Goal: Information Seeking & Learning: Learn about a topic

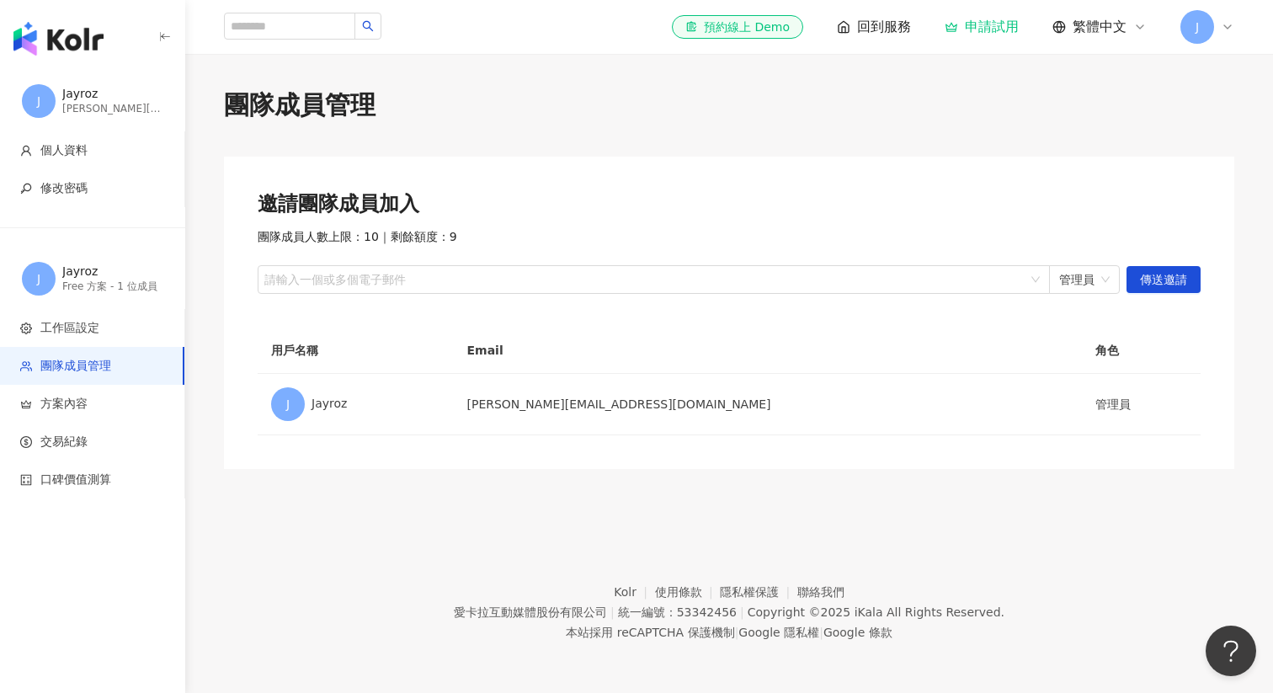
click at [1230, 28] on icon at bounding box center [1227, 26] width 13 height 13
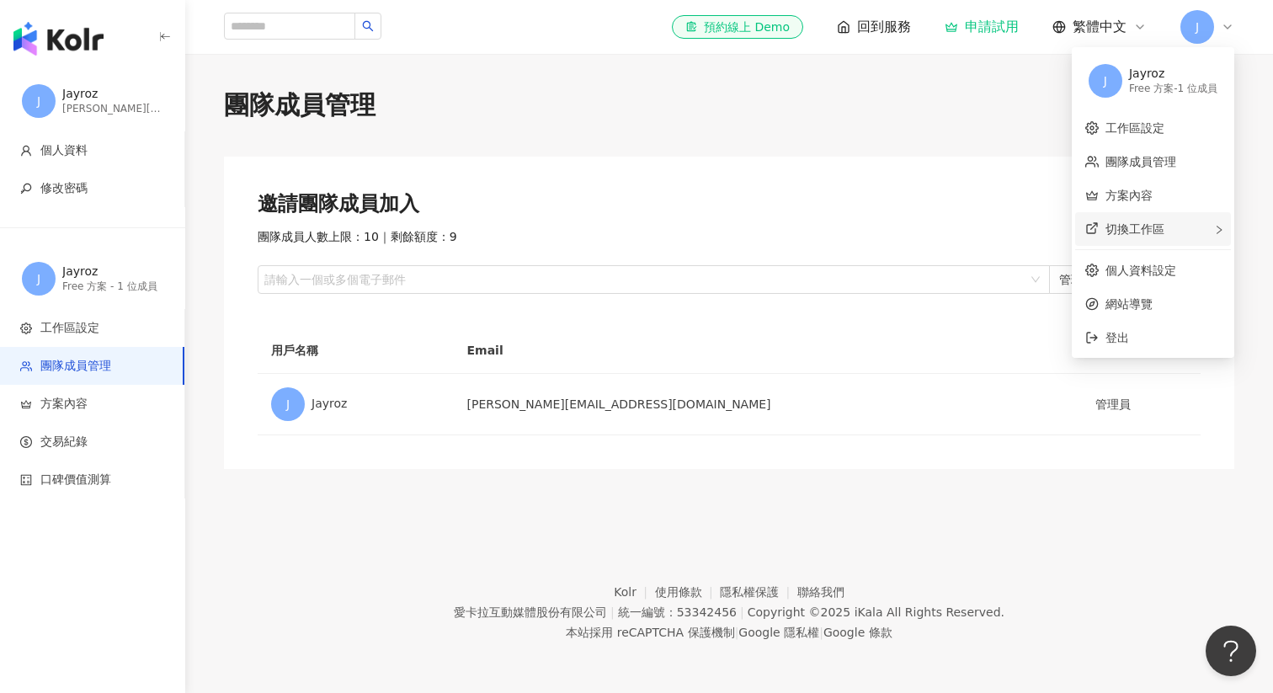
click at [1171, 231] on div "切換工作區" at bounding box center [1153, 229] width 156 height 34
click at [1015, 246] on ul "建立新工作區" at bounding box center [1011, 230] width 128 height 37
click at [1017, 232] on span "建立新工作區" at bounding box center [1019, 230] width 71 height 19
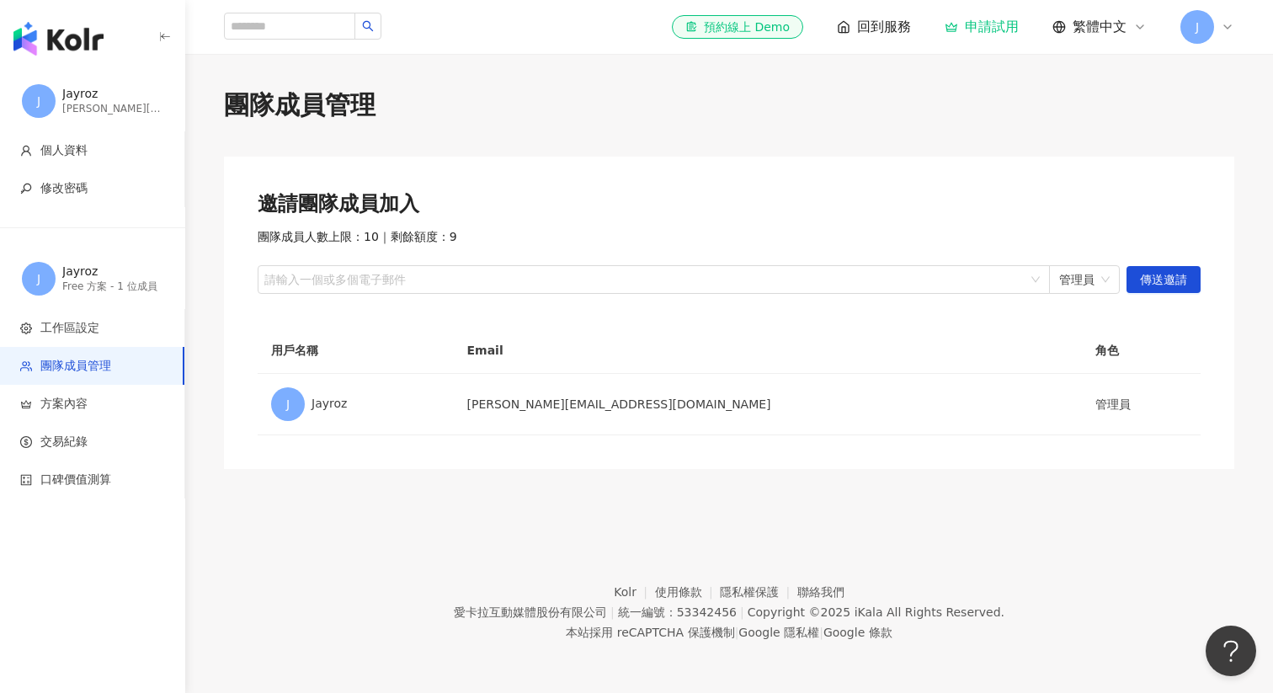
click at [1218, 19] on div "J" at bounding box center [1208, 27] width 54 height 34
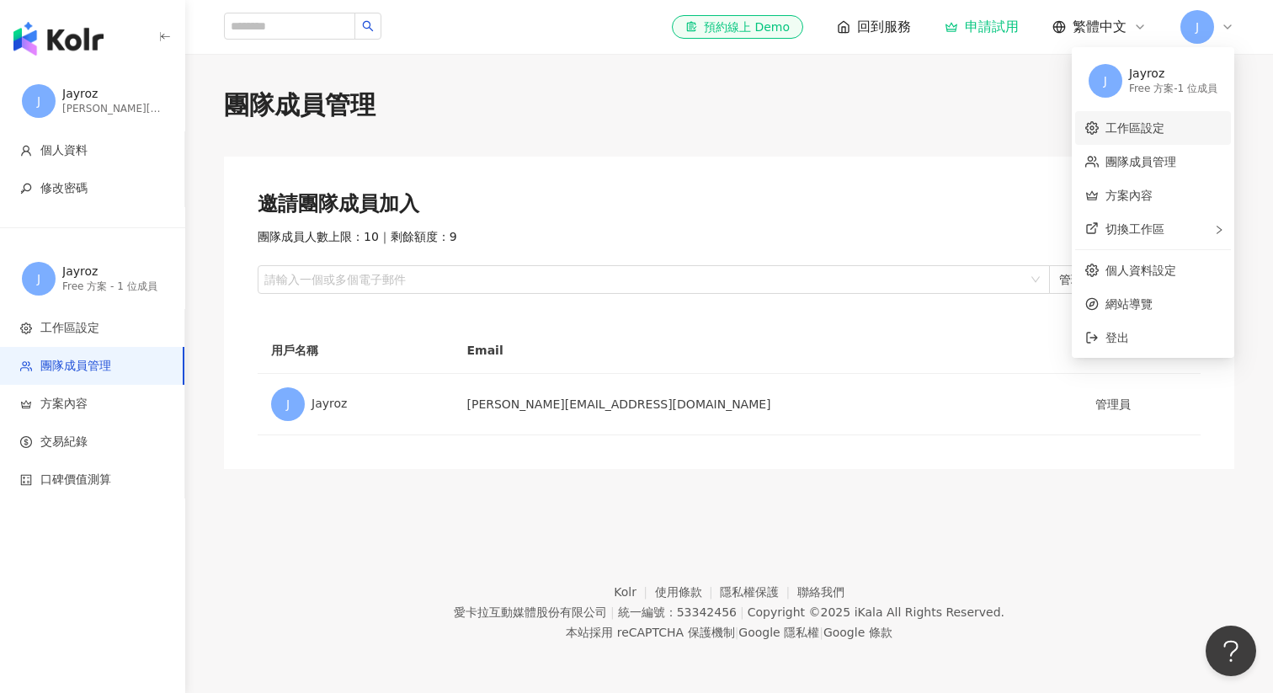
click at [1152, 126] on link "工作區設定" at bounding box center [1135, 127] width 59 height 13
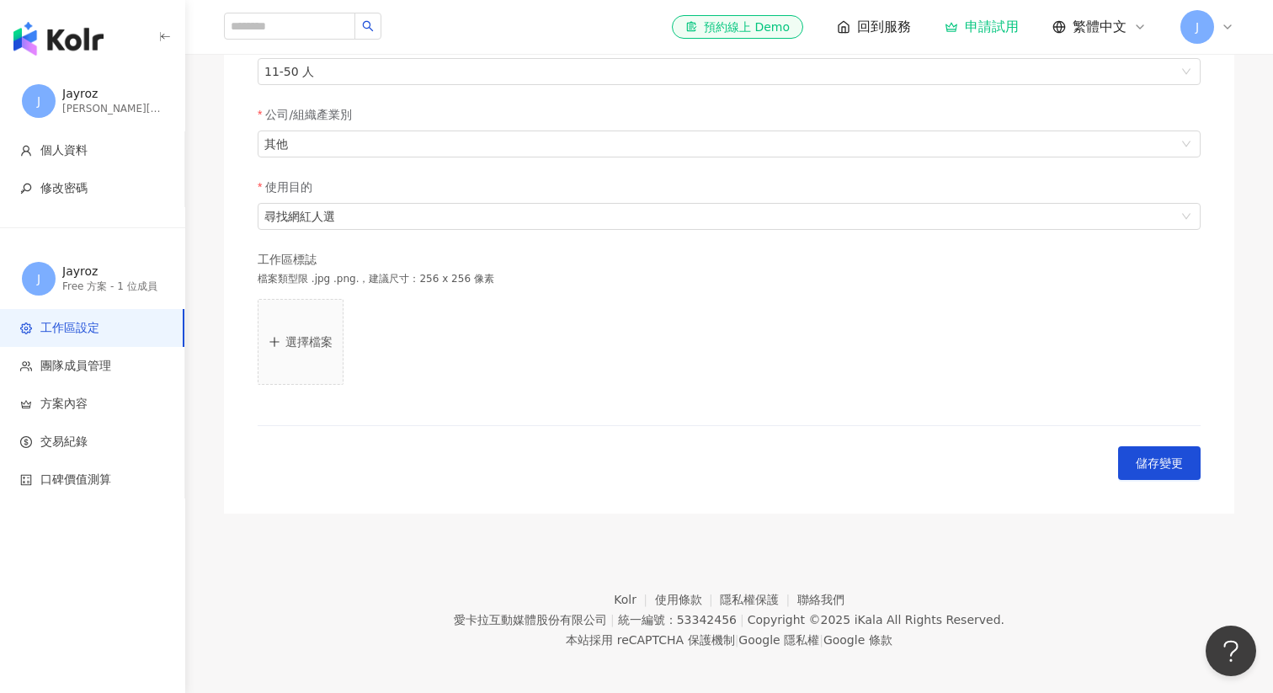
scroll to position [384, 0]
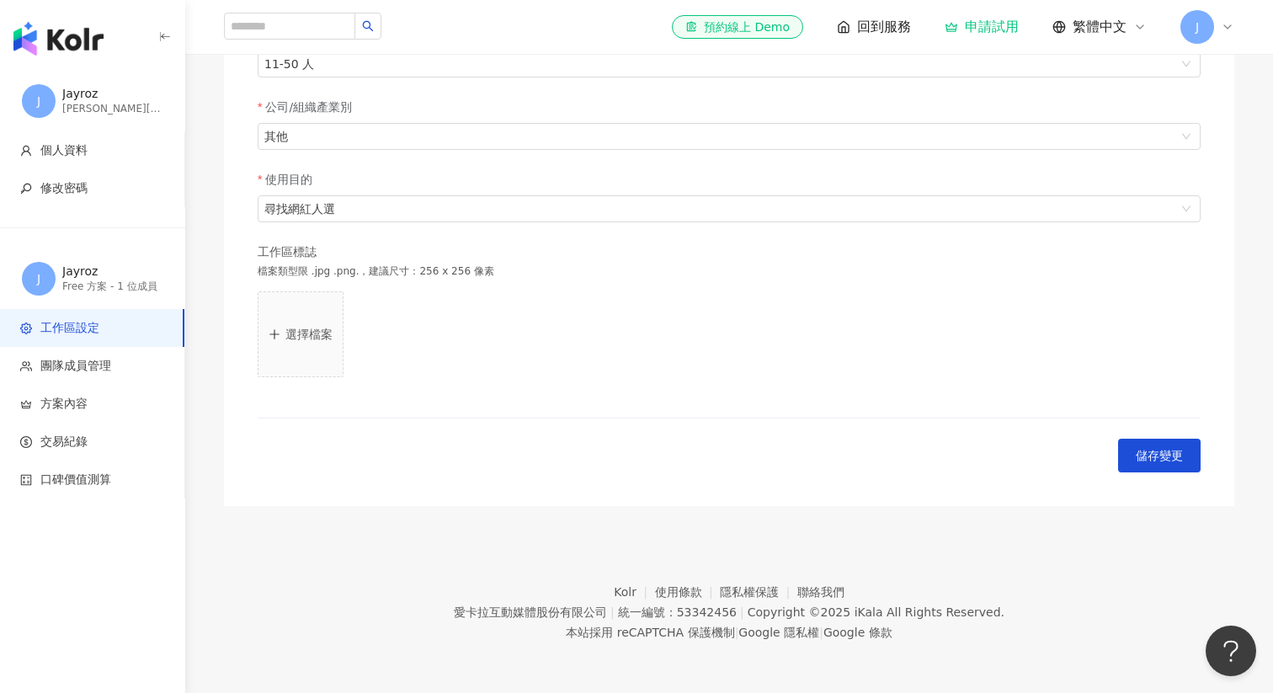
click at [1229, 34] on div "J" at bounding box center [1208, 27] width 54 height 34
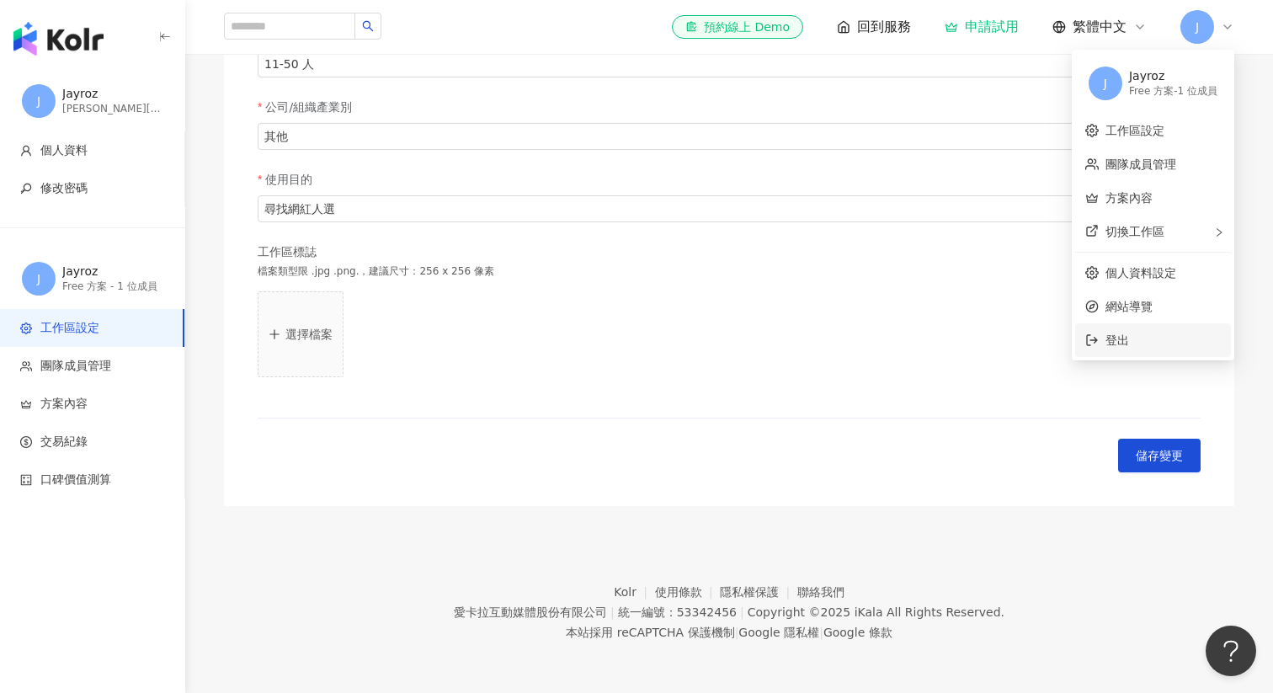
click at [1154, 337] on span "登出" at bounding box center [1163, 340] width 115 height 19
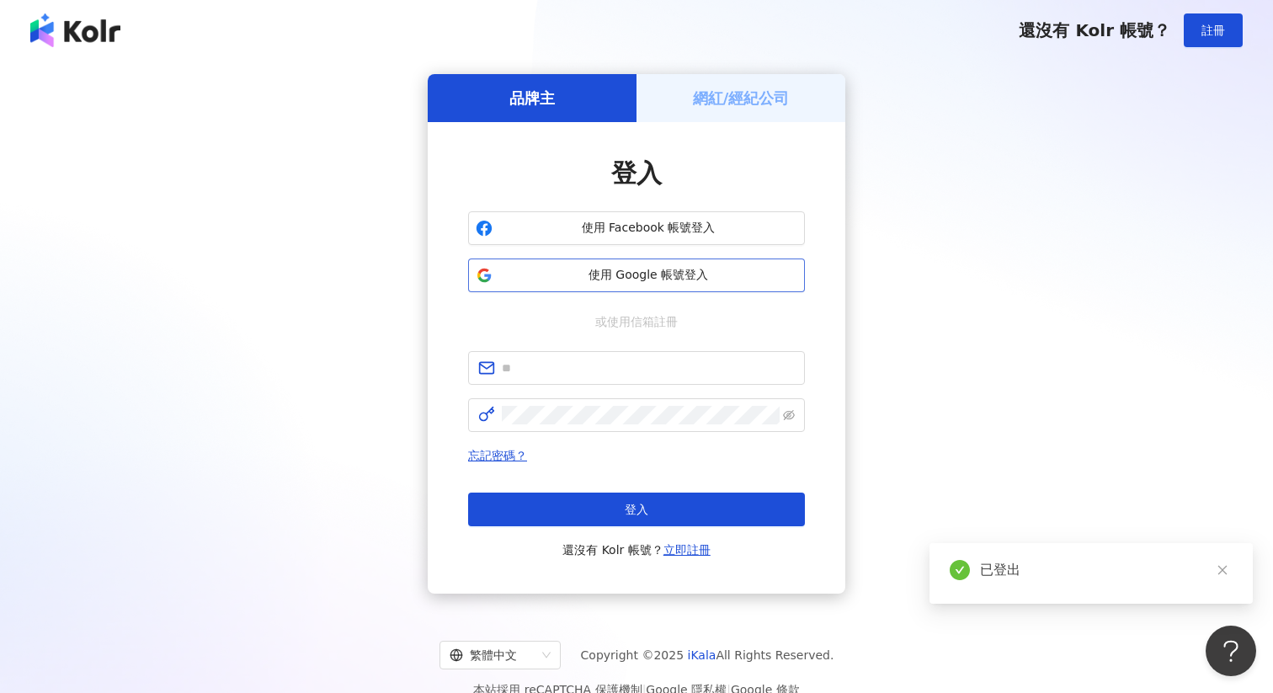
click at [711, 284] on button "使用 Google 帳號登入" at bounding box center [636, 275] width 337 height 34
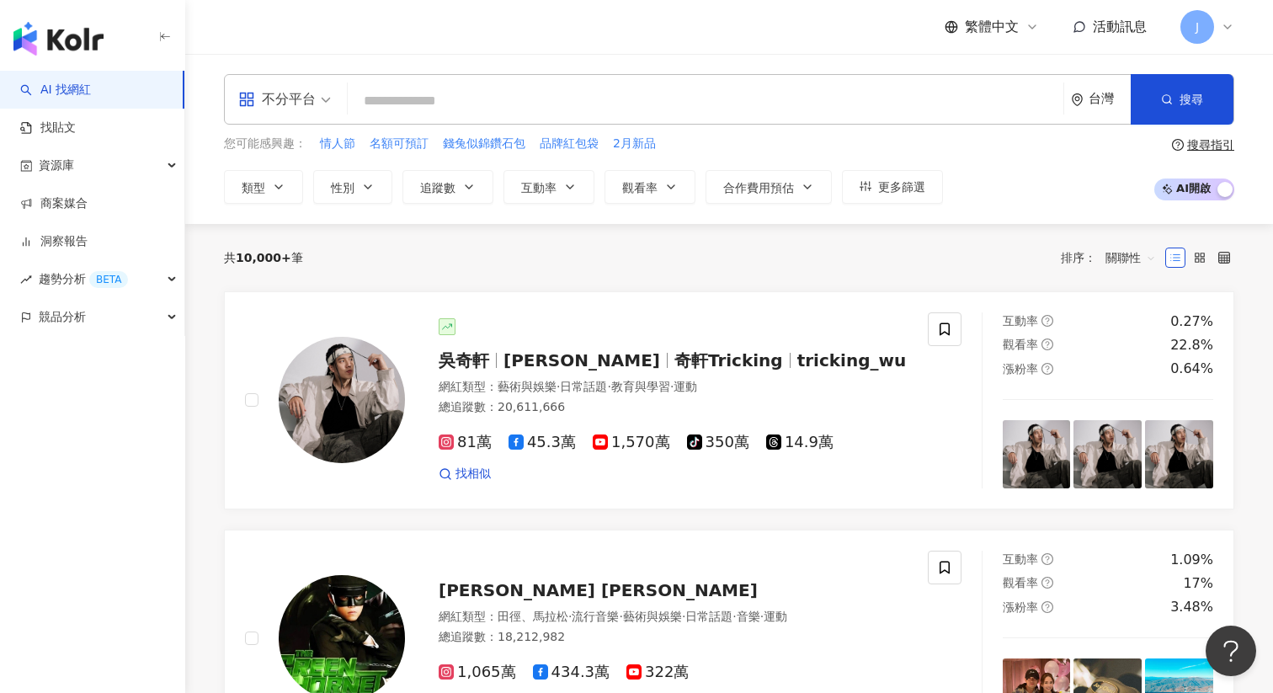
click at [1224, 23] on icon at bounding box center [1227, 26] width 13 height 13
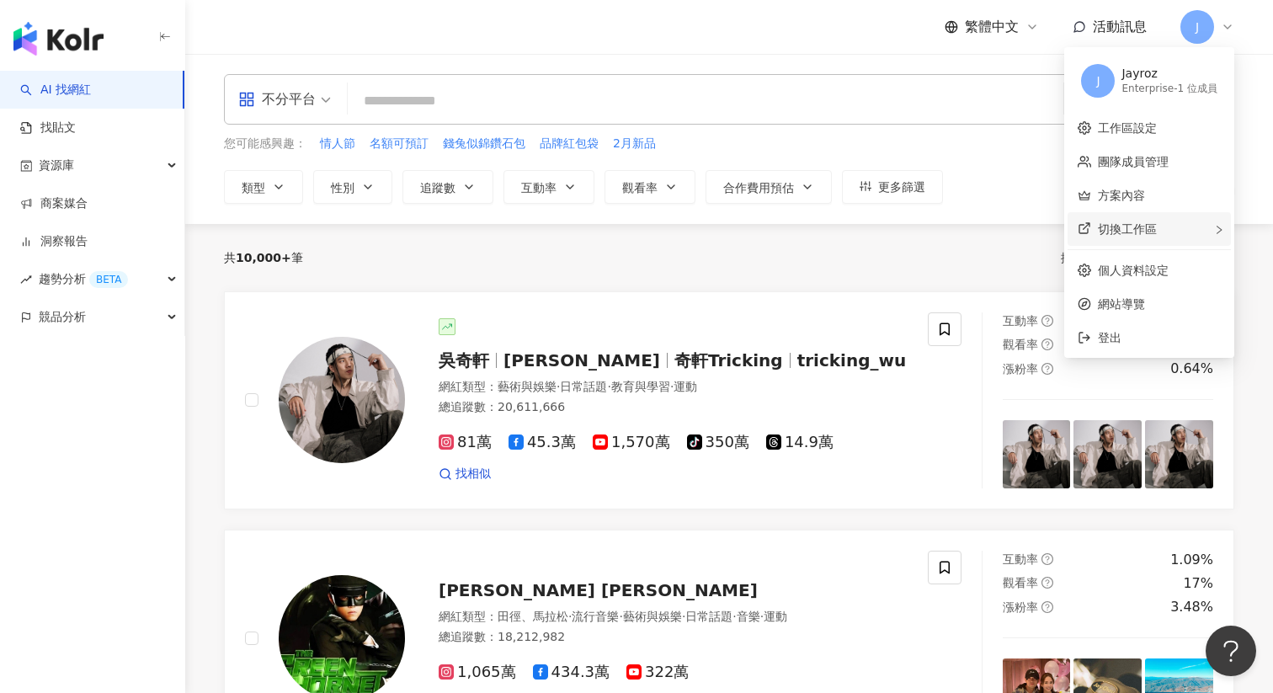
click at [1164, 223] on div "切換工作區" at bounding box center [1149, 229] width 163 height 34
click at [1026, 225] on span "建立新工作區" at bounding box center [1012, 230] width 71 height 19
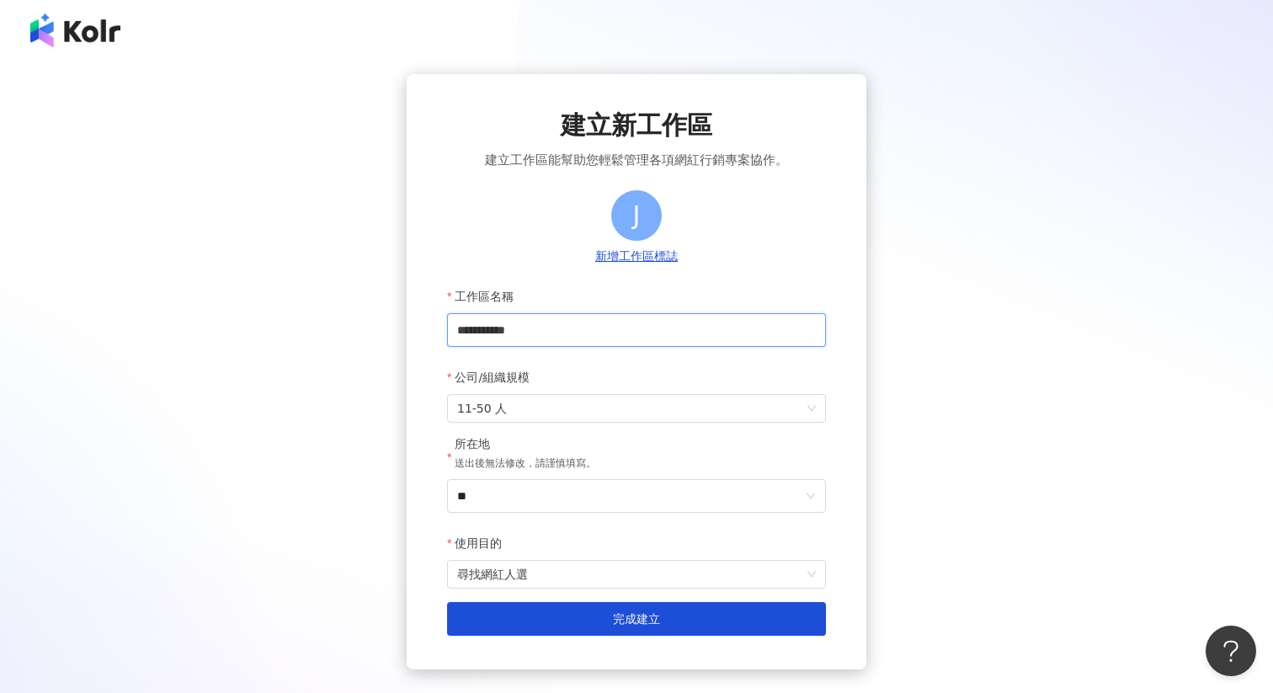
drag, startPoint x: 505, startPoint y: 332, endPoint x: 608, endPoint y: 333, distance: 102.7
click at [607, 333] on input "**********" at bounding box center [636, 330] width 379 height 34
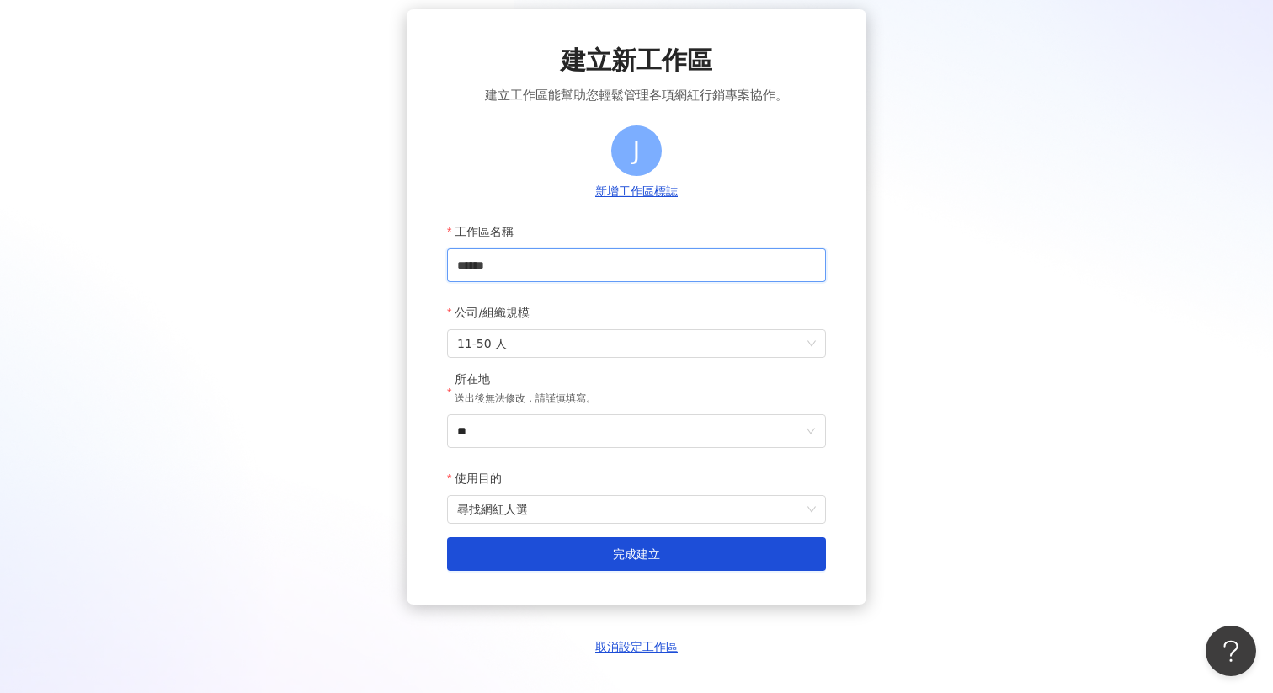
scroll to position [156, 0]
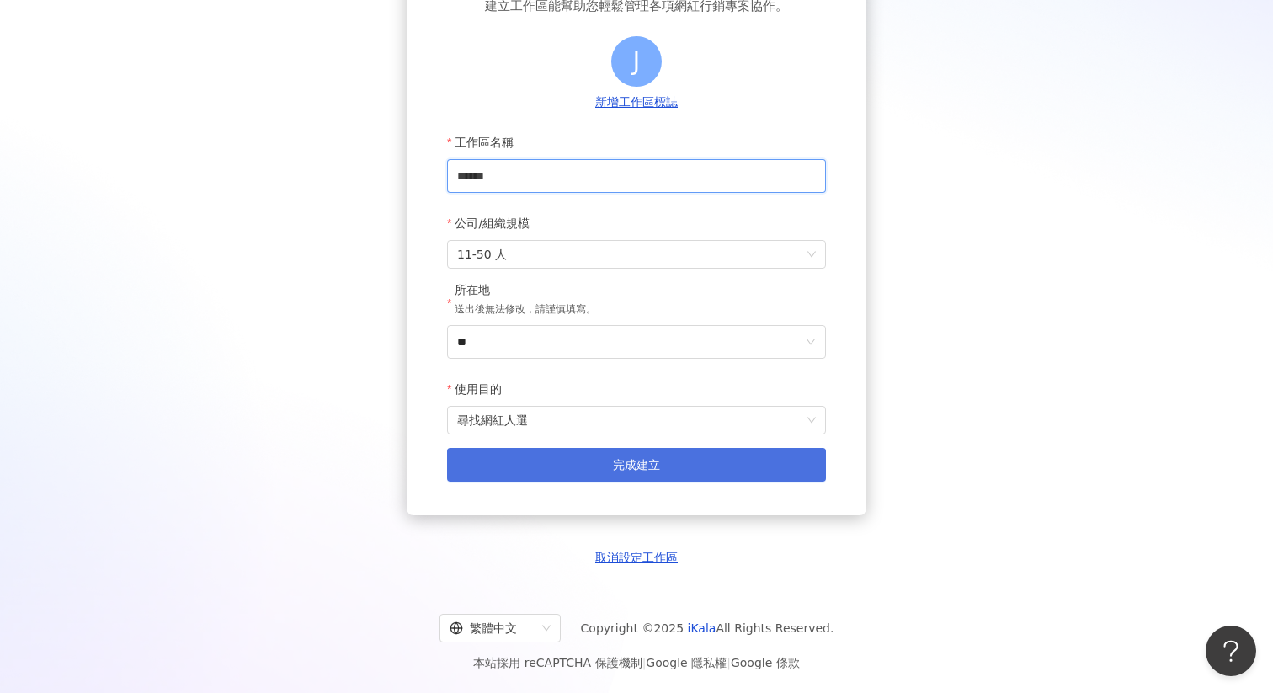
type input "******"
click at [729, 469] on button "完成建立" at bounding box center [636, 465] width 379 height 34
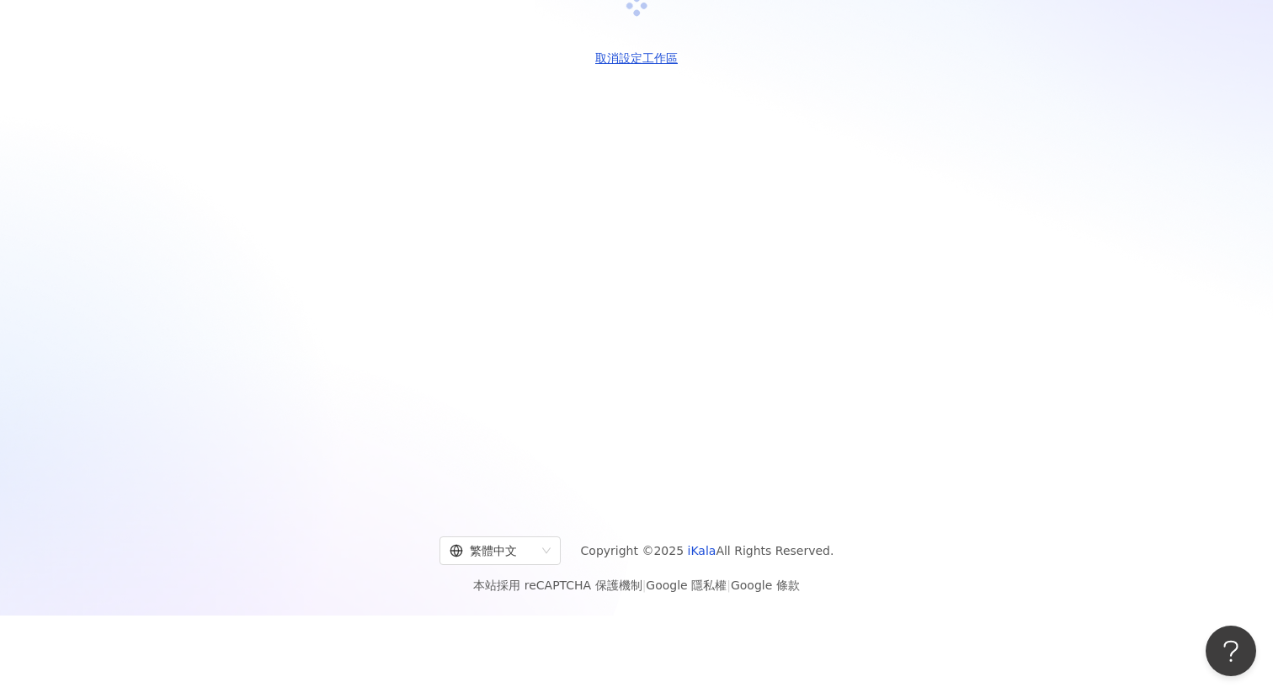
scroll to position [0, 0]
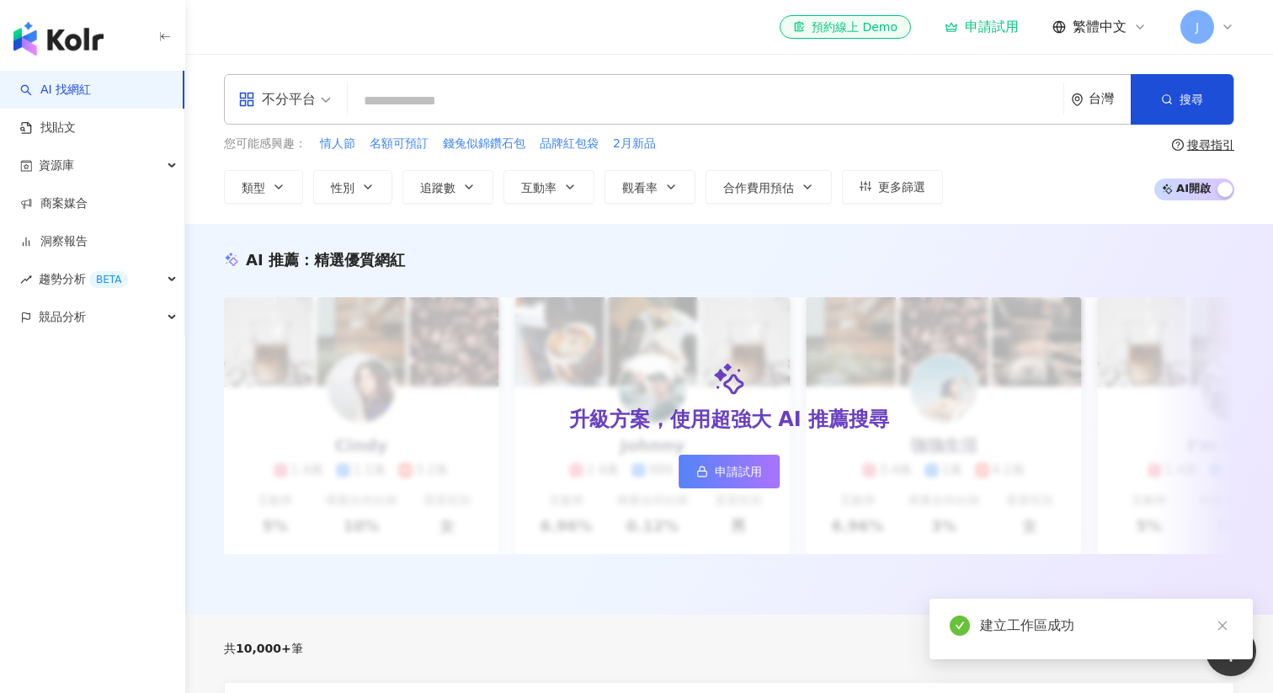
click at [1216, 29] on div "J" at bounding box center [1208, 27] width 54 height 34
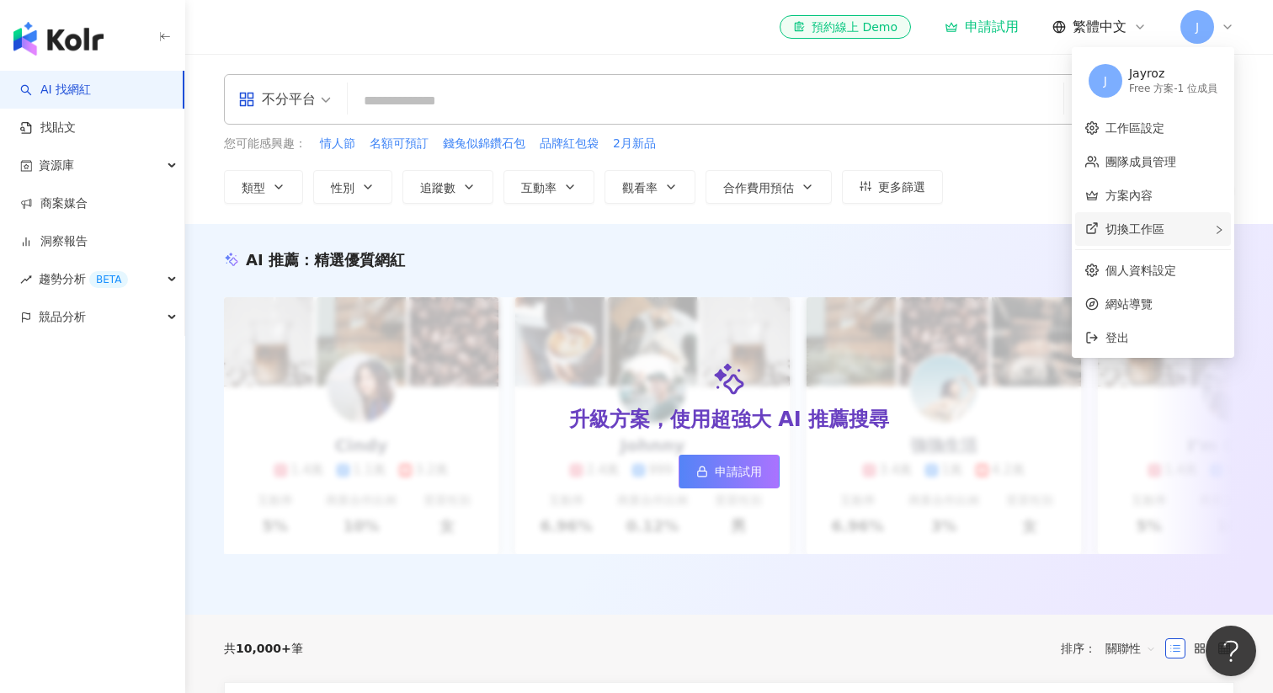
click at [1167, 232] on div "切換工作區" at bounding box center [1153, 229] width 156 height 34
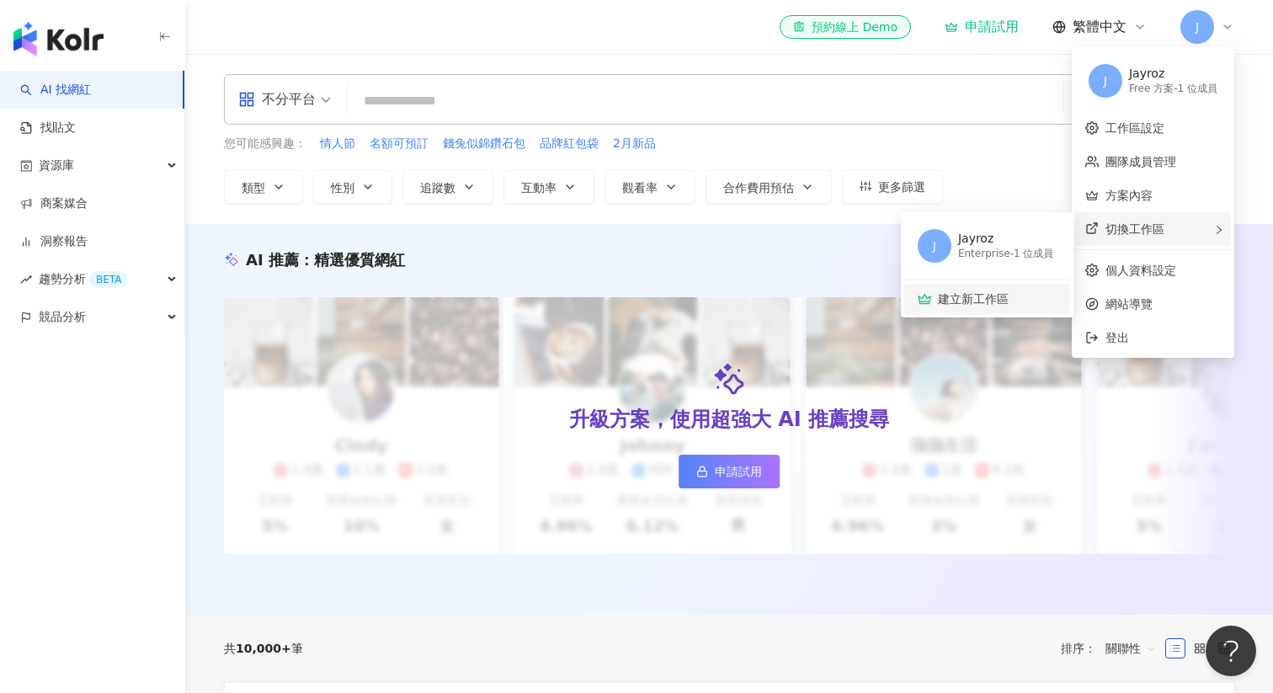
click at [987, 301] on span "建立新工作區" at bounding box center [996, 299] width 116 height 19
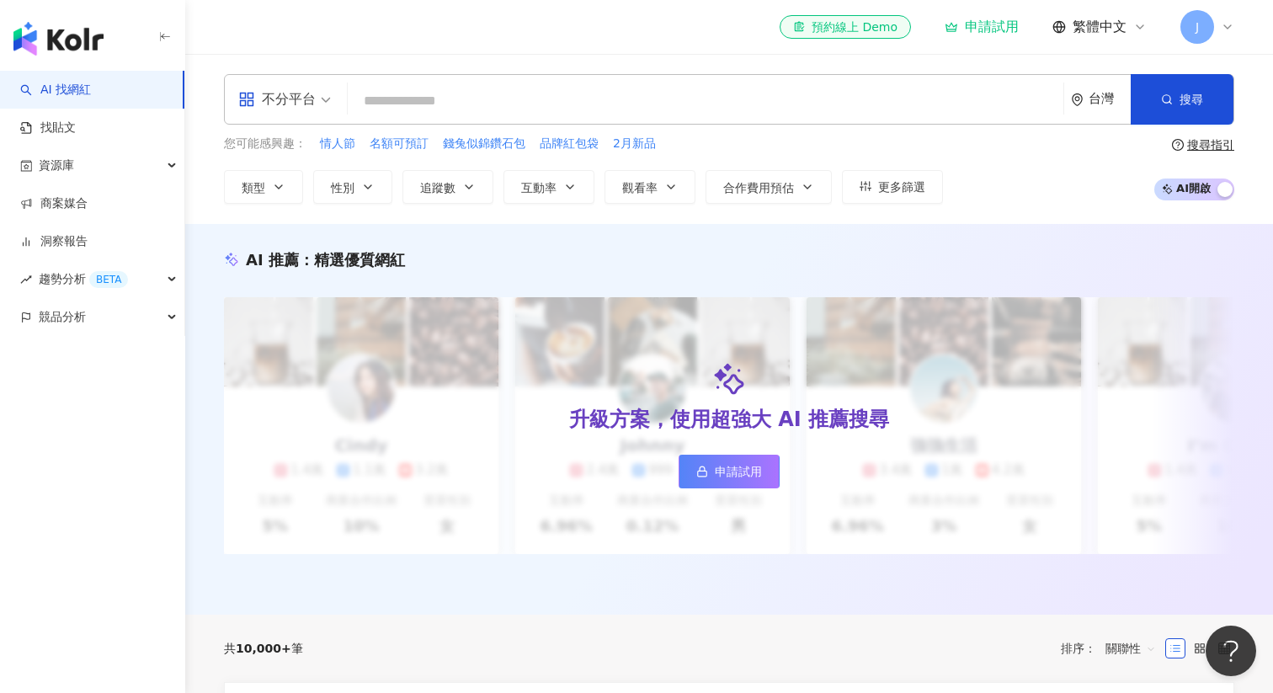
click at [1211, 35] on span "J" at bounding box center [1198, 27] width 34 height 34
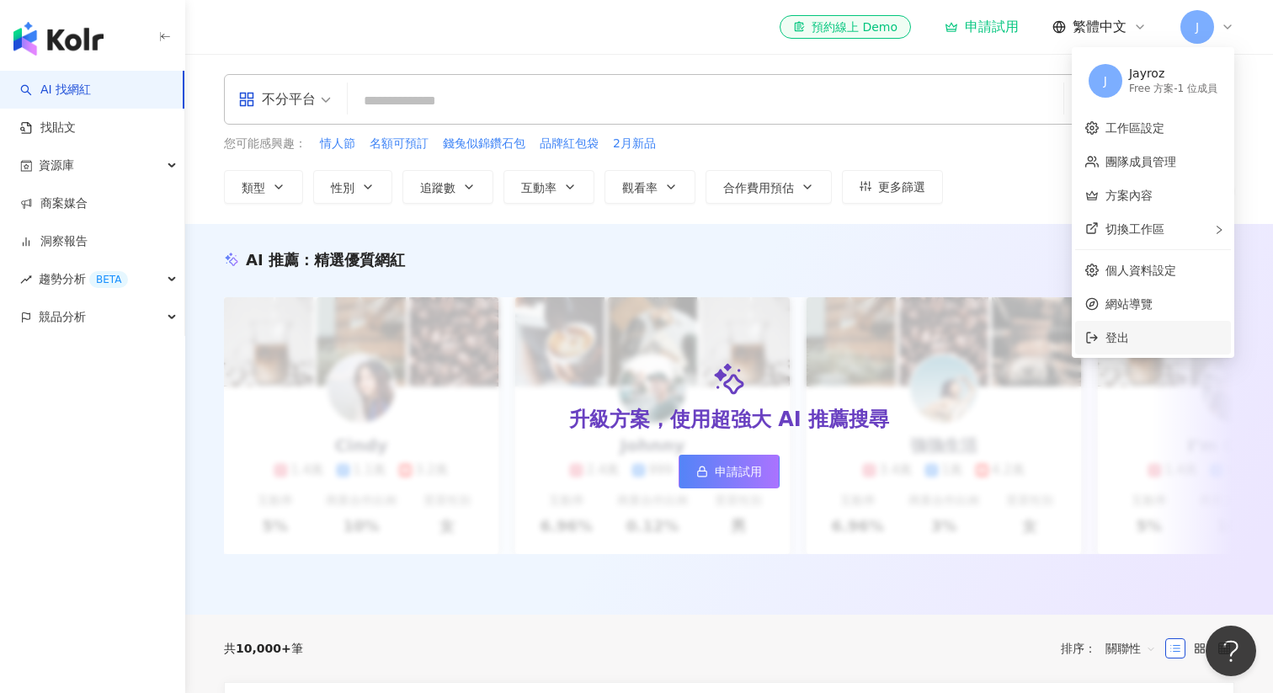
click at [1150, 328] on li "登出" at bounding box center [1153, 338] width 156 height 34
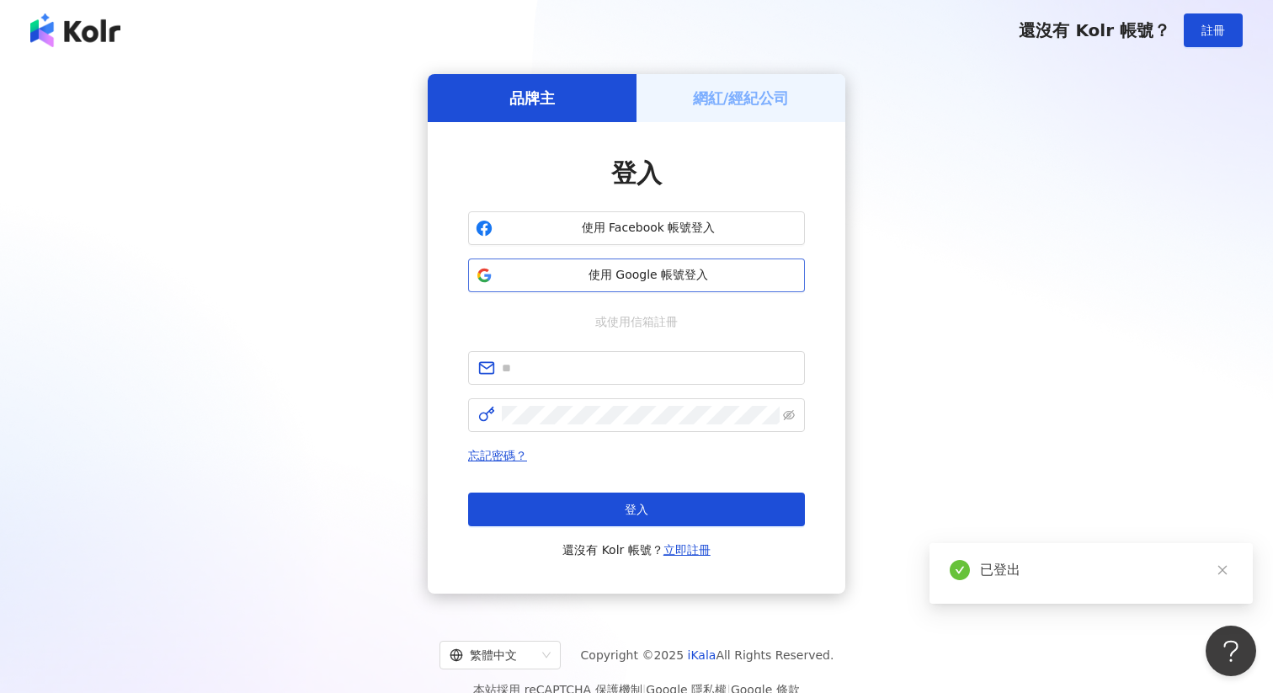
click at [694, 276] on span "使用 Google 帳號登入" at bounding box center [648, 275] width 298 height 17
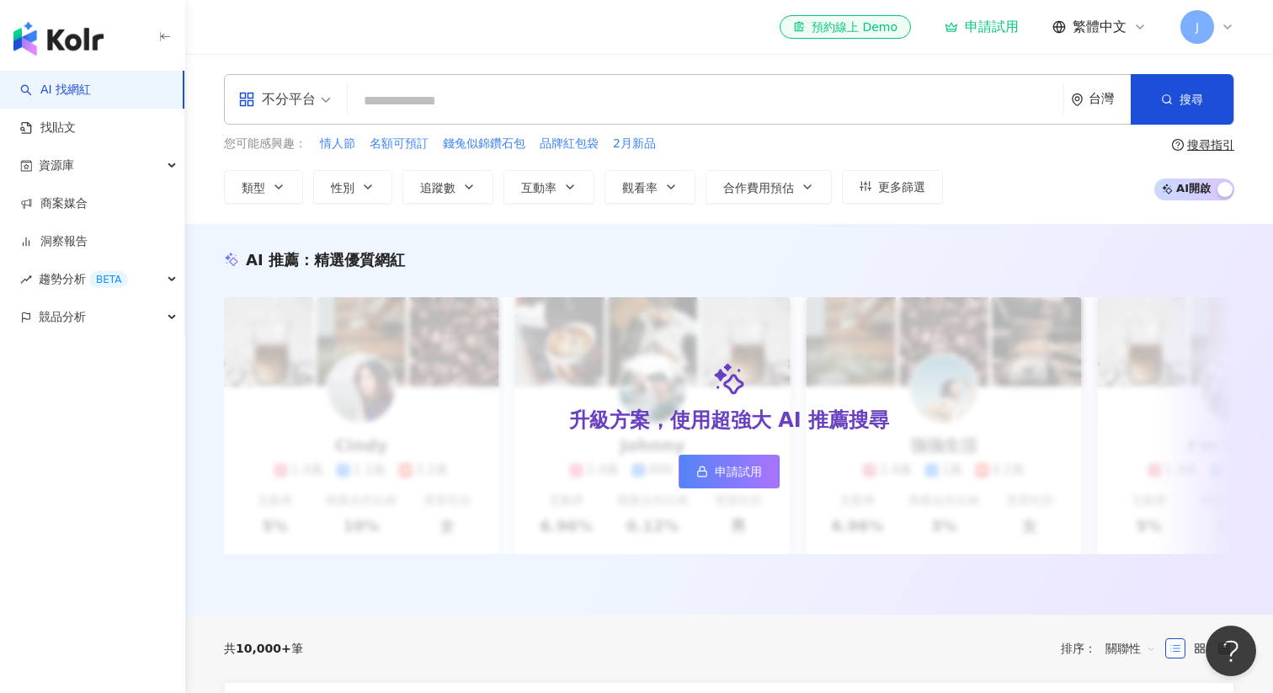
click at [1213, 30] on span "J" at bounding box center [1198, 27] width 34 height 34
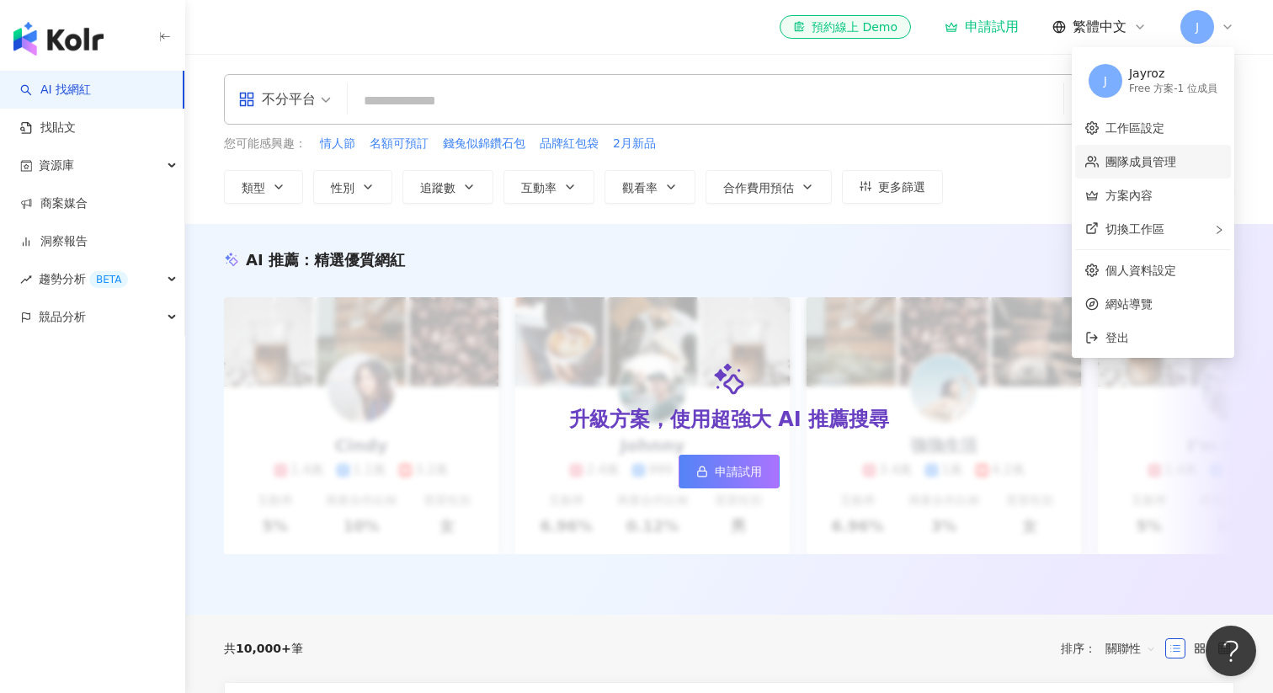
click at [1154, 162] on link "團隊成員管理" at bounding box center [1141, 161] width 71 height 13
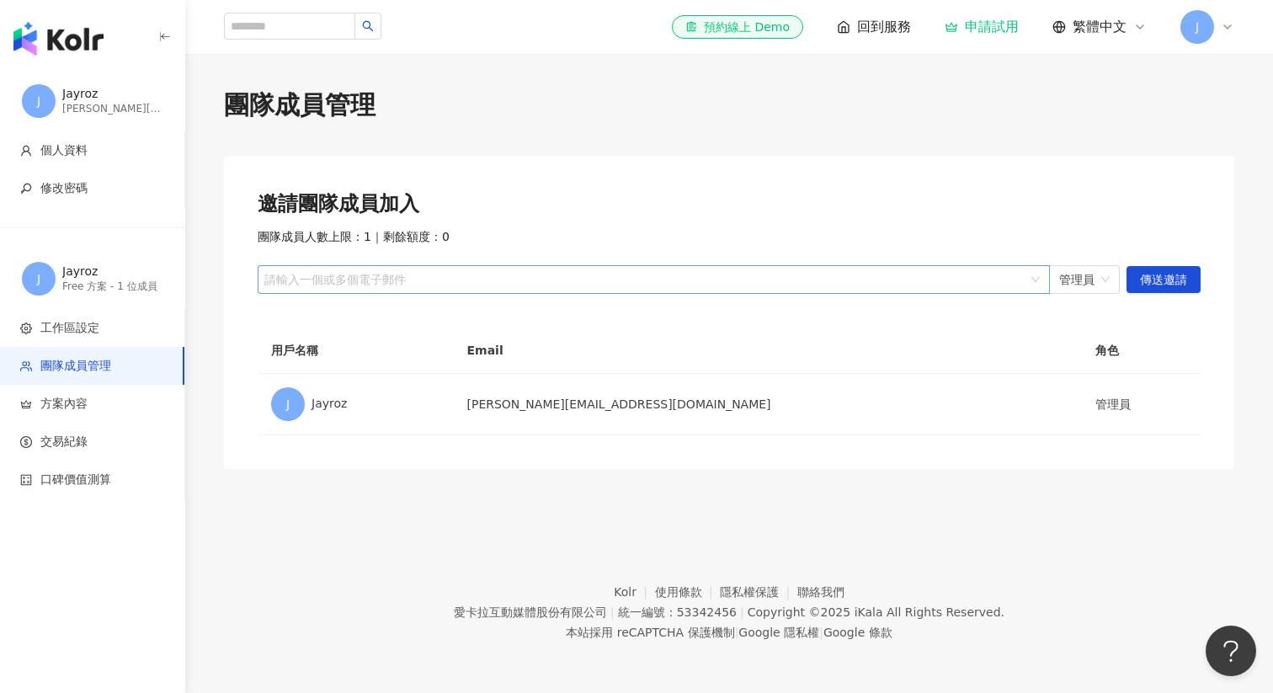
click at [394, 292] on div "請輸入一個或多個電子郵件" at bounding box center [654, 279] width 792 height 29
click at [1076, 283] on span "管理員" at bounding box center [1084, 279] width 51 height 27
click at [1170, 280] on span "傳送邀請" at bounding box center [1163, 280] width 47 height 27
click at [1170, 283] on span "傳送邀請" at bounding box center [1163, 280] width 47 height 27
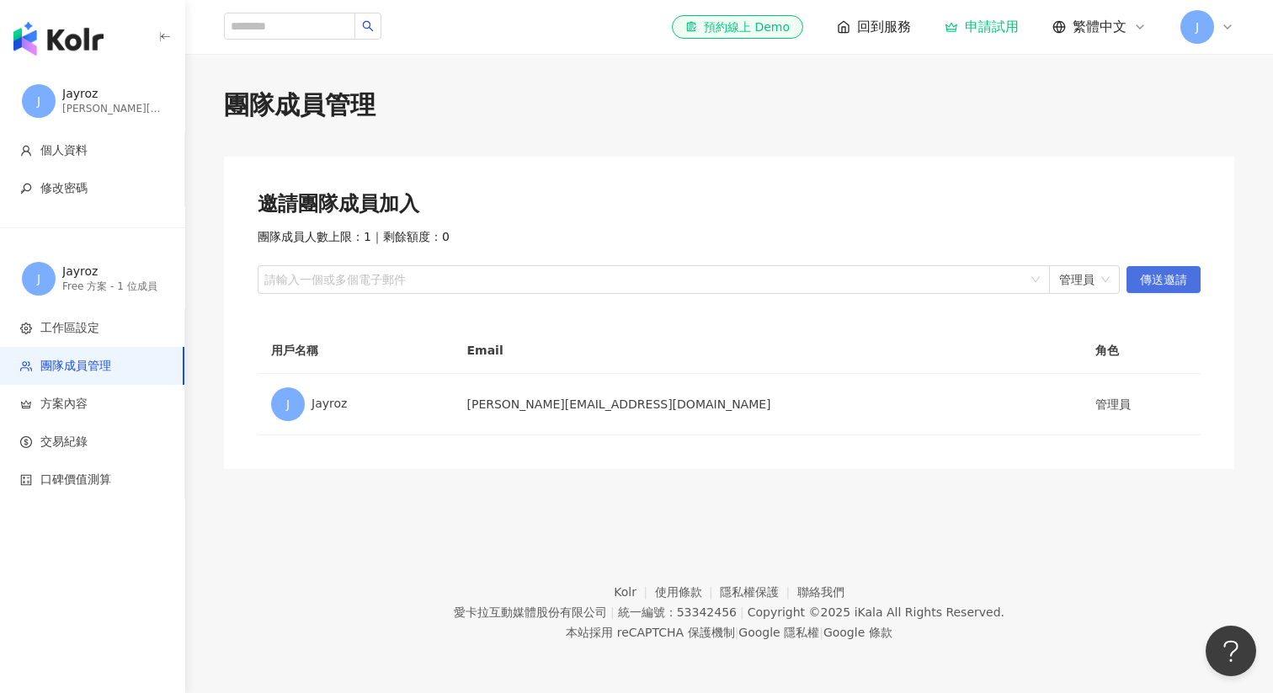
click at [1170, 283] on span "傳送邀請" at bounding box center [1163, 280] width 47 height 27
click at [800, 274] on div at bounding box center [645, 280] width 768 height 13
type input "*"
click at [874, 27] on span "回到服務" at bounding box center [884, 27] width 54 height 19
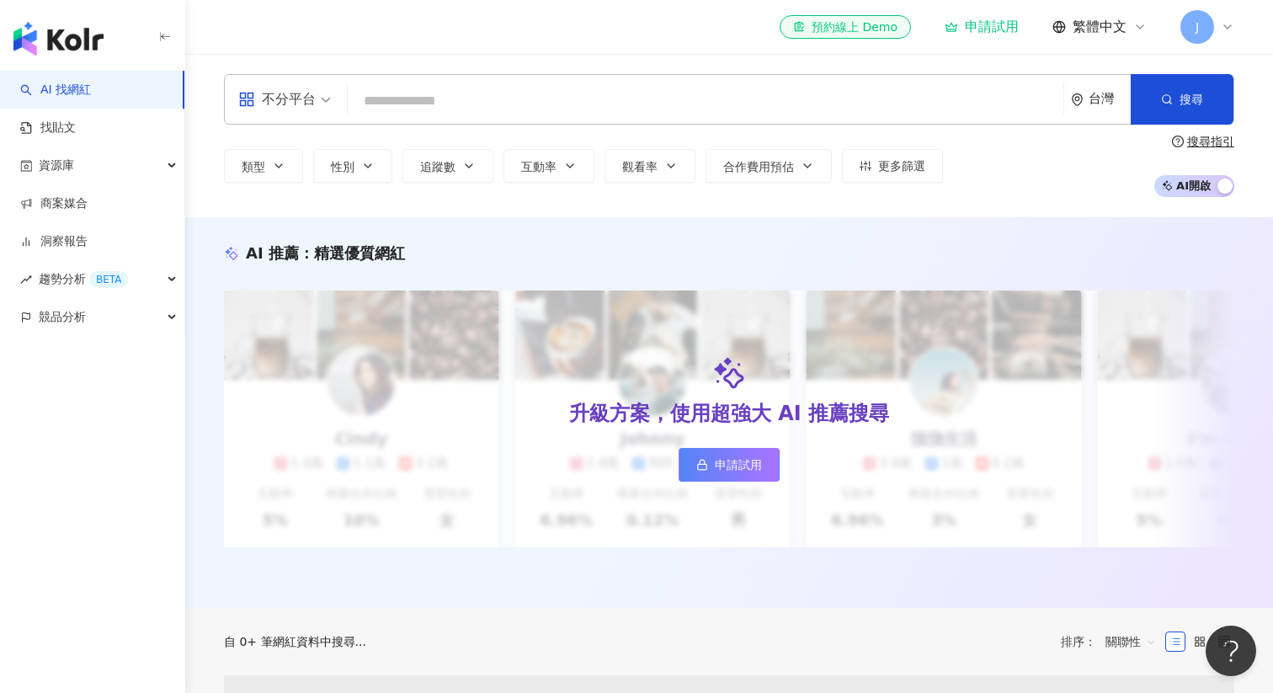
click at [874, 27] on div "el-icon-cs 預約線上 Demo" at bounding box center [845, 27] width 104 height 17
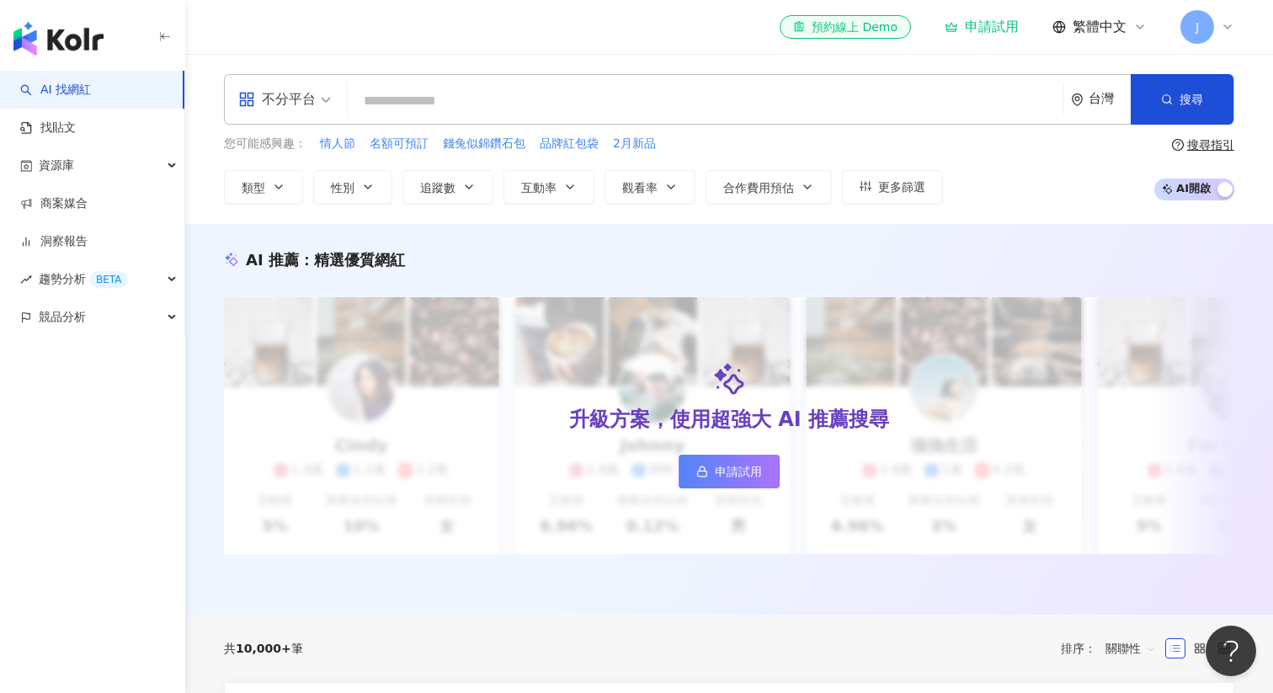
click at [973, 28] on div "申請試用" at bounding box center [982, 27] width 74 height 17
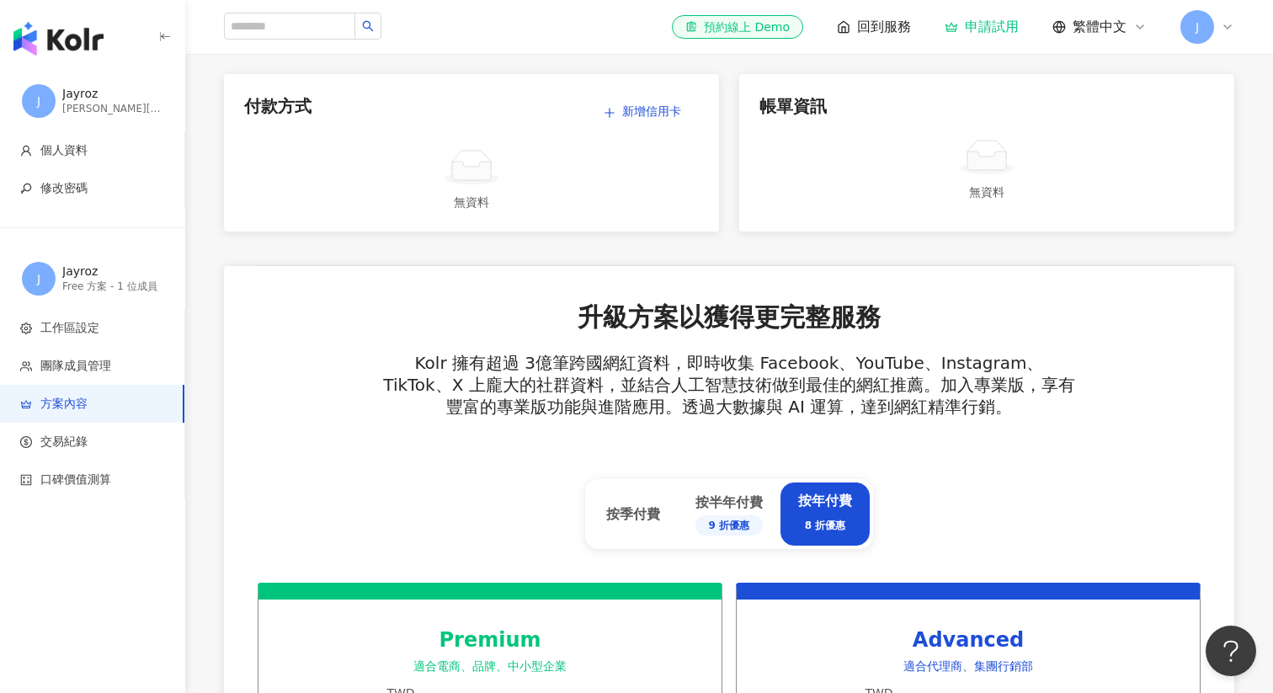
scroll to position [413, 0]
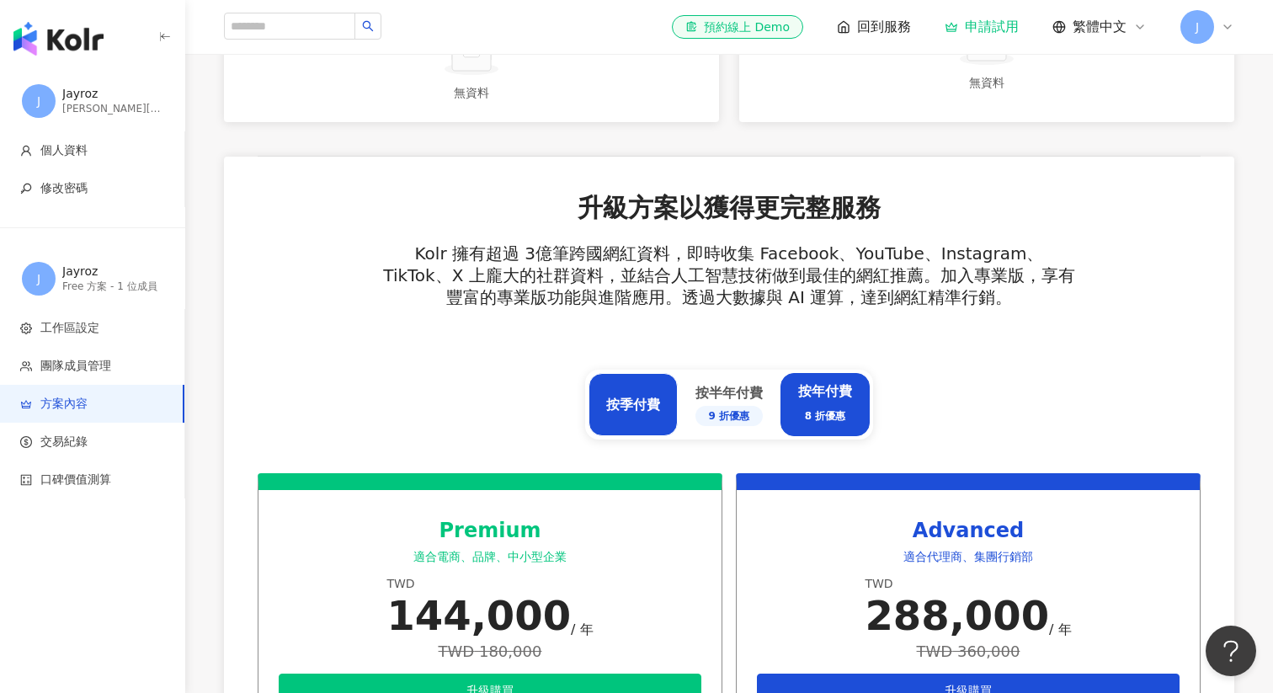
click at [620, 411] on div "按季付費" at bounding box center [633, 405] width 54 height 19
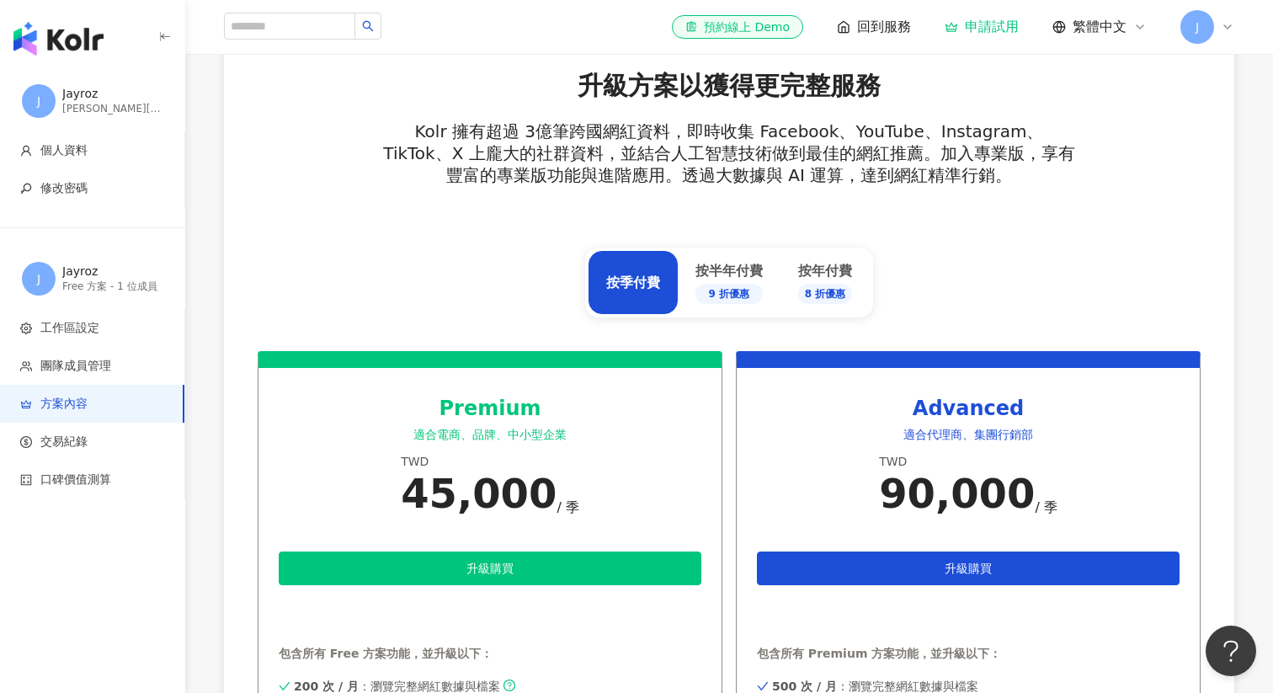
scroll to position [551, 0]
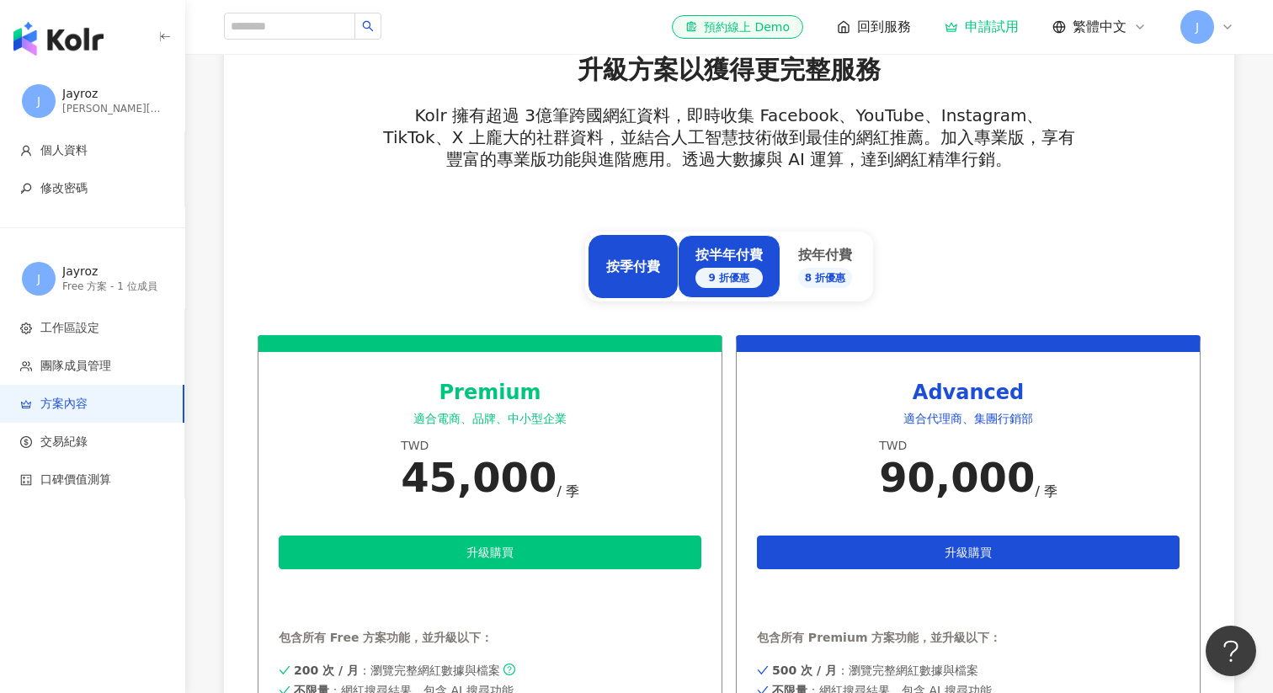
click at [706, 252] on div "按半年付費 9 折優惠" at bounding box center [729, 267] width 67 height 42
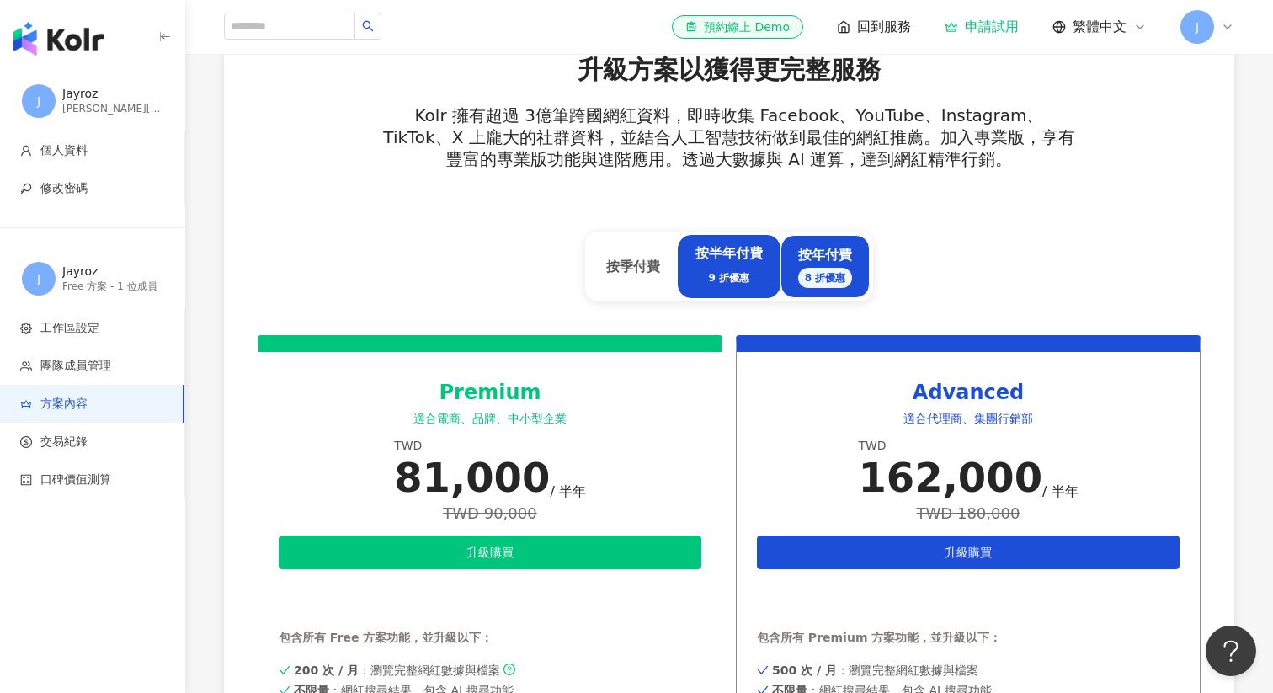
click at [802, 249] on div "按年付費 8 折優惠" at bounding box center [825, 267] width 55 height 42
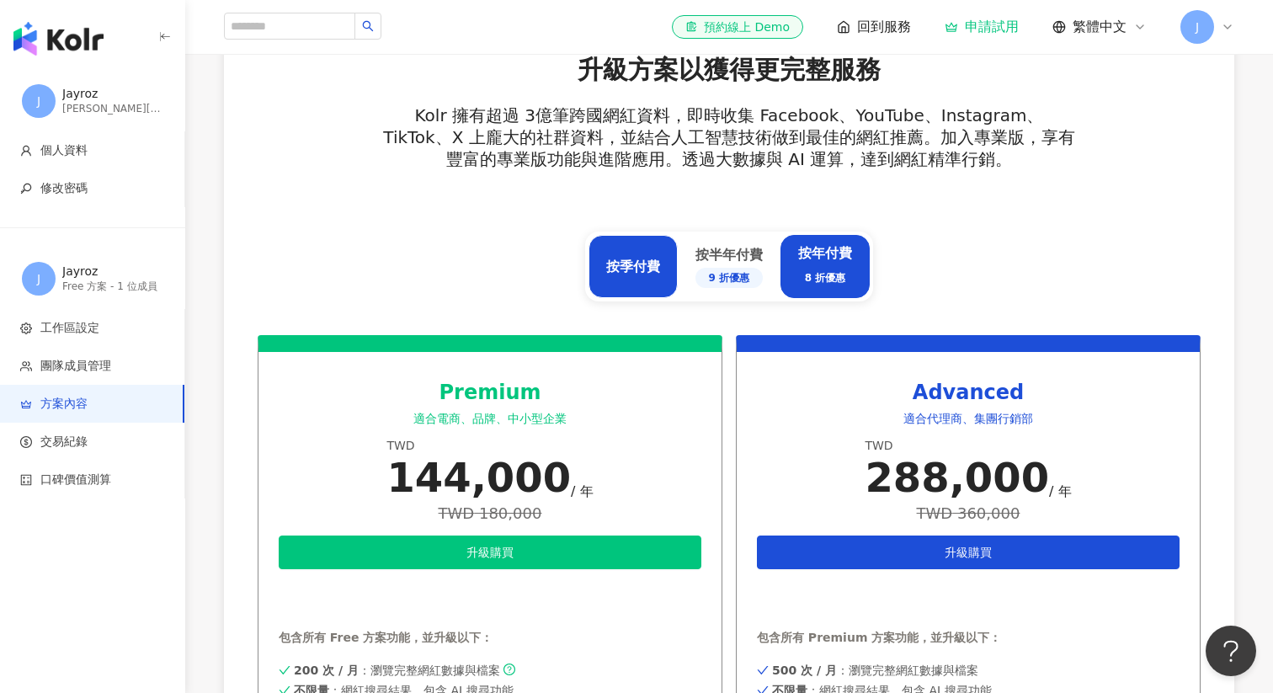
click at [674, 264] on div "按季付費" at bounding box center [633, 266] width 89 height 63
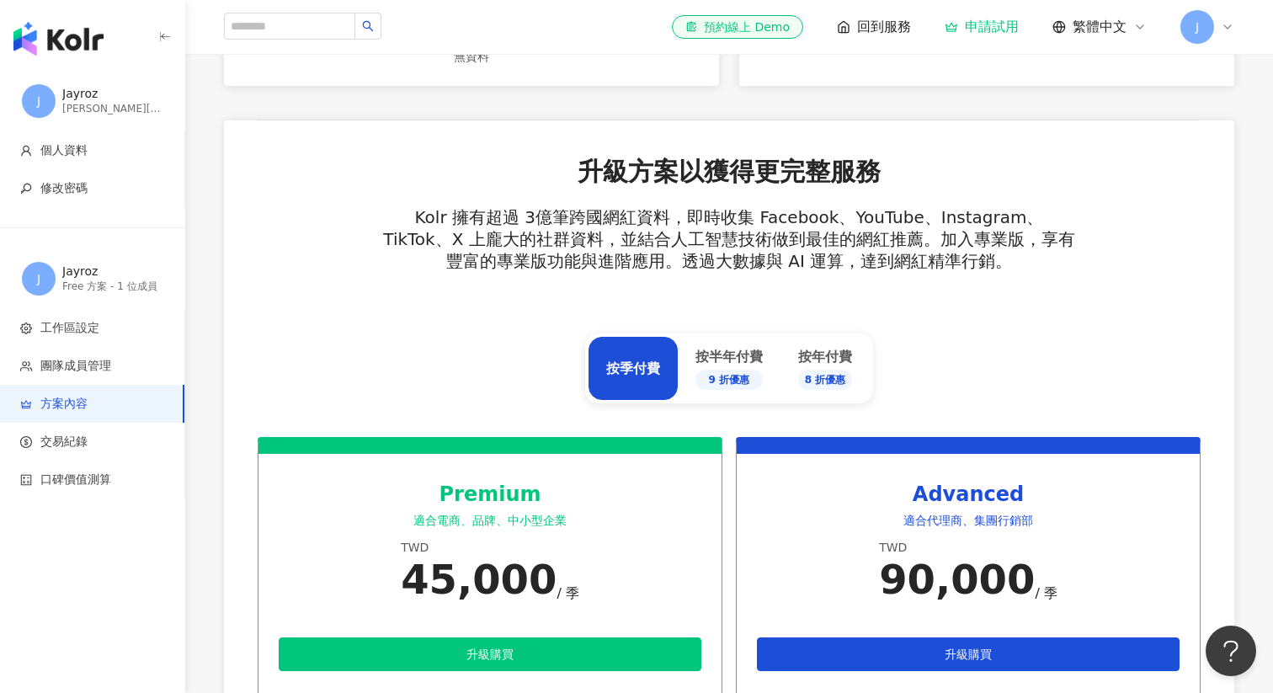
scroll to position [0, 0]
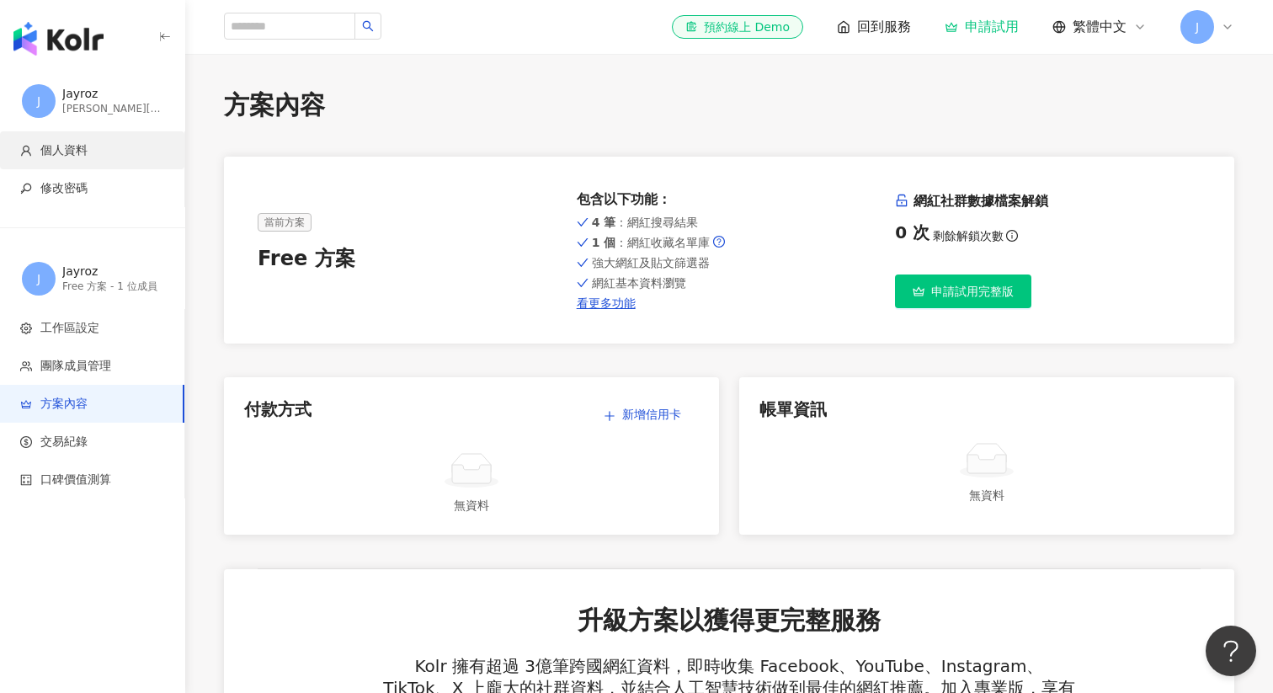
click at [72, 154] on span "個人資料" at bounding box center [63, 150] width 47 height 17
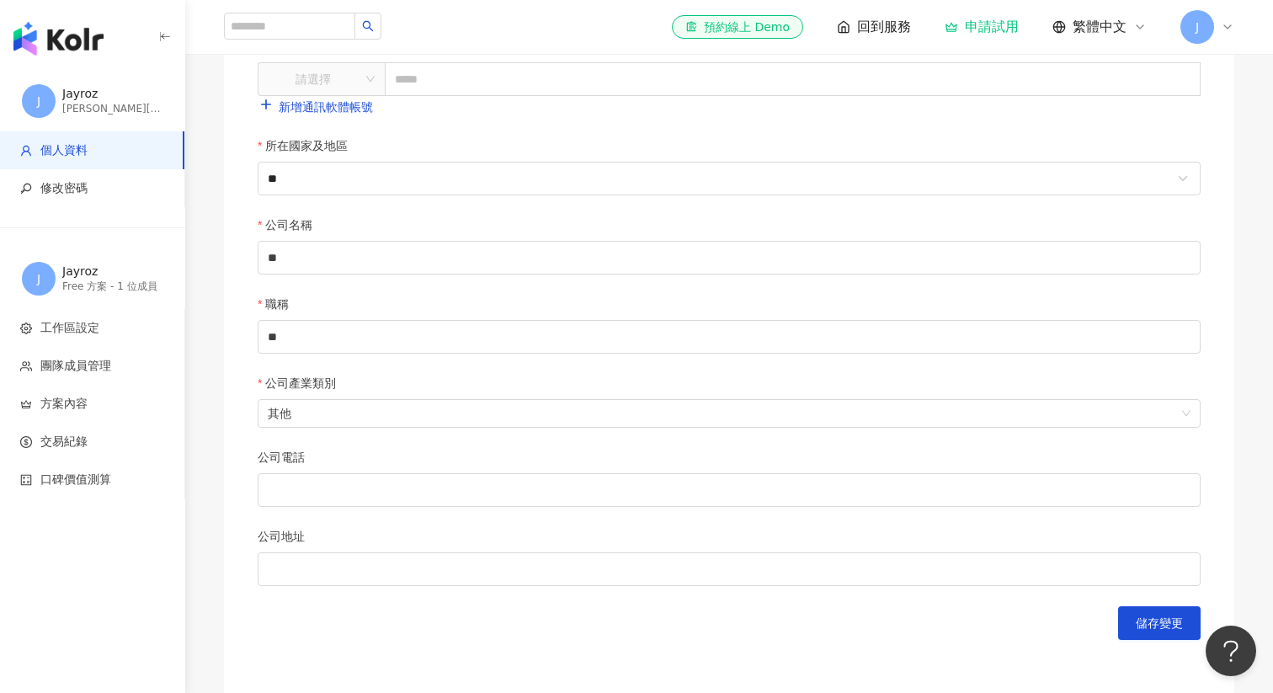
scroll to position [722, 0]
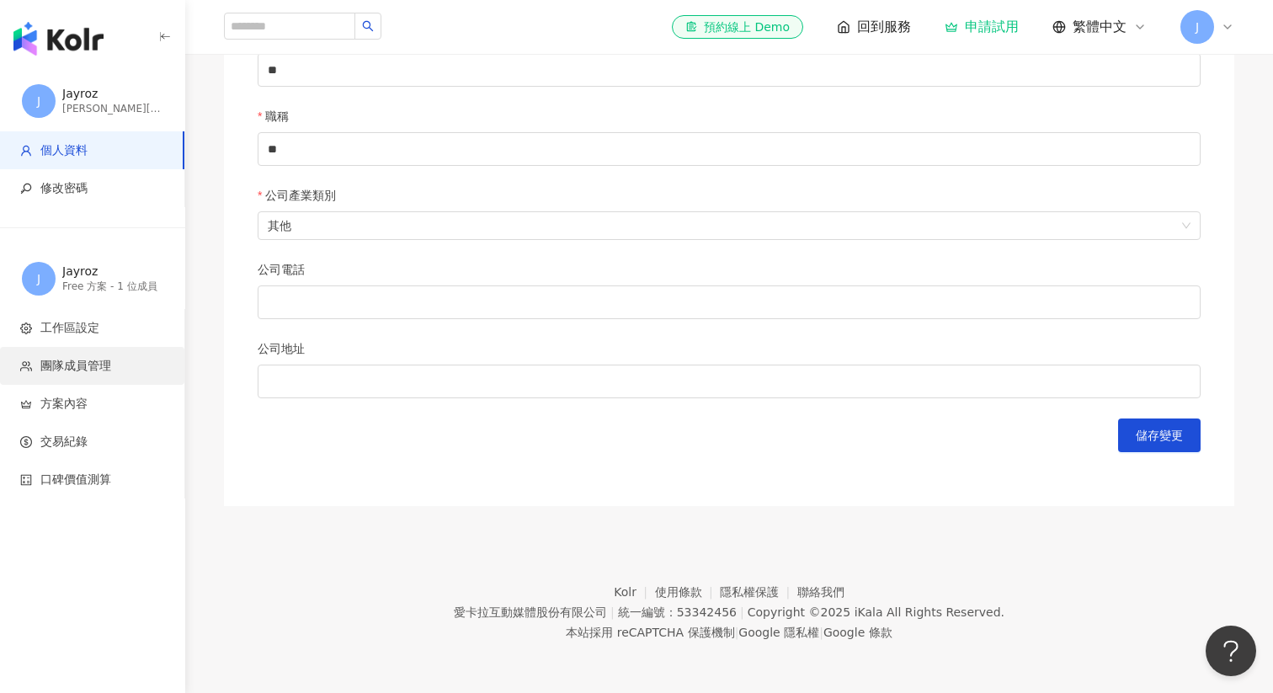
click at [100, 376] on li "團隊成員管理" at bounding box center [92, 366] width 184 height 38
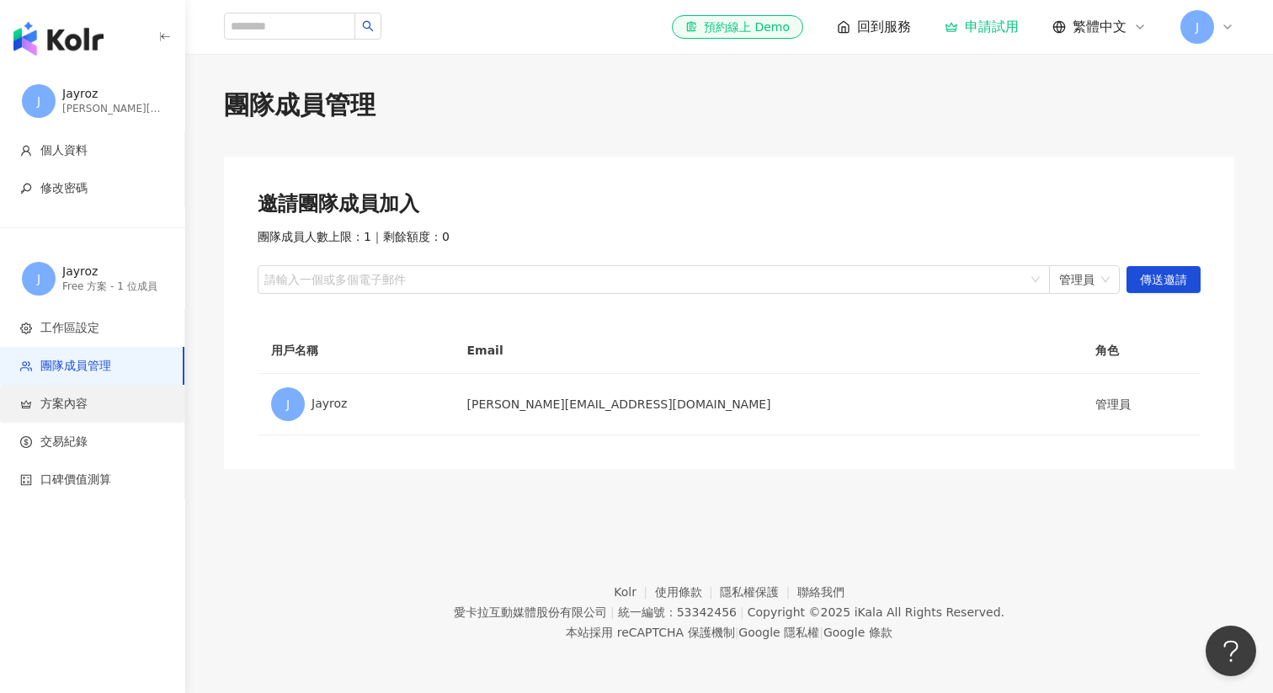
drag, startPoint x: 98, startPoint y: 398, endPoint x: 93, endPoint y: 413, distance: 14.9
click at [93, 413] on li "方案內容" at bounding box center [92, 404] width 184 height 38
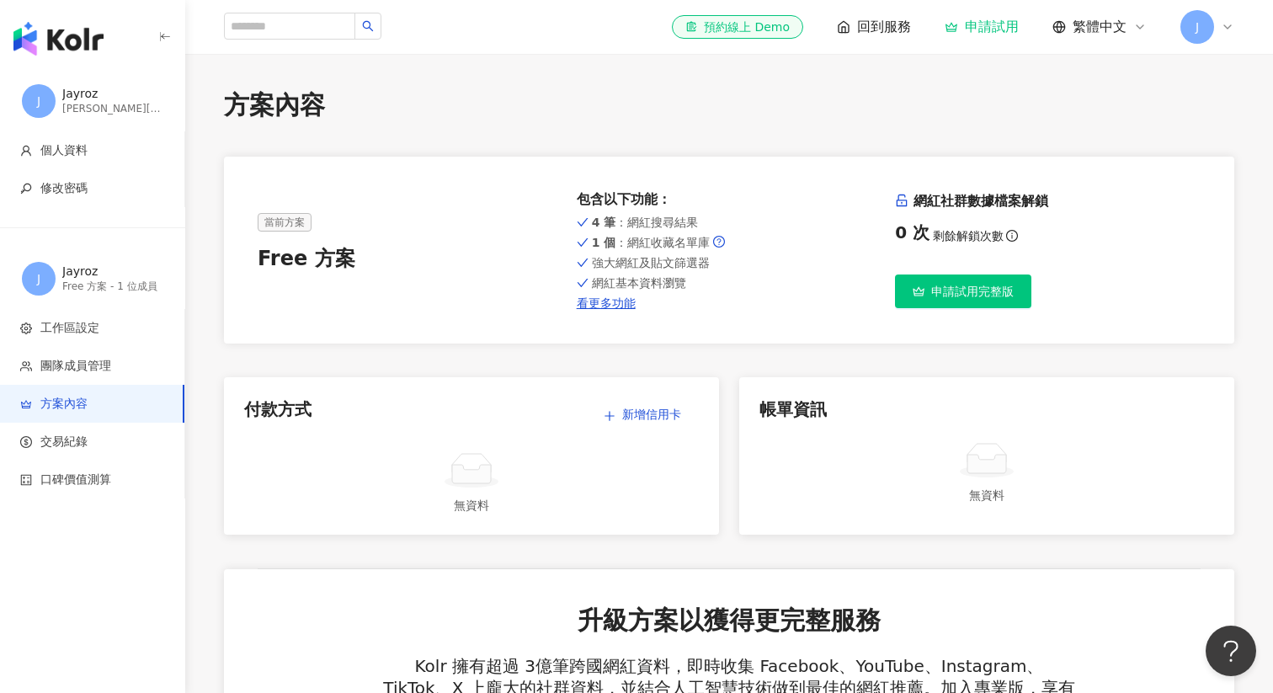
click at [1234, 35] on div "J" at bounding box center [1208, 27] width 54 height 34
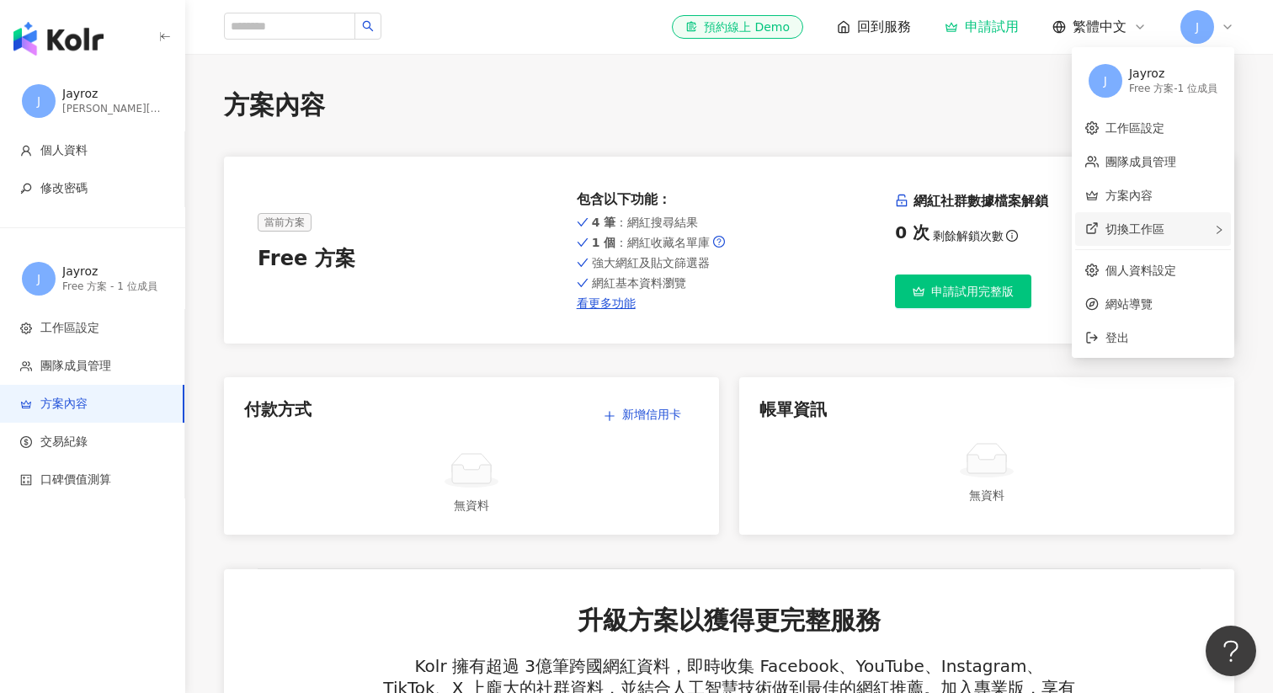
click at [1154, 221] on div "切換工作區" at bounding box center [1153, 229] width 156 height 34
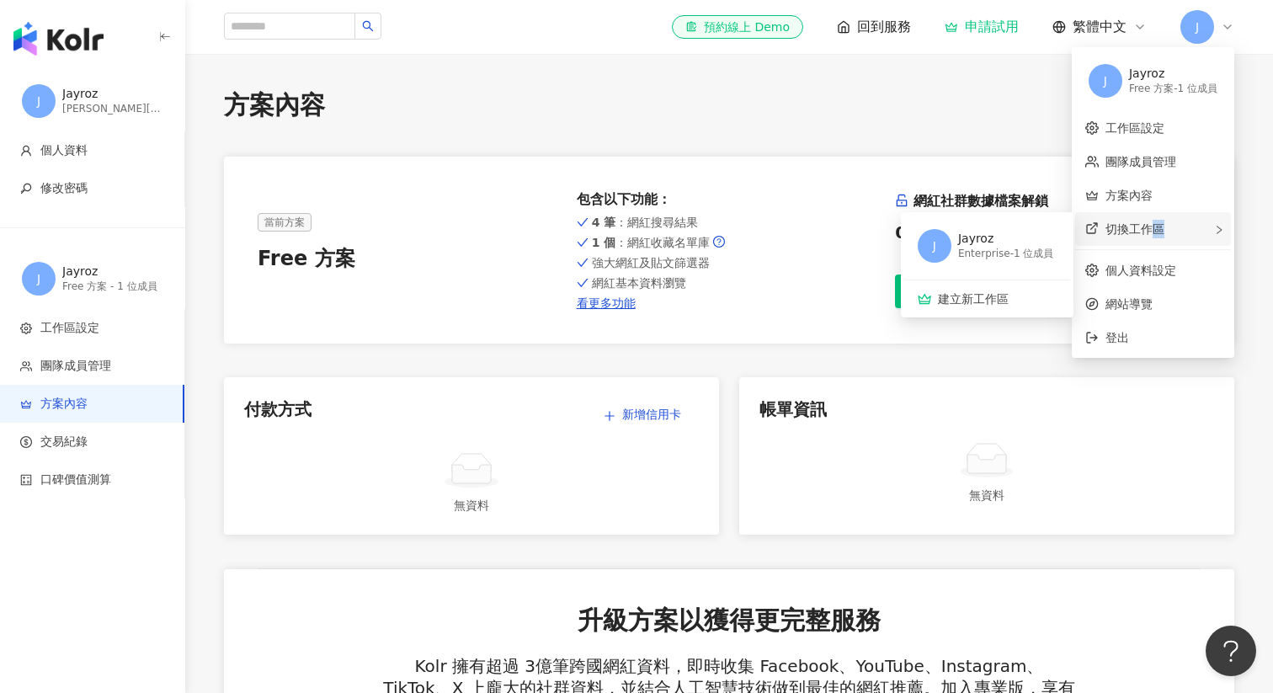
click at [1154, 221] on div "切換工作區 J Jayroz Enterprise - 1 位成員 建立新工作區" at bounding box center [1153, 229] width 156 height 34
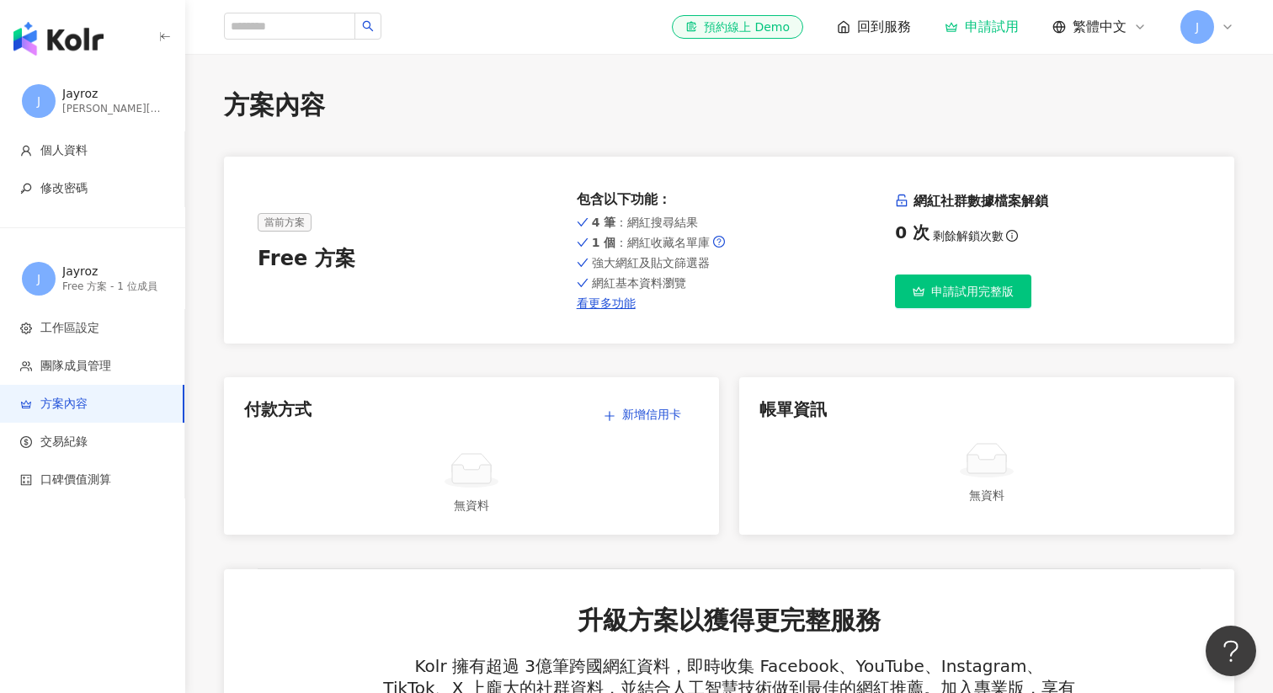
click at [900, 115] on div "方案內容" at bounding box center [729, 105] width 1010 height 35
click at [1223, 30] on icon at bounding box center [1227, 26] width 13 height 13
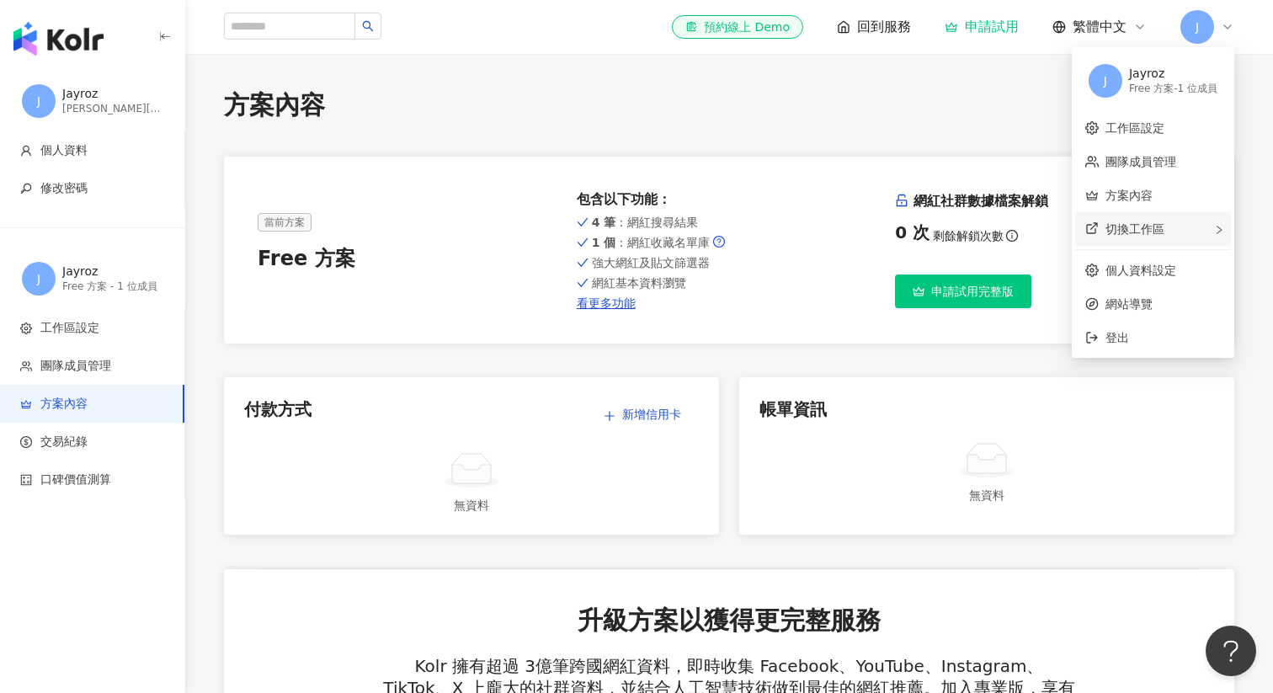
click at [1184, 231] on div "切換工作區" at bounding box center [1153, 229] width 156 height 34
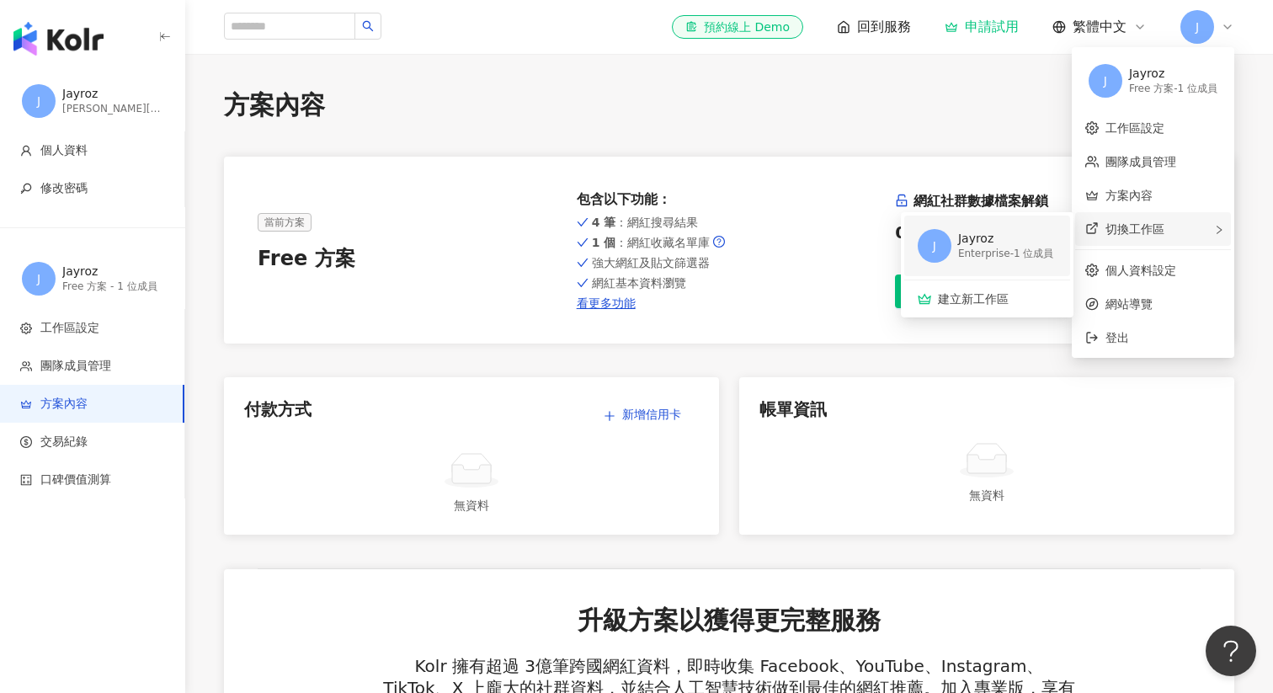
click at [978, 247] on div "Enterprise - 1 位成員" at bounding box center [1006, 254] width 96 height 14
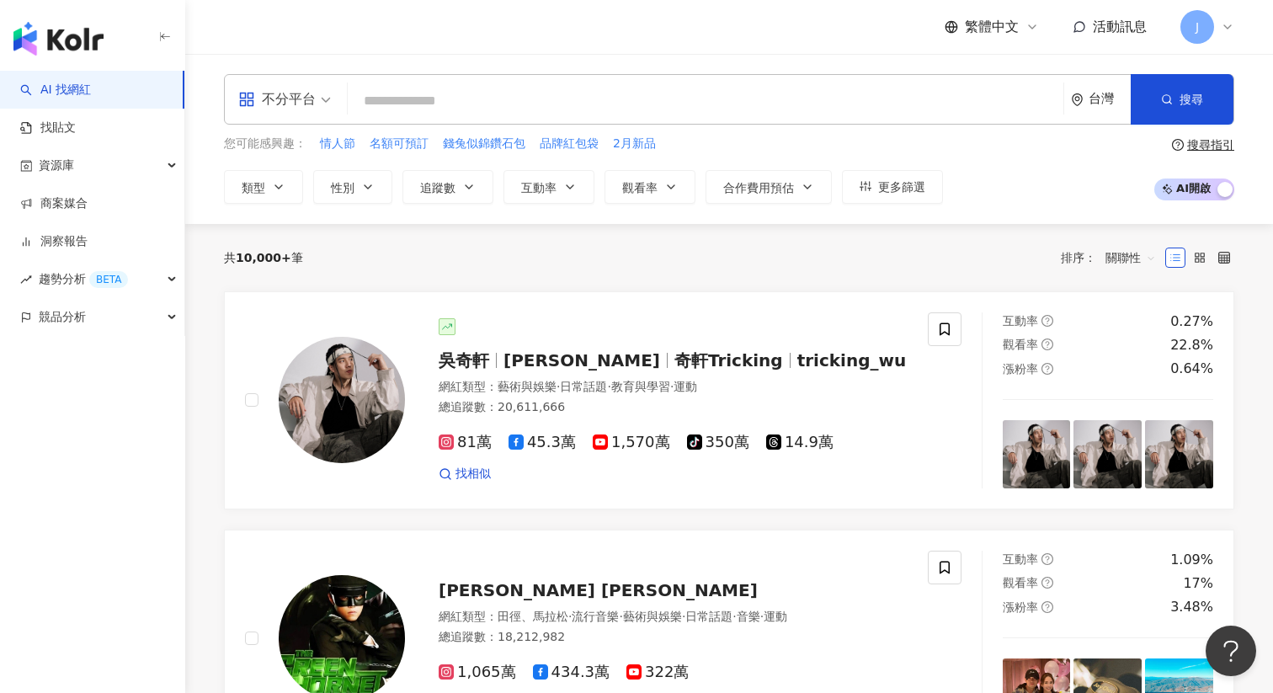
click at [1218, 29] on div "J" at bounding box center [1208, 27] width 54 height 34
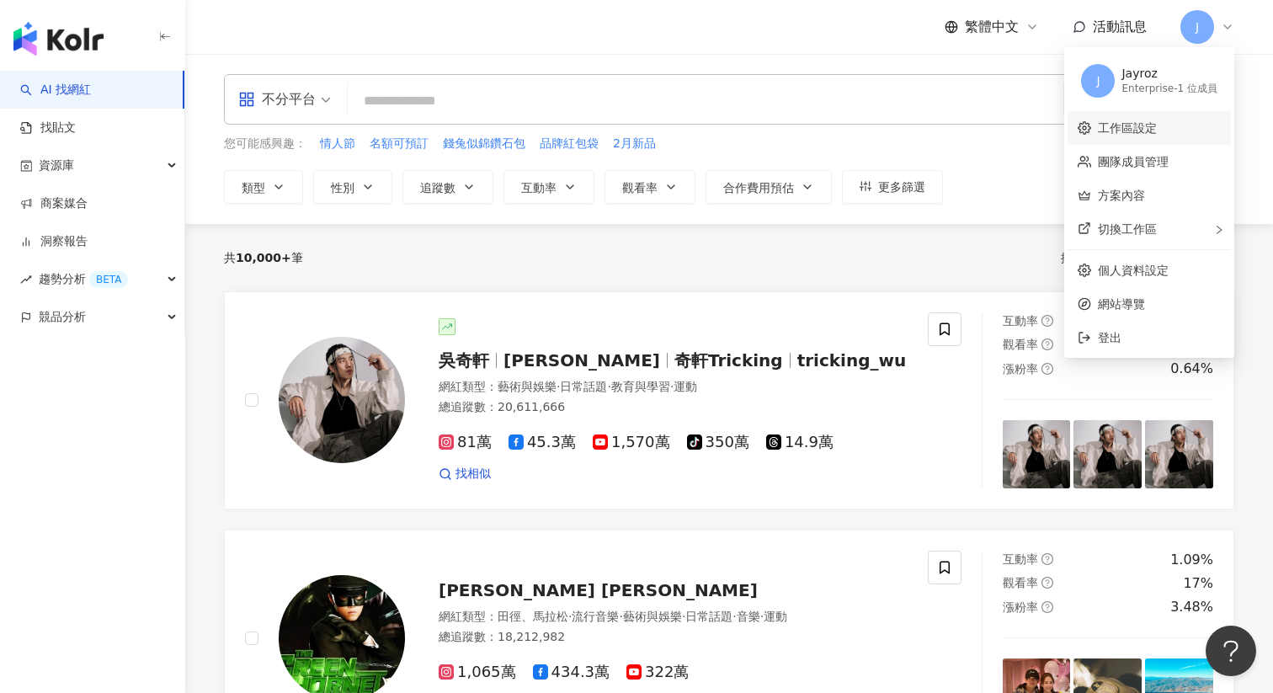
click at [1157, 130] on link "工作區設定" at bounding box center [1127, 127] width 59 height 13
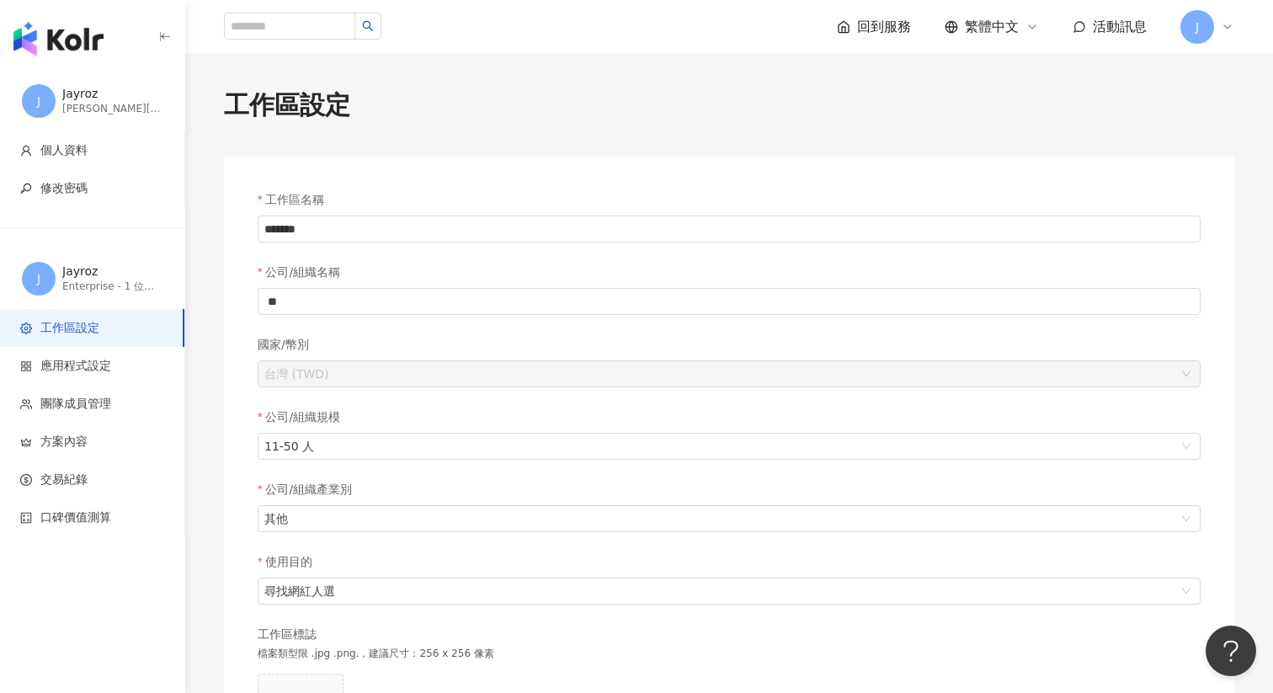
click at [136, 280] on div "Enterprise - 1 位成員" at bounding box center [112, 287] width 101 height 14
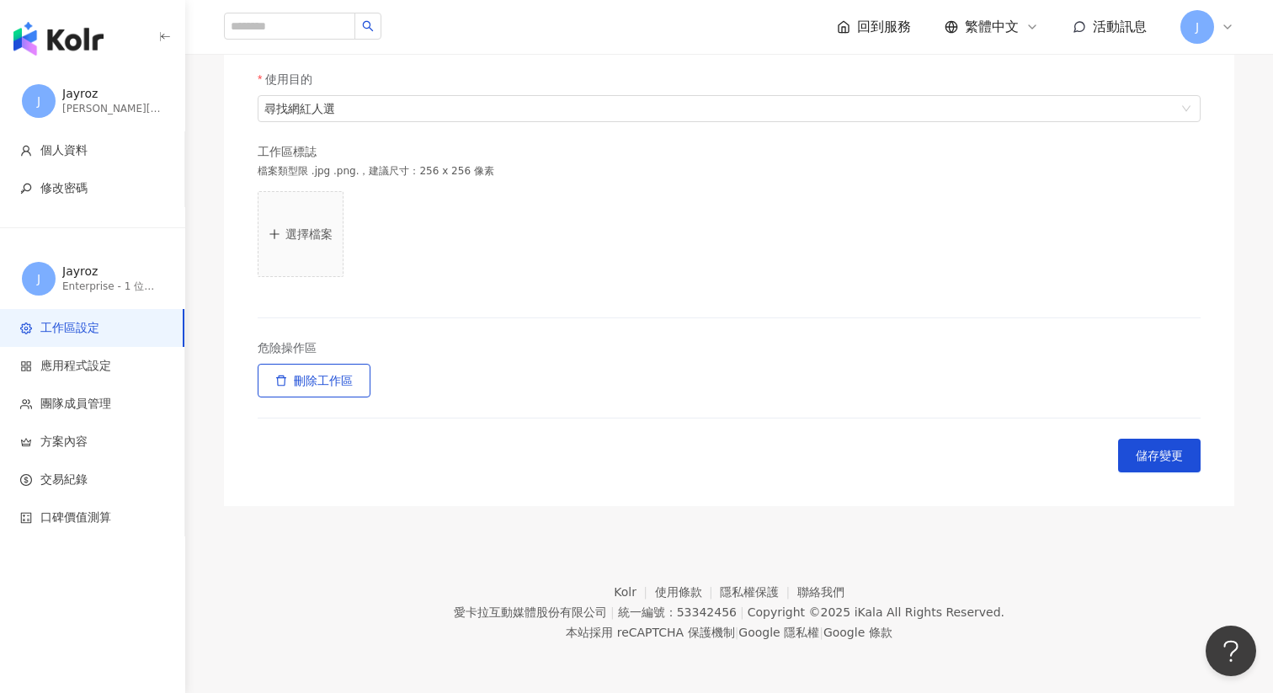
click at [1239, 19] on div "回到服務 繁體中文 活動訊息 J" at bounding box center [729, 27] width 1078 height 54
click at [1222, 22] on icon at bounding box center [1227, 26] width 13 height 13
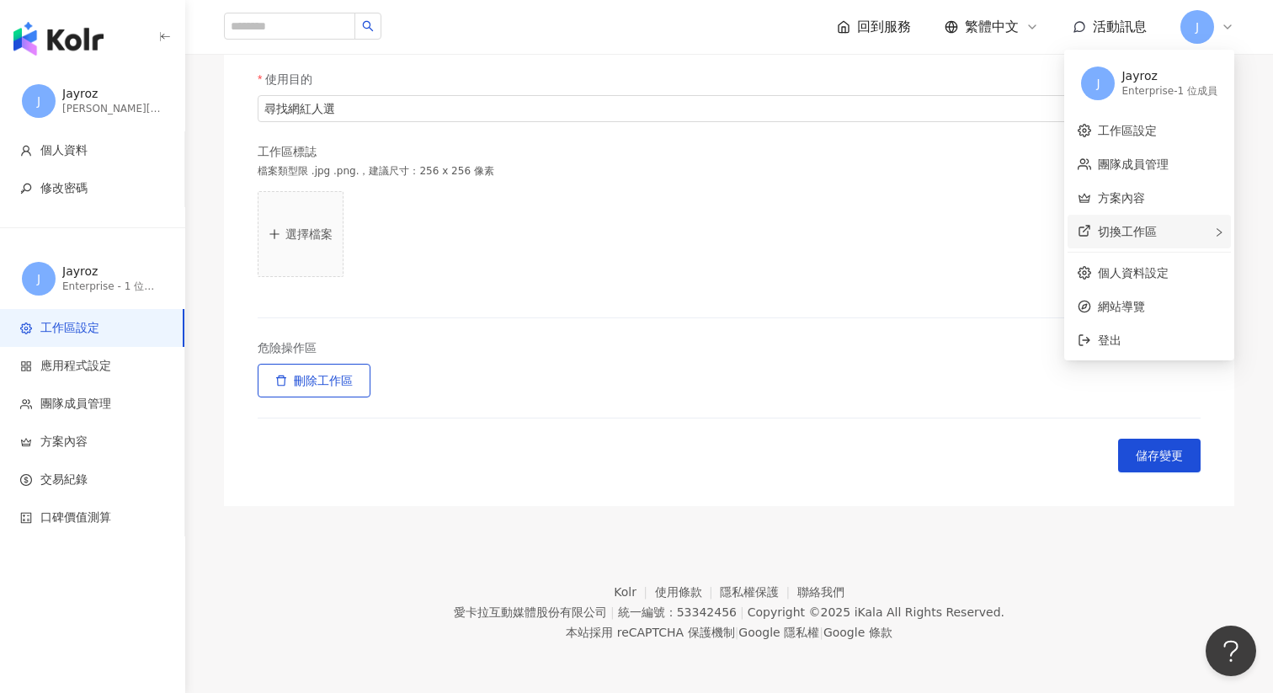
click at [1163, 228] on div "切換工作區" at bounding box center [1149, 232] width 163 height 34
click at [1000, 253] on div "Free 方案 - 1 位成員" at bounding box center [999, 256] width 88 height 14
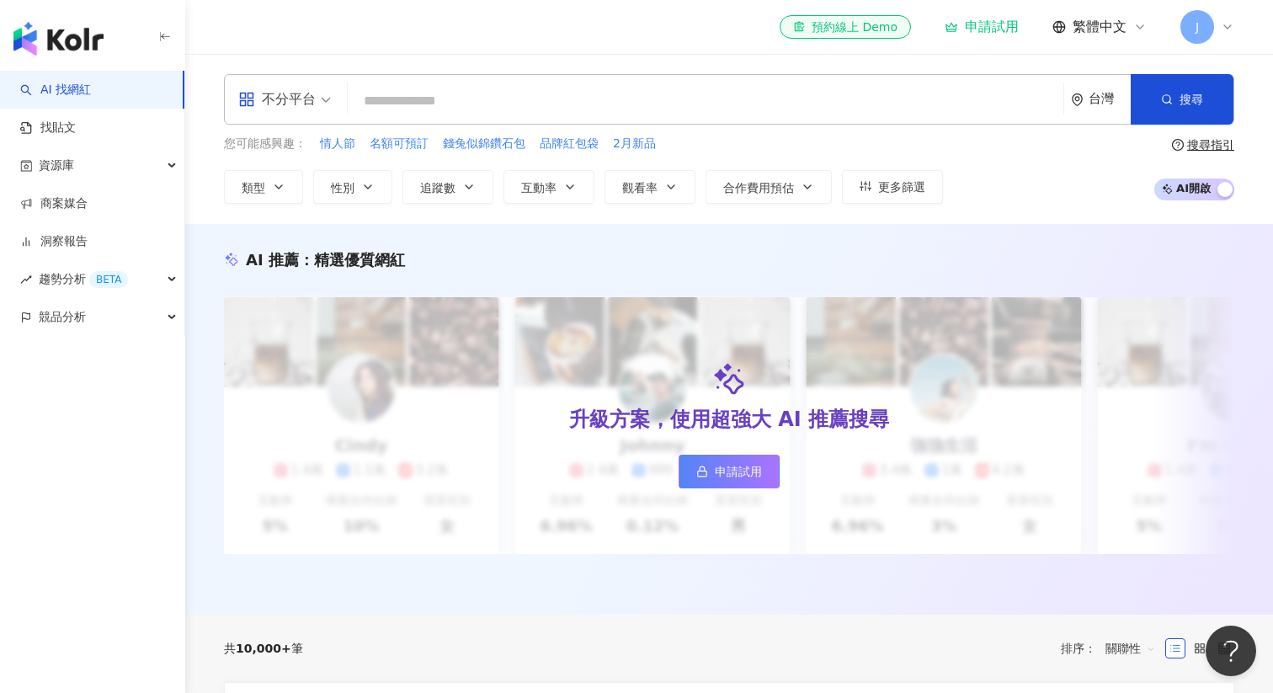
click at [1229, 45] on div "el-icon-cs 預約線上 Demo 申請試用 繁體中文 J" at bounding box center [729, 27] width 1010 height 54
click at [1226, 27] on icon at bounding box center [1227, 26] width 7 height 3
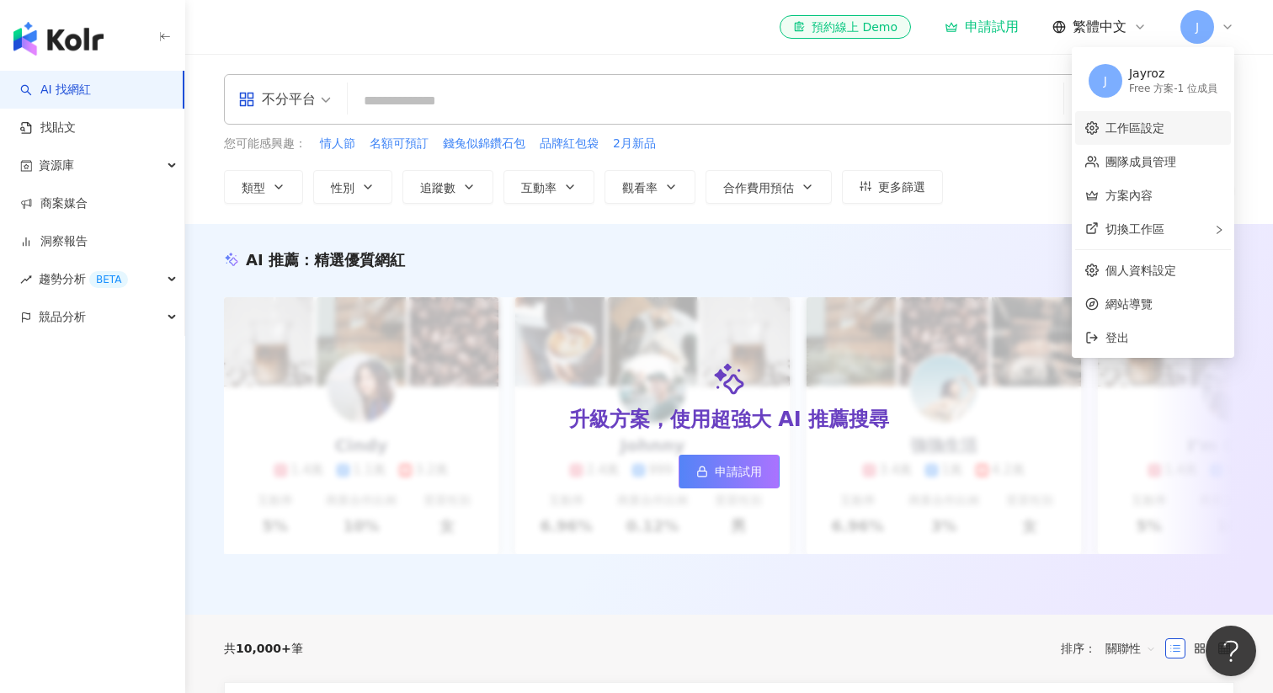
click at [1165, 134] on link "工作區設定" at bounding box center [1135, 127] width 59 height 13
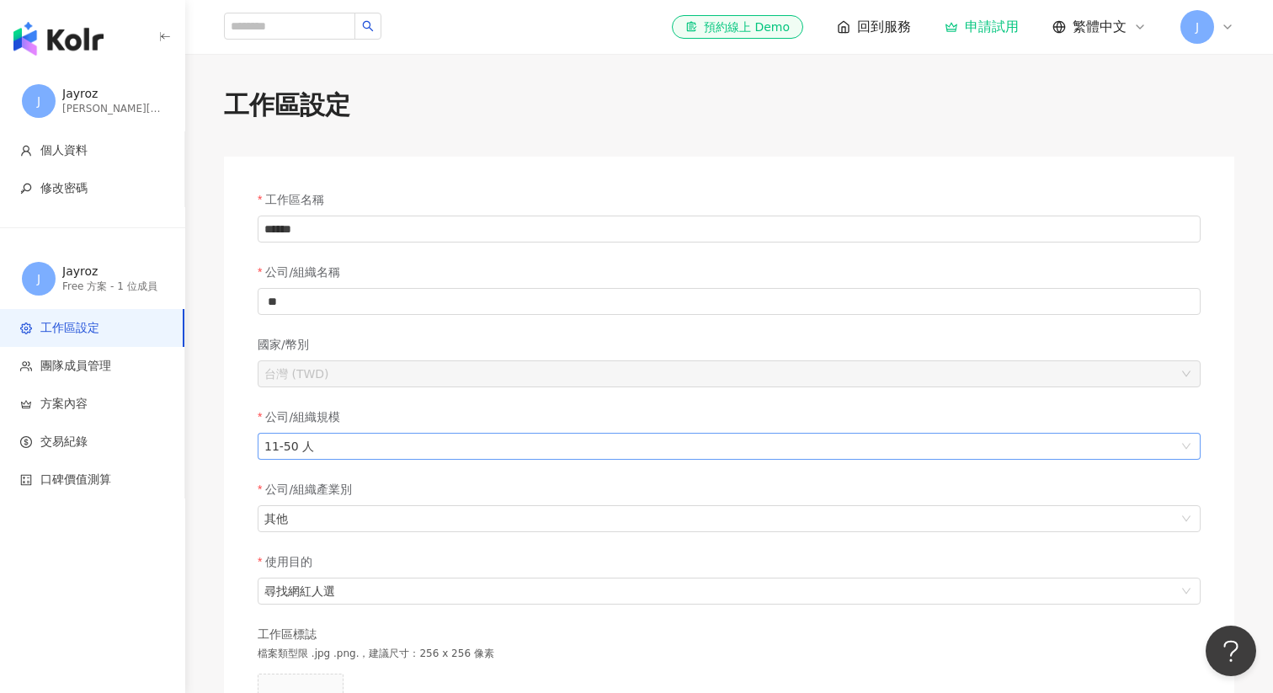
scroll to position [484, 0]
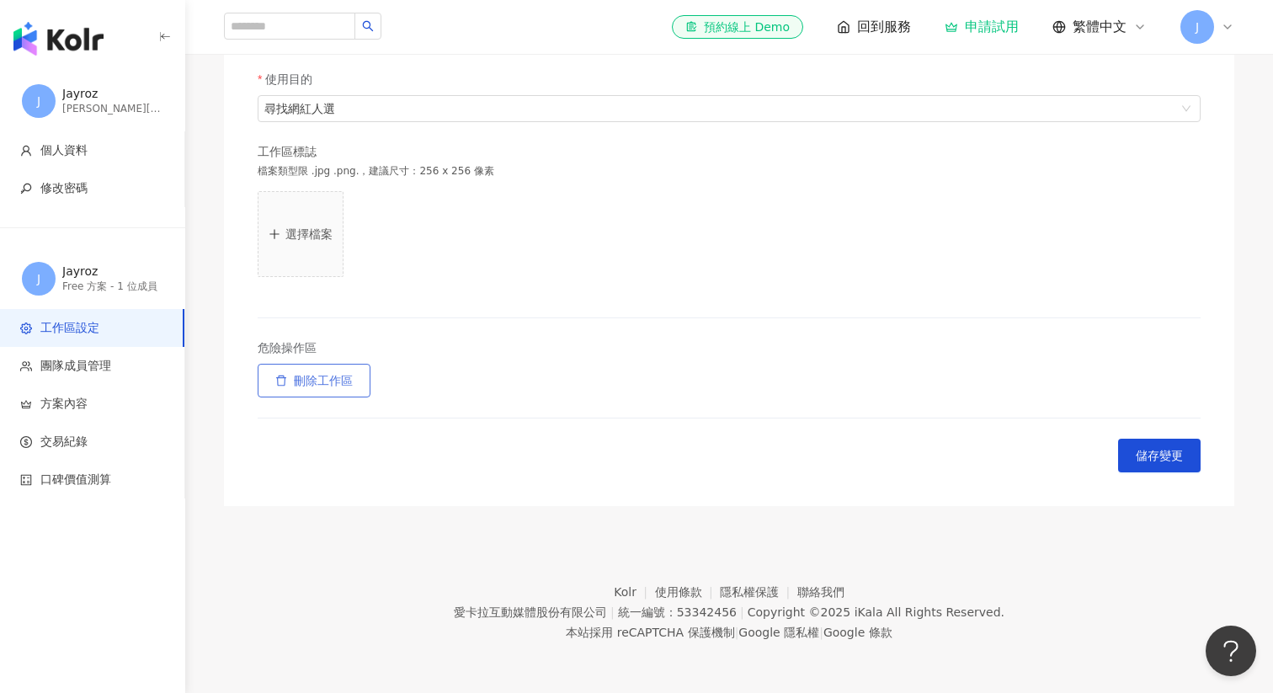
click at [271, 379] on button "刪除工作區" at bounding box center [314, 381] width 113 height 34
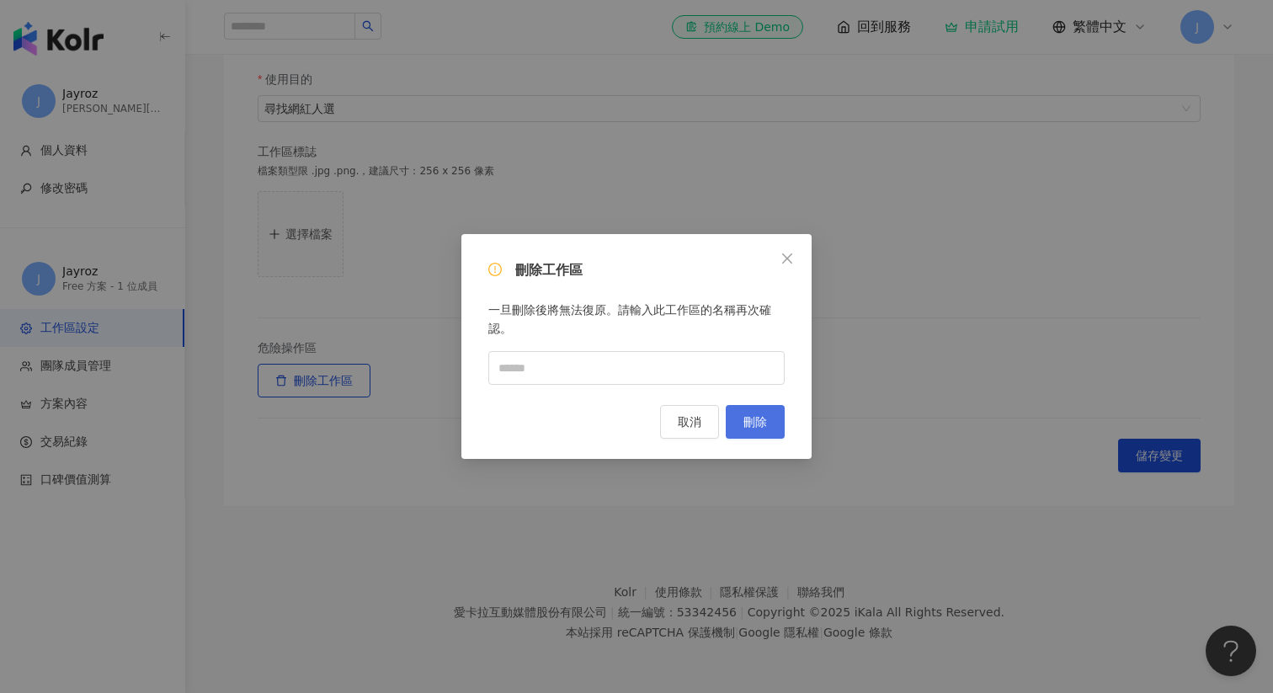
click at [757, 424] on span "刪除" at bounding box center [756, 421] width 24 height 13
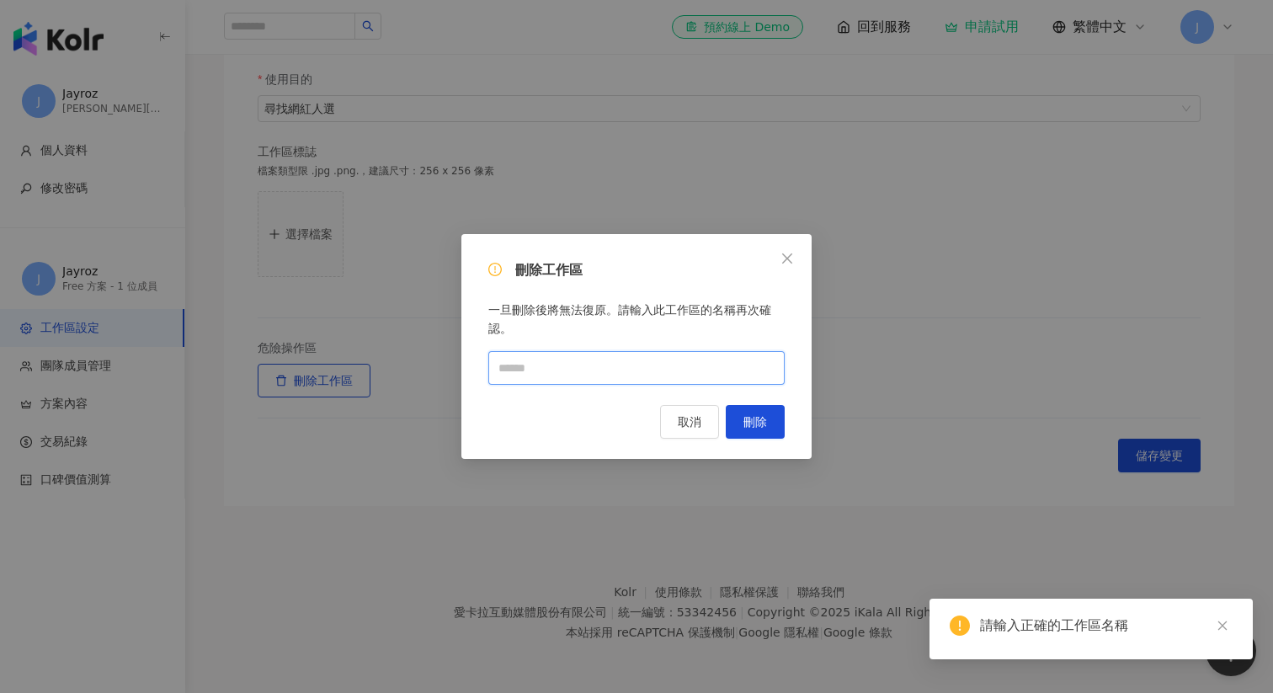
click at [653, 356] on input "text" at bounding box center [636, 368] width 296 height 34
type input "**"
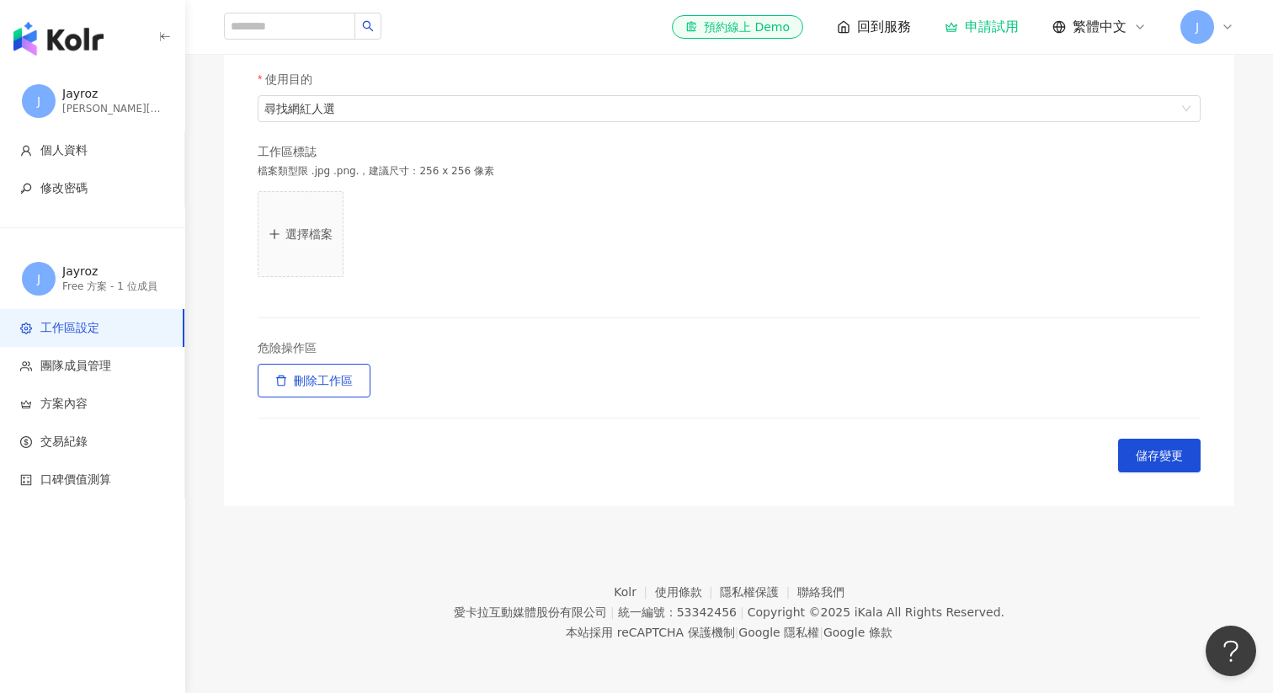
click at [1227, 23] on icon at bounding box center [1227, 26] width 13 height 13
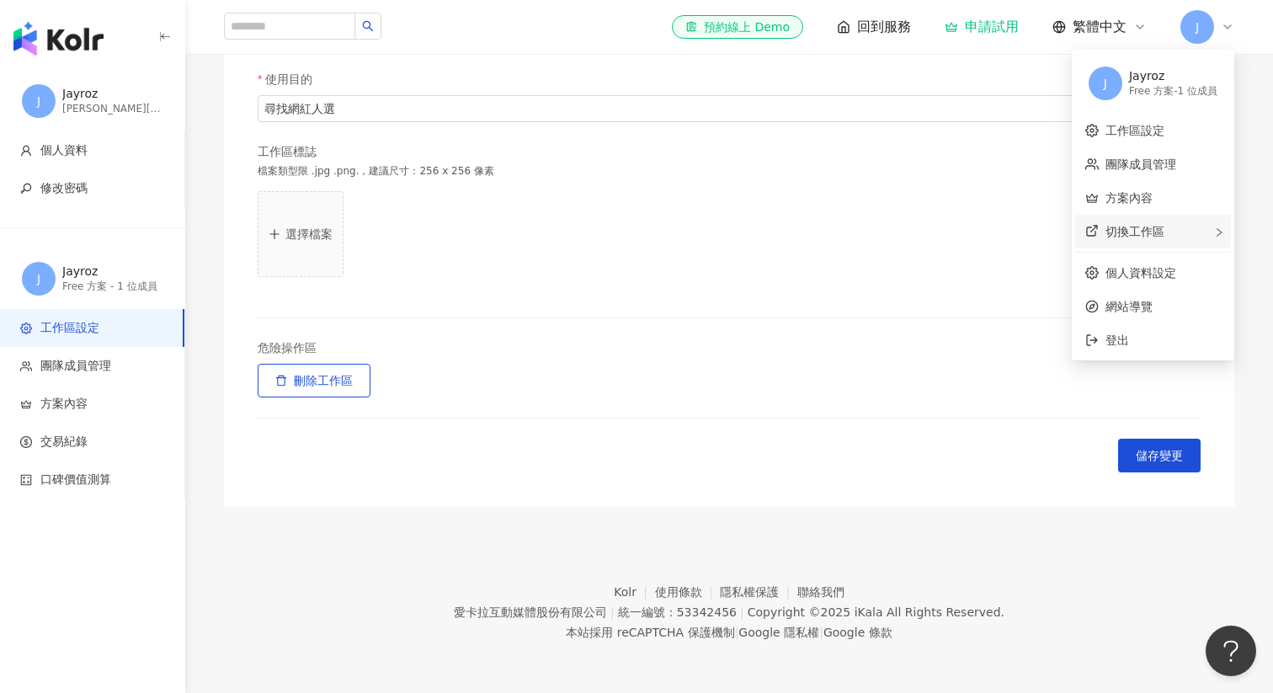
click at [1150, 231] on span "切換工作區" at bounding box center [1135, 231] width 59 height 13
click at [1008, 259] on div "Enterprise - 1 位成員" at bounding box center [1006, 256] width 96 height 14
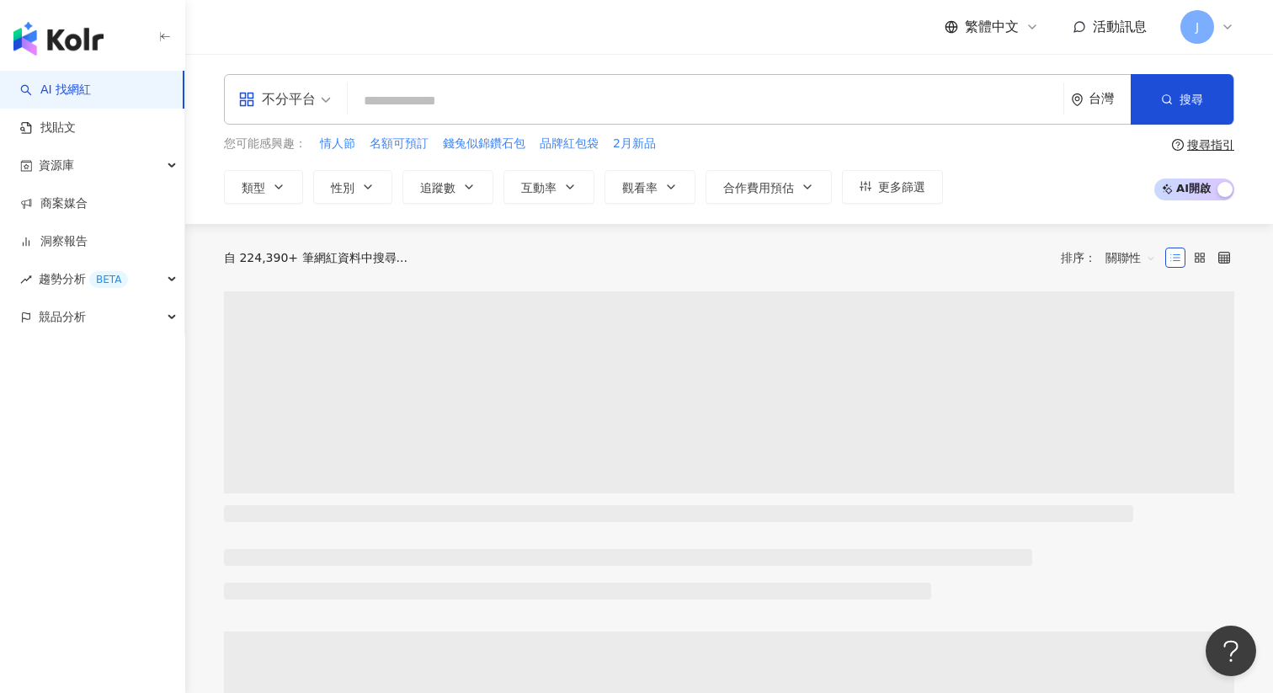
click at [1211, 34] on span "J" at bounding box center [1198, 27] width 34 height 34
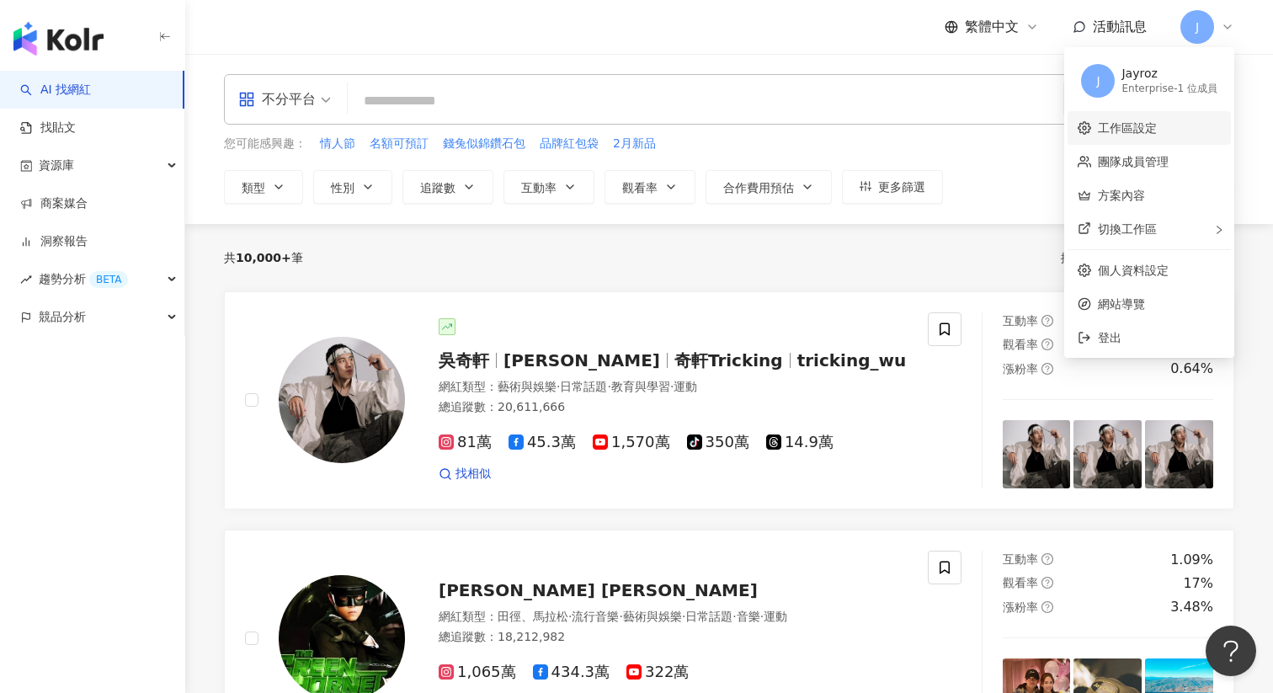
click at [1157, 135] on link "工作區設定" at bounding box center [1127, 127] width 59 height 13
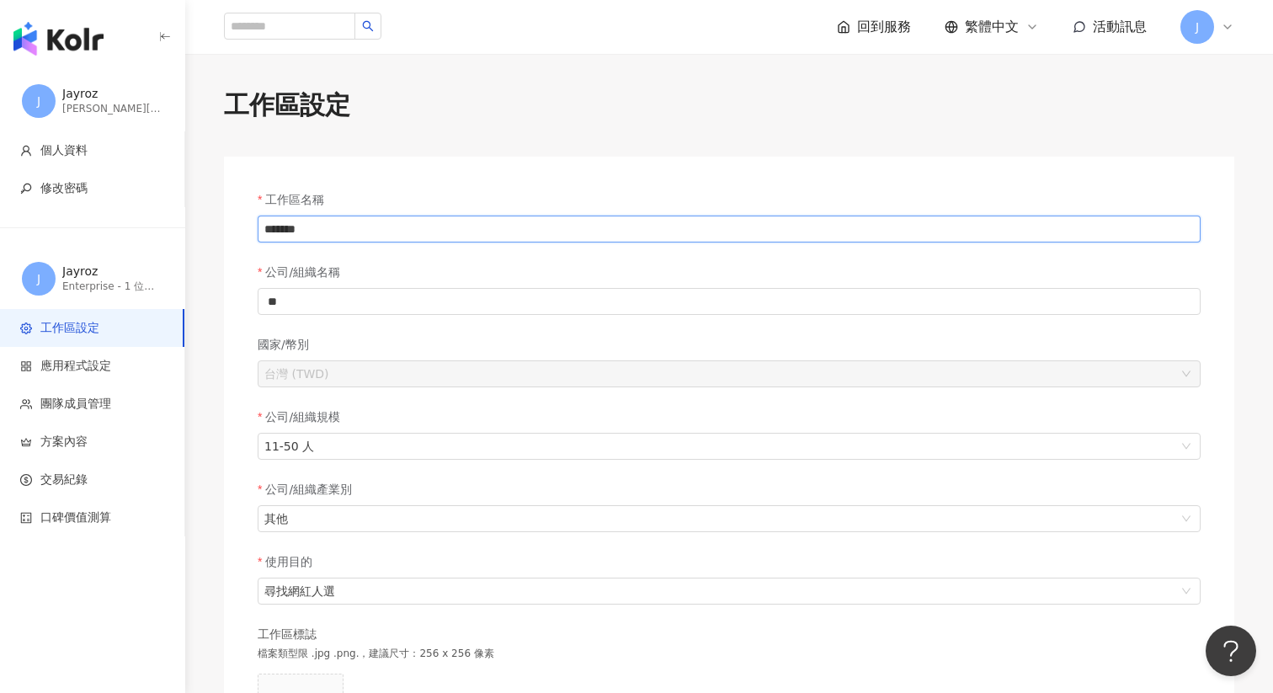
click at [338, 233] on input "******" at bounding box center [729, 229] width 943 height 27
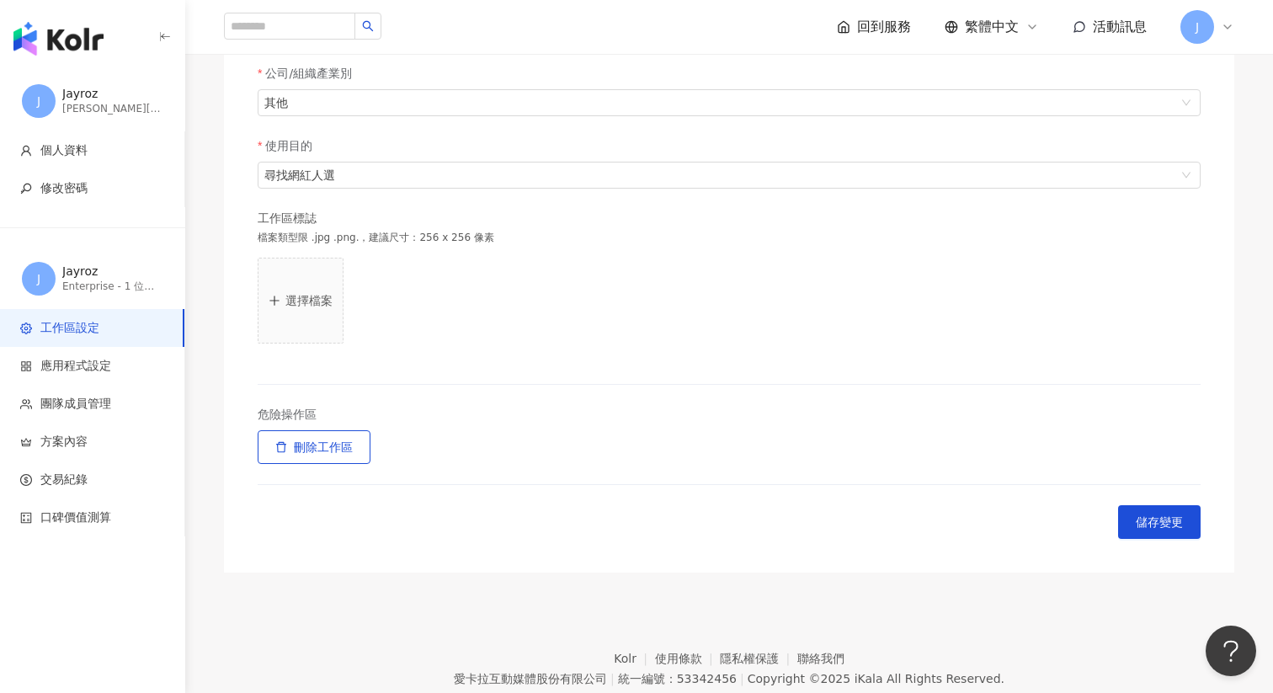
scroll to position [484, 0]
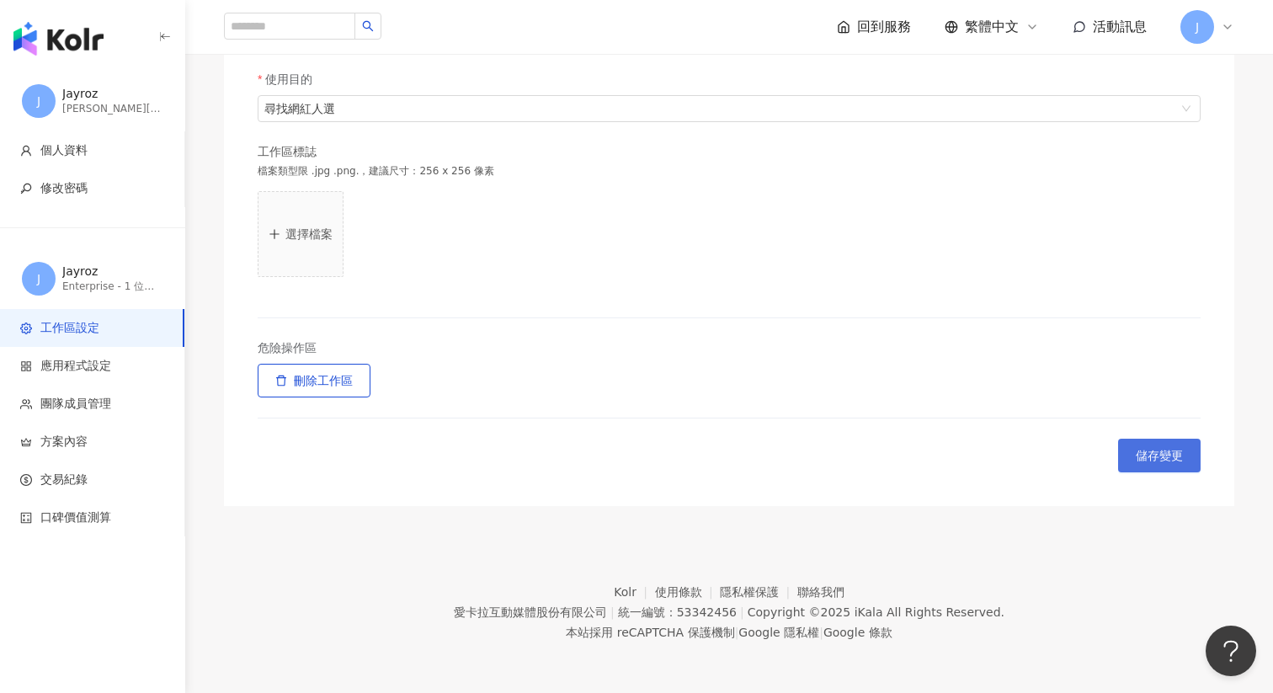
type input "*********"
click at [1138, 463] on button "儲存變更" at bounding box center [1159, 456] width 83 height 34
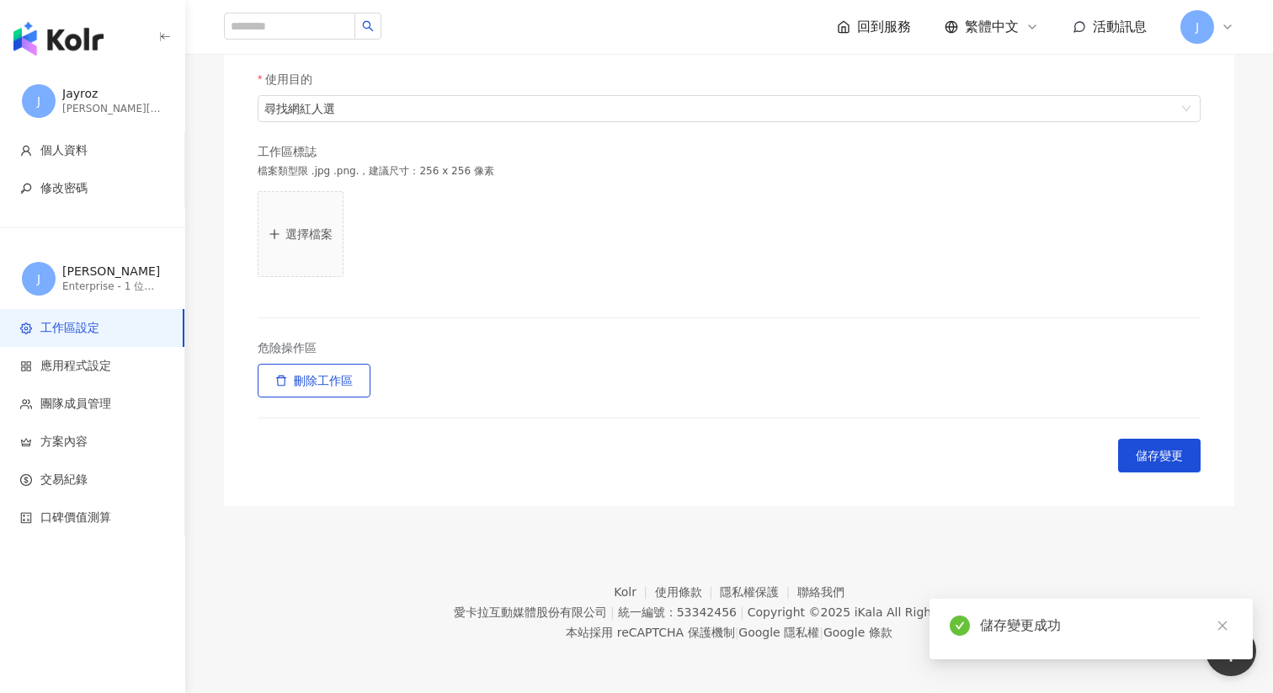
click at [1212, 34] on div "J" at bounding box center [1208, 27] width 54 height 34
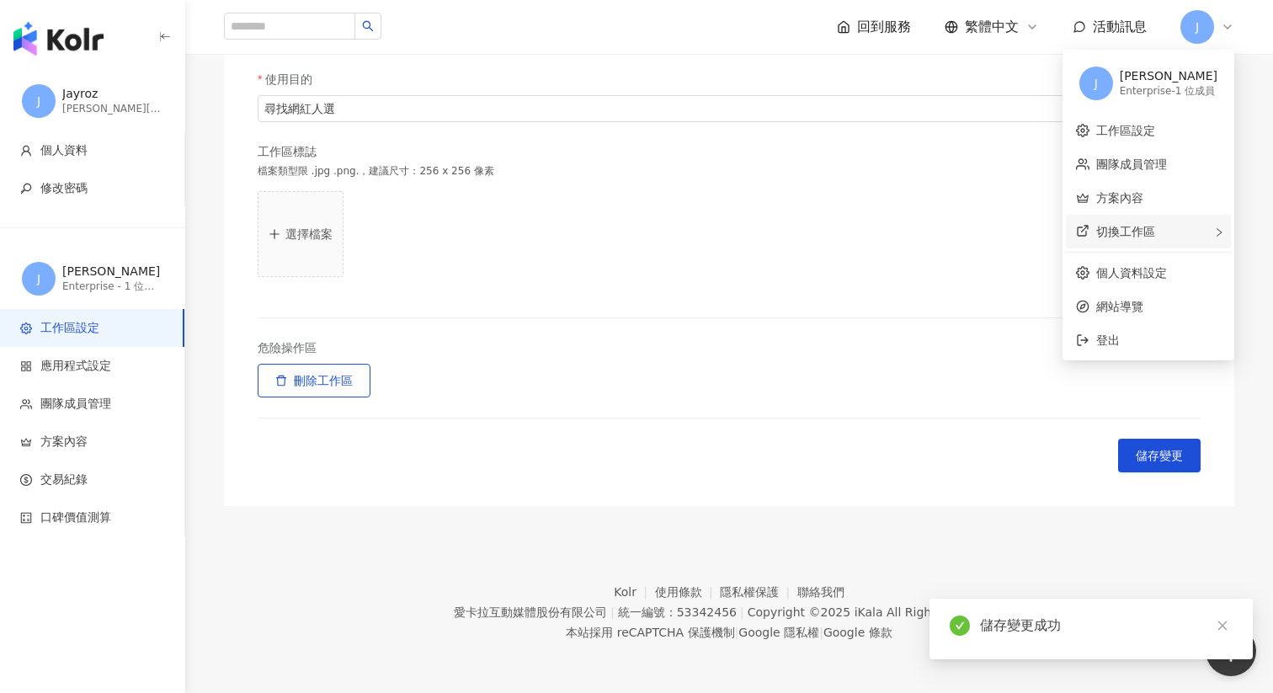
click at [1170, 220] on div "切換工作區" at bounding box center [1148, 232] width 165 height 34
click at [989, 251] on div "Free 方案 - 1 位成員" at bounding box center [997, 256] width 88 height 14
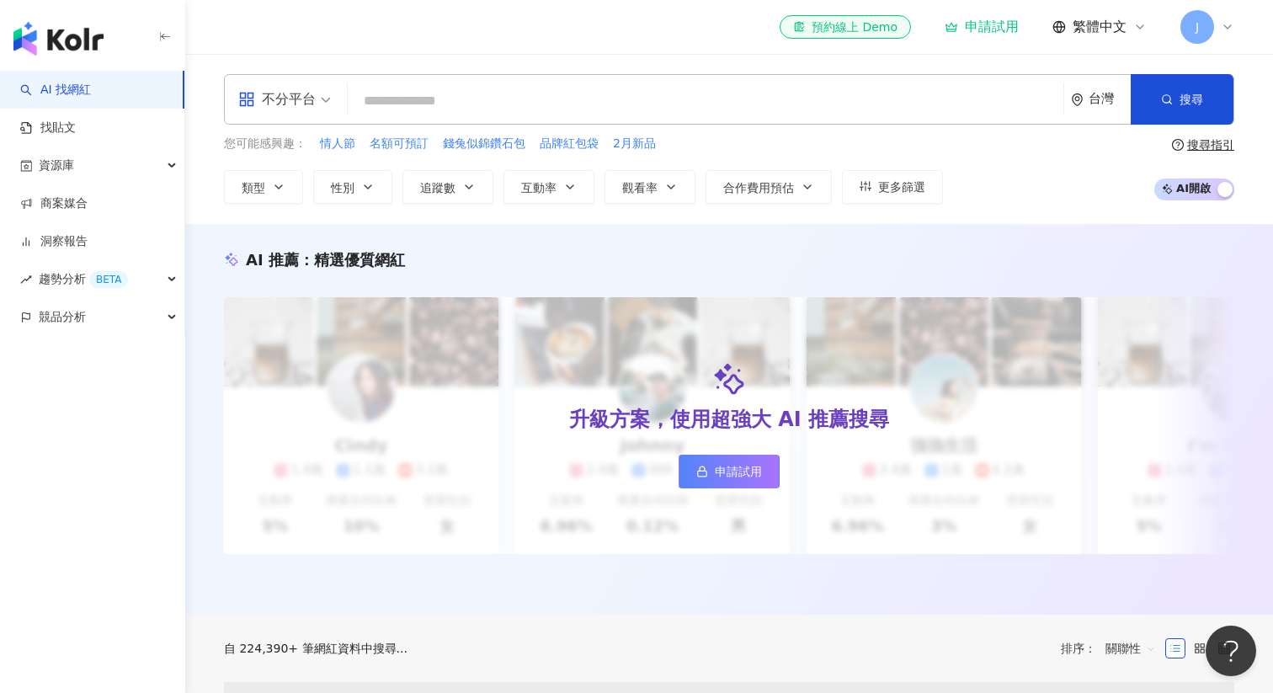
click at [1204, 19] on span "J" at bounding box center [1198, 27] width 34 height 34
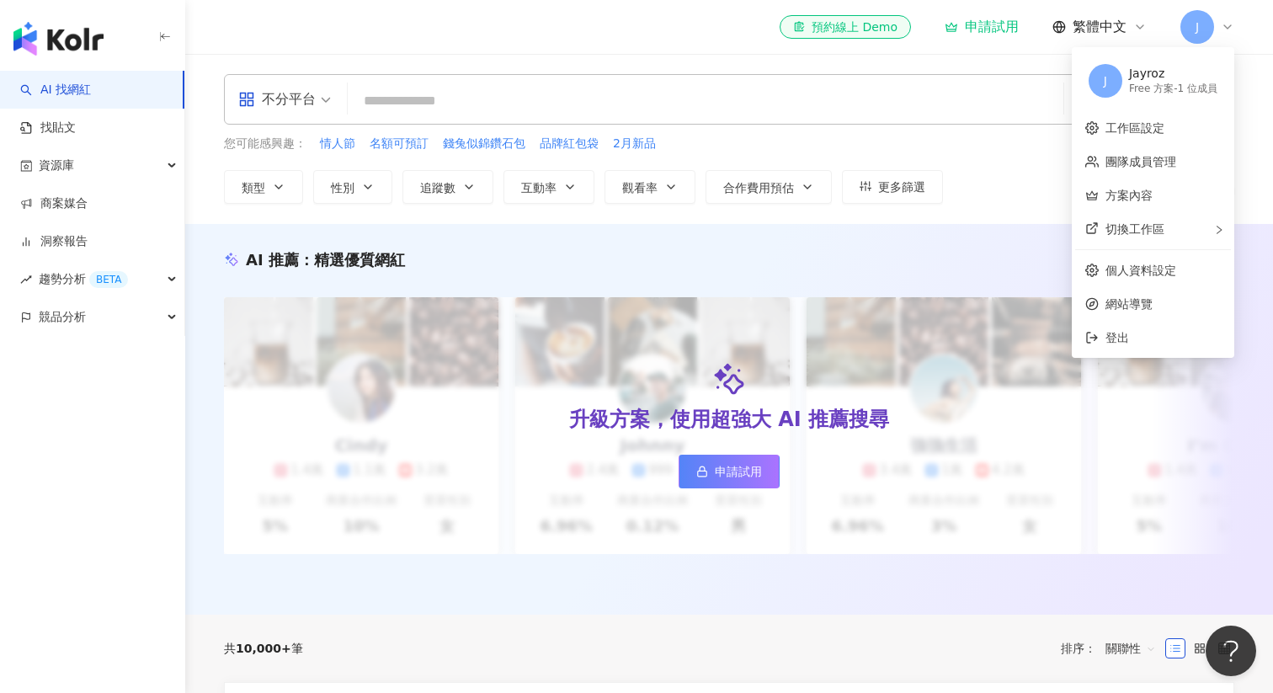
click at [1129, 80] on div "Jayroz" at bounding box center [1173, 74] width 88 height 17
click at [1120, 128] on link "工作區設定" at bounding box center [1135, 127] width 59 height 13
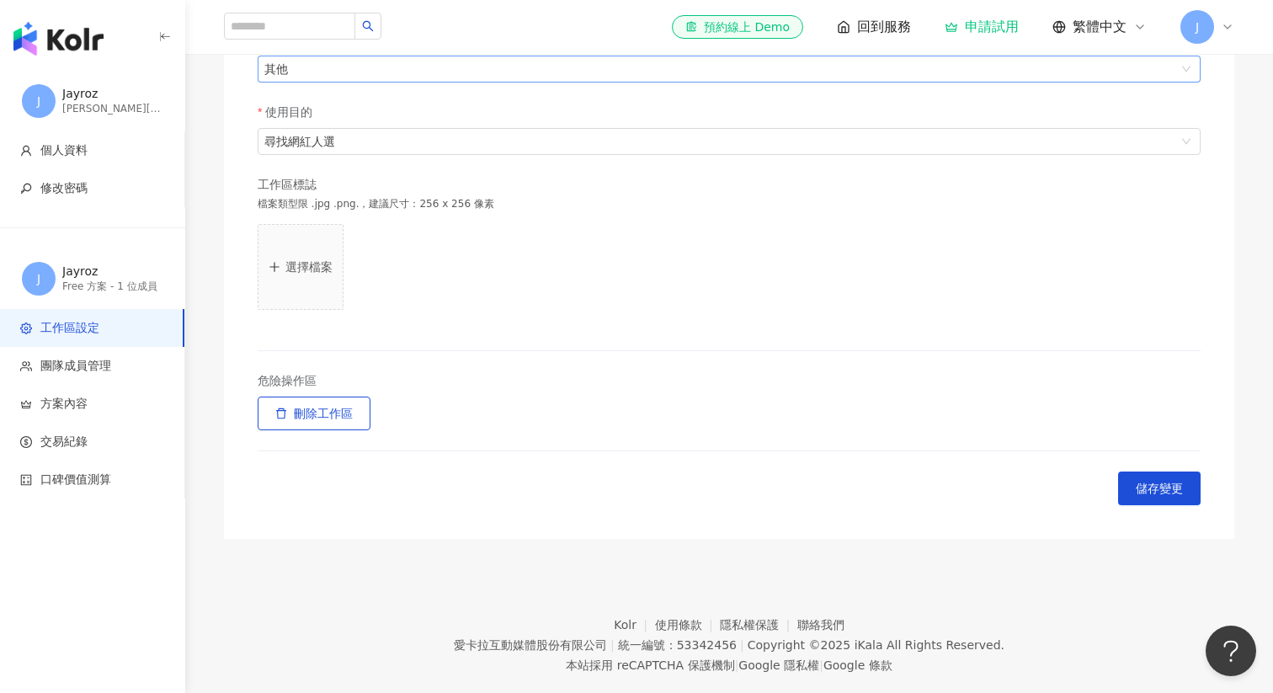
scroll to position [484, 0]
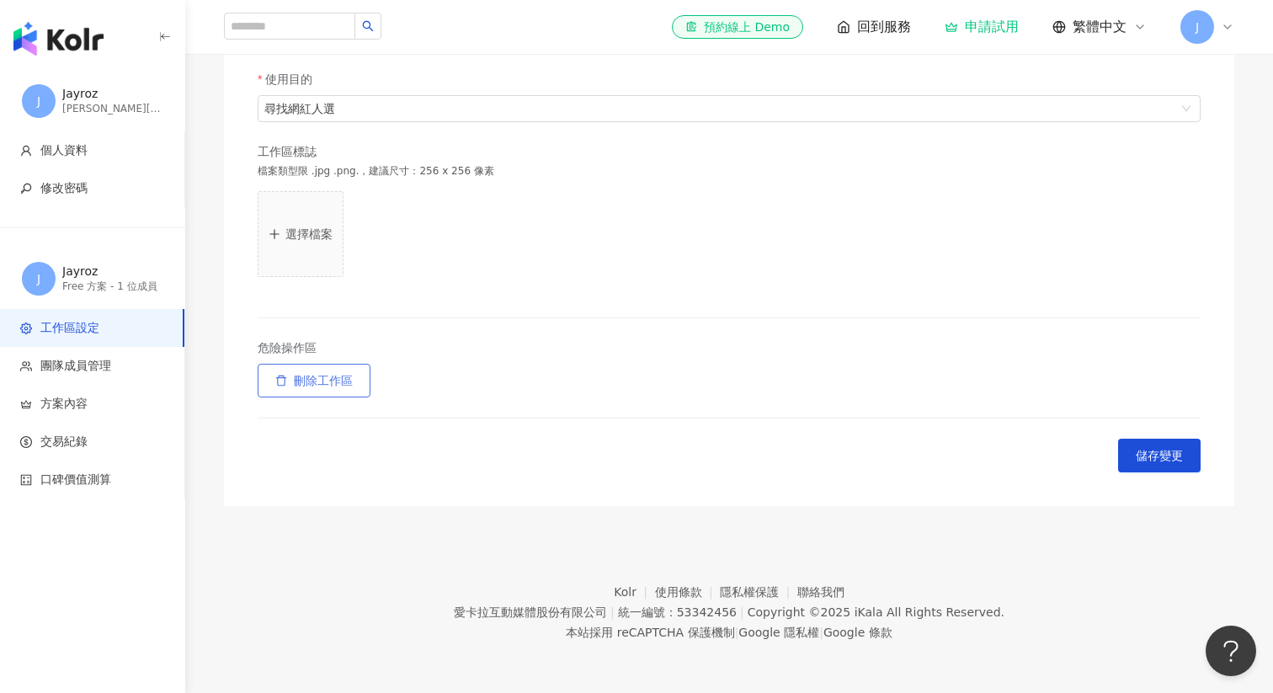
click at [295, 377] on span "刪除工作區" at bounding box center [323, 380] width 59 height 13
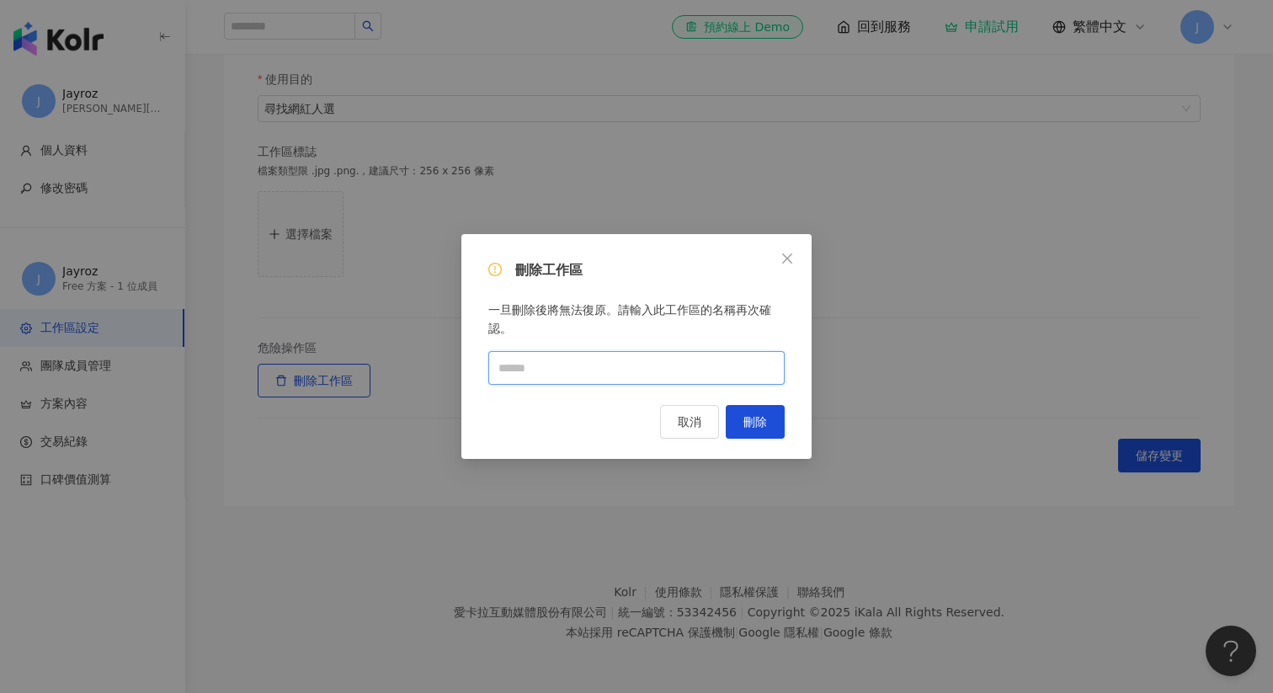
click at [614, 354] on input "text" at bounding box center [636, 368] width 296 height 34
type input "*"
type input "******"
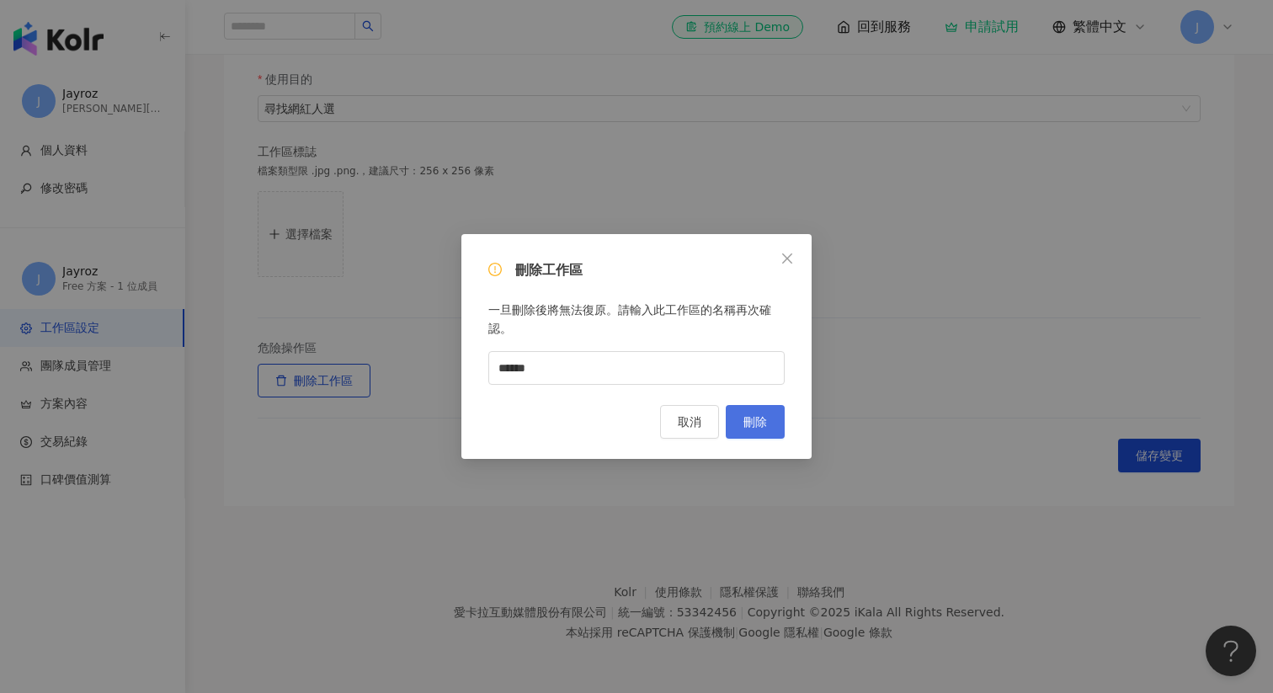
click at [770, 424] on button "刪除" at bounding box center [755, 422] width 59 height 34
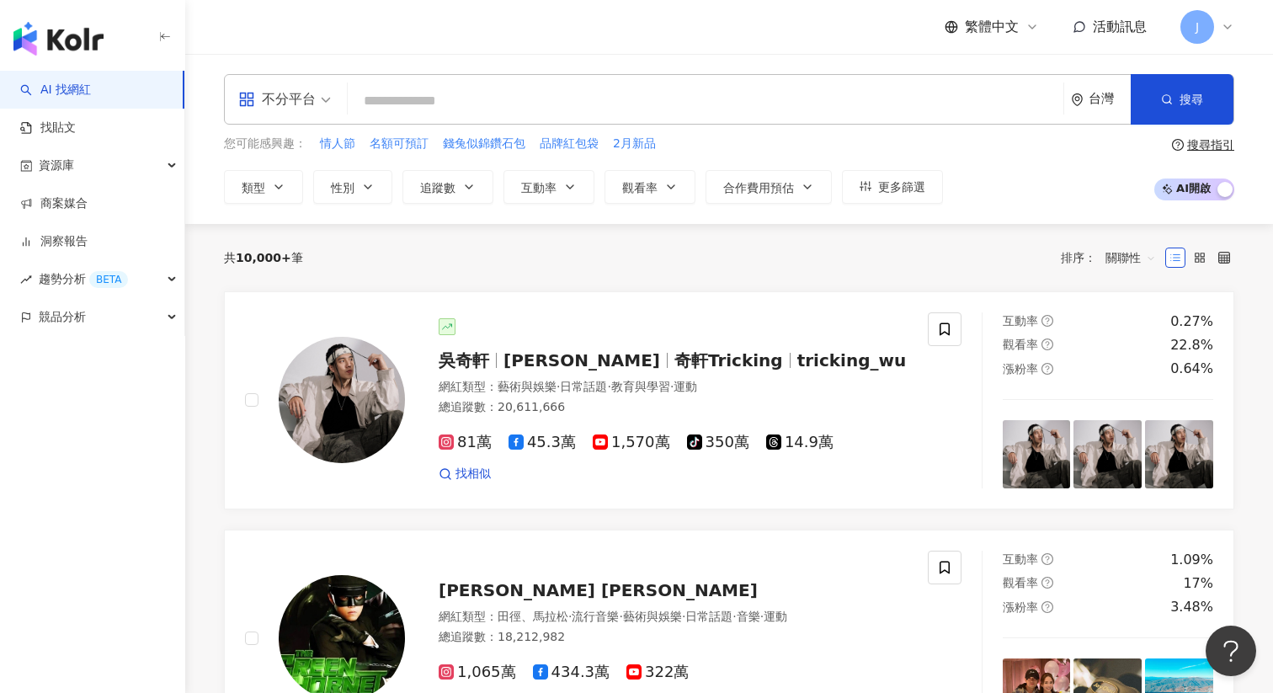
click at [1210, 35] on span "J" at bounding box center [1198, 27] width 34 height 34
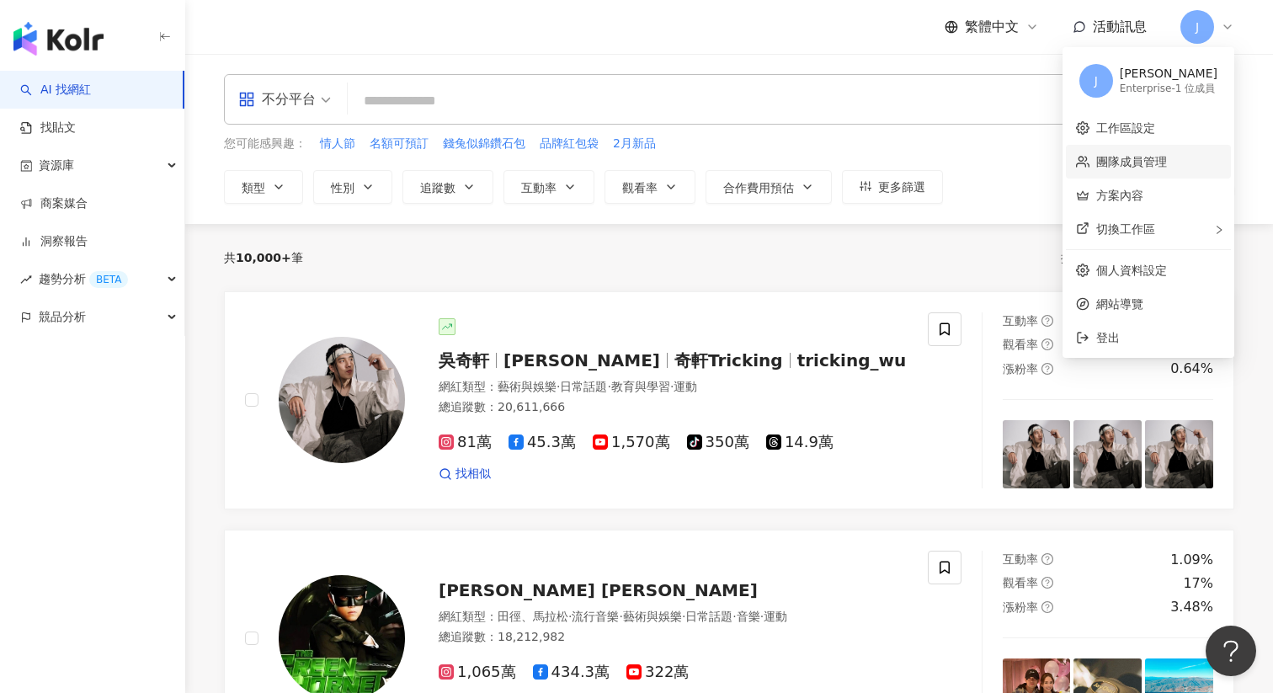
click at [1154, 160] on link "團隊成員管理" at bounding box center [1131, 161] width 71 height 13
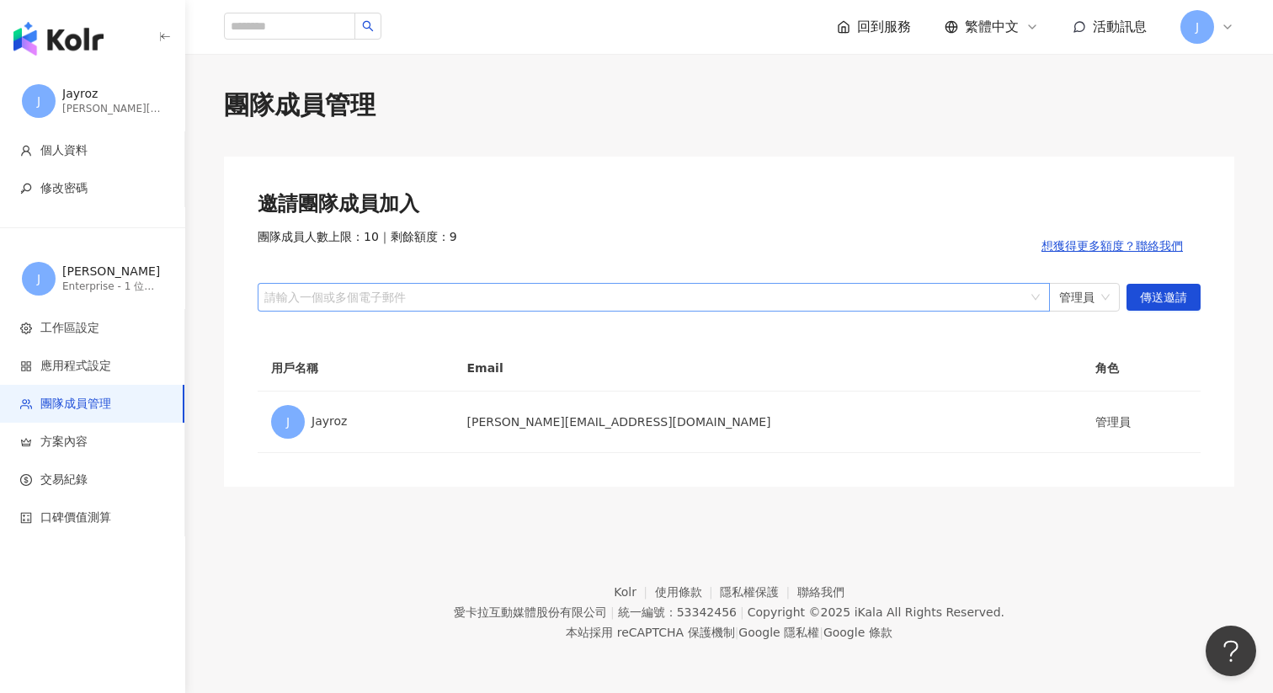
click at [811, 290] on div at bounding box center [645, 296] width 768 height 13
paste input "**********"
click at [1096, 297] on span "管理員" at bounding box center [1084, 297] width 51 height 27
type input "**********"
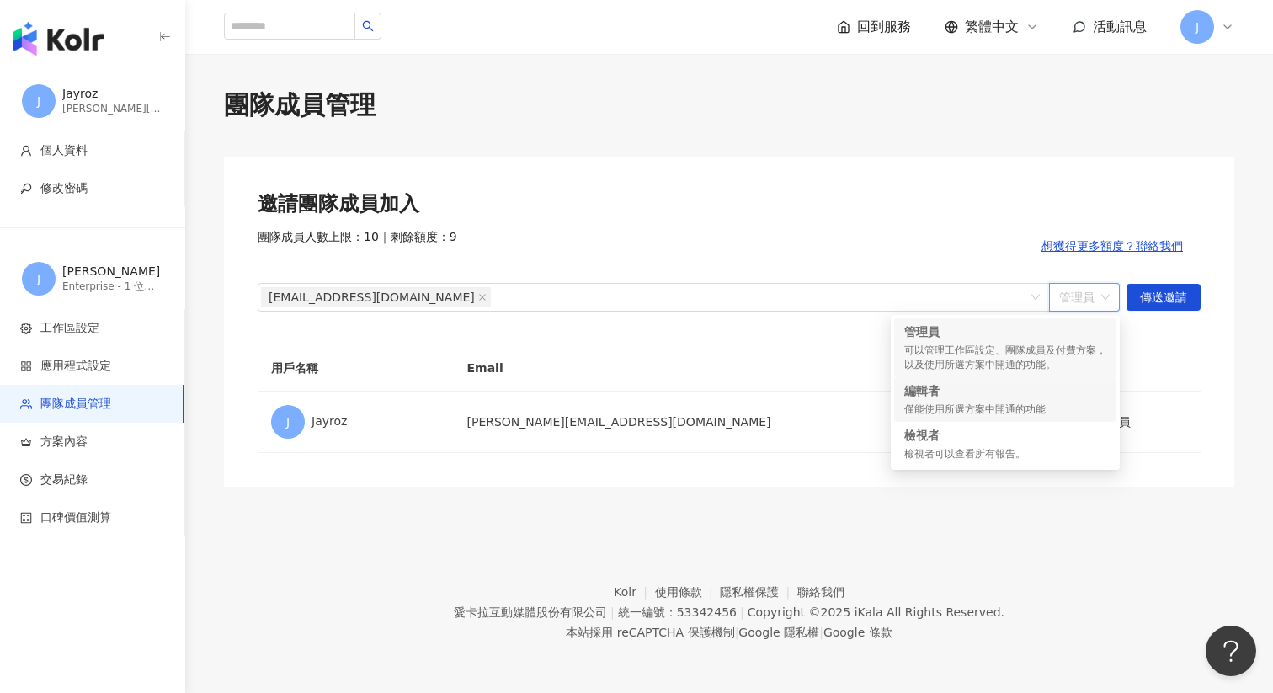
click at [1009, 410] on div "僅能使用所選方案中開通的功能" at bounding box center [1005, 409] width 202 height 14
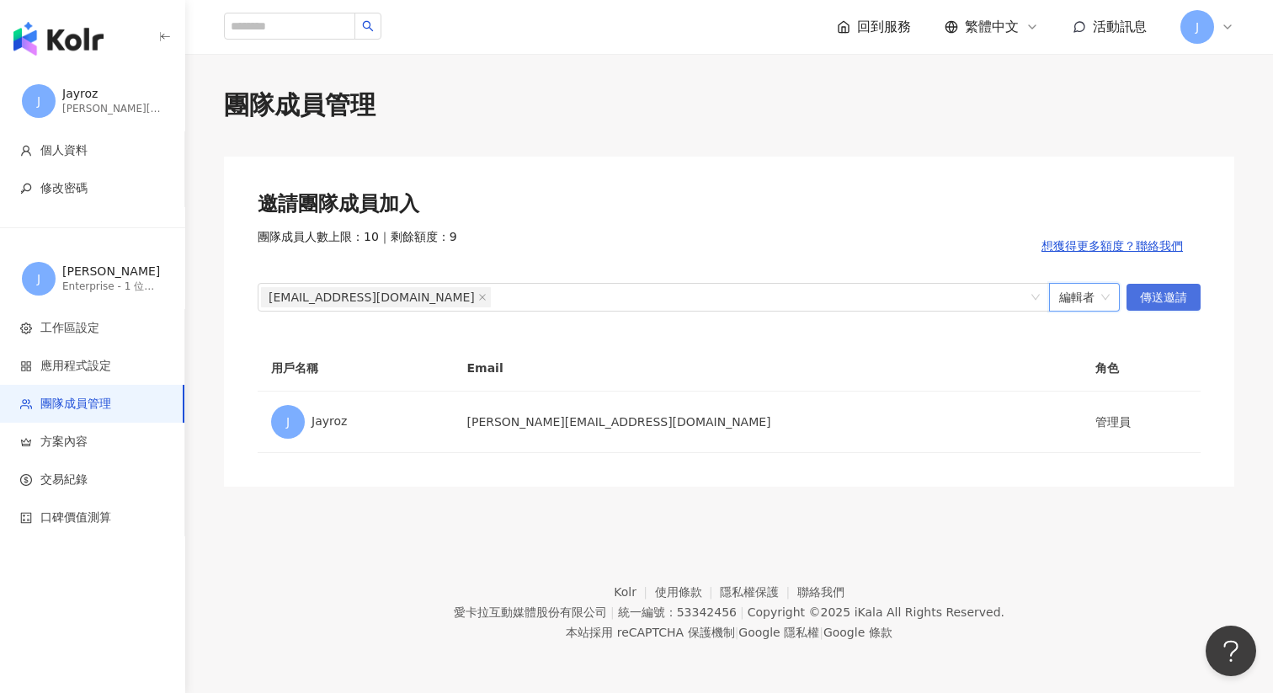
click at [1181, 293] on span "傳送邀請" at bounding box center [1163, 298] width 47 height 27
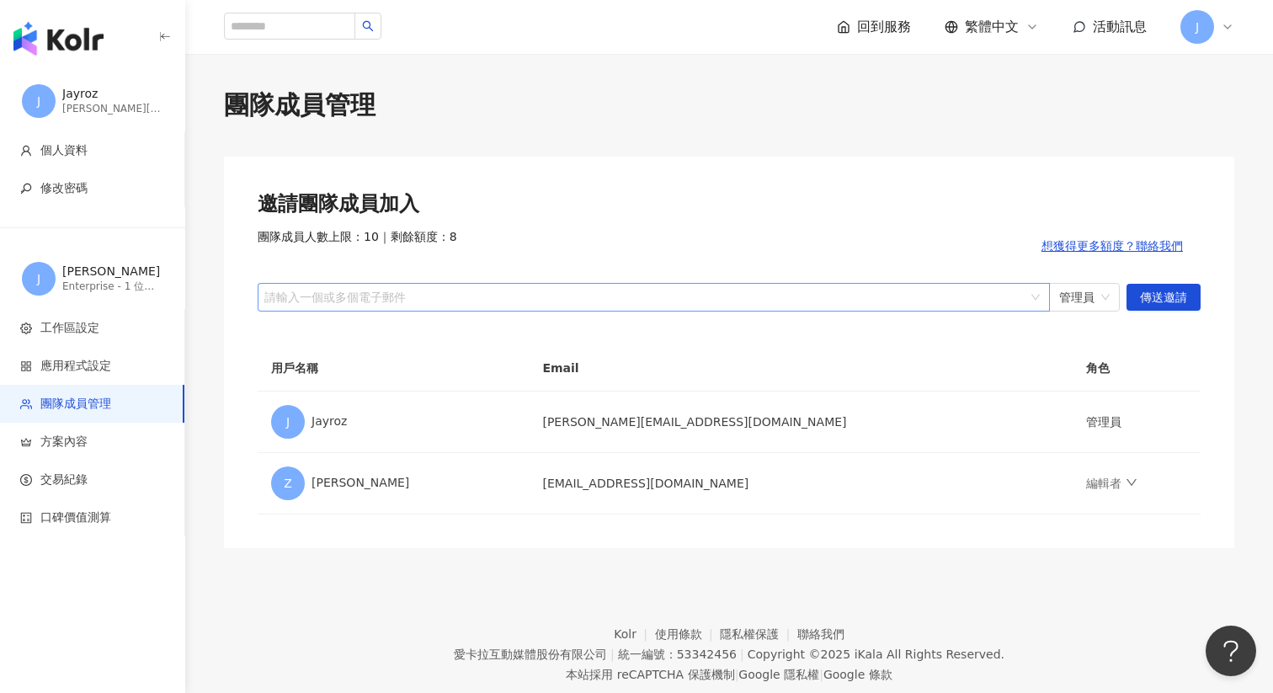
click at [995, 298] on div at bounding box center [645, 296] width 768 height 13
paste input "**********"
click at [1091, 294] on span "管理員" at bounding box center [1084, 297] width 51 height 27
type input "**********"
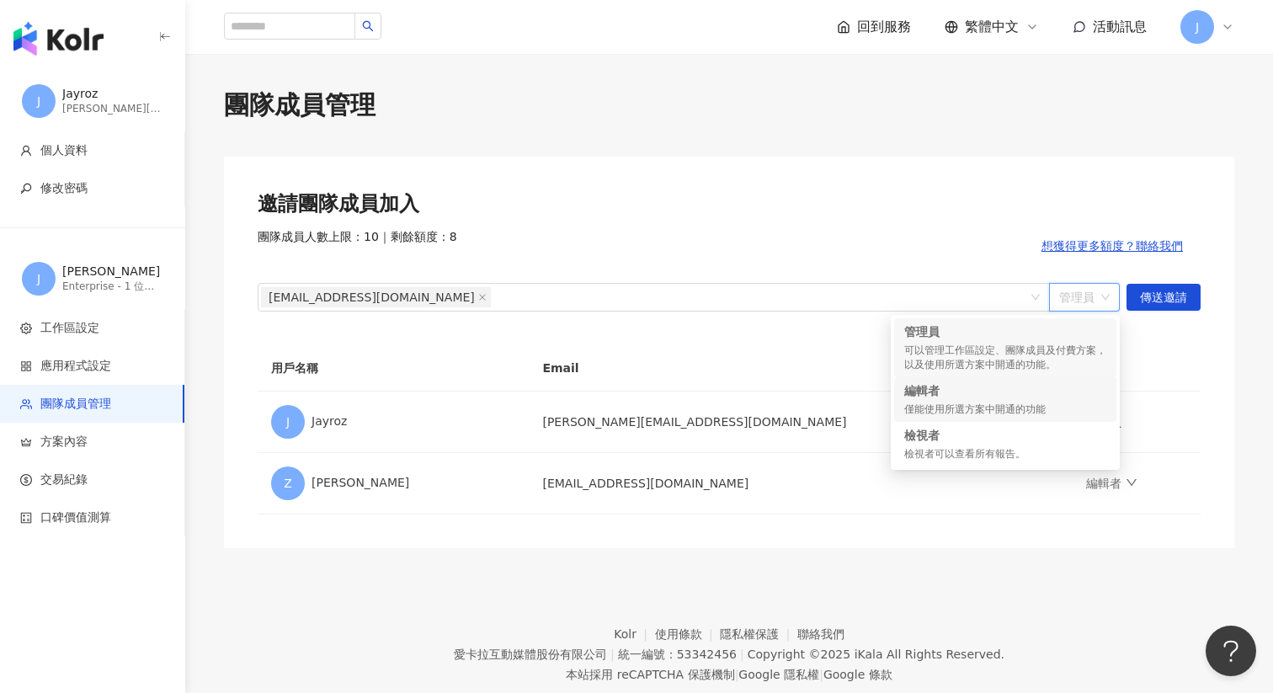
click at [1014, 397] on div "編輯者" at bounding box center [1005, 390] width 202 height 17
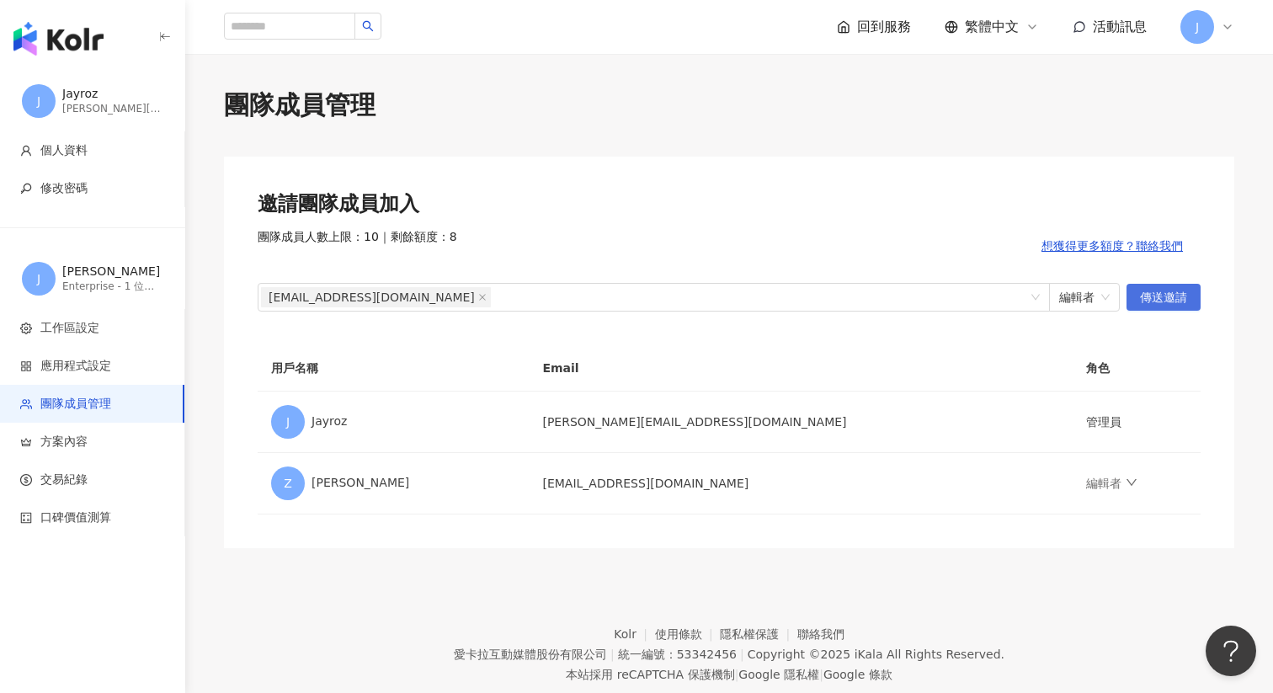
click at [1165, 303] on span "傳送邀請" at bounding box center [1163, 298] width 47 height 27
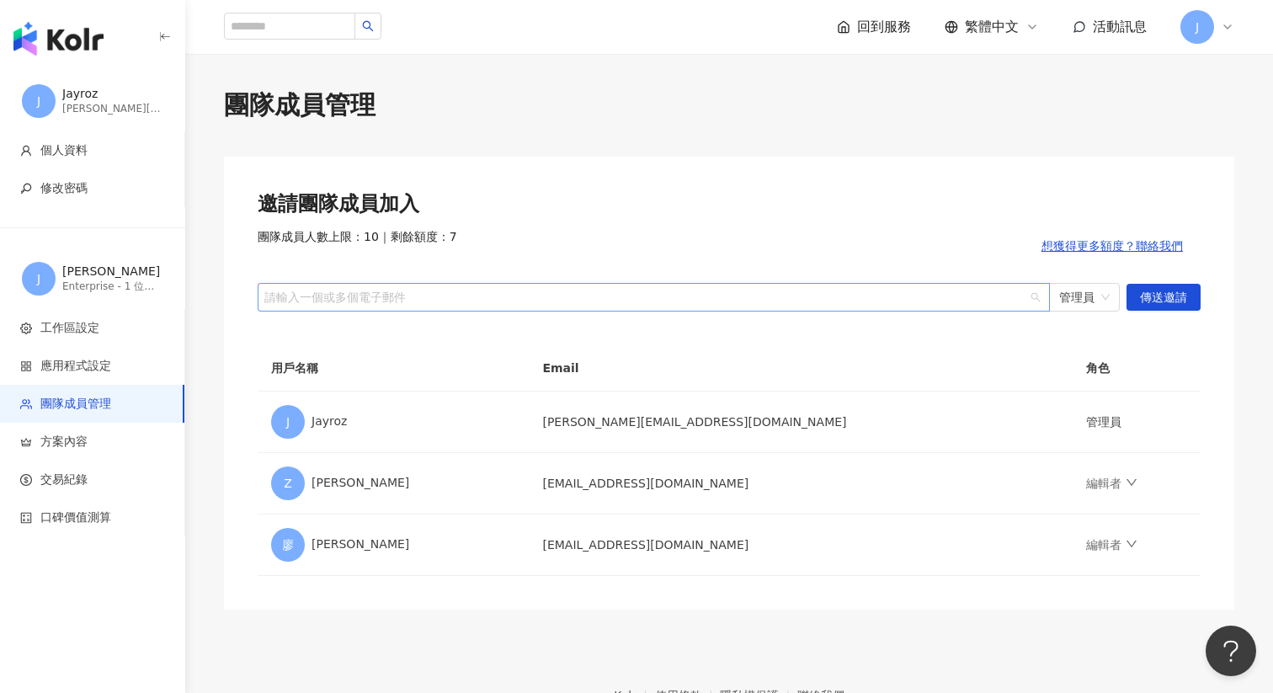
click at [935, 292] on div at bounding box center [645, 296] width 768 height 13
paste input "**********"
click at [1072, 289] on span "管理員" at bounding box center [1084, 297] width 51 height 27
type input "**********"
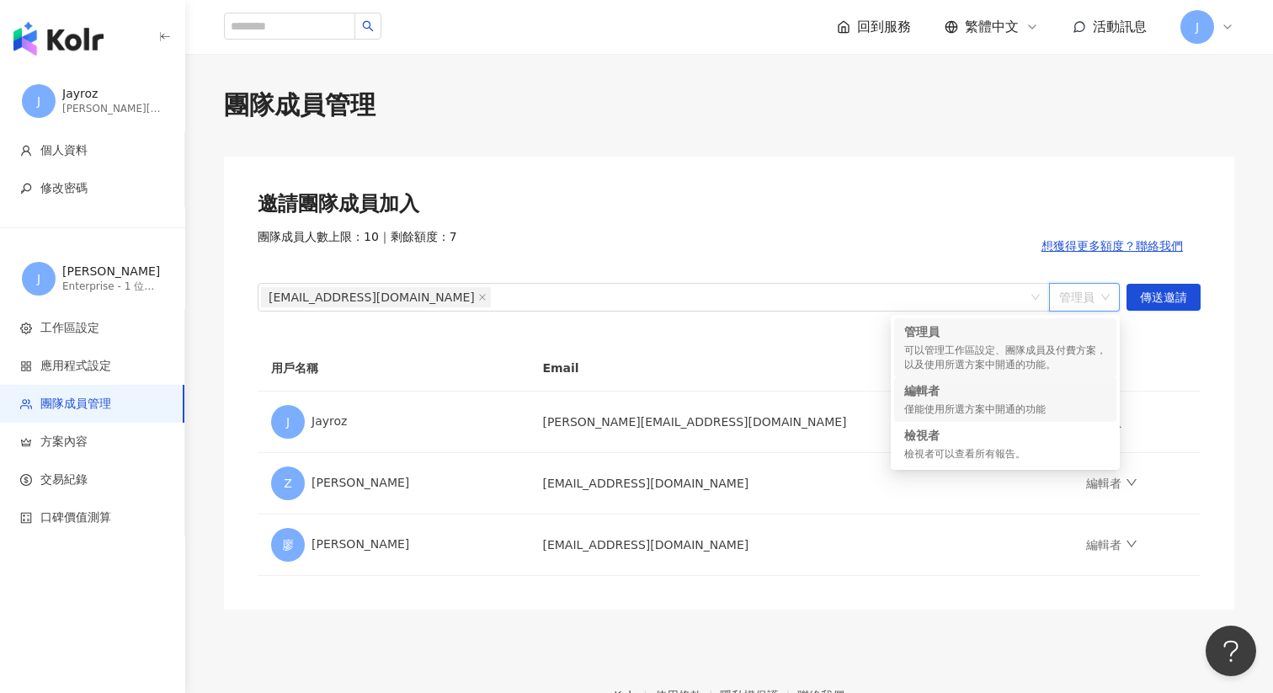
click at [1033, 410] on div "僅能使用所選方案中開通的功能" at bounding box center [1005, 409] width 202 height 14
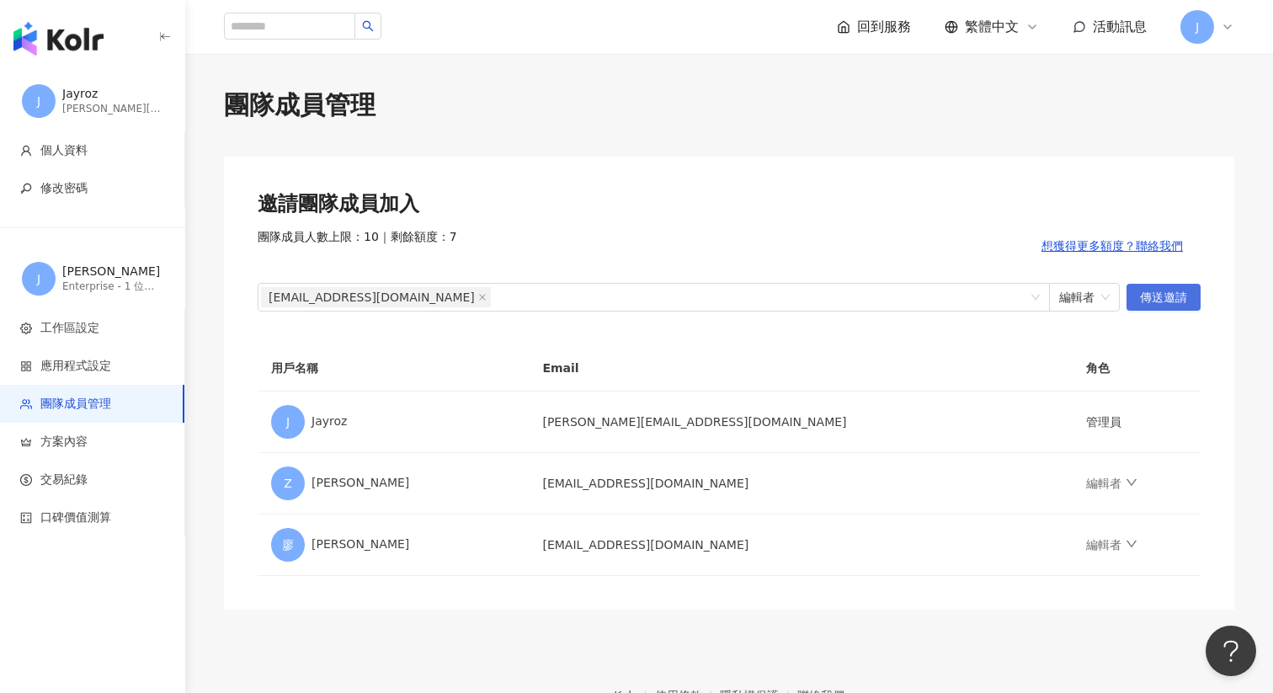
click at [1182, 296] on span "傳送邀請" at bounding box center [1163, 298] width 47 height 27
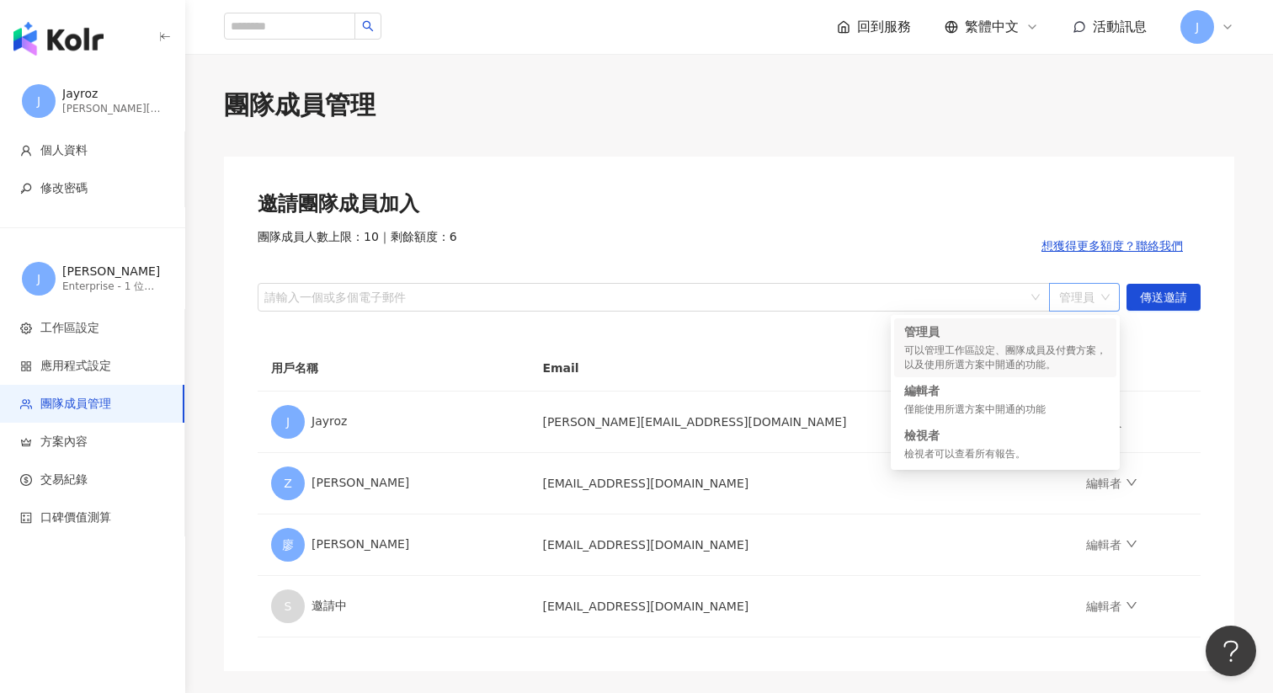
click at [1094, 296] on span "管理員" at bounding box center [1084, 297] width 51 height 27
click at [1020, 399] on div "編輯者 僅能使用所選方案中開通的功能" at bounding box center [1005, 399] width 202 height 35
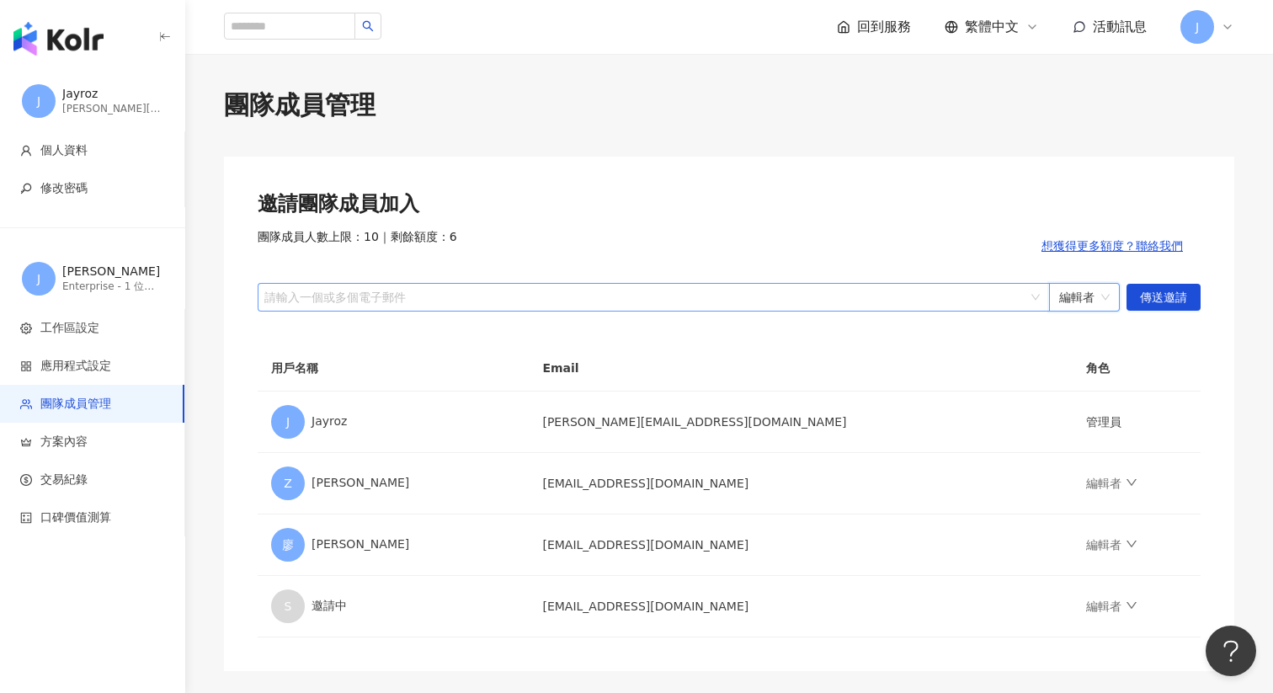
click at [898, 293] on div at bounding box center [645, 296] width 768 height 13
paste input "**********"
type input "**********"
click at [1178, 299] on span "傳送邀請" at bounding box center [1163, 298] width 47 height 27
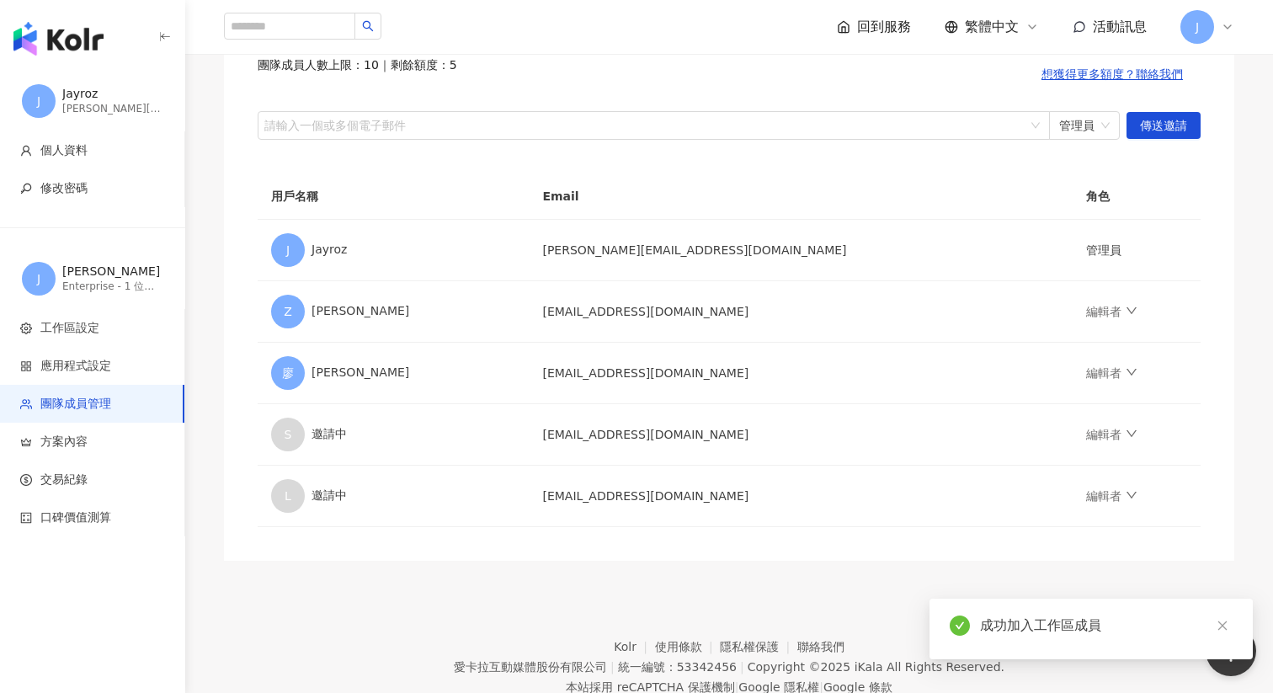
scroll to position [170, 0]
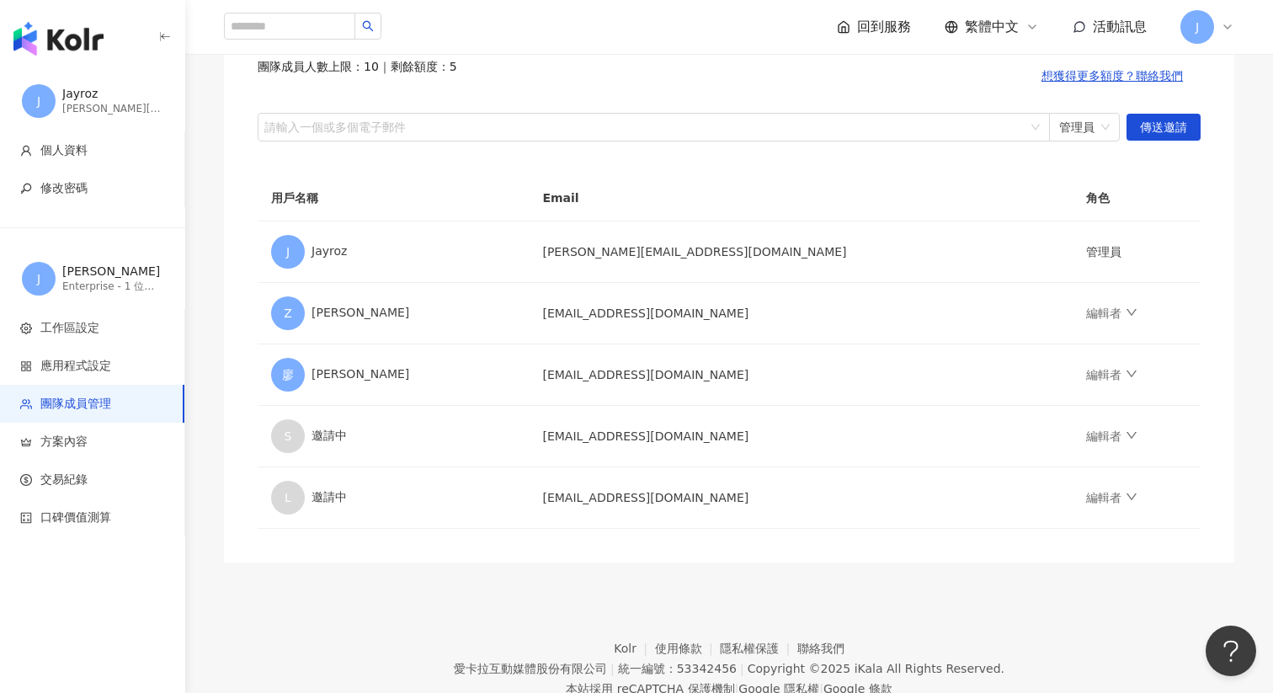
click at [56, 38] on img "button" at bounding box center [58, 39] width 90 height 34
click at [118, 329] on span "工作區設定" at bounding box center [95, 328] width 151 height 17
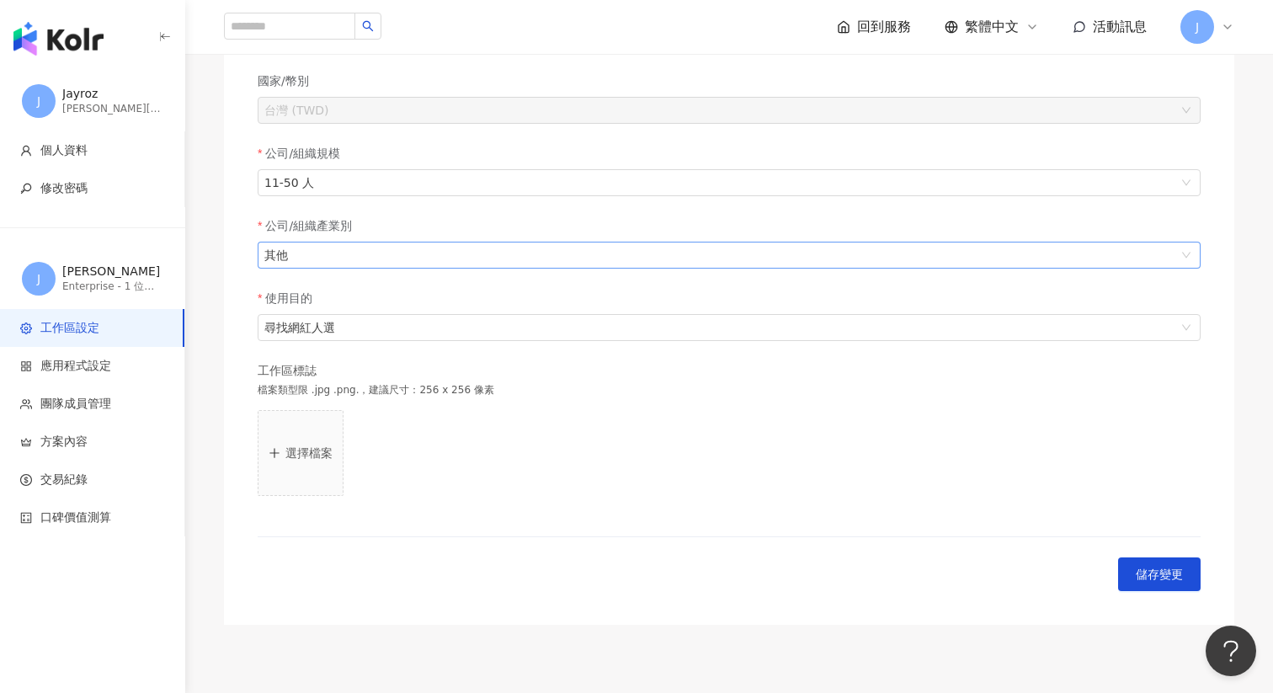
scroll to position [272, 0]
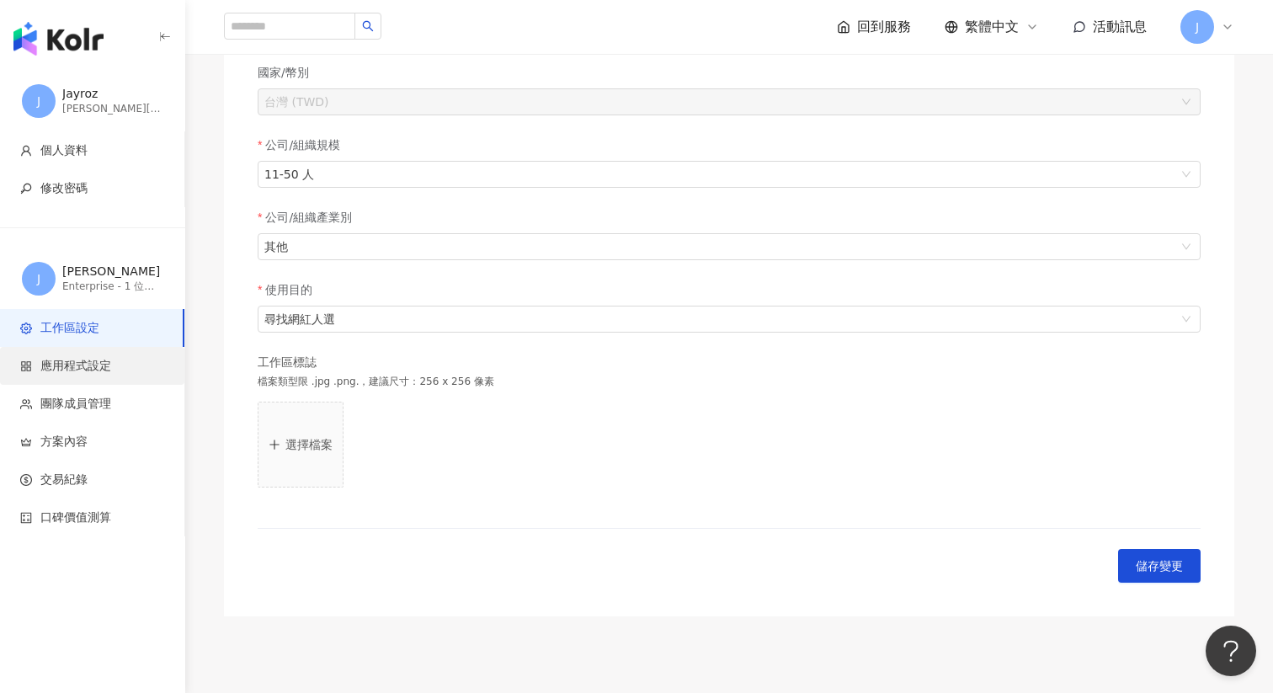
click at [141, 363] on span "應用程式設定" at bounding box center [95, 366] width 151 height 17
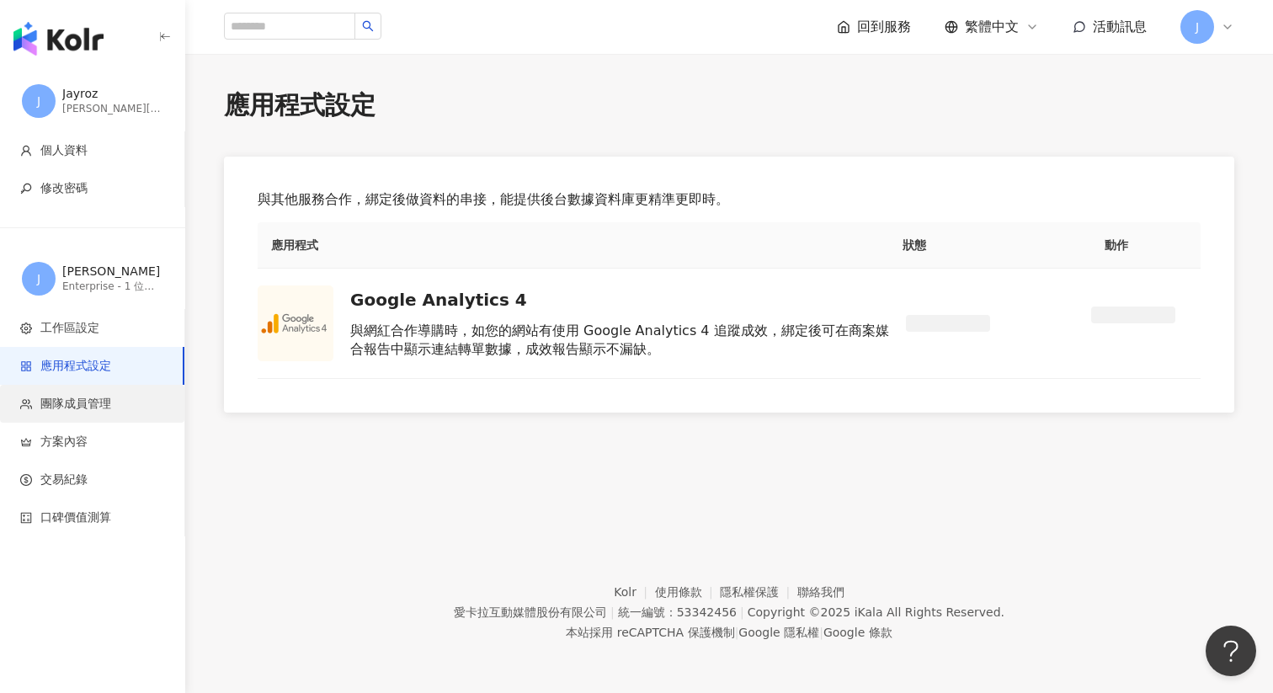
click at [110, 418] on li "團隊成員管理" at bounding box center [92, 404] width 184 height 38
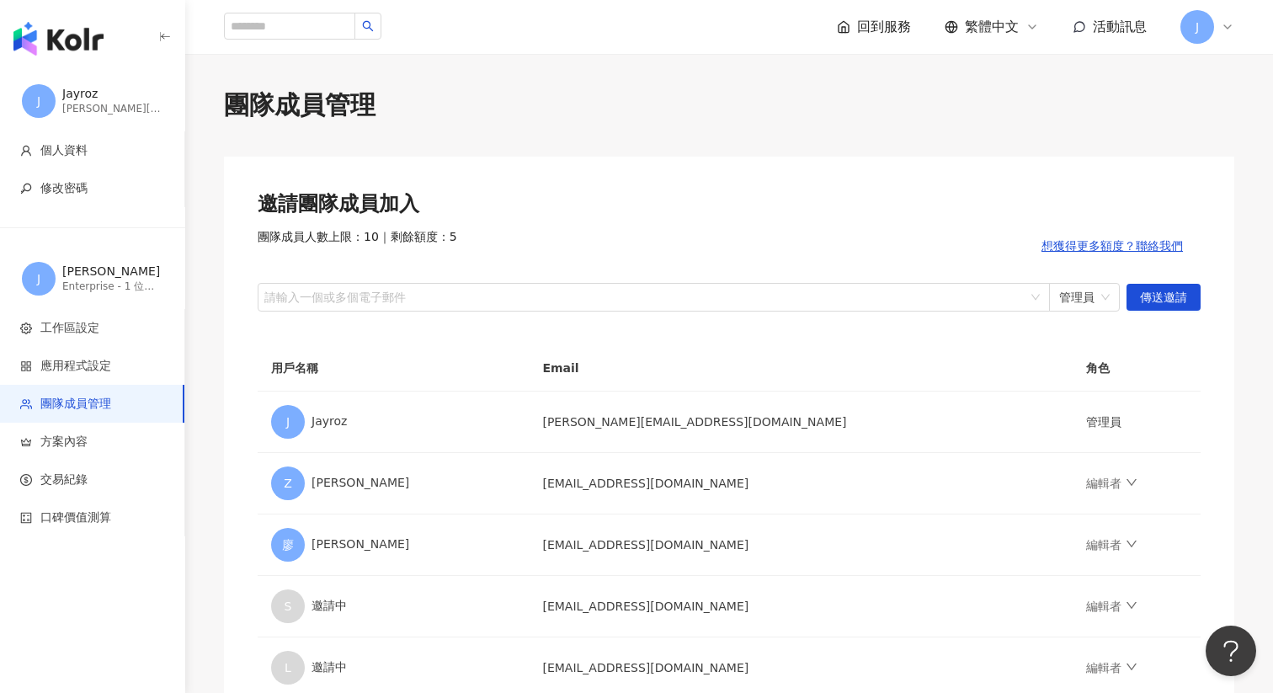
click at [1228, 22] on icon at bounding box center [1227, 26] width 13 height 13
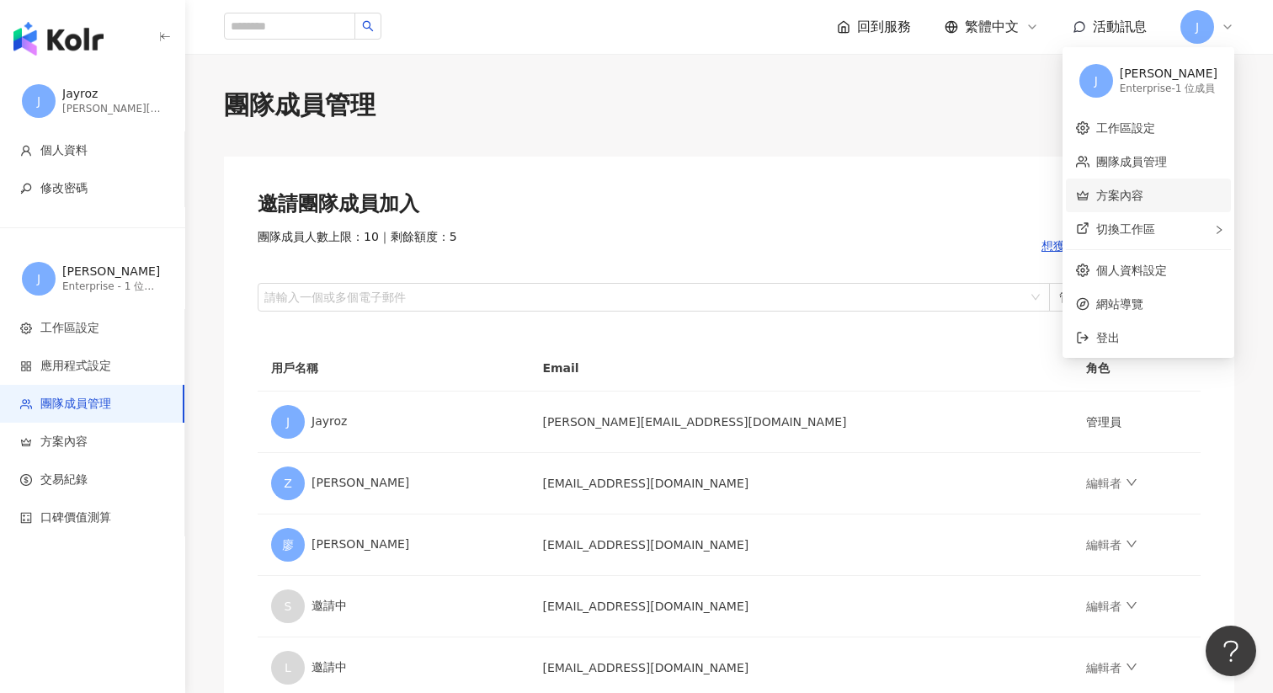
click at [1143, 202] on link "方案內容" at bounding box center [1119, 195] width 47 height 13
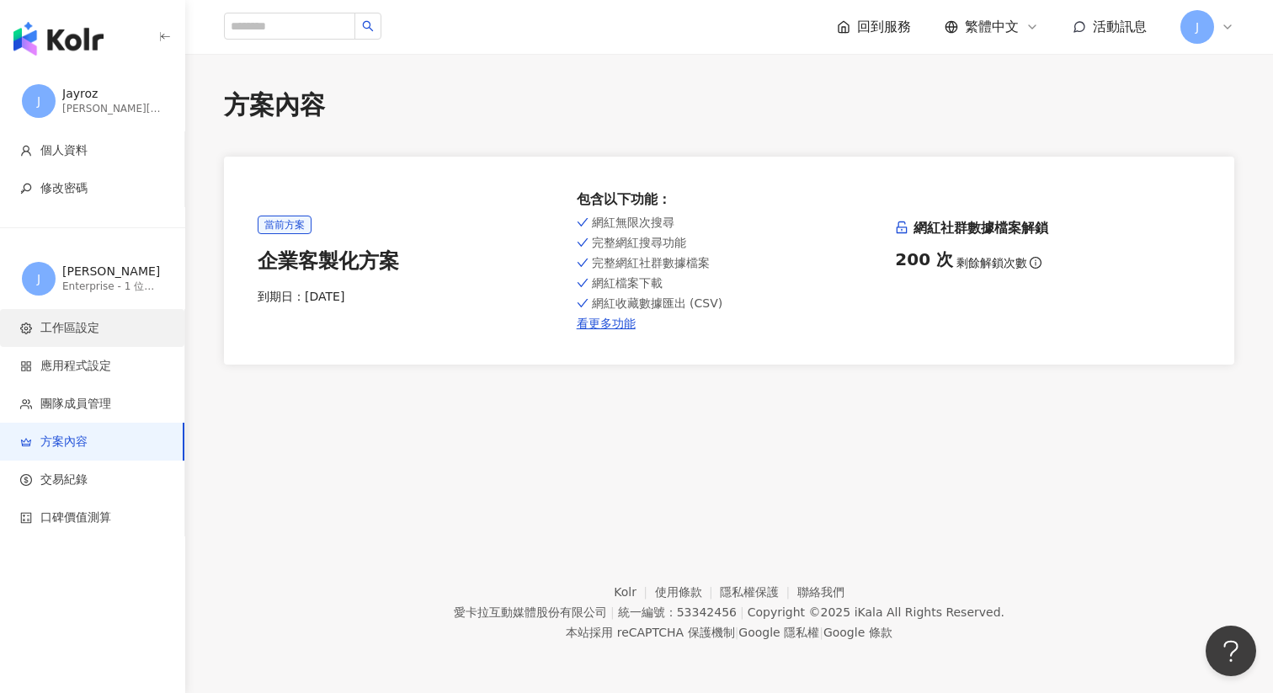
click at [115, 333] on span "工作區設定" at bounding box center [95, 328] width 151 height 17
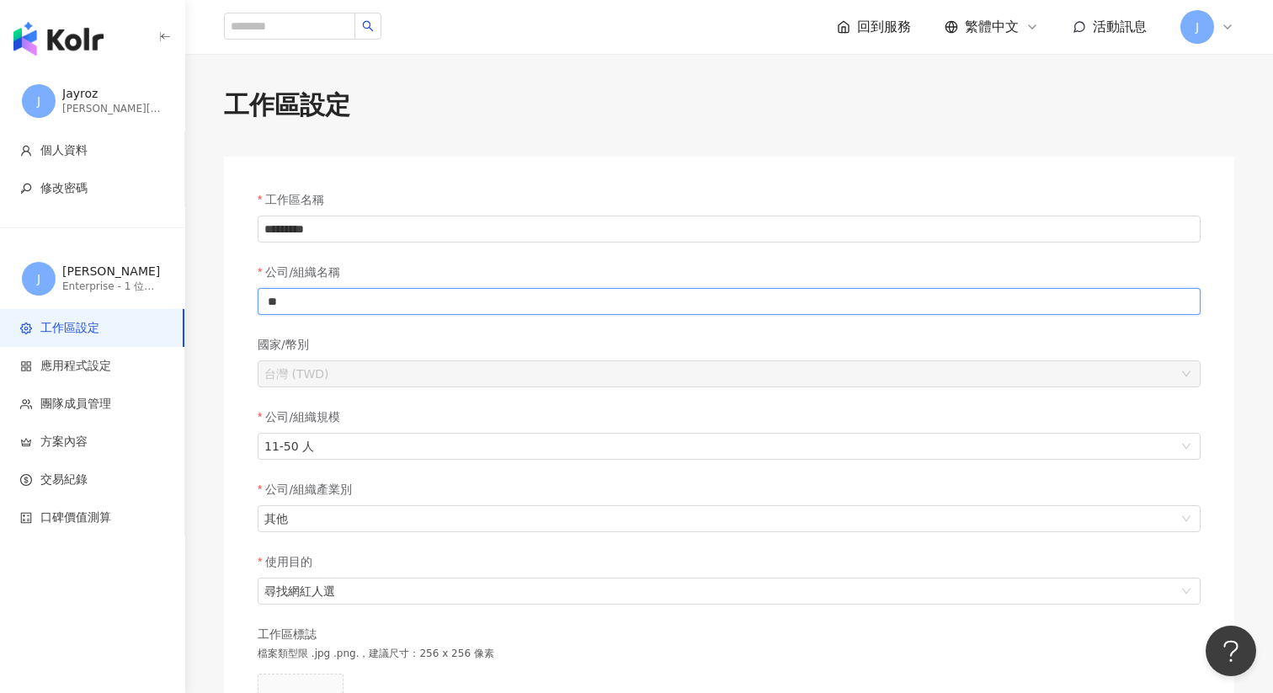
click at [534, 290] on input "**" at bounding box center [729, 301] width 943 height 27
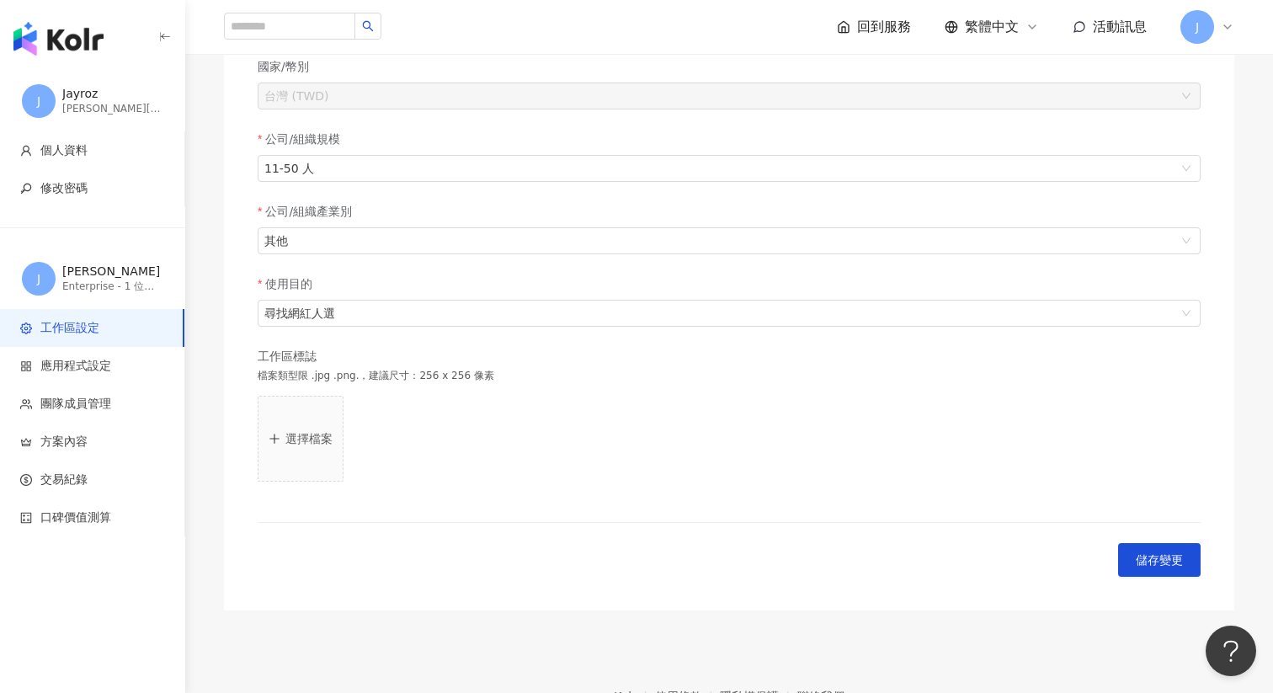
scroll to position [382, 0]
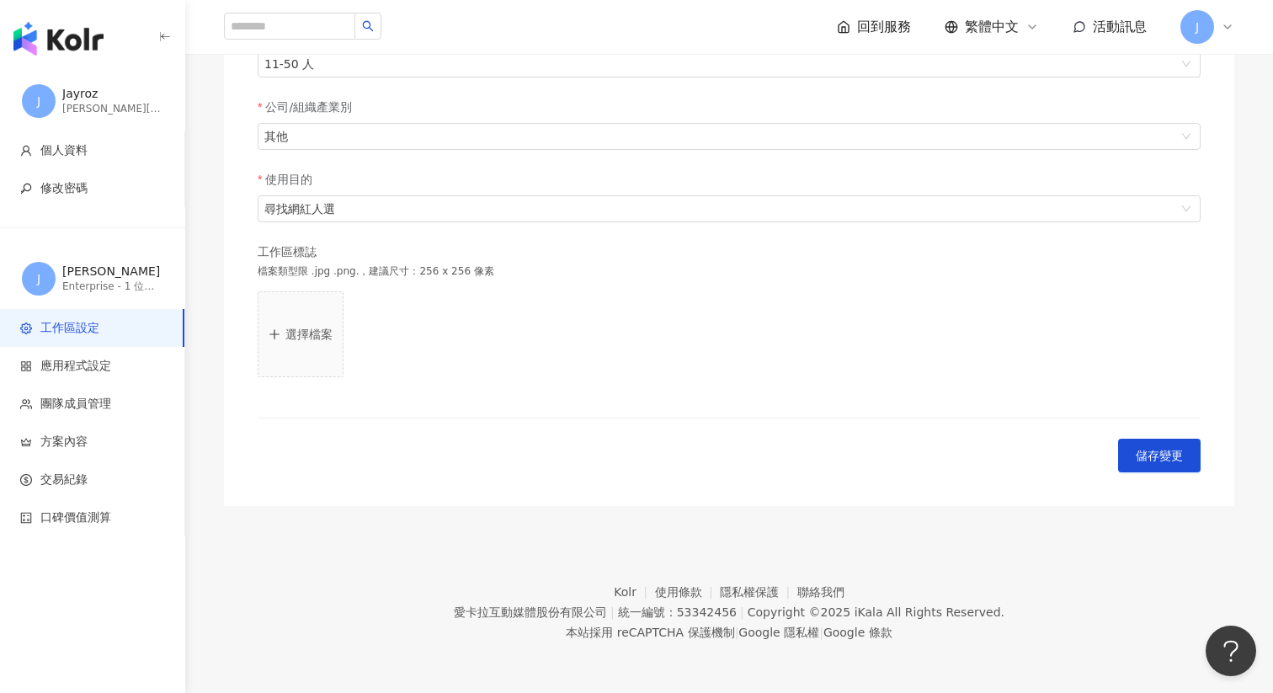
click at [1209, 29] on span "J" at bounding box center [1198, 27] width 34 height 34
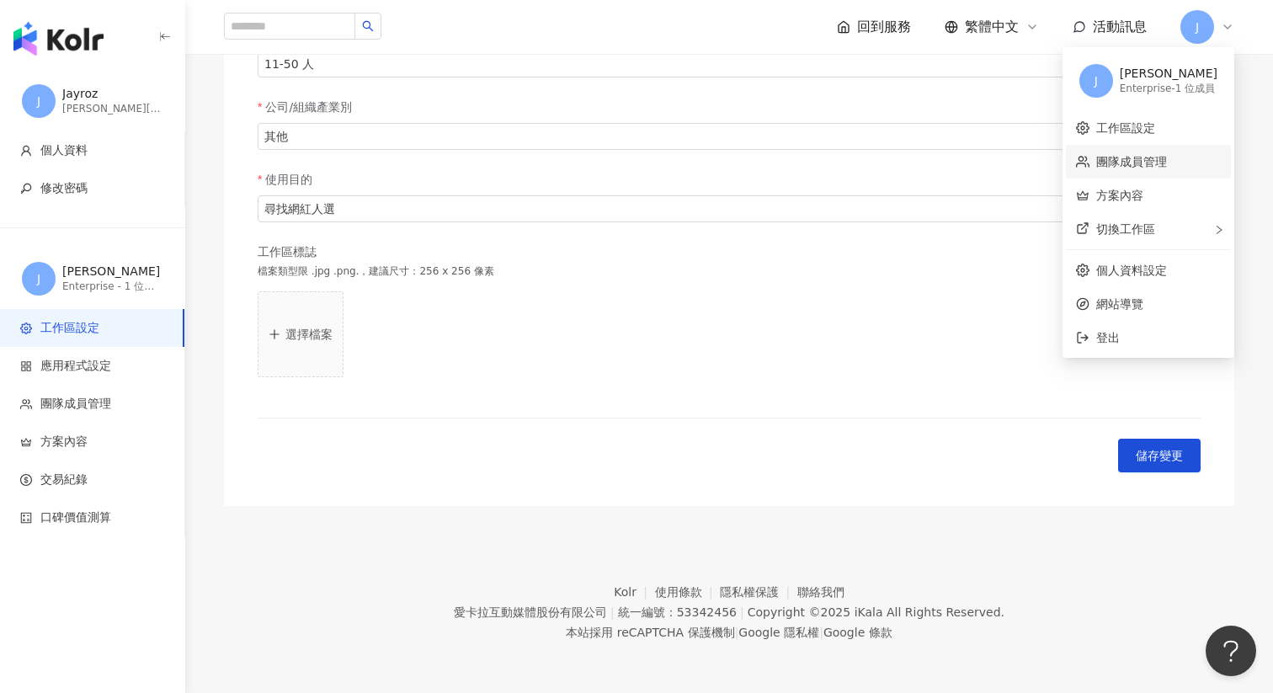
click at [1167, 157] on link "團隊成員管理" at bounding box center [1131, 161] width 71 height 13
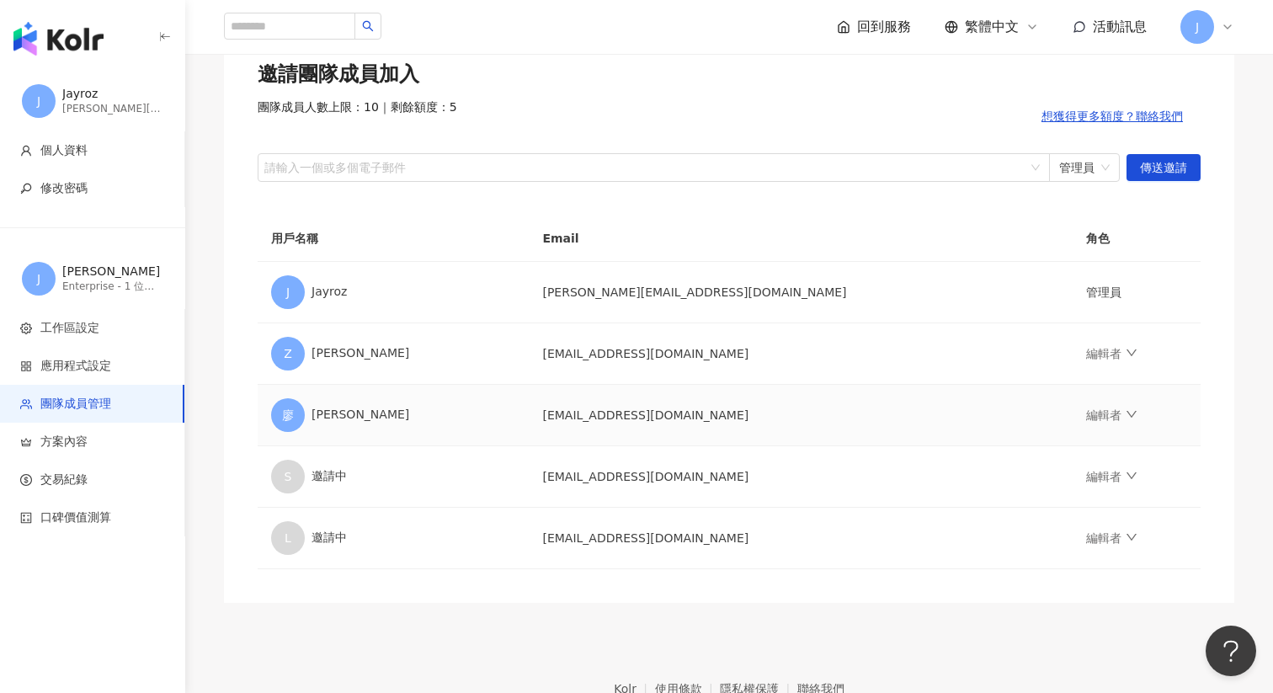
scroll to position [146, 0]
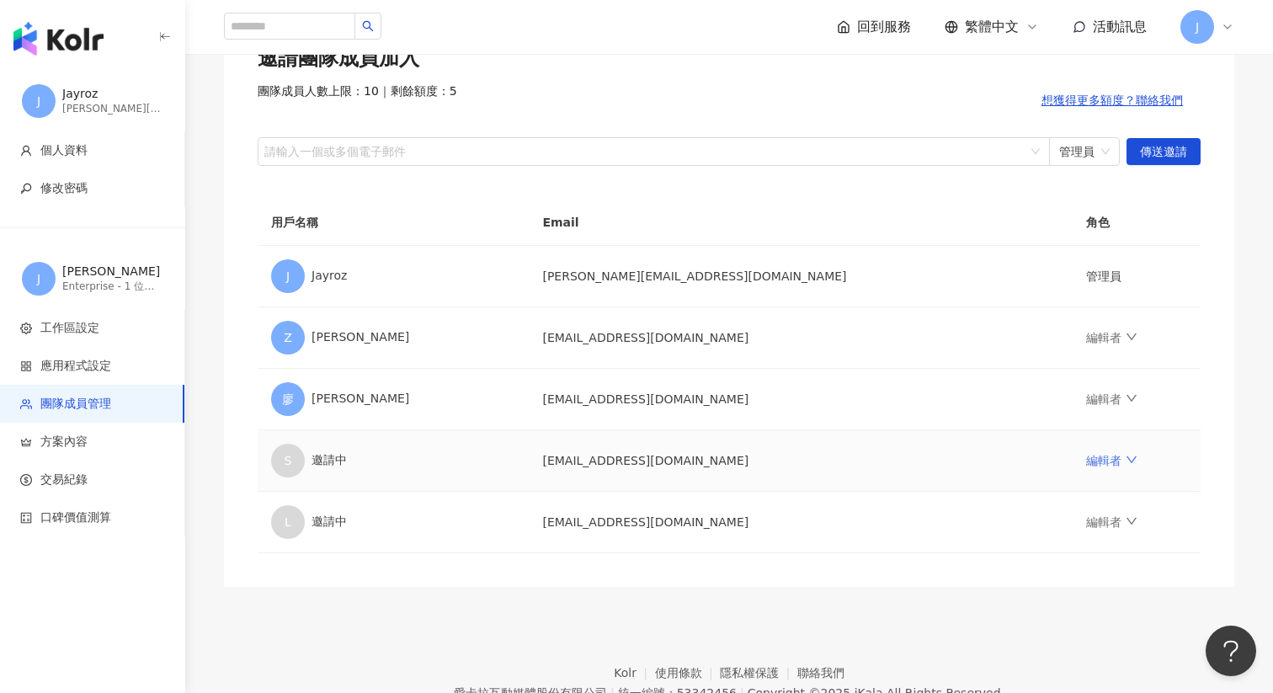
click at [1126, 461] on icon "down" at bounding box center [1132, 460] width 12 height 12
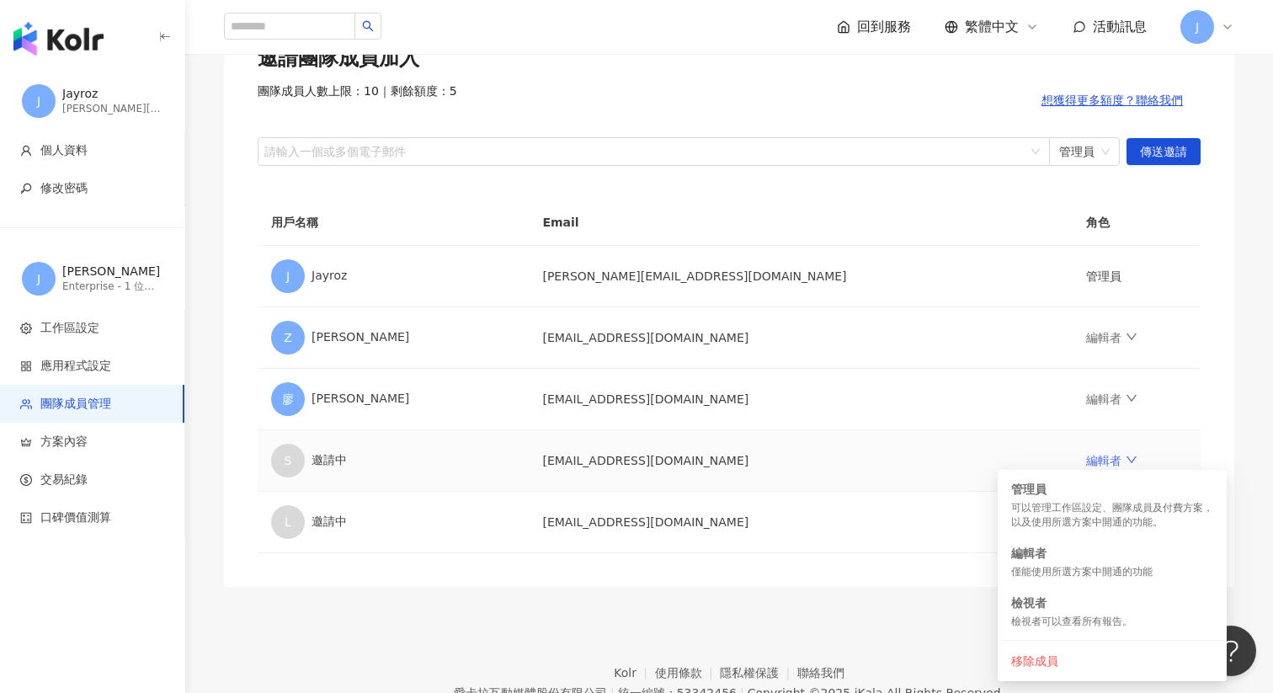
click at [1126, 461] on icon "down" at bounding box center [1132, 460] width 12 height 12
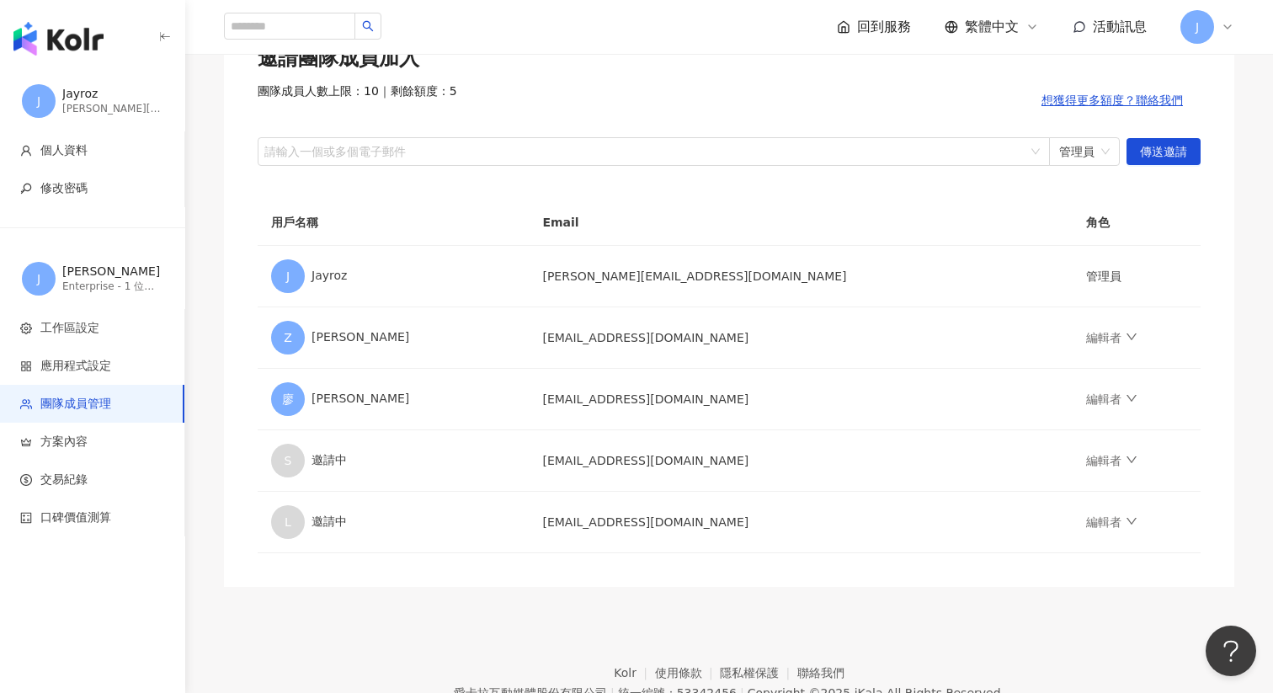
click at [1221, 25] on icon at bounding box center [1227, 26] width 13 height 13
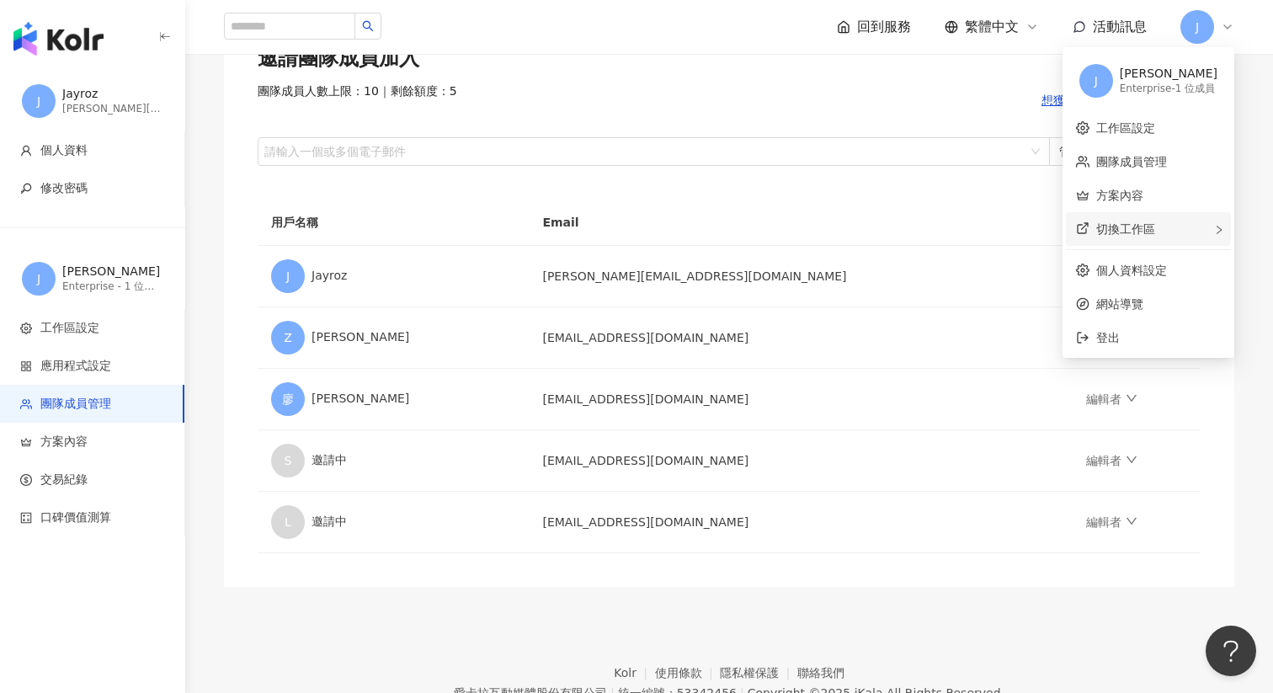
click at [1156, 237] on div "切換工作區" at bounding box center [1148, 229] width 165 height 34
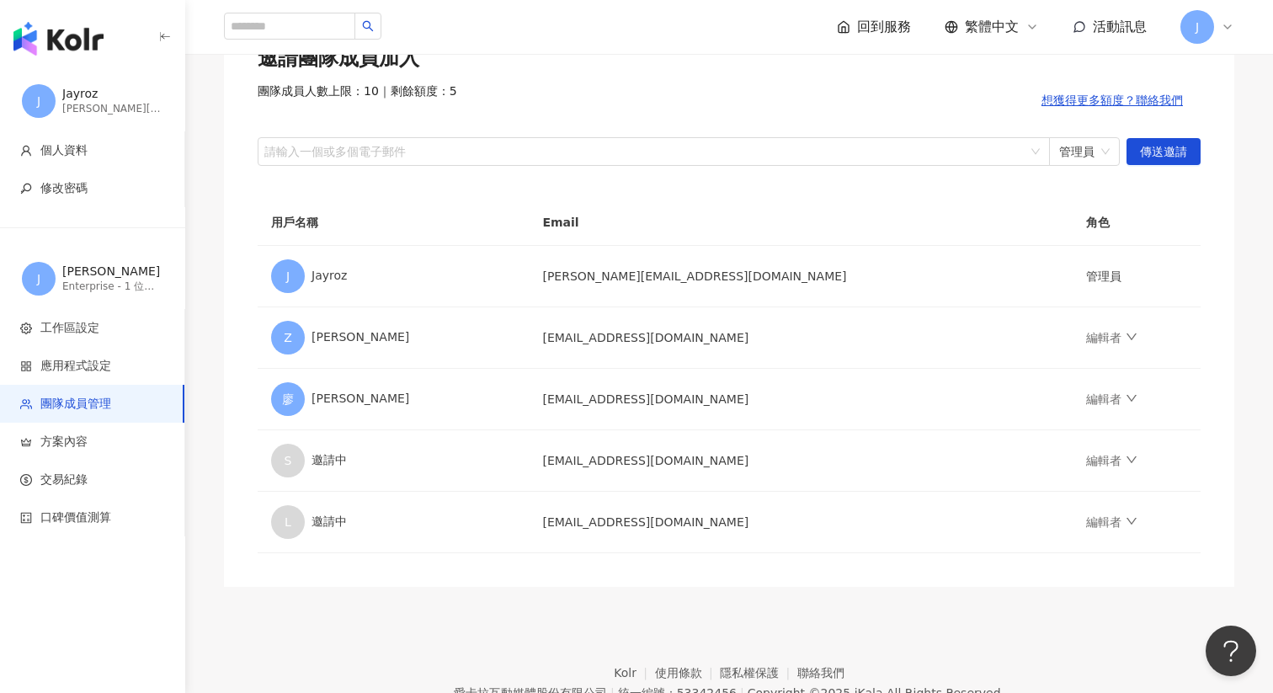
click at [1207, 31] on span "J" at bounding box center [1198, 27] width 34 height 34
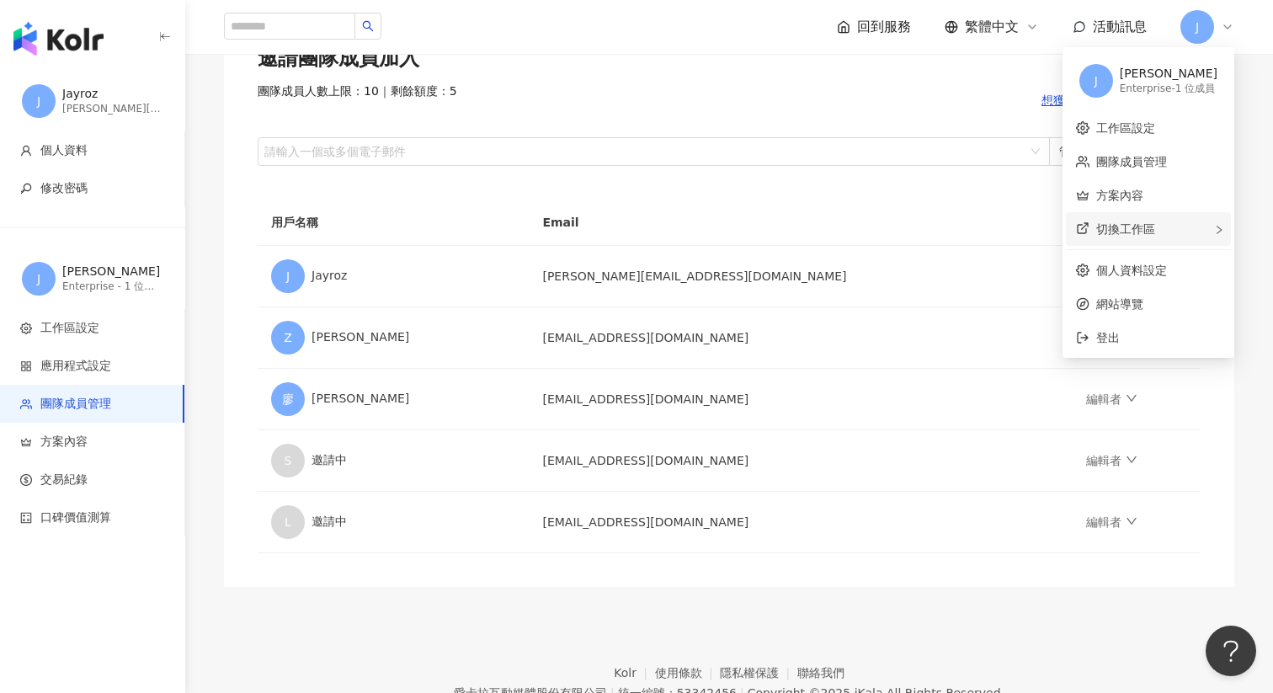
click at [1172, 221] on div "切換工作區 建立新工作區" at bounding box center [1148, 229] width 165 height 34
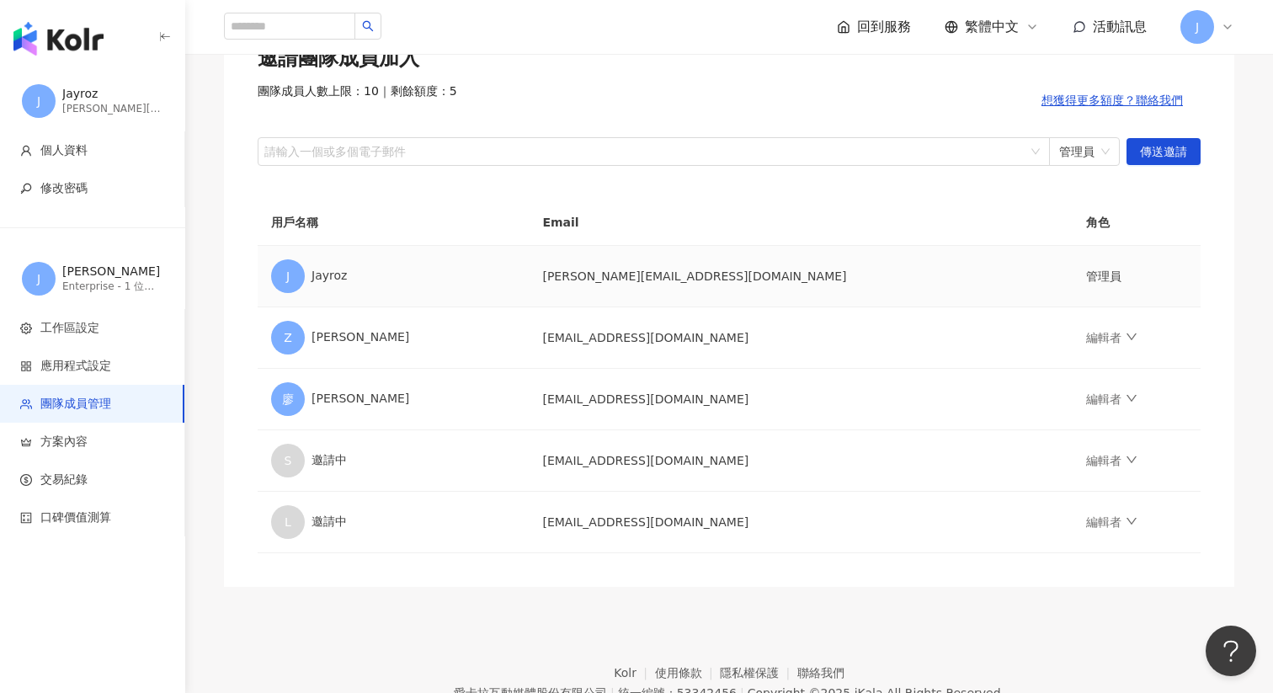
scroll to position [0, 0]
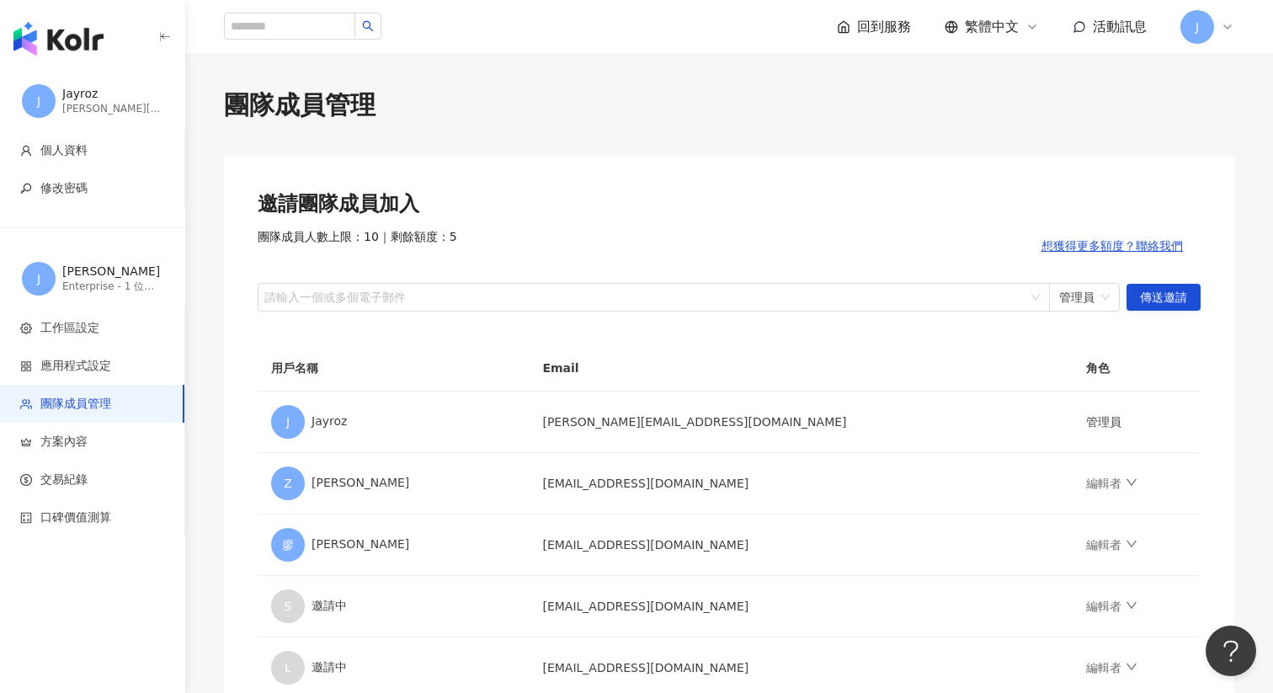
click at [54, 37] on img "button" at bounding box center [58, 39] width 90 height 34
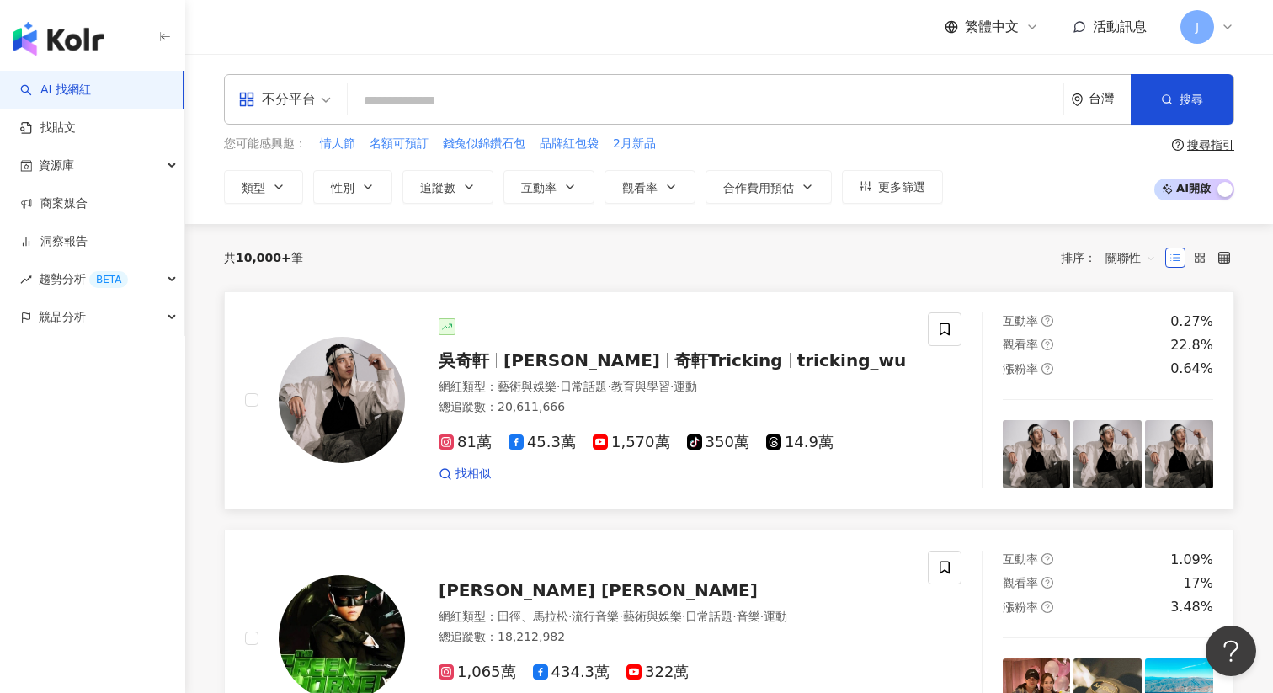
click at [342, 408] on img at bounding box center [342, 400] width 126 height 126
click at [577, 103] on input "search" at bounding box center [705, 101] width 702 height 32
click at [88, 196] on link "商案媒合" at bounding box center [53, 203] width 67 height 17
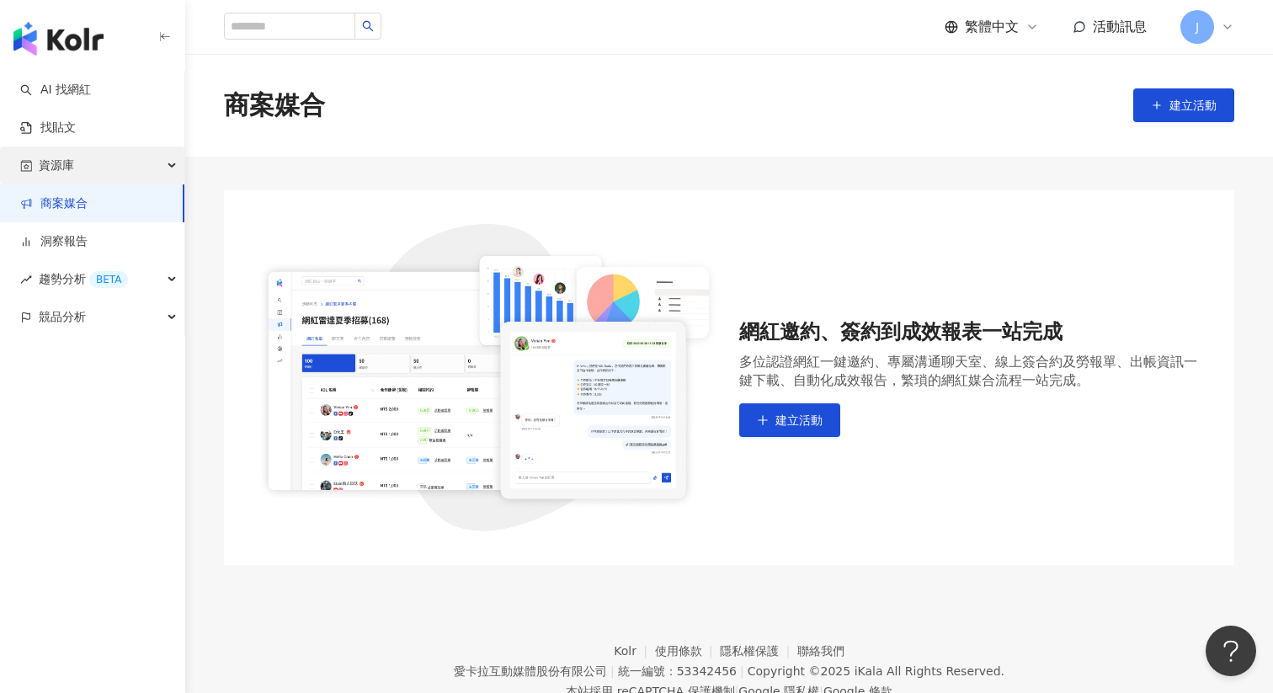
click at [106, 161] on div "資源庫" at bounding box center [92, 166] width 184 height 38
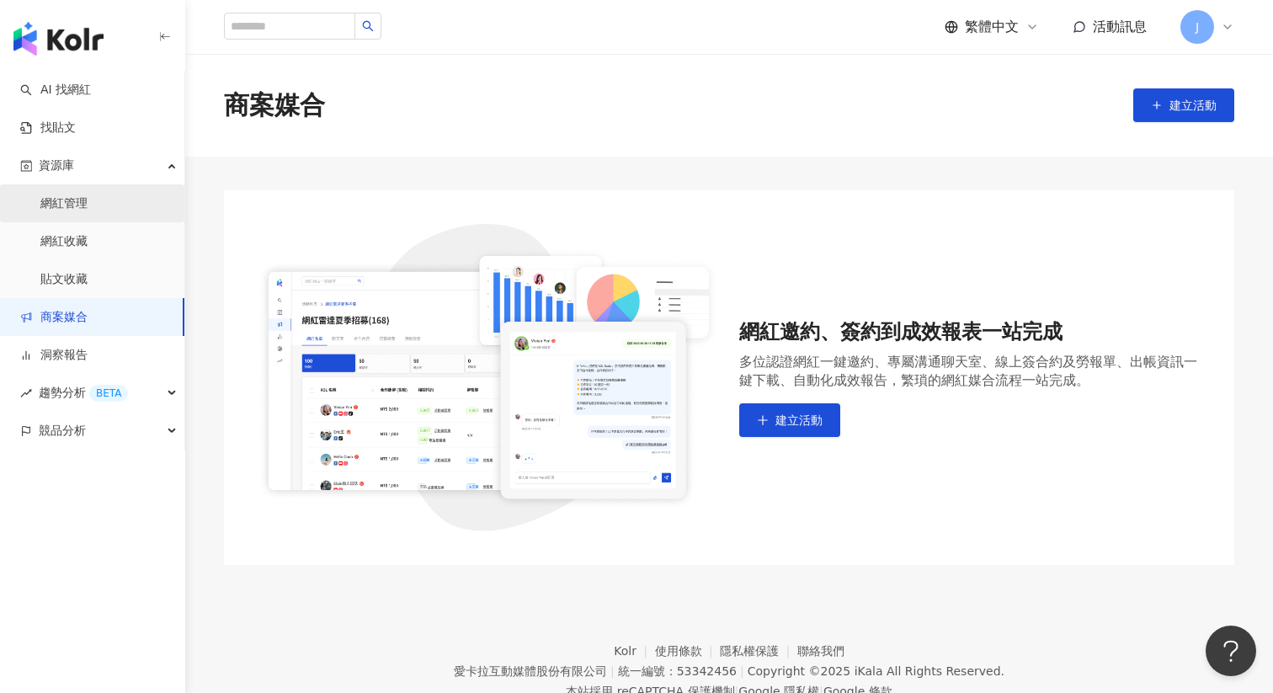
click at [88, 202] on link "網紅管理" at bounding box center [63, 203] width 47 height 17
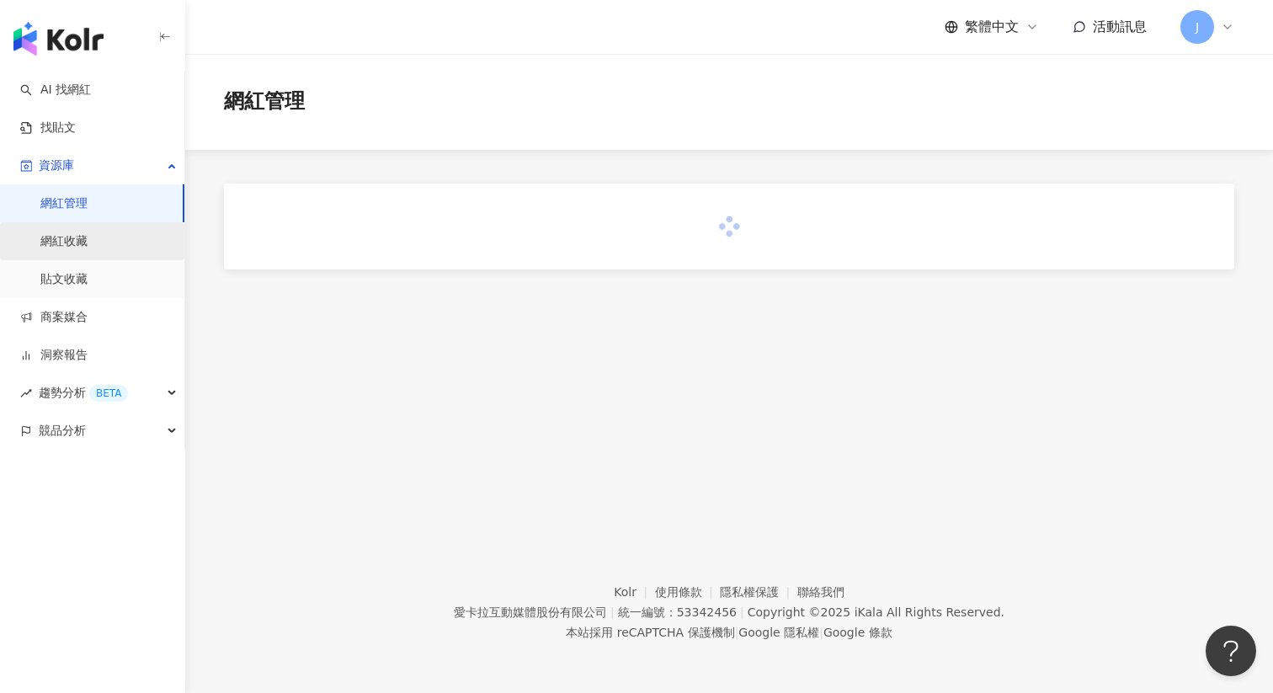
click at [88, 247] on link "網紅收藏" at bounding box center [63, 241] width 47 height 17
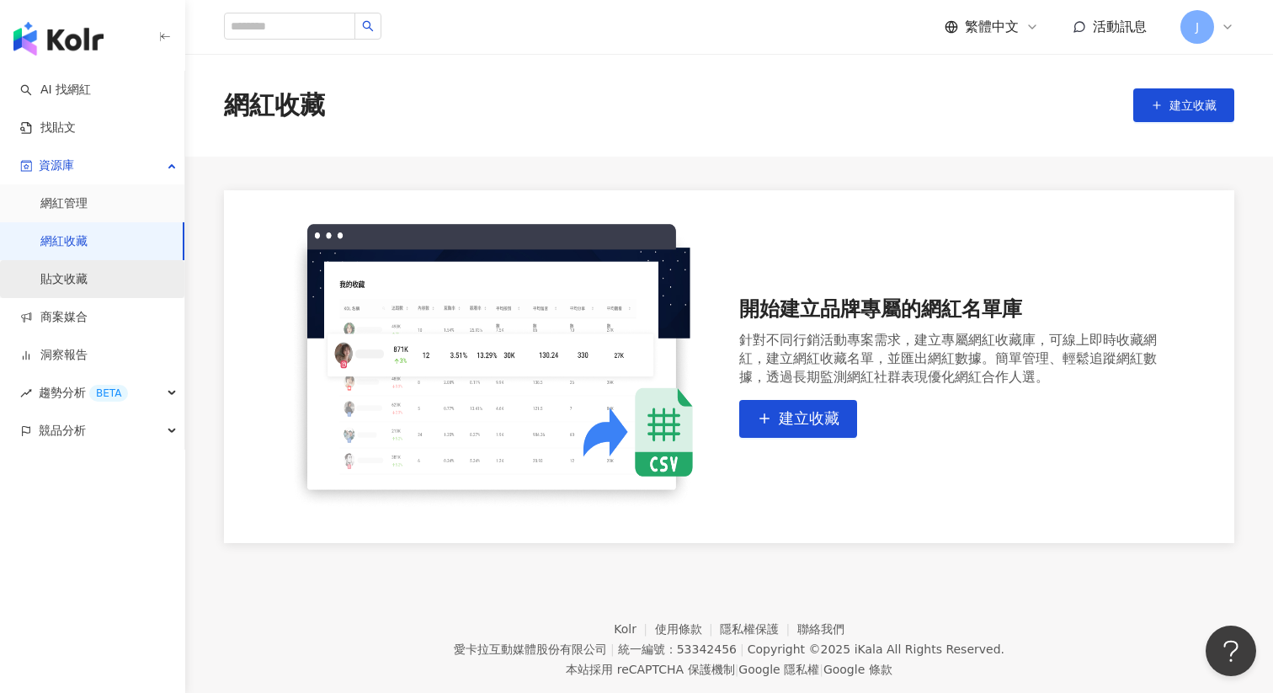
click at [88, 281] on link "貼文收藏" at bounding box center [63, 279] width 47 height 17
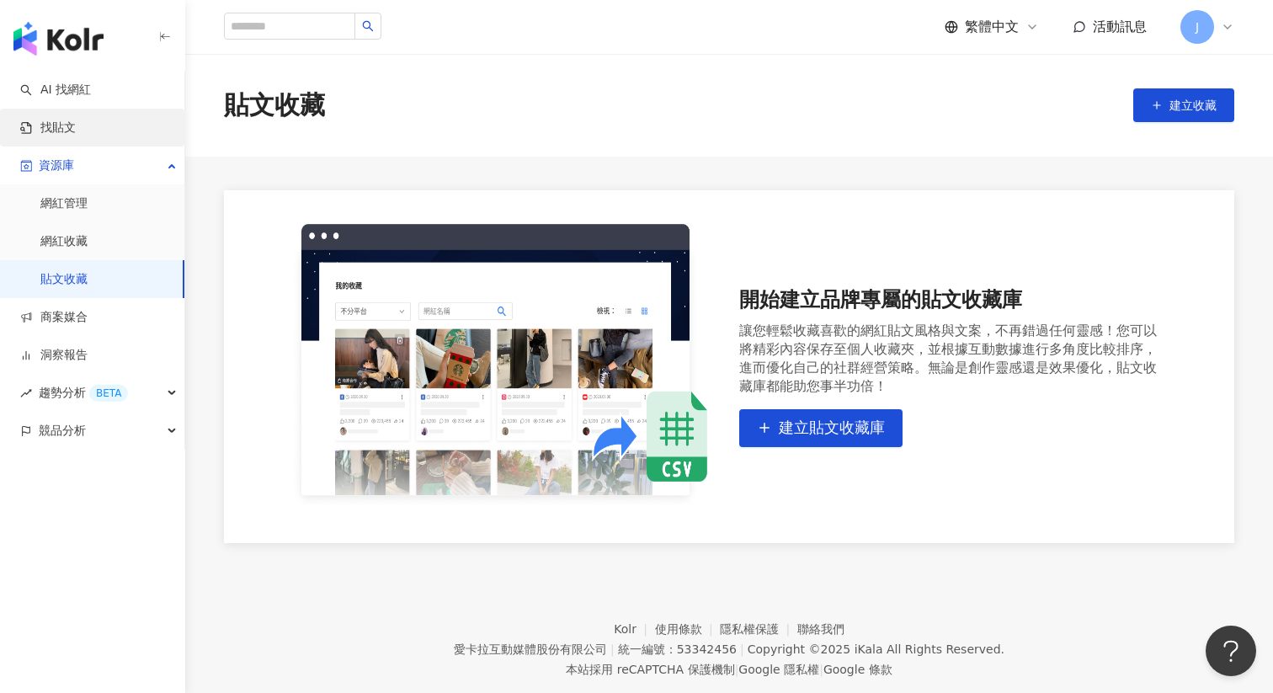
click at [76, 130] on link "找貼文" at bounding box center [48, 128] width 56 height 17
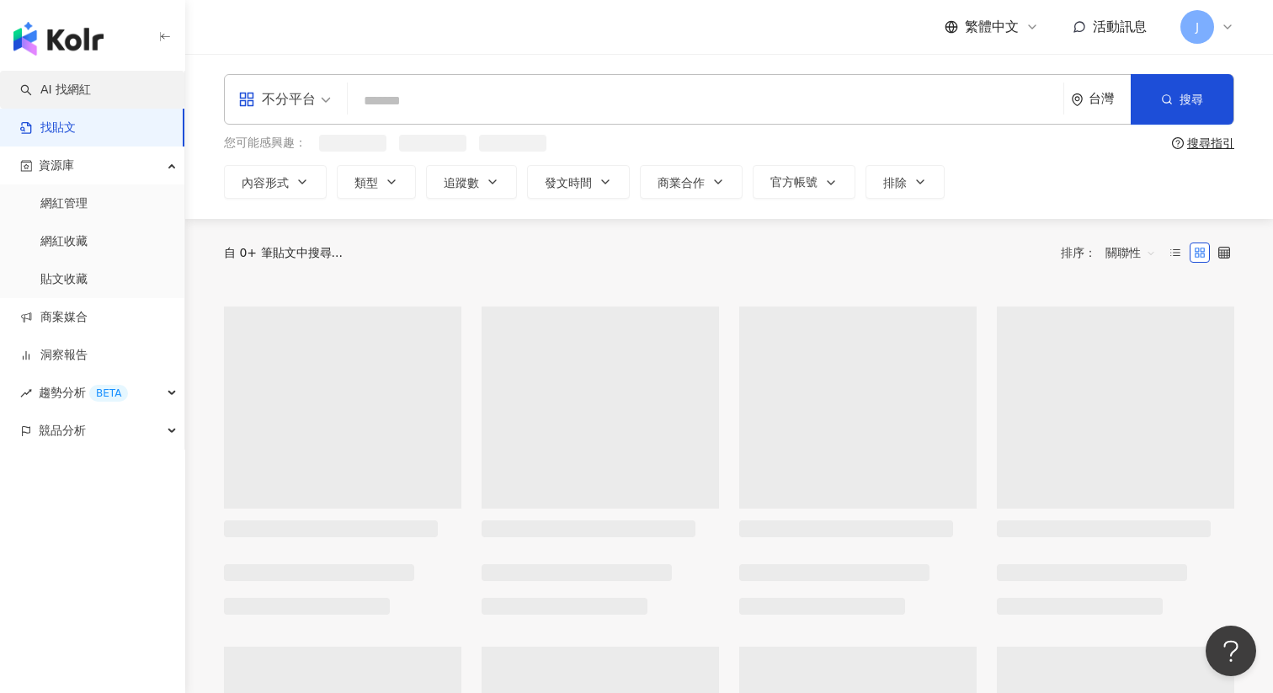
click at [91, 82] on link "AI 找網紅" at bounding box center [55, 90] width 71 height 17
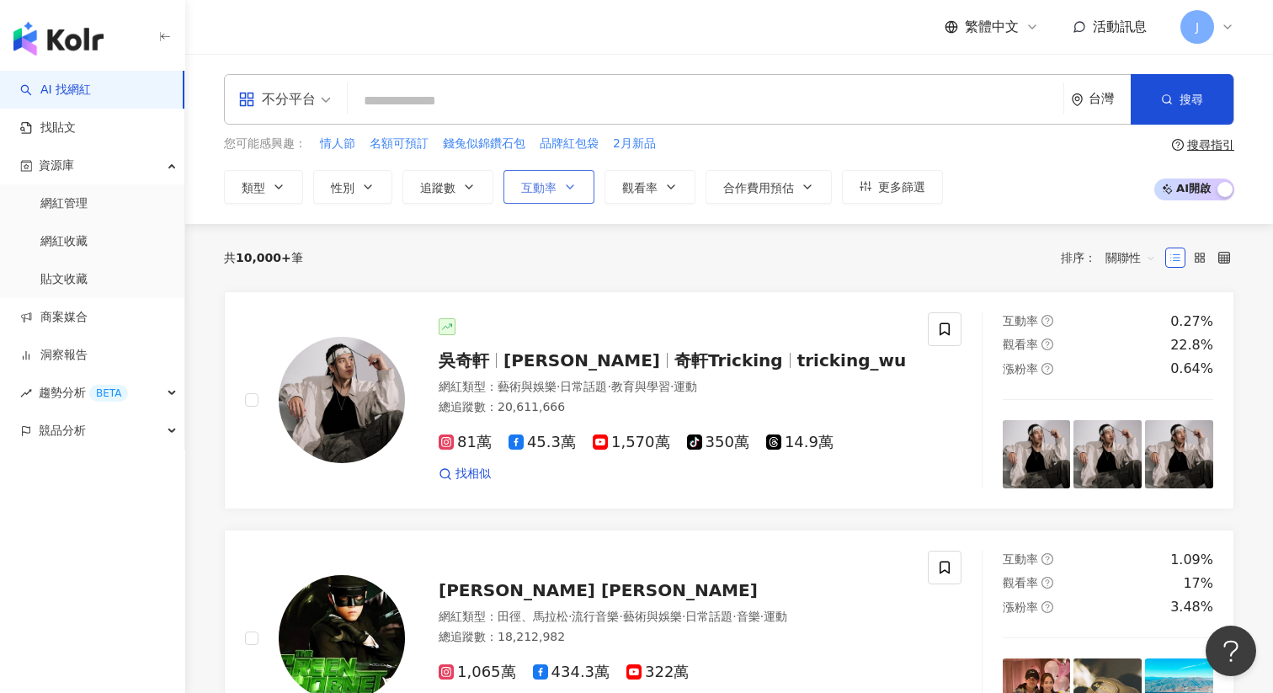
click at [560, 193] on button "互動率" at bounding box center [549, 187] width 91 height 34
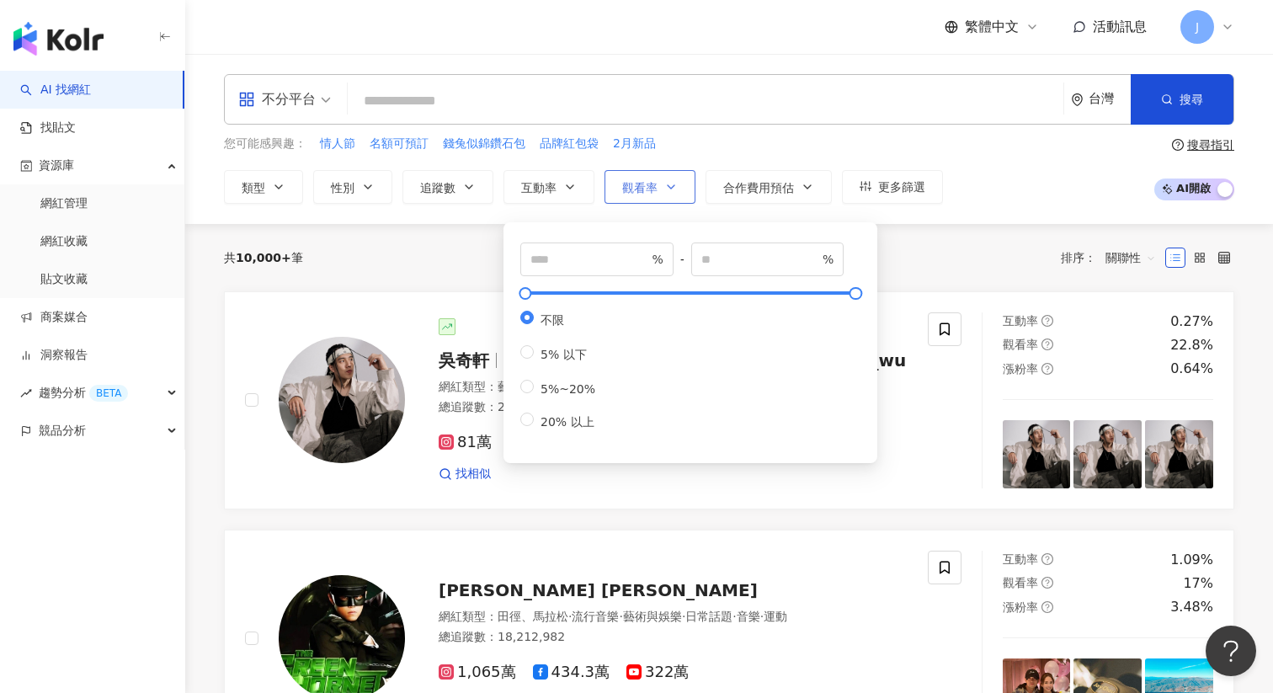
click at [648, 189] on span "觀看率" at bounding box center [639, 187] width 35 height 13
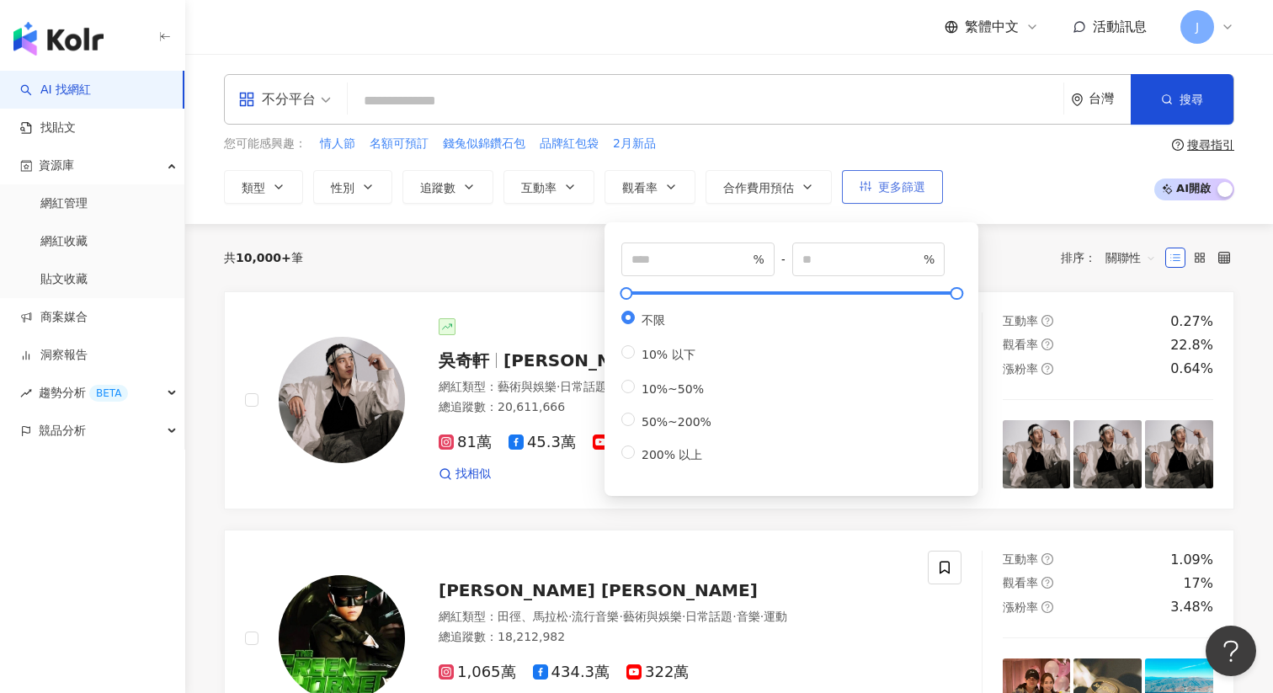
click at [927, 181] on button "更多篩選" at bounding box center [892, 187] width 101 height 34
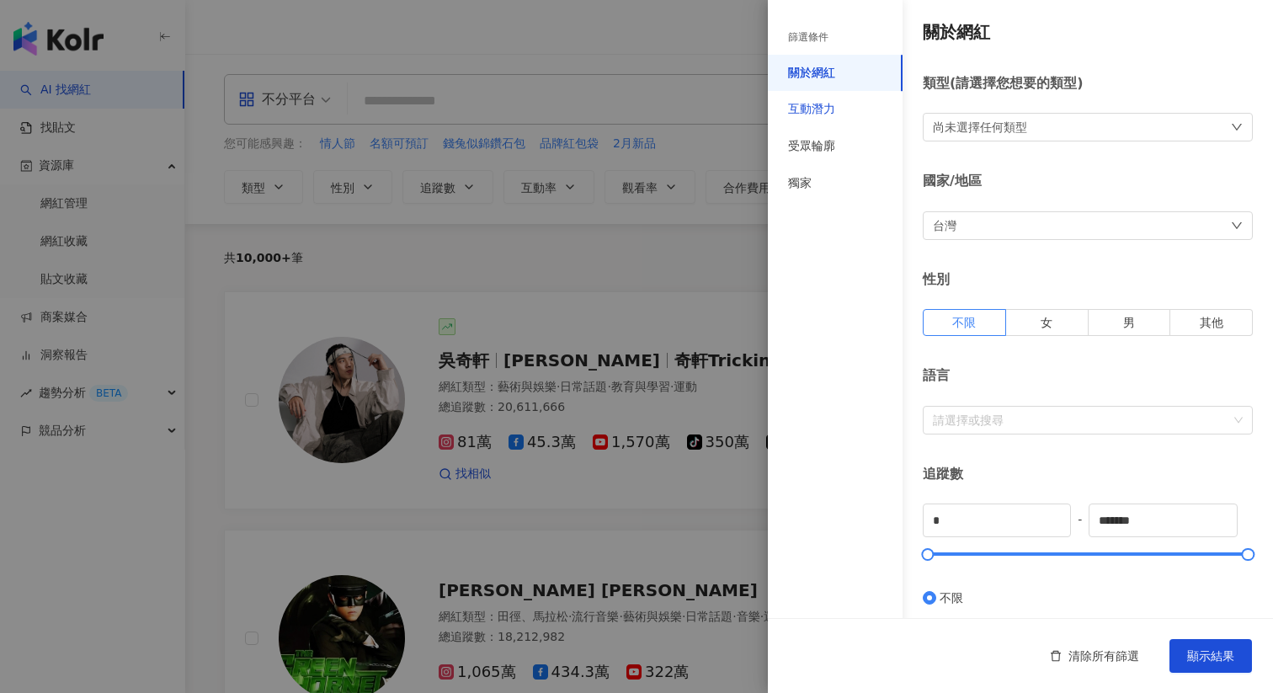
click at [788, 110] on div "互動潛力" at bounding box center [811, 109] width 47 height 17
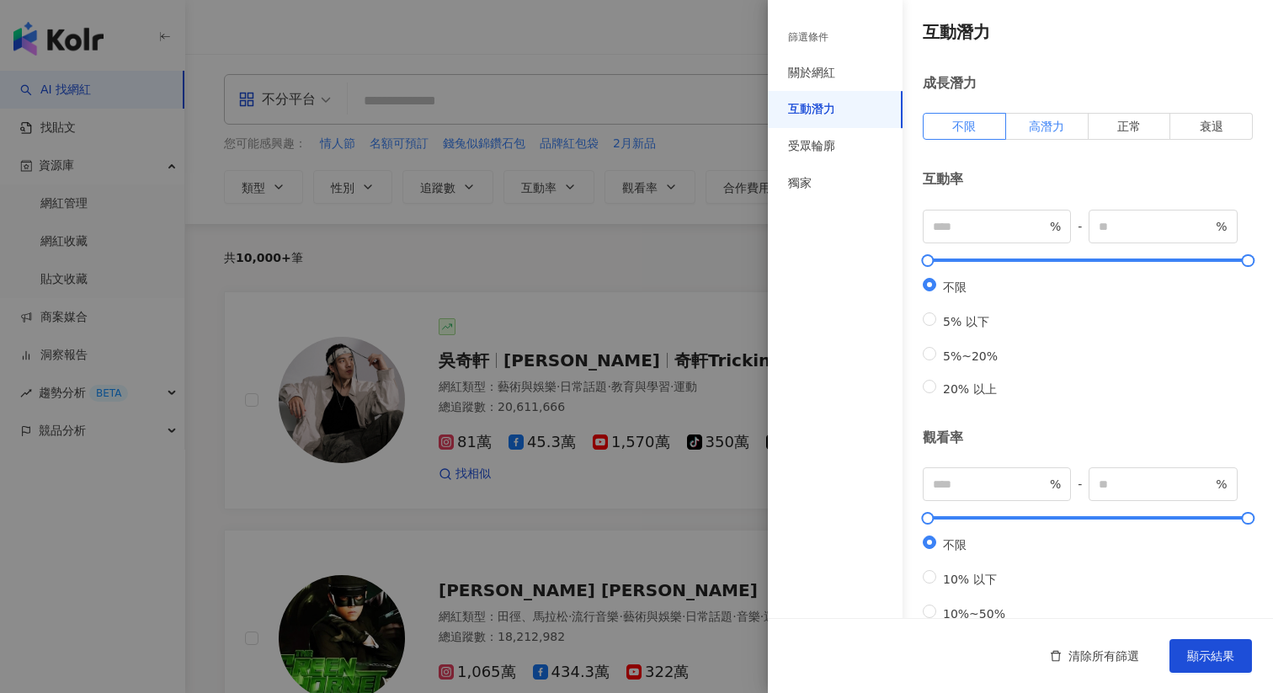
click at [1033, 132] on span "高潛力" at bounding box center [1046, 126] width 35 height 13
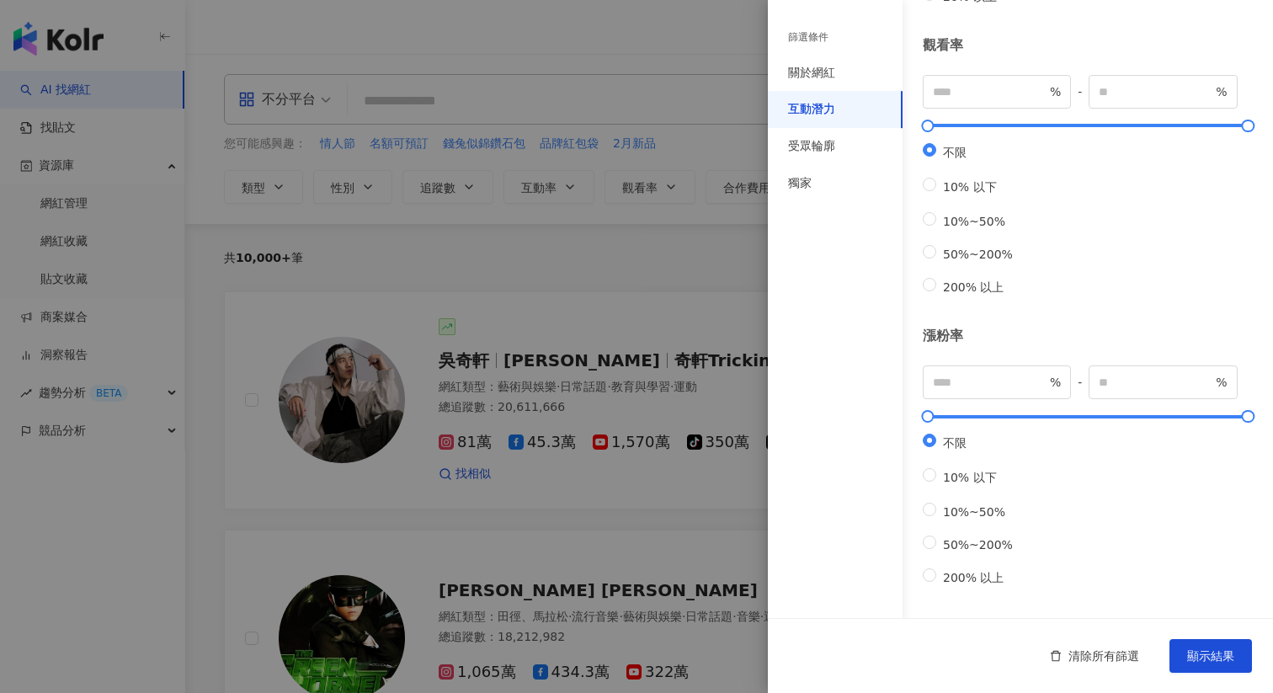
scroll to position [458, 0]
click at [961, 248] on span "50%~200%" at bounding box center [977, 254] width 83 height 13
type input "**"
type input "***"
click at [824, 151] on div "受眾輪廓" at bounding box center [811, 146] width 47 height 17
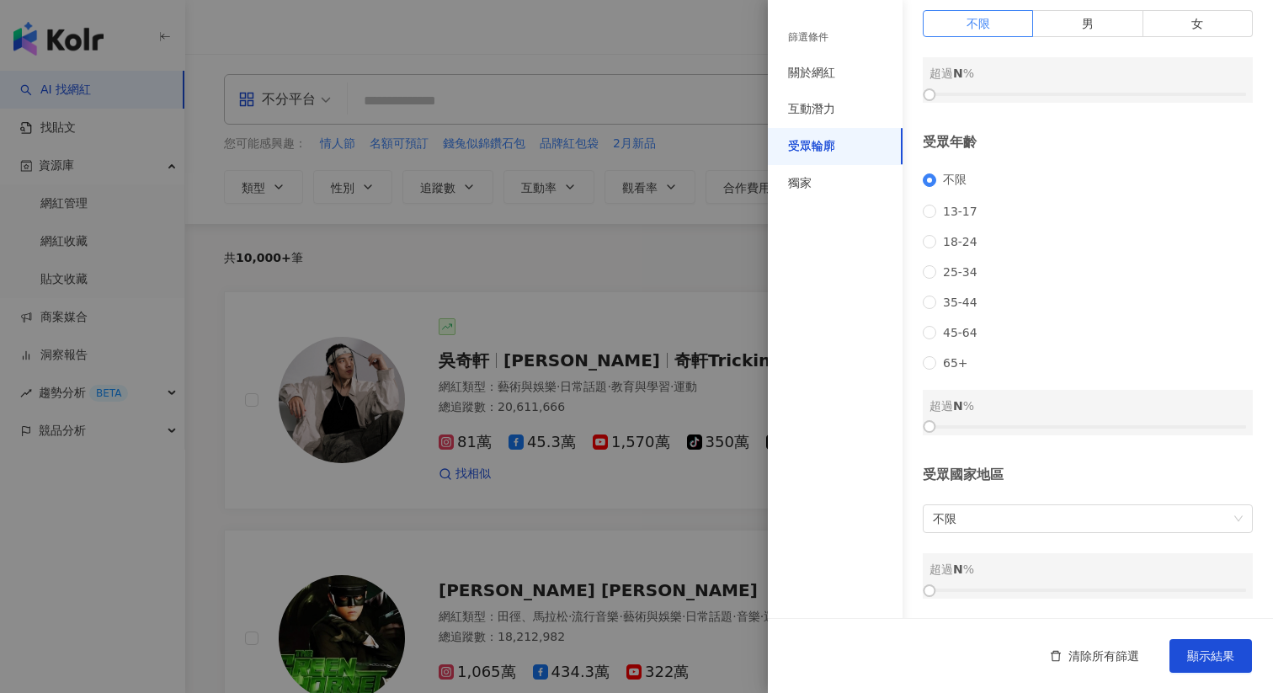
scroll to position [131, 0]
click at [820, 85] on div "關於網紅" at bounding box center [835, 73] width 135 height 37
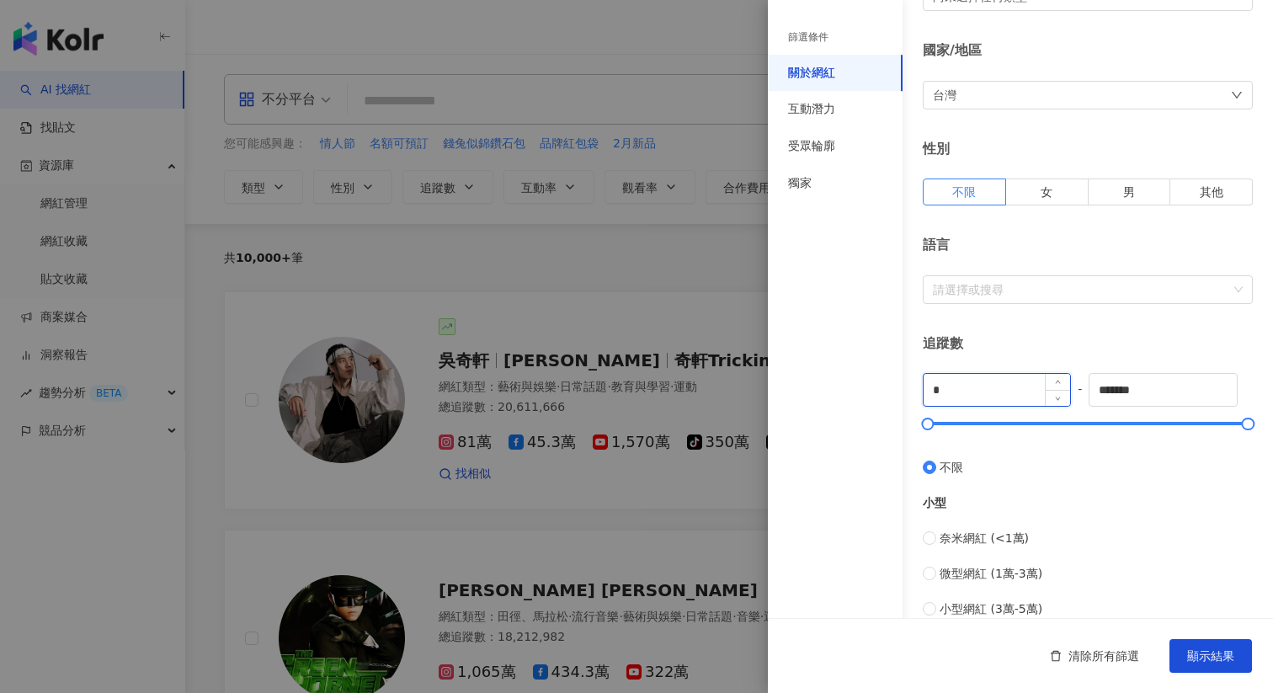
click at [983, 385] on input "*" at bounding box center [997, 390] width 147 height 32
drag, startPoint x: 1183, startPoint y: 383, endPoint x: 963, endPoint y: 369, distance: 220.2
click at [963, 369] on div "追蹤數 * - ******* 不限 小型 奈米網紅 (<1萬) 微型網紅 (1萬-3萬) 小型網紅 (3萬-5萬) 中型 中小型網紅 (5萬-10萬) 中型…" at bounding box center [1088, 599] width 330 height 531
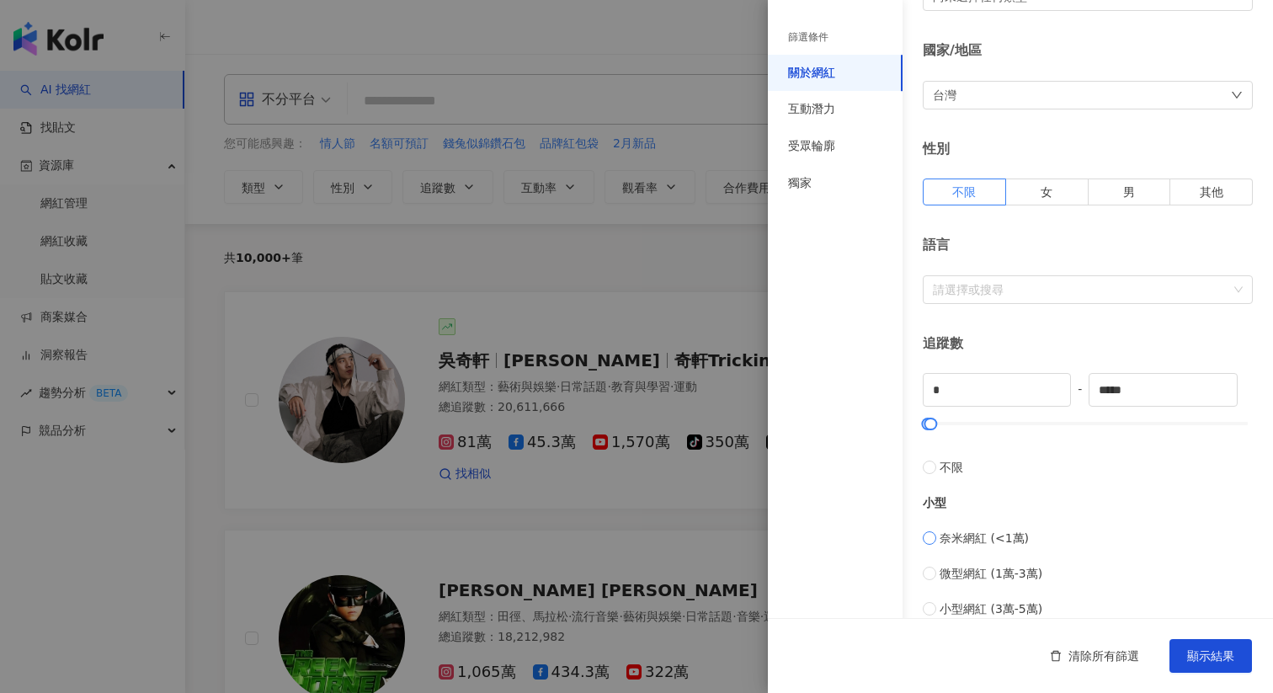
click at [991, 536] on span "奈米網紅 (<1萬)" at bounding box center [984, 538] width 89 height 19
type input "****"
click at [1021, 573] on span "微型網紅 (1萬-3萬)" at bounding box center [991, 573] width 103 height 19
type input "*****"
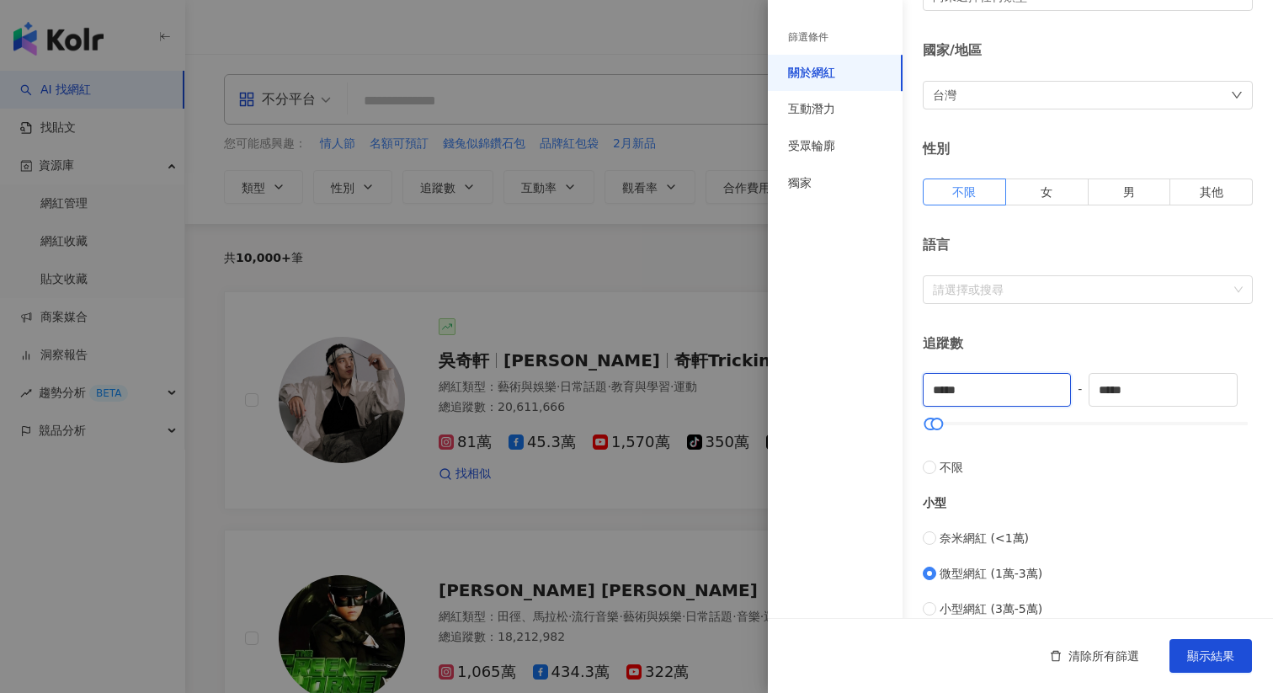
drag, startPoint x: 977, startPoint y: 392, endPoint x: 856, endPoint y: 392, distance: 120.4
click at [856, 392] on div "篩選條件 關於網紅 互動潛力 受眾輪廓 獨家 關於網紅 類型 ( 請選擇您想要的類型 ) 尚未選擇任何類型 國家/地區 台灣 性別 不限 女 男 其他 語言 …" at bounding box center [1020, 504] width 505 height 1271
type input "*"
type input "****"
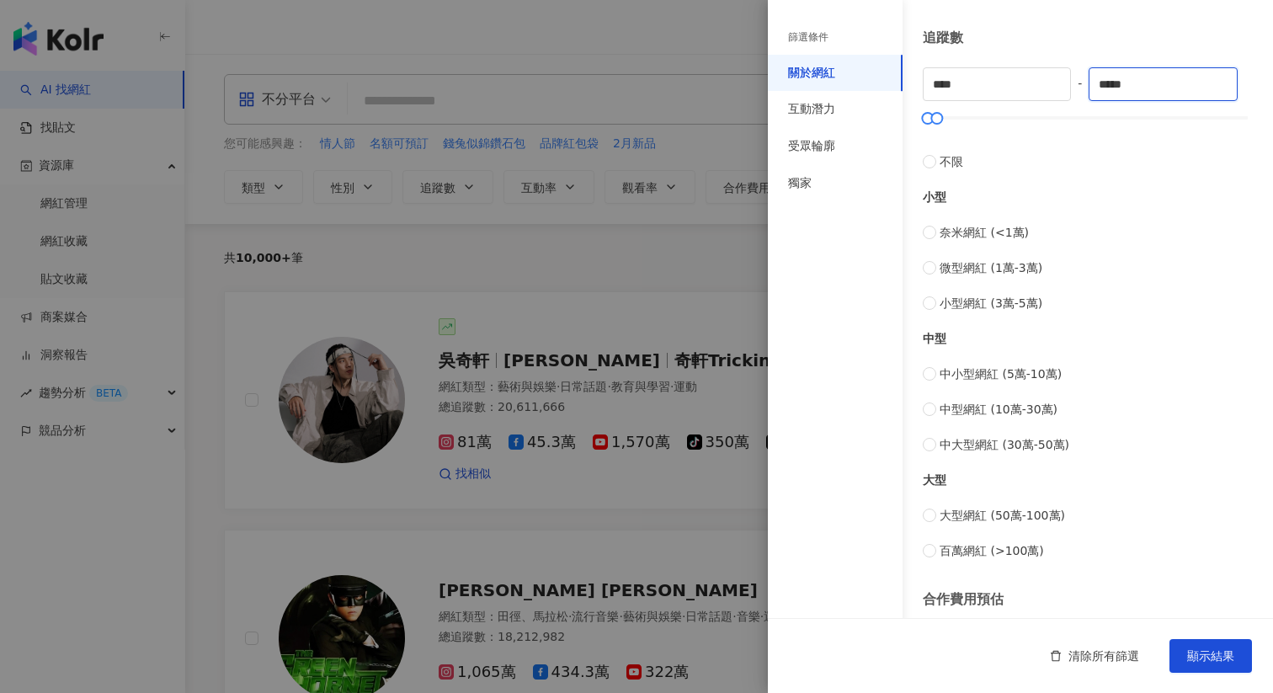
scroll to position [578, 0]
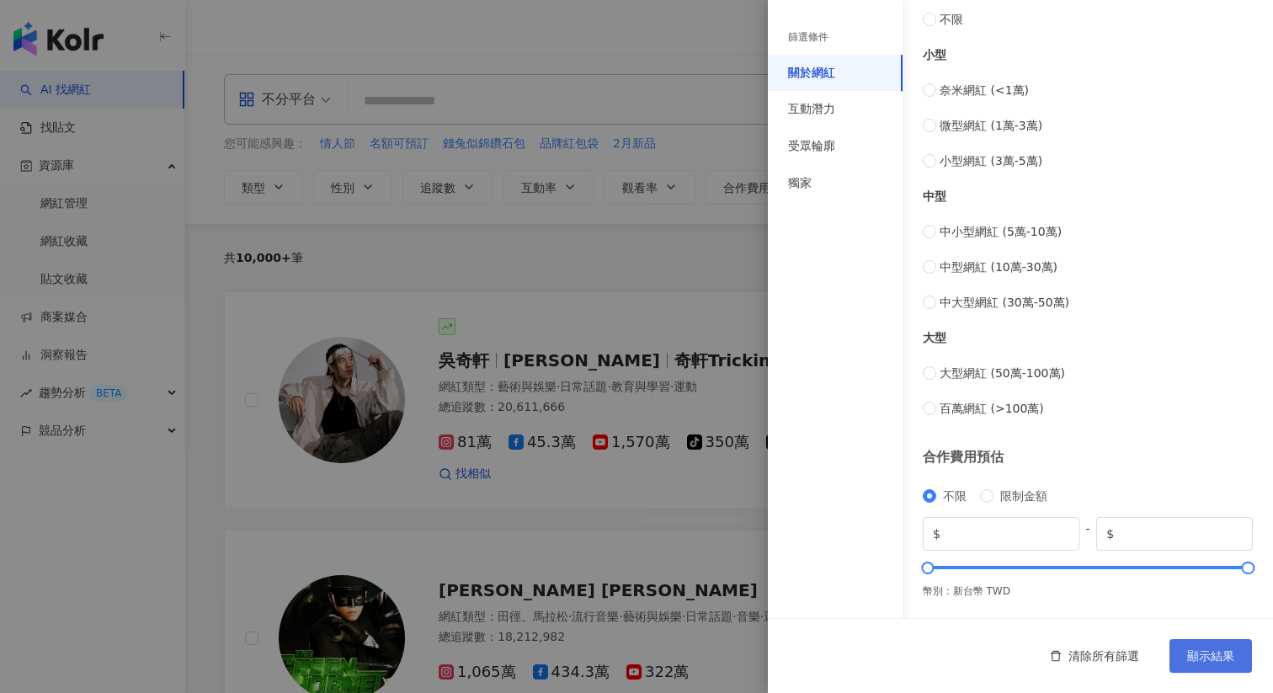
click at [1216, 661] on span "顯示結果" at bounding box center [1210, 655] width 47 height 13
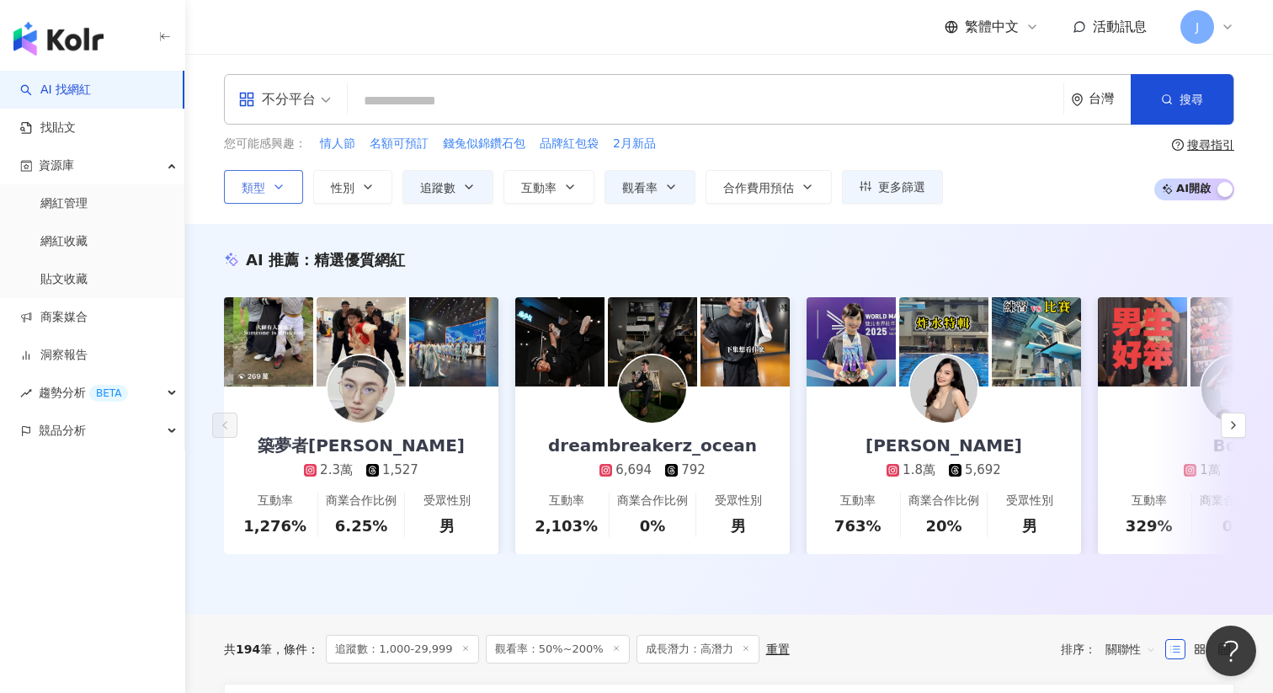
click at [281, 177] on button "類型" at bounding box center [263, 187] width 79 height 34
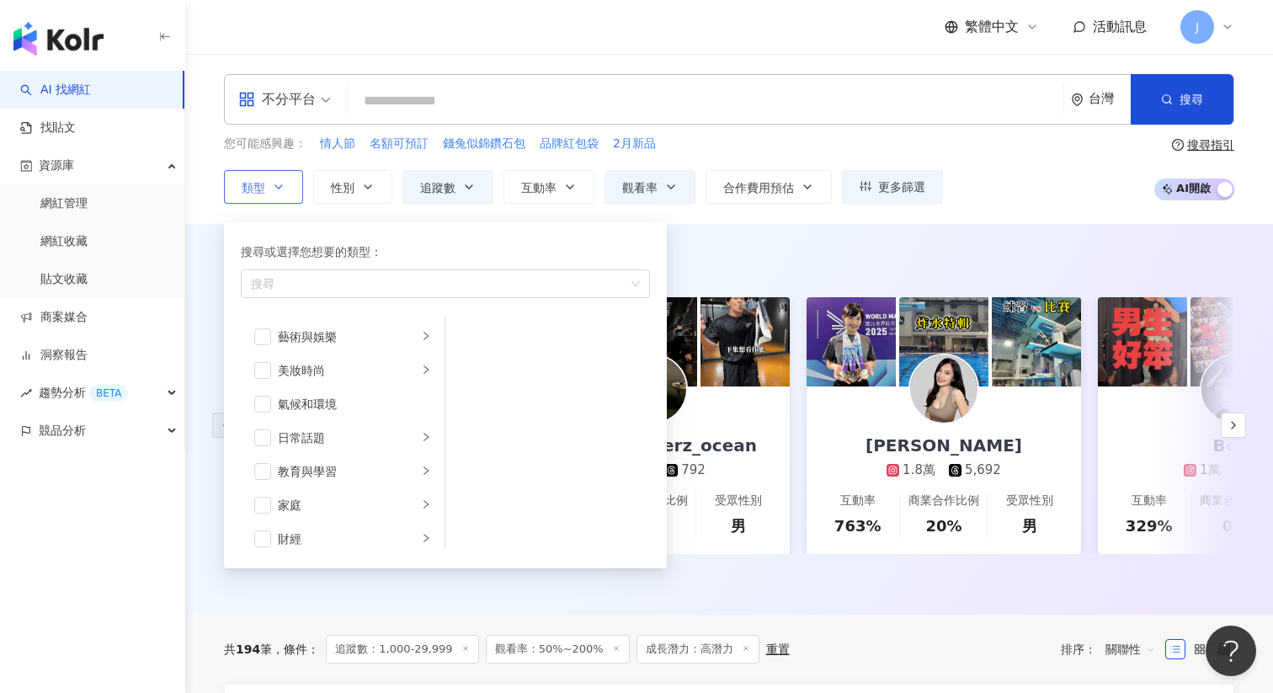
click at [281, 177] on button "類型 搜尋或選擇您想要的類型： 搜尋 藝術與娛樂 美妝時尚 氣候和環境 日常話題 教育與學習 家庭 財經 美食 命理占卜 遊戲 法政社會 生活風格 影視娛樂 …" at bounding box center [263, 187] width 79 height 34
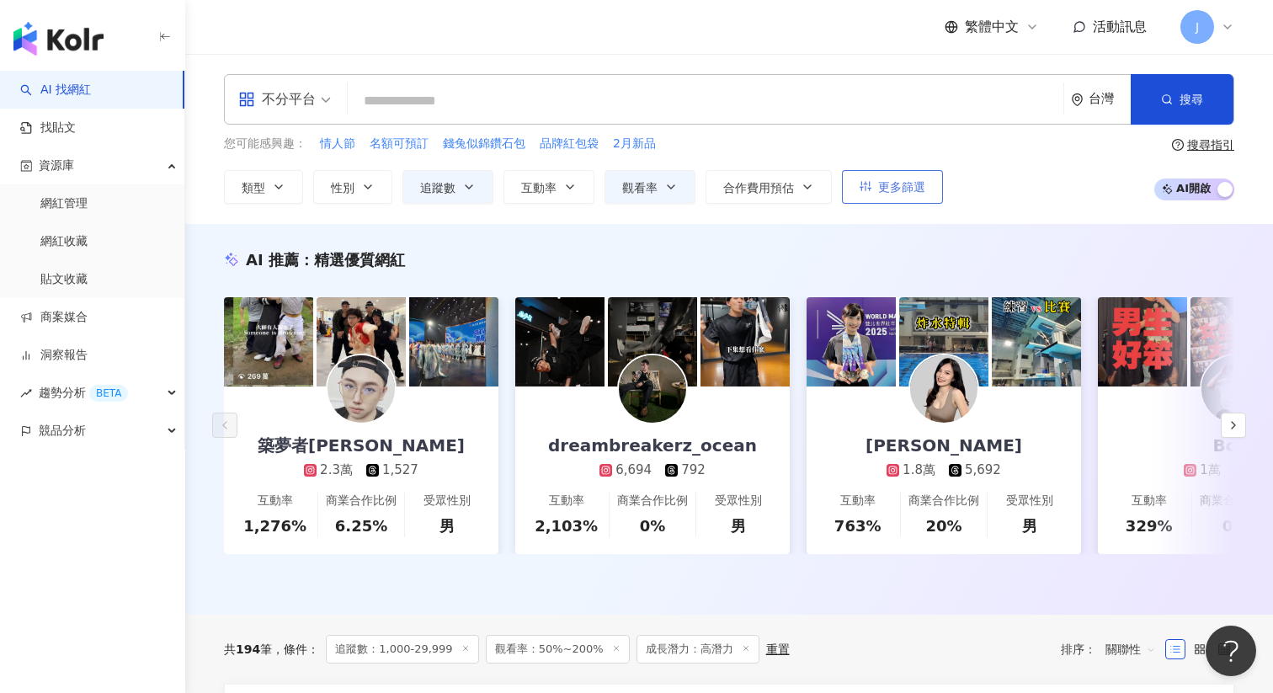
click at [888, 190] on span "更多篩選" at bounding box center [901, 186] width 47 height 13
click at [301, 91] on div "不分平台" at bounding box center [276, 99] width 77 height 27
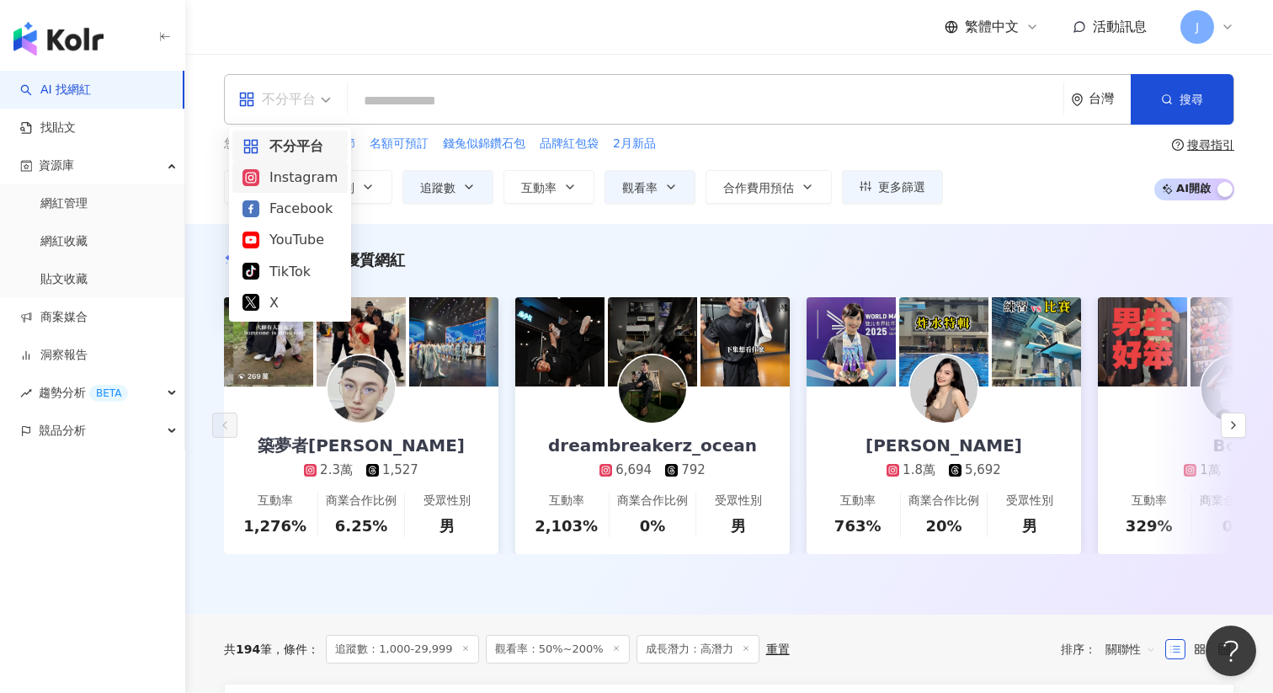
click at [298, 188] on div "Instagram" at bounding box center [290, 177] width 95 height 21
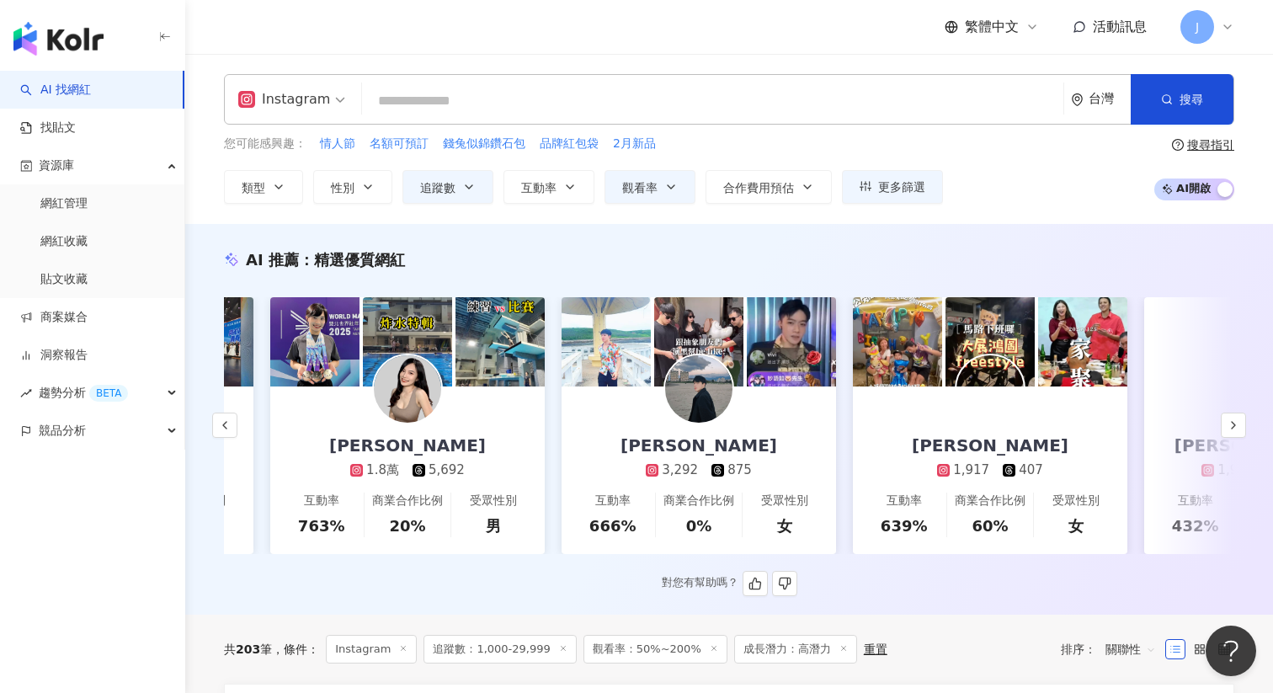
scroll to position [0, 562]
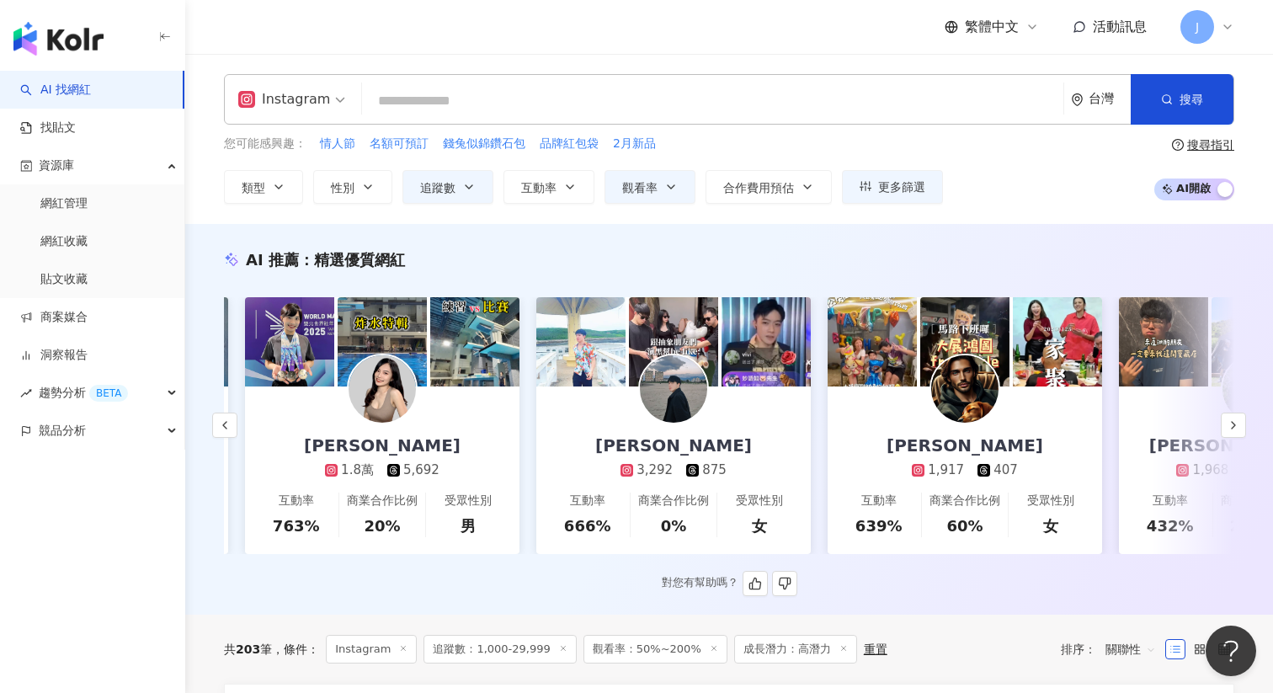
click at [694, 361] on div at bounding box center [673, 389] width 71 height 71
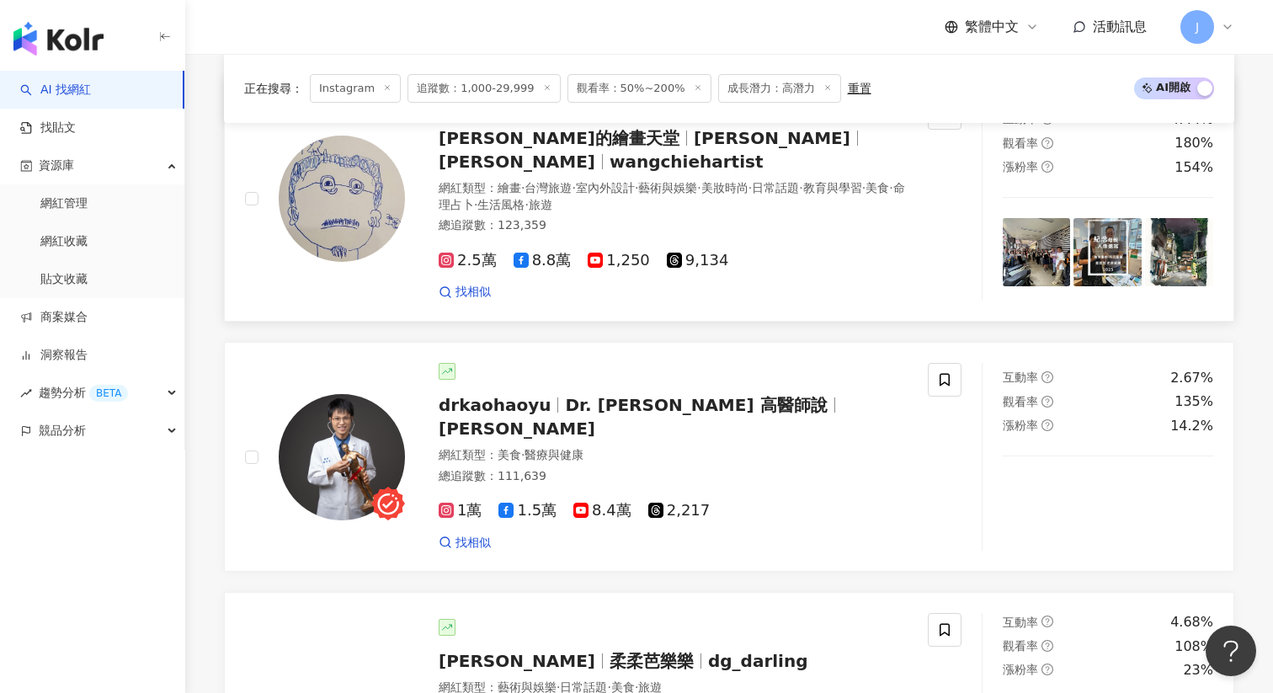
scroll to position [1653, 0]
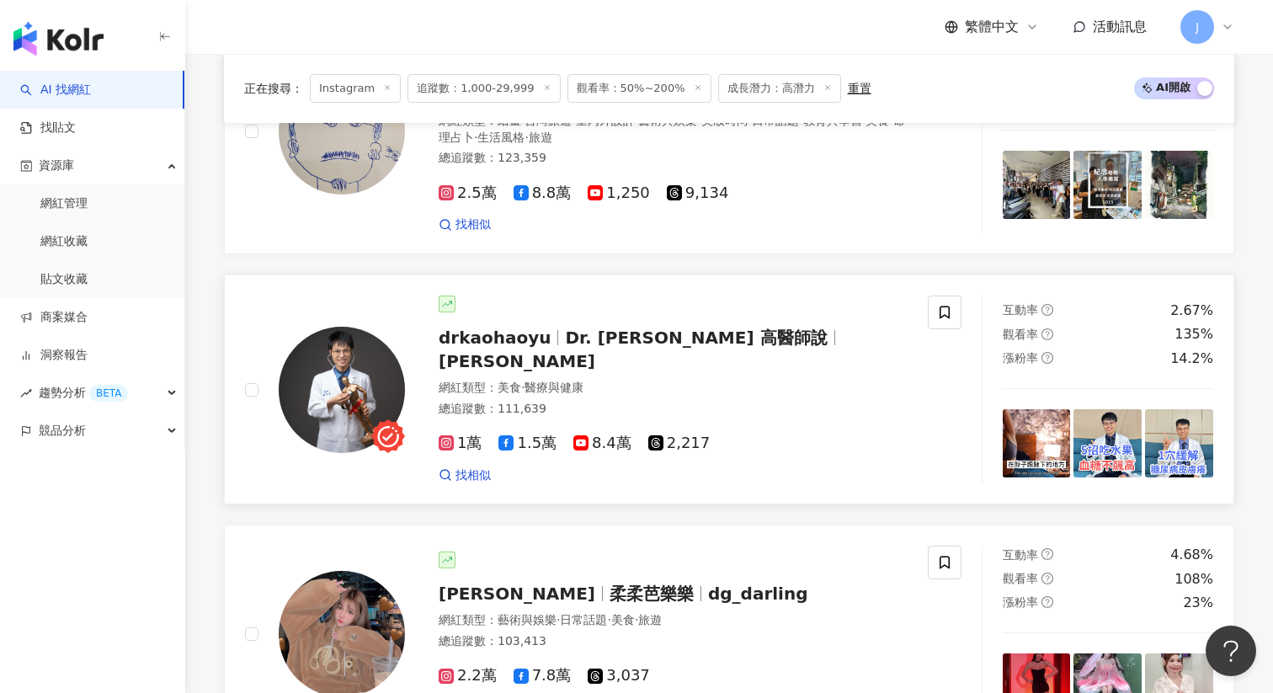
click at [626, 328] on span "Dr. [PERSON_NAME] 高醫師說" at bounding box center [696, 338] width 262 height 20
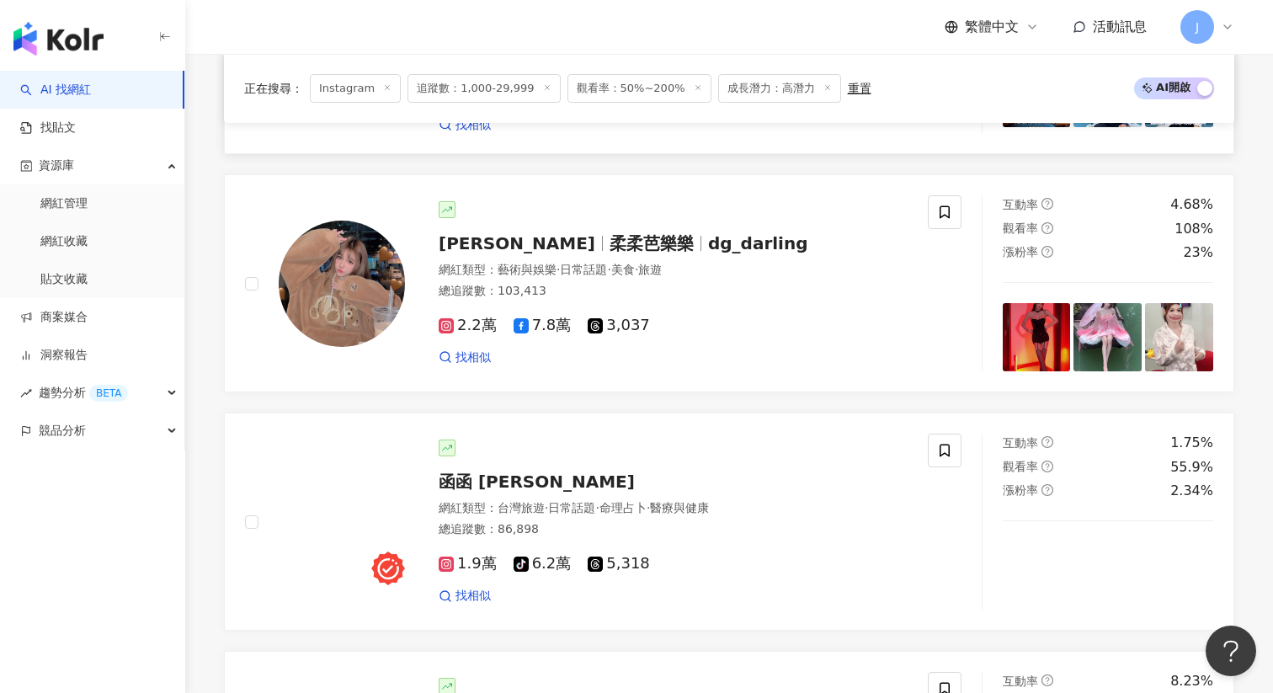
scroll to position [2205, 0]
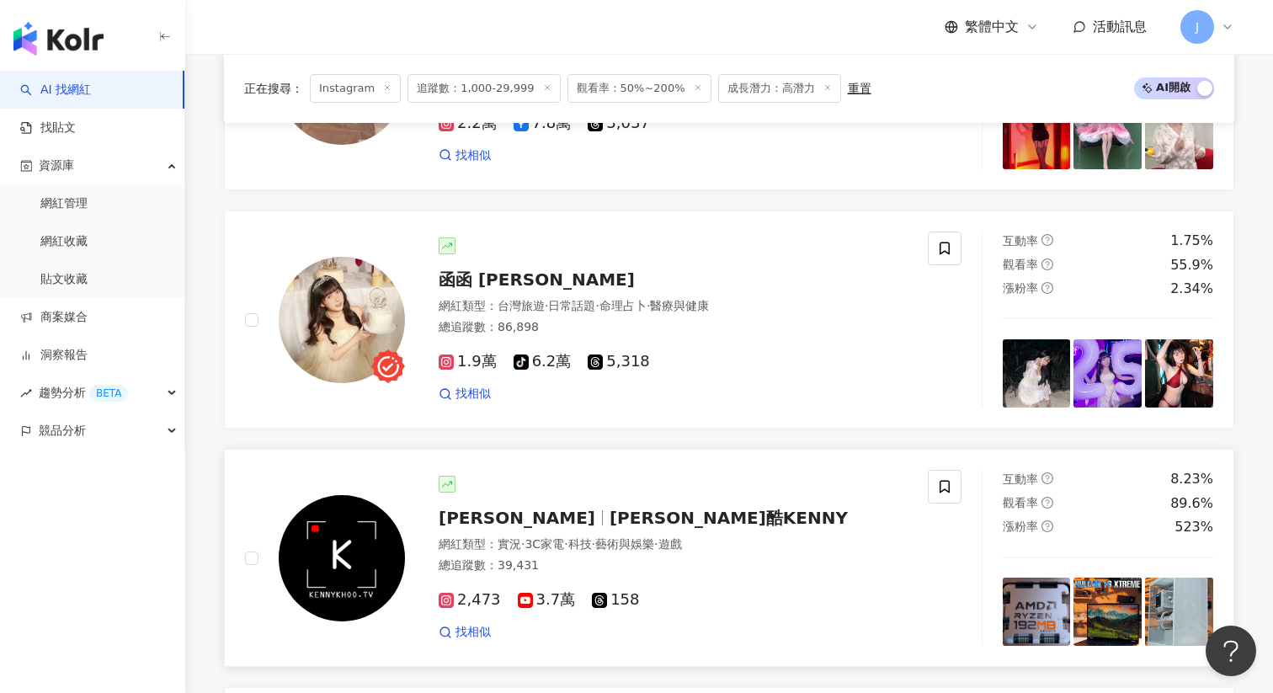
click at [610, 508] on span "[PERSON_NAME]酷KENNY" at bounding box center [729, 518] width 238 height 20
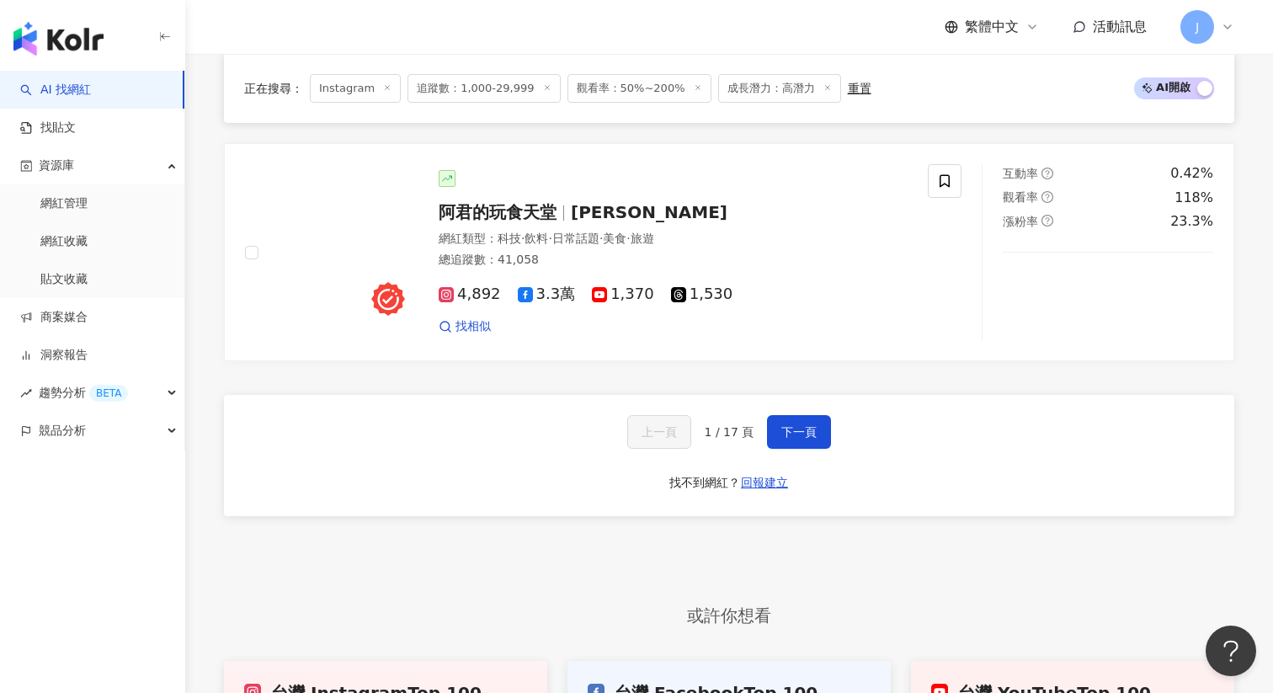
scroll to position [3374, 0]
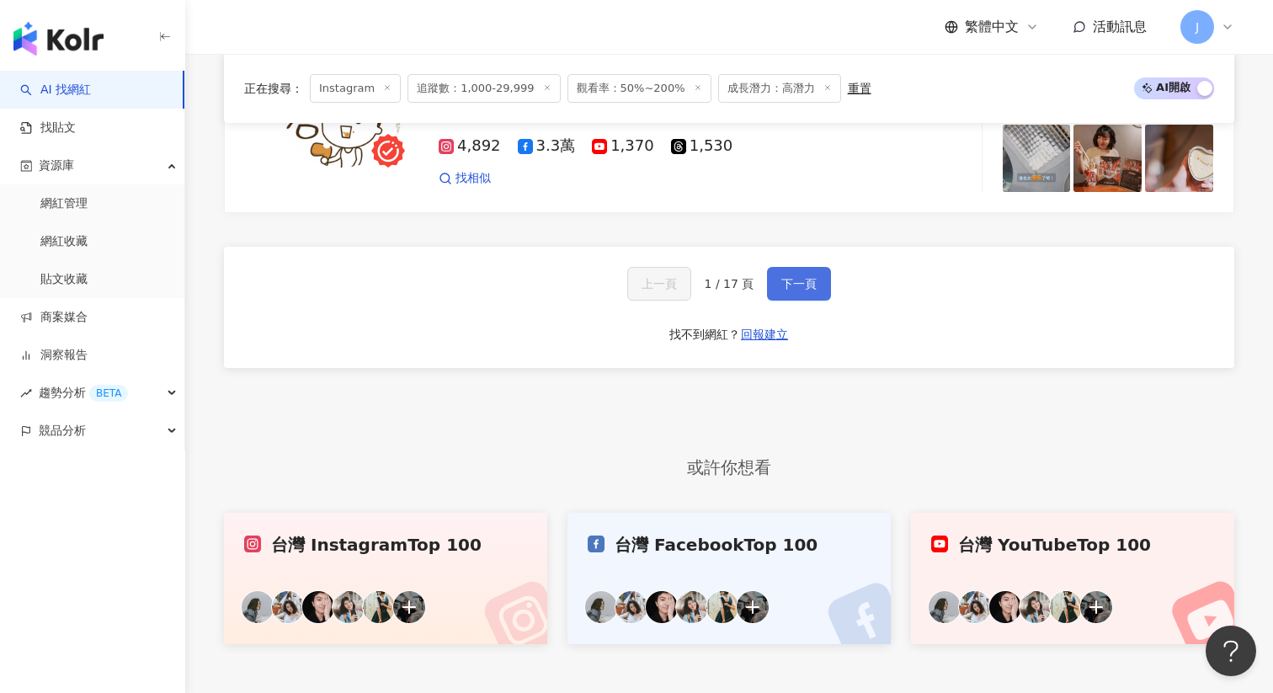
click at [802, 267] on button "下一頁" at bounding box center [799, 284] width 64 height 34
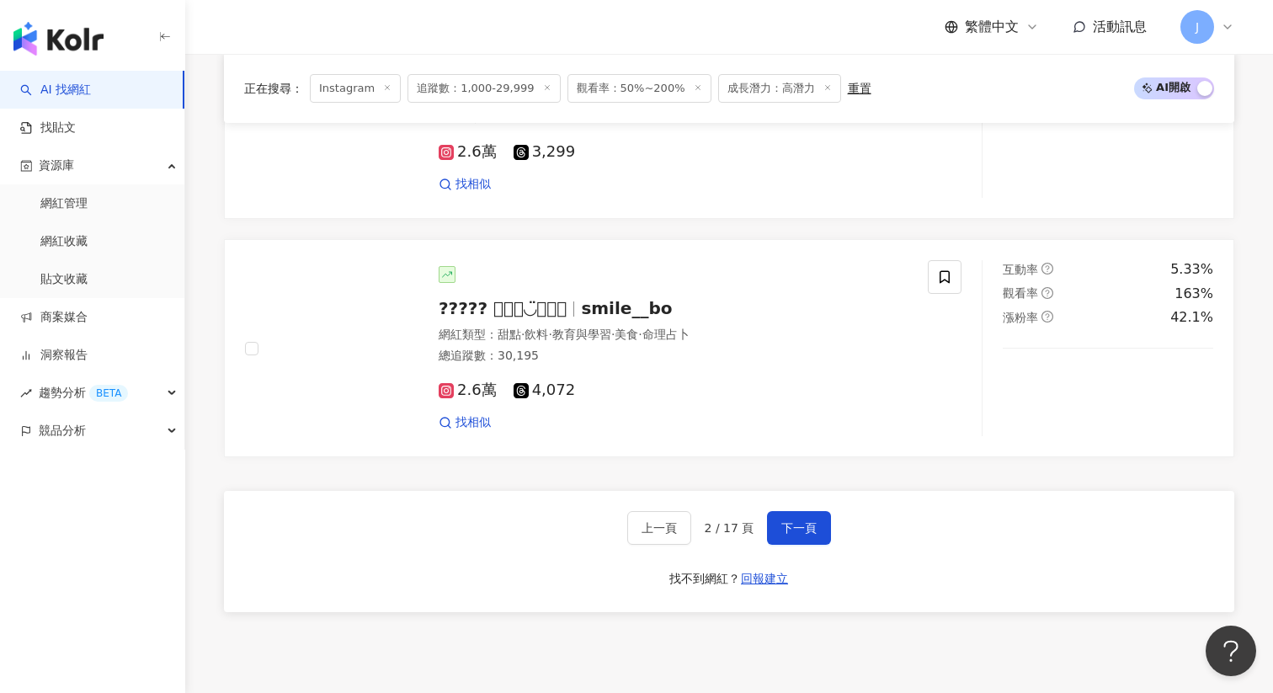
scroll to position [3131, 0]
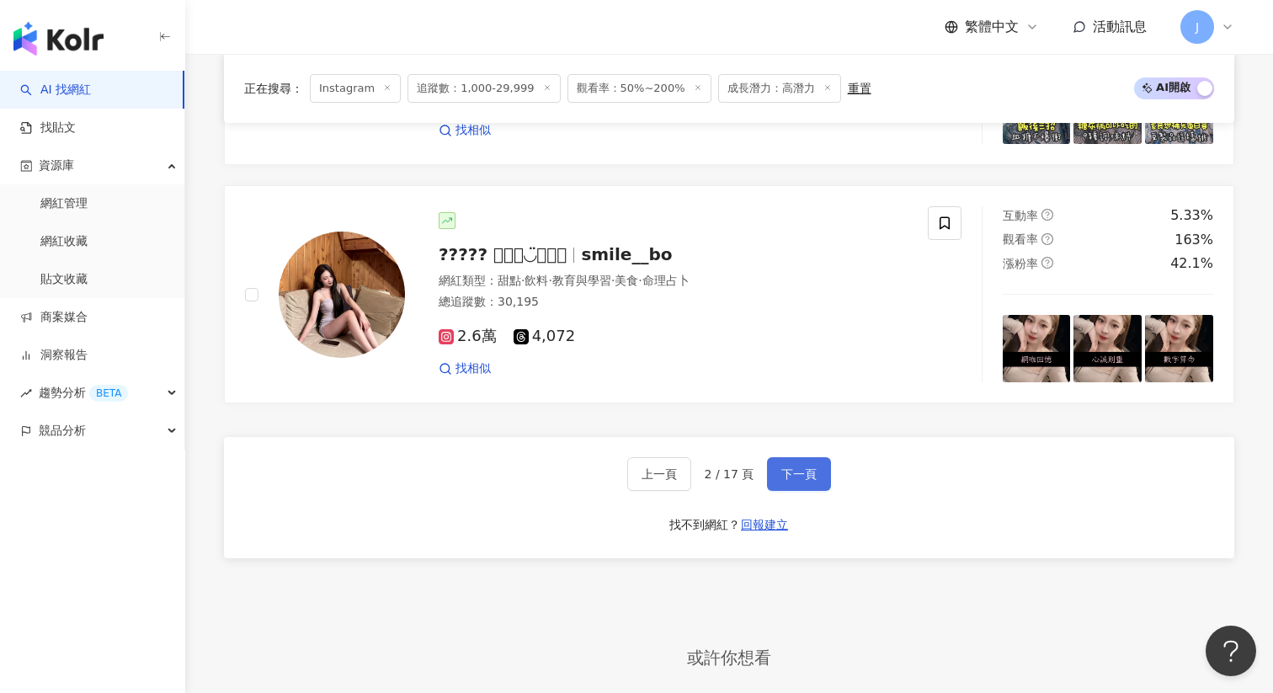
click at [810, 473] on span "下一頁" at bounding box center [798, 473] width 35 height 13
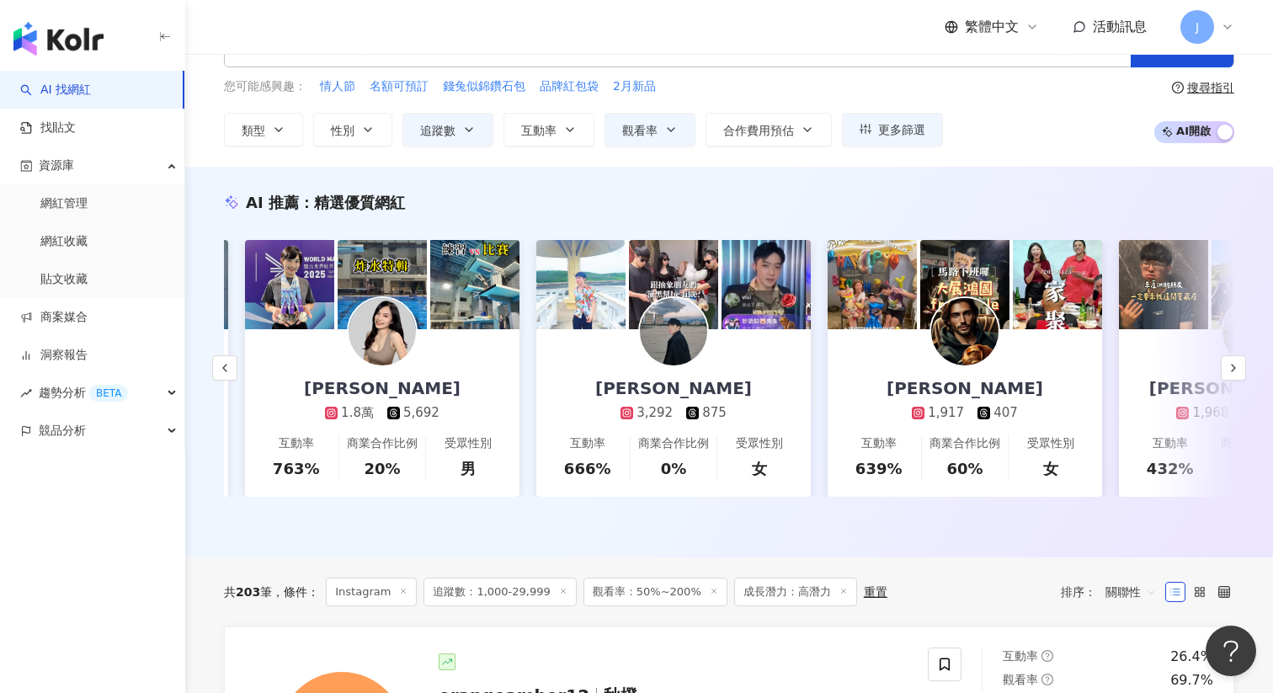
scroll to position [0, 0]
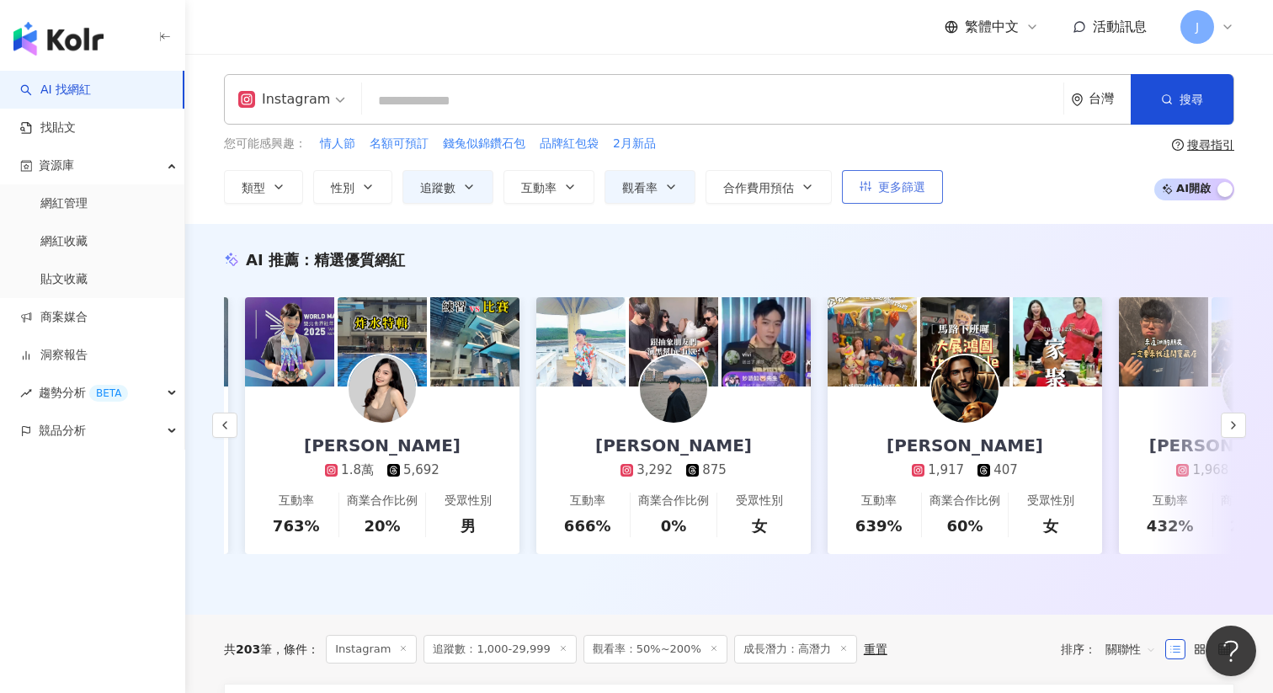
click at [904, 186] on span "更多篩選" at bounding box center [901, 186] width 47 height 13
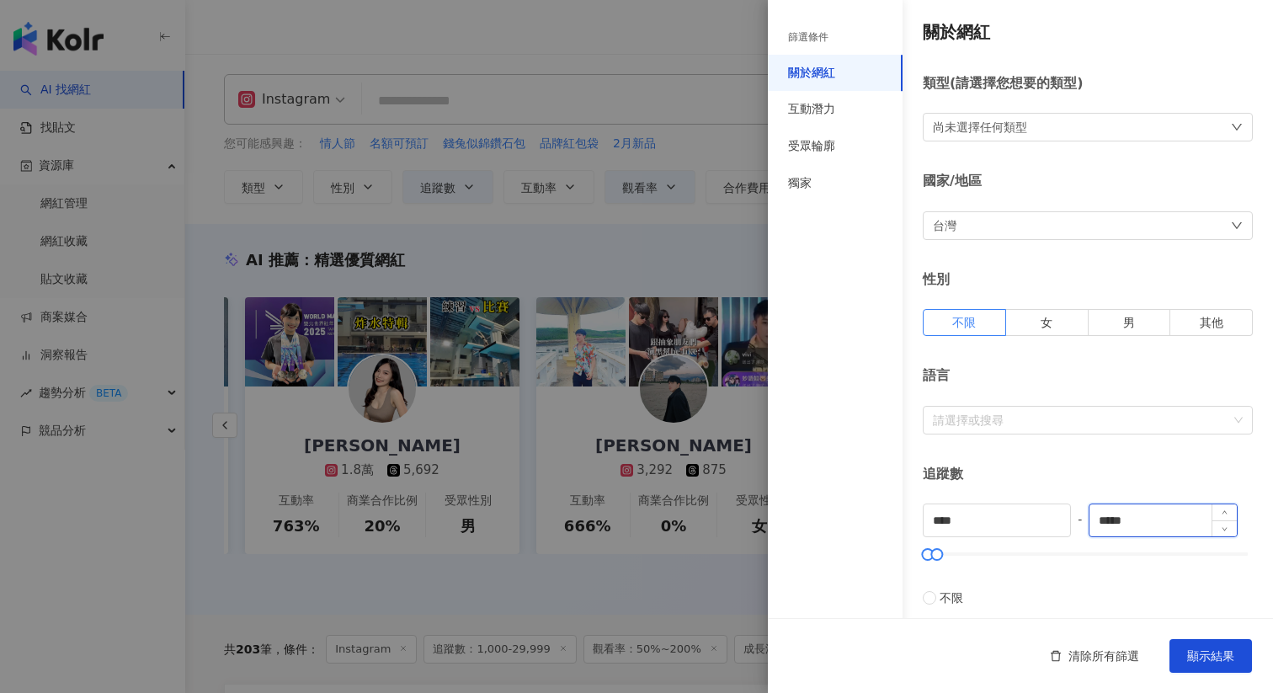
click at [1133, 530] on input "*****" at bounding box center [1163, 520] width 147 height 32
type input "*"
type input "*****"
click at [1208, 648] on button "顯示結果" at bounding box center [1211, 656] width 83 height 34
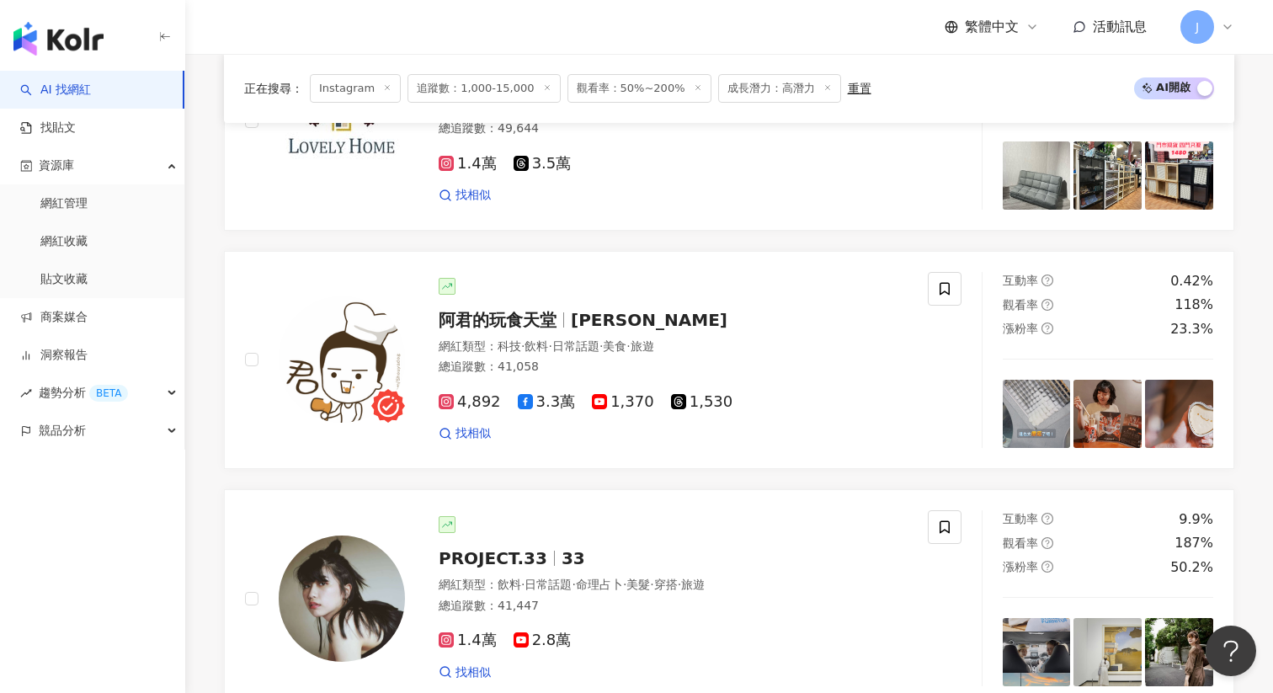
scroll to position [1507, 0]
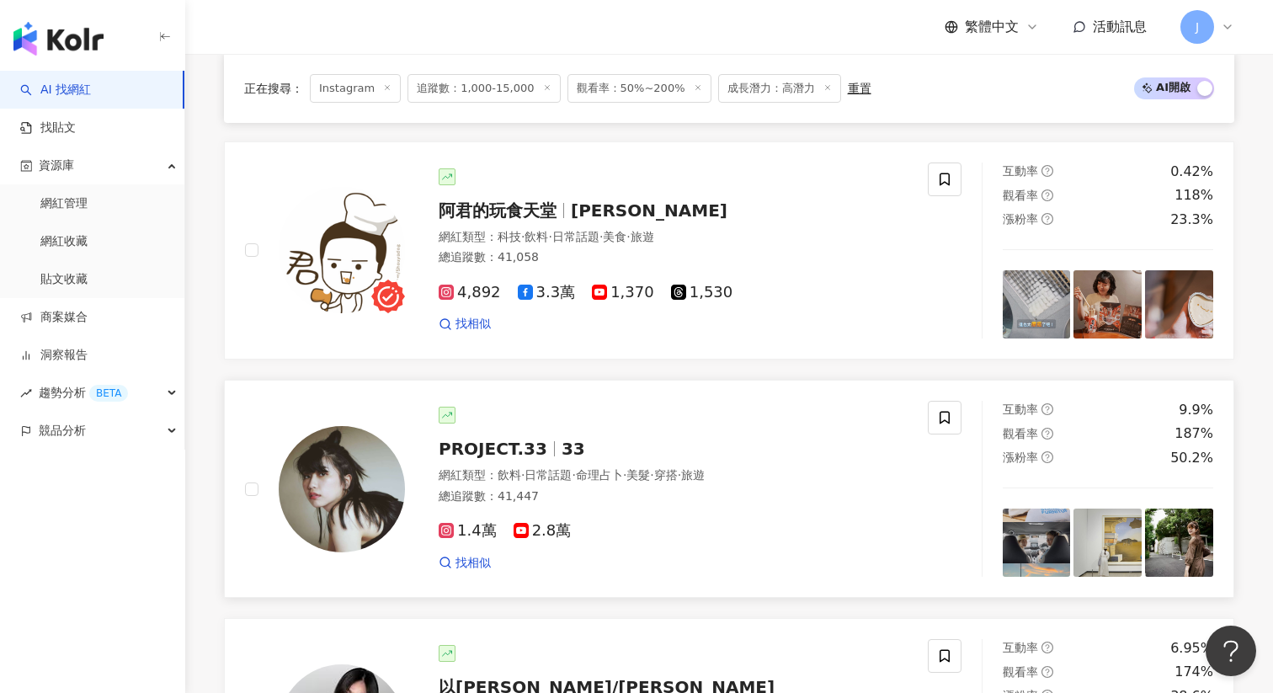
click at [488, 439] on span "PROJECT.33" at bounding box center [493, 449] width 109 height 20
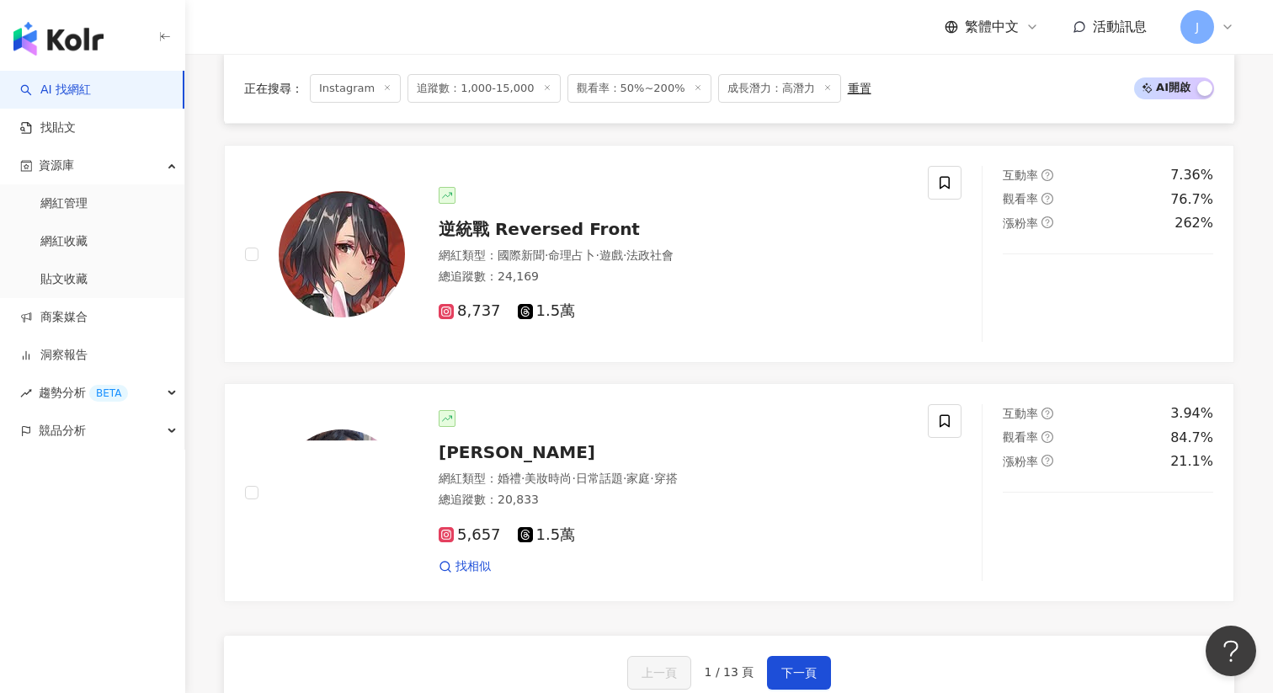
scroll to position [3056, 0]
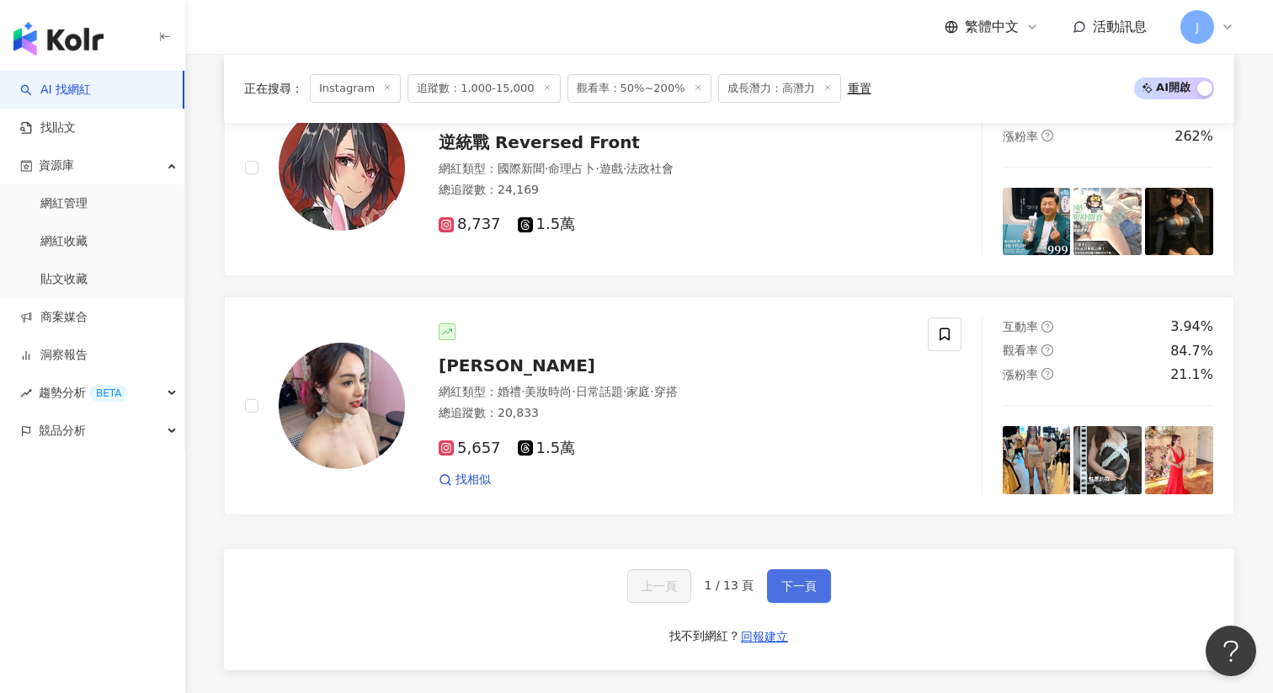
click at [801, 579] on span "下一頁" at bounding box center [798, 585] width 35 height 13
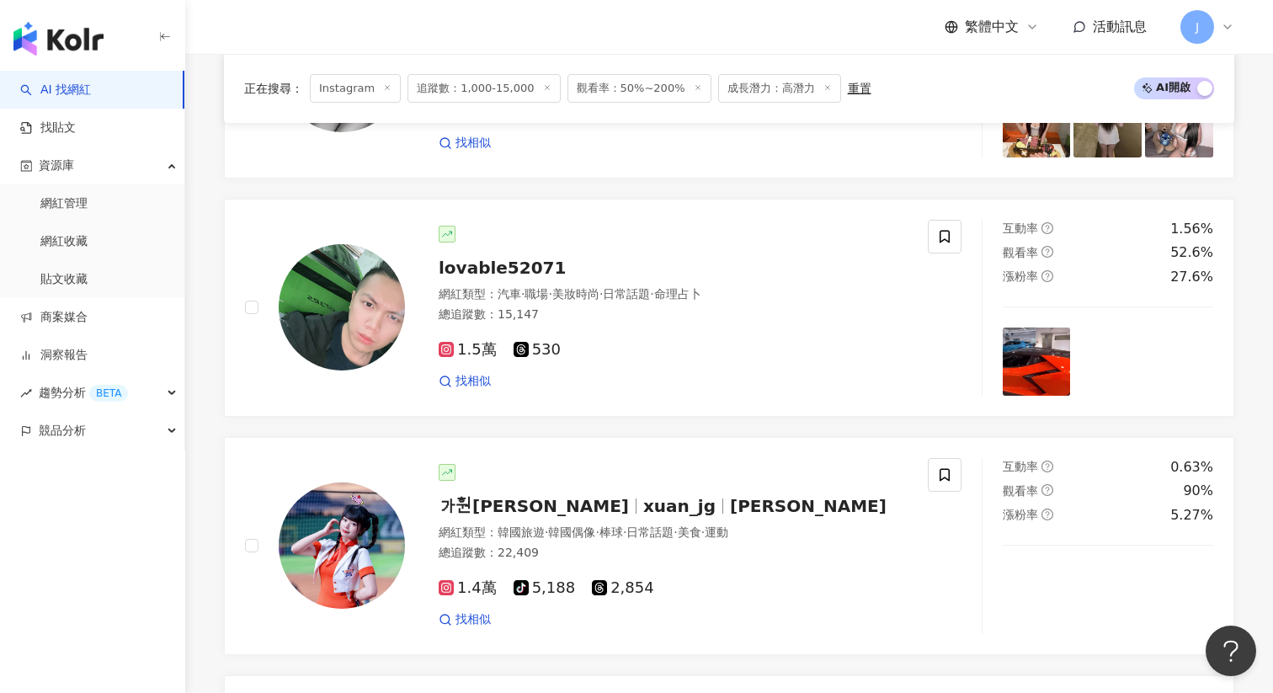
scroll to position [3040, 0]
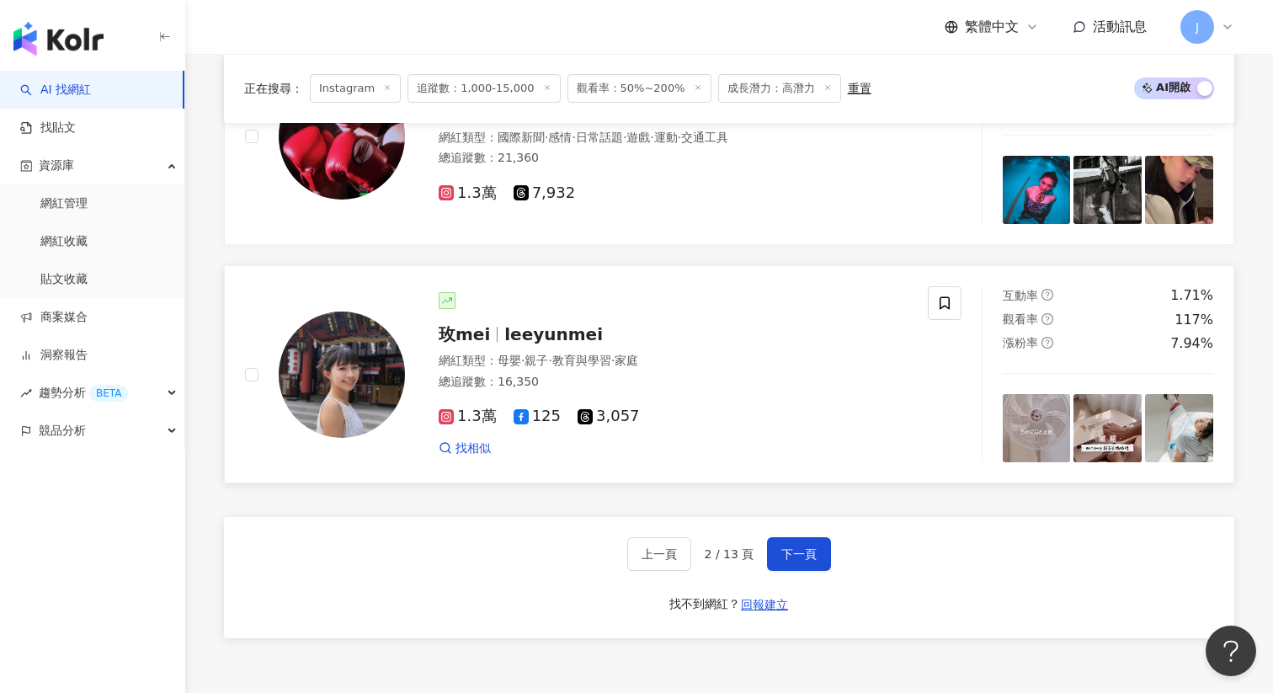
click at [525, 335] on span "leeyunmei" at bounding box center [553, 334] width 99 height 20
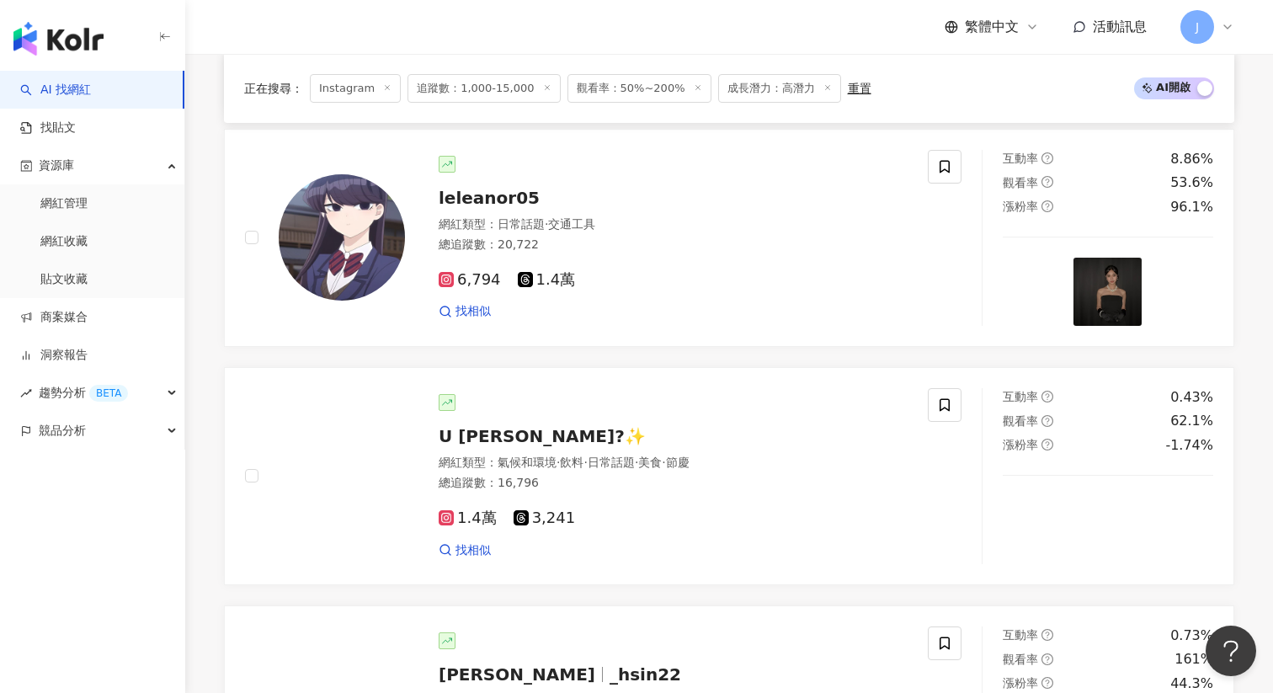
scroll to position [2094, 0]
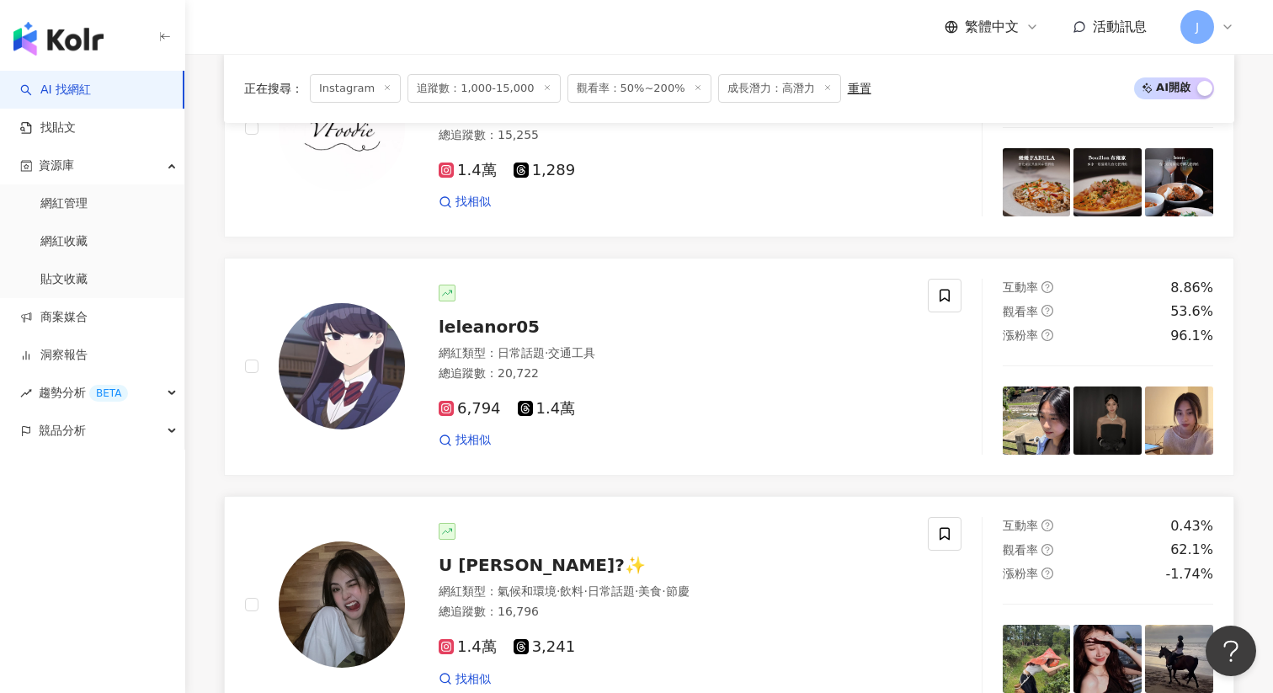
click at [514, 559] on span "U Shuan Zhou?✨" at bounding box center [542, 565] width 207 height 20
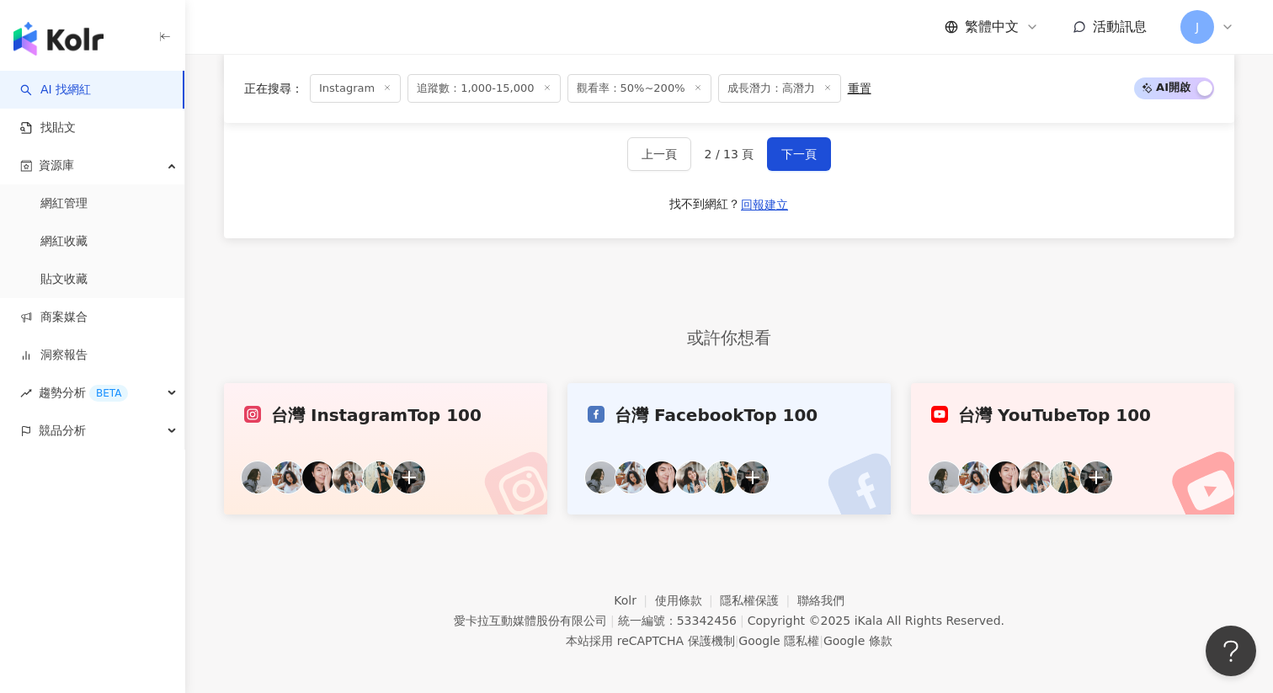
scroll to position [3447, 0]
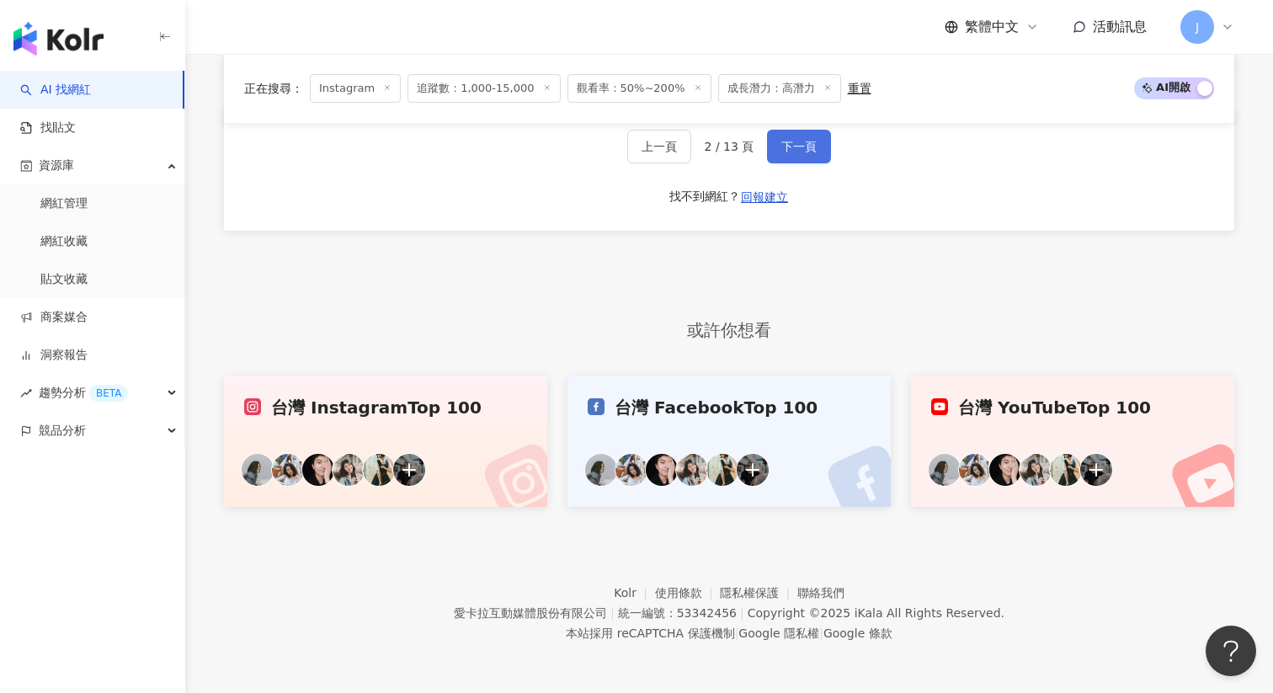
click at [803, 152] on button "下一頁" at bounding box center [799, 147] width 64 height 34
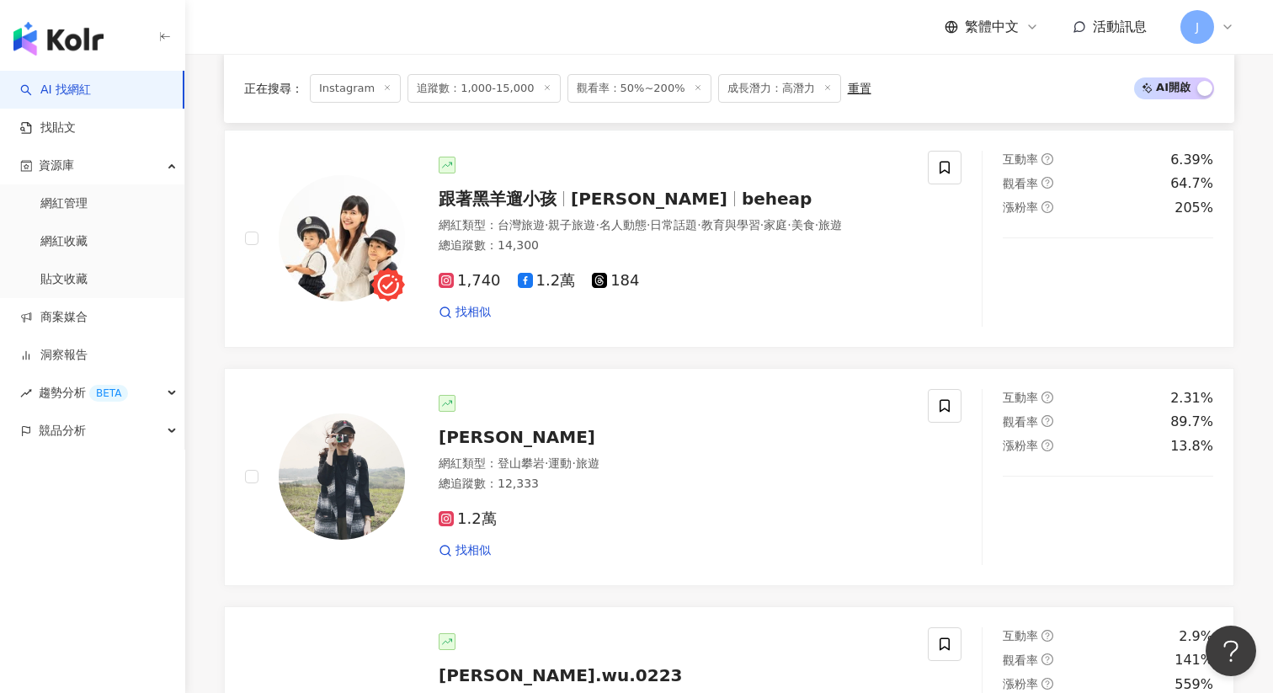
scroll to position [1511, 0]
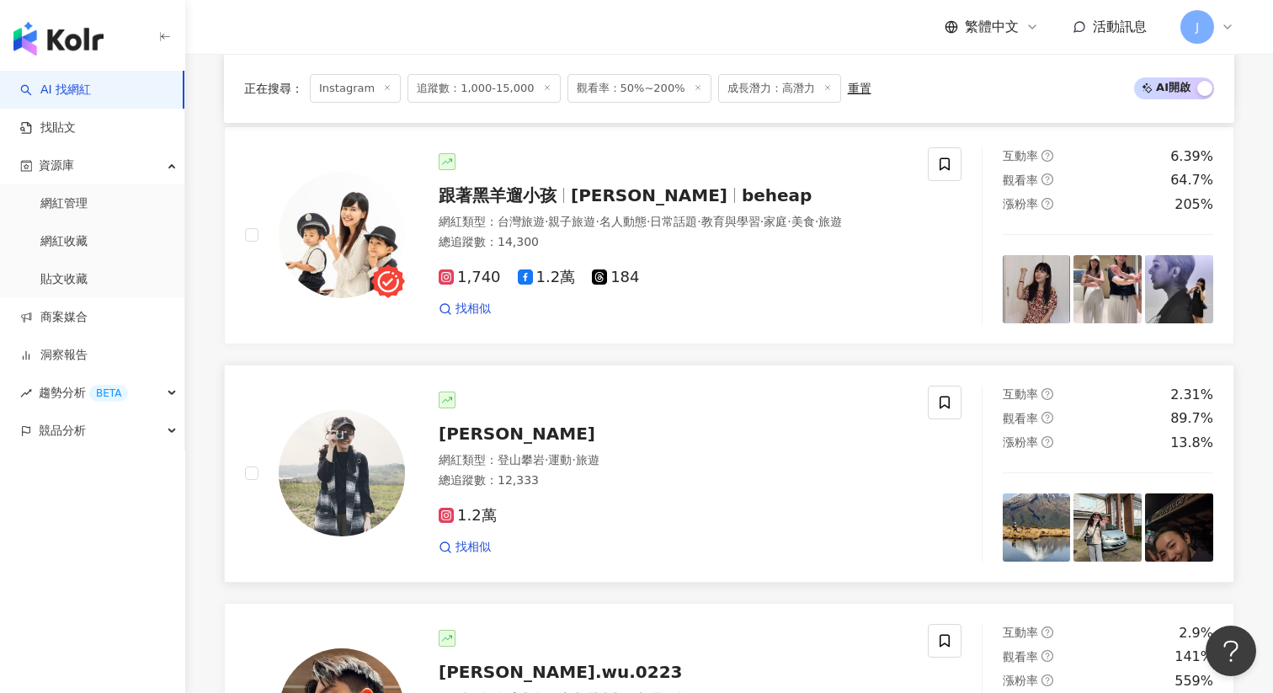
click at [511, 431] on span "Mikie Yang" at bounding box center [517, 434] width 157 height 20
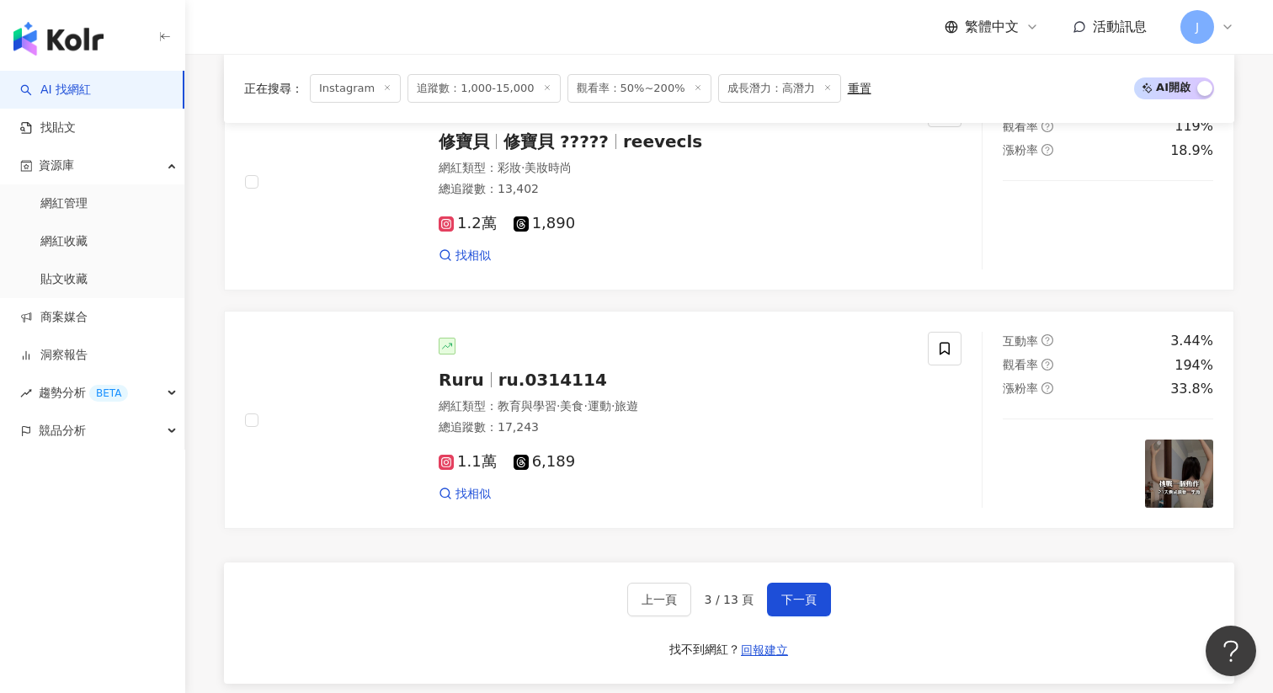
scroll to position [2999, 0]
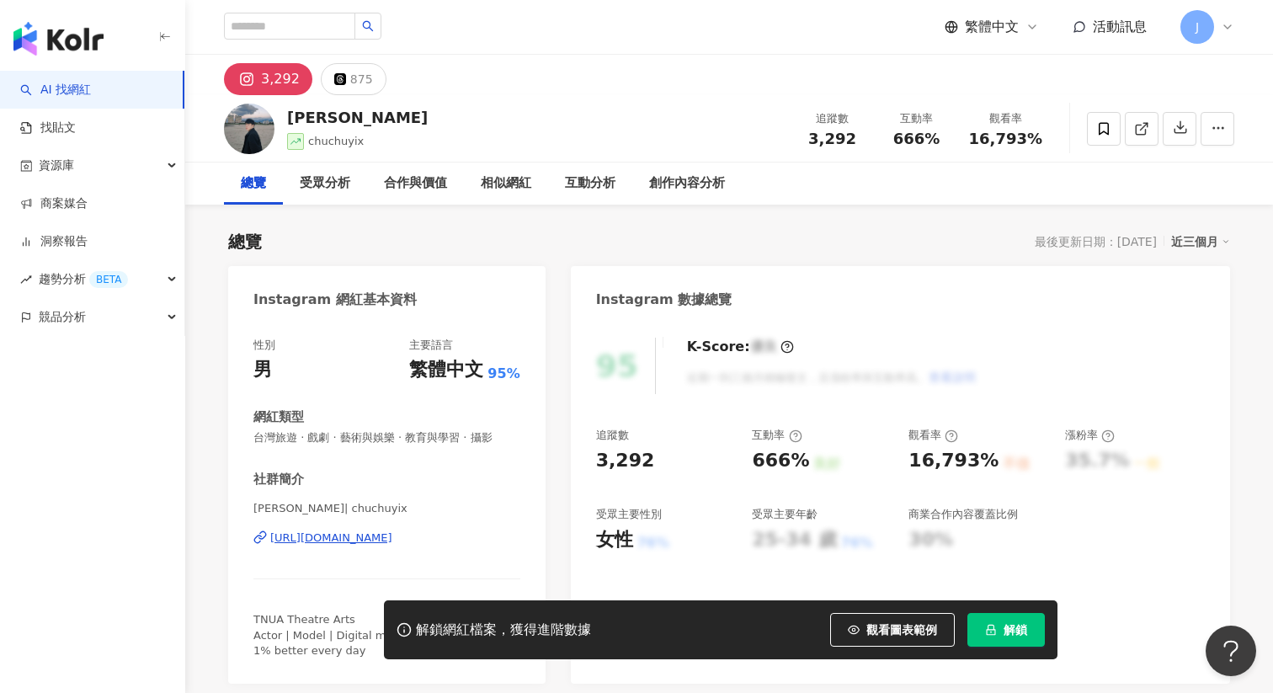
click at [368, 537] on div "[URL][DOMAIN_NAME]" at bounding box center [331, 537] width 122 height 15
click at [392, 541] on div "[URL][DOMAIN_NAME]" at bounding box center [331, 537] width 122 height 15
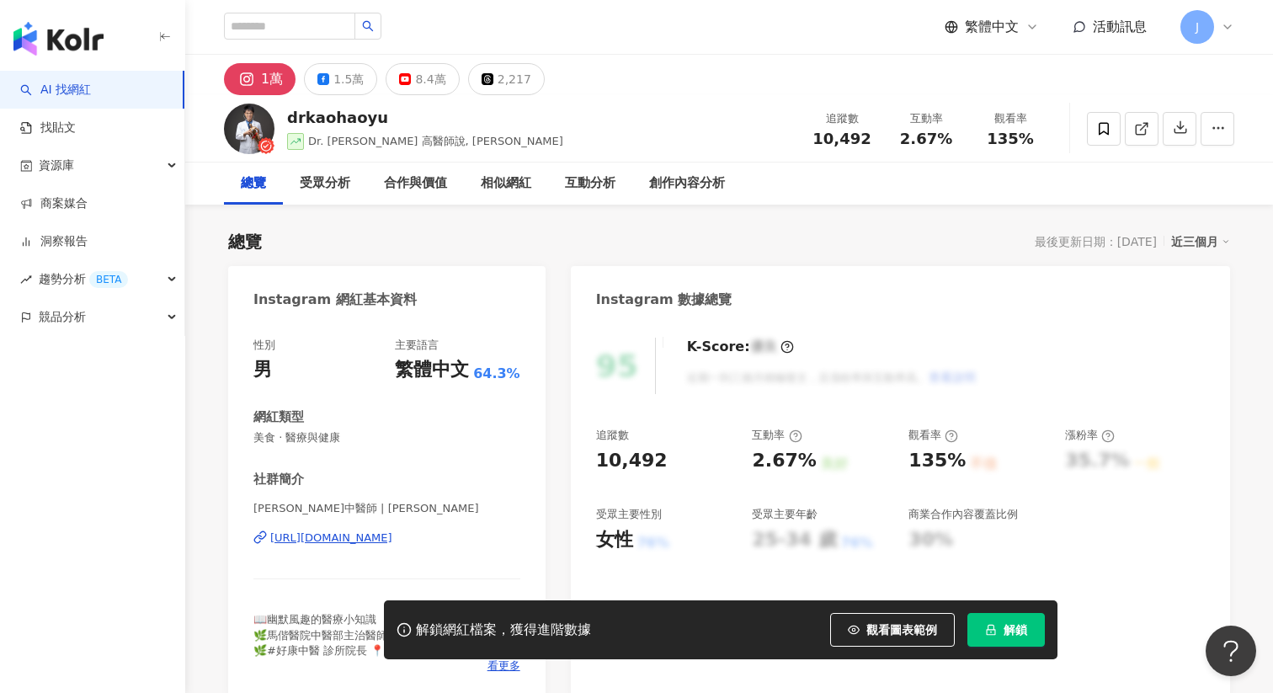
click at [349, 538] on div "[URL][DOMAIN_NAME]" at bounding box center [331, 537] width 122 height 15
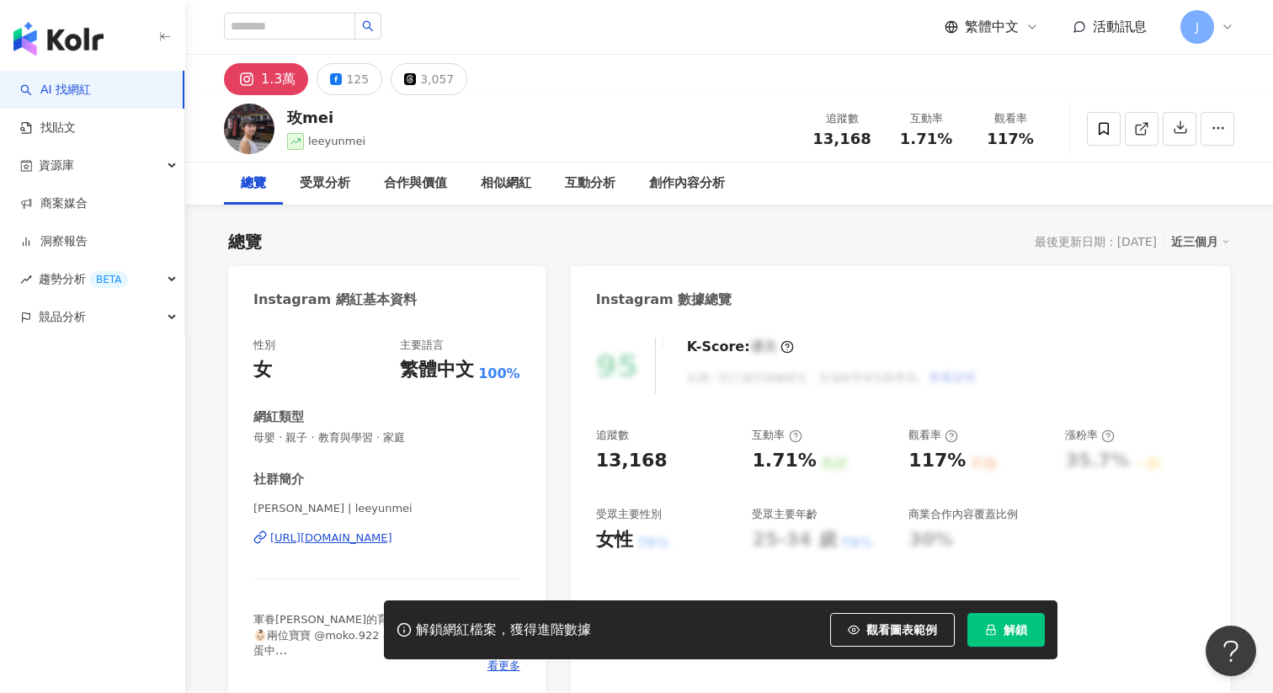
click at [362, 541] on div "[URL][DOMAIN_NAME]" at bounding box center [331, 537] width 122 height 15
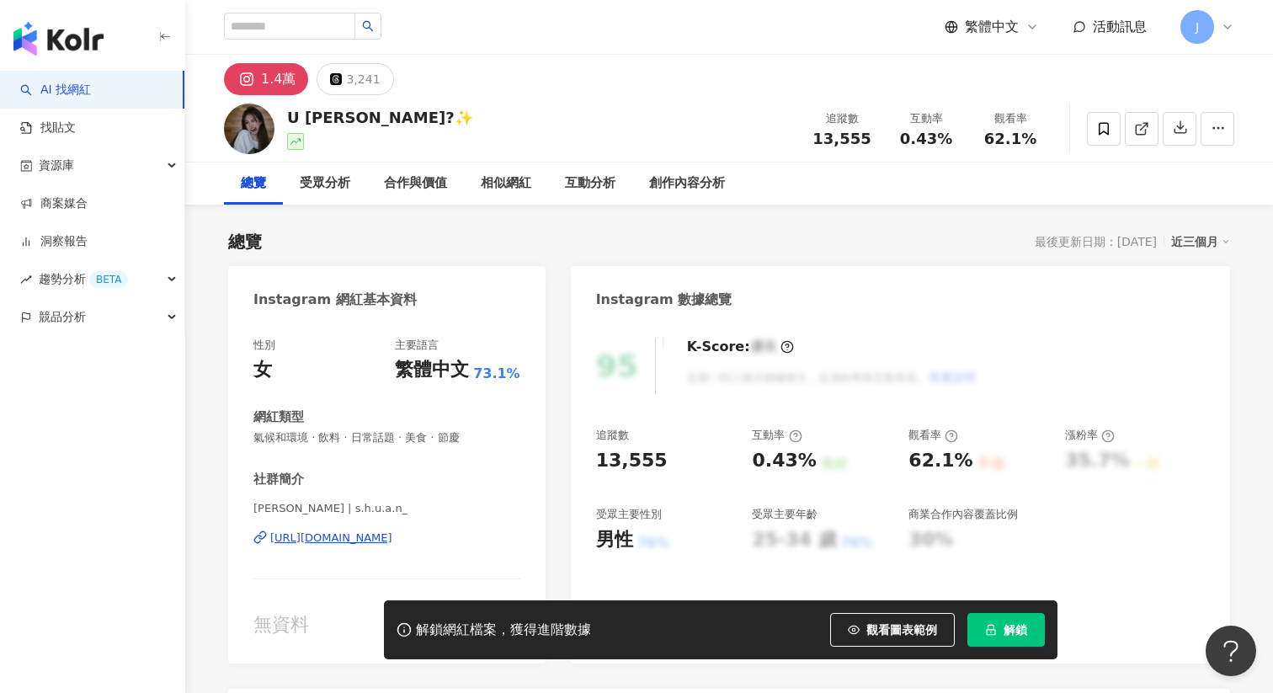
click at [339, 541] on div "[URL][DOMAIN_NAME]" at bounding box center [331, 537] width 122 height 15
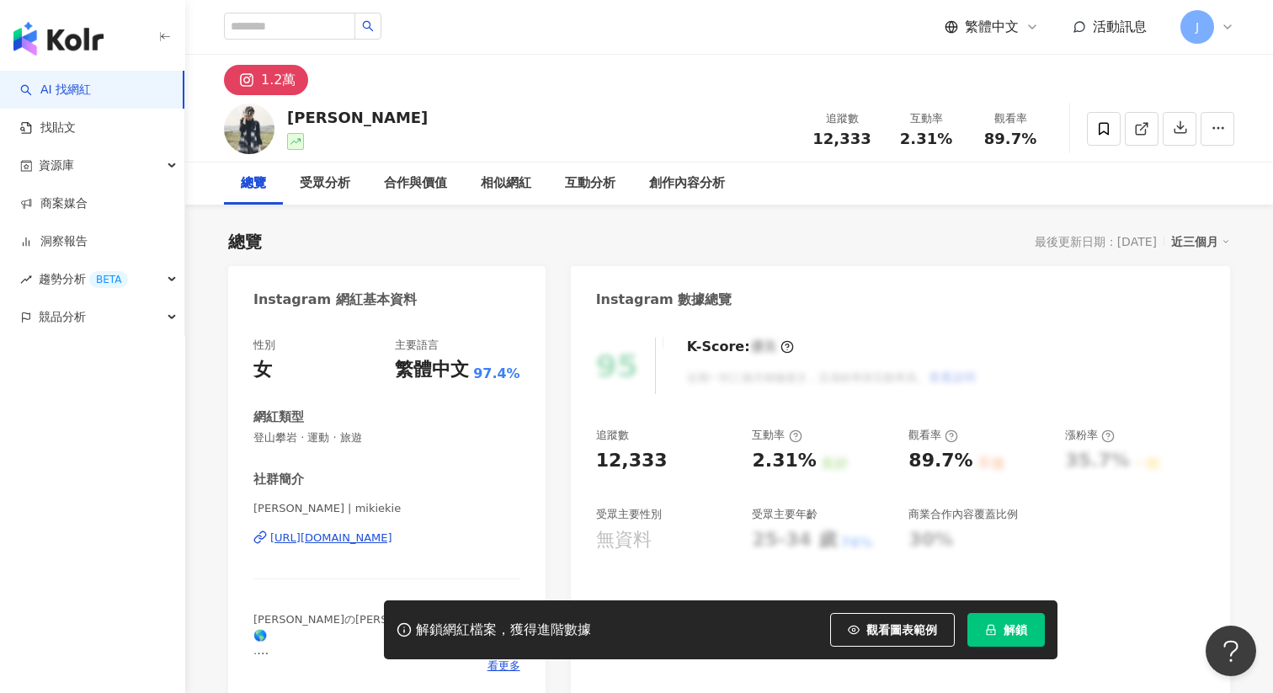
click at [392, 541] on div "[URL][DOMAIN_NAME]" at bounding box center [331, 537] width 122 height 15
